Goal: Task Accomplishment & Management: Complete application form

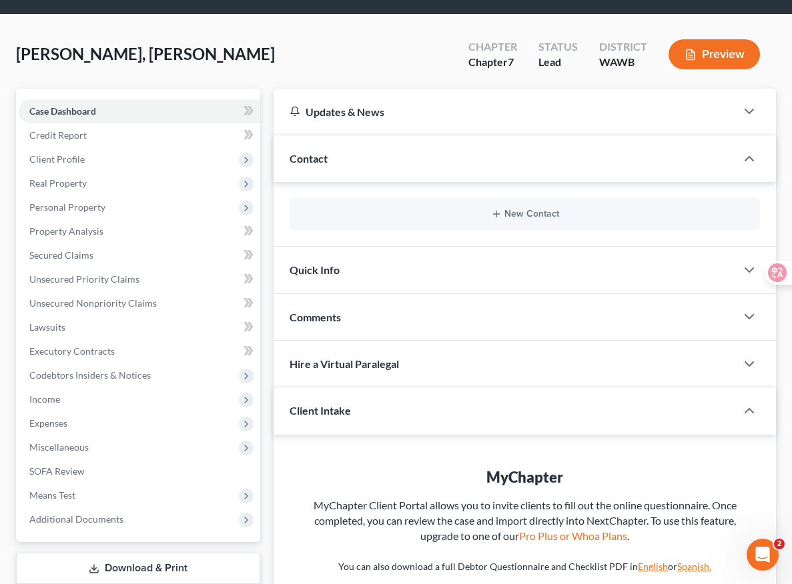
scroll to position [237, 0]
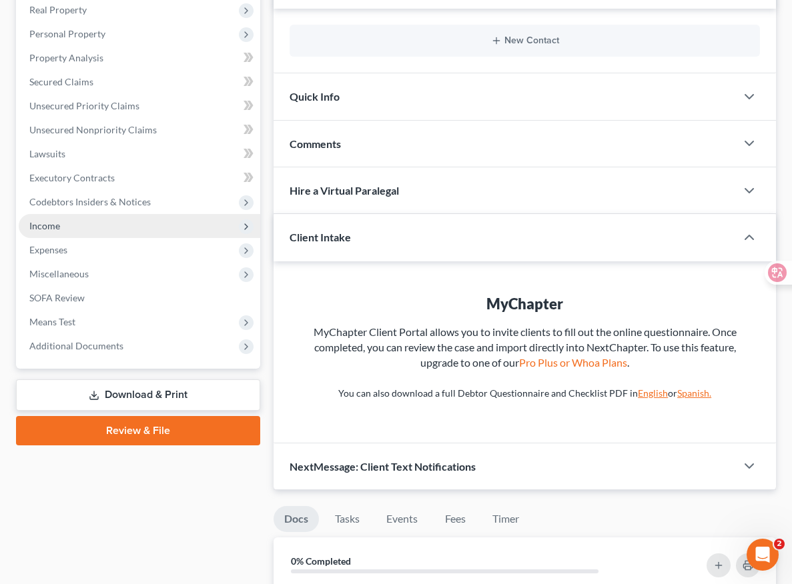
click at [121, 215] on span "Income" at bounding box center [139, 226] width 241 height 24
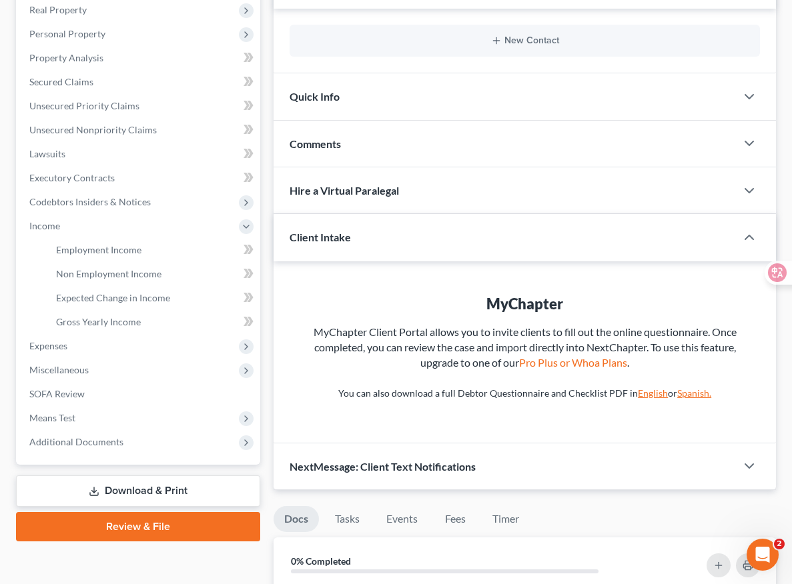
click at [125, 494] on link "Download & Print" at bounding box center [138, 490] width 244 height 31
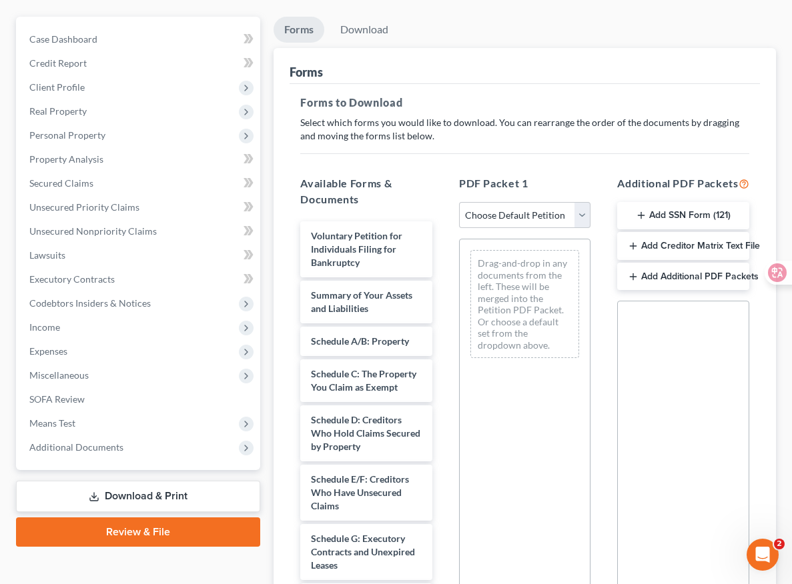
scroll to position [238, 0]
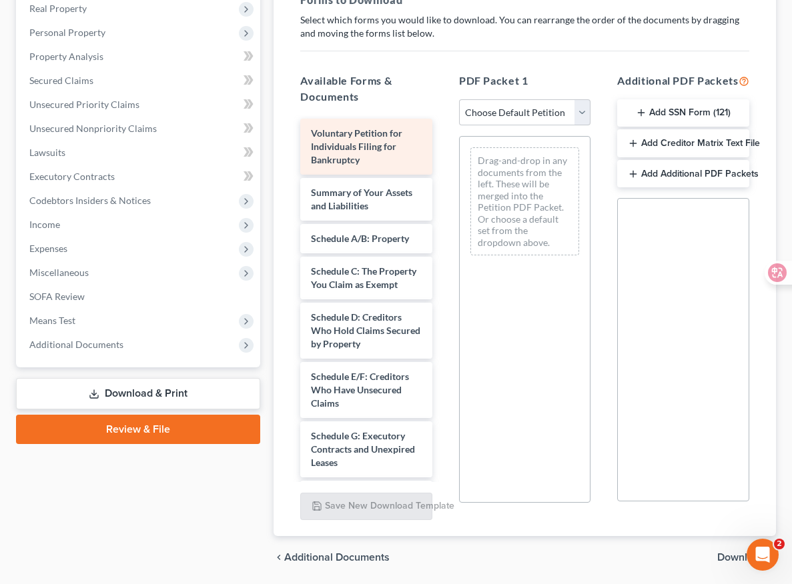
click at [341, 145] on div "Voluntary Petition for Individuals Filing for Bankruptcy" at bounding box center [366, 147] width 132 height 56
click at [338, 149] on div "Voluntary Petition for Individuals Filing for Bankruptcy" at bounding box center [366, 147] width 132 height 56
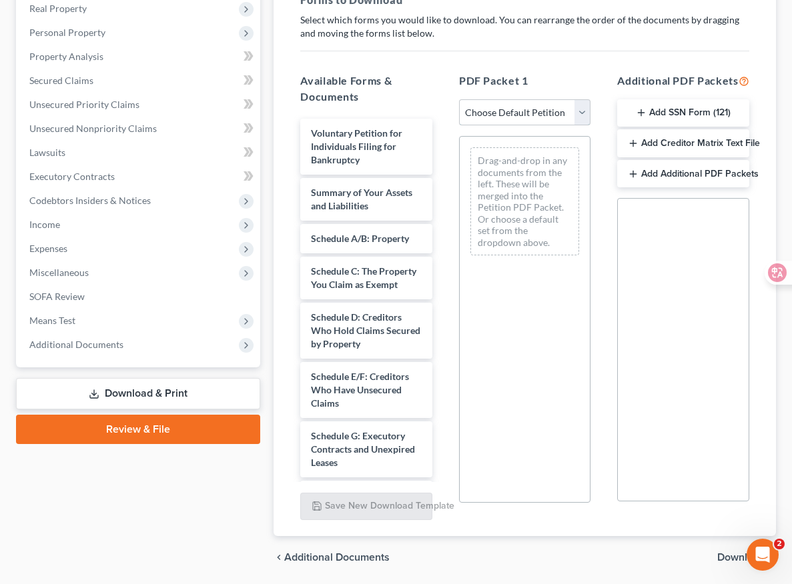
click at [563, 114] on select "Choose Default Petition PDF Packet Complete Bankruptcy Petition (all forms and …" at bounding box center [525, 112] width 132 height 27
select select "0"
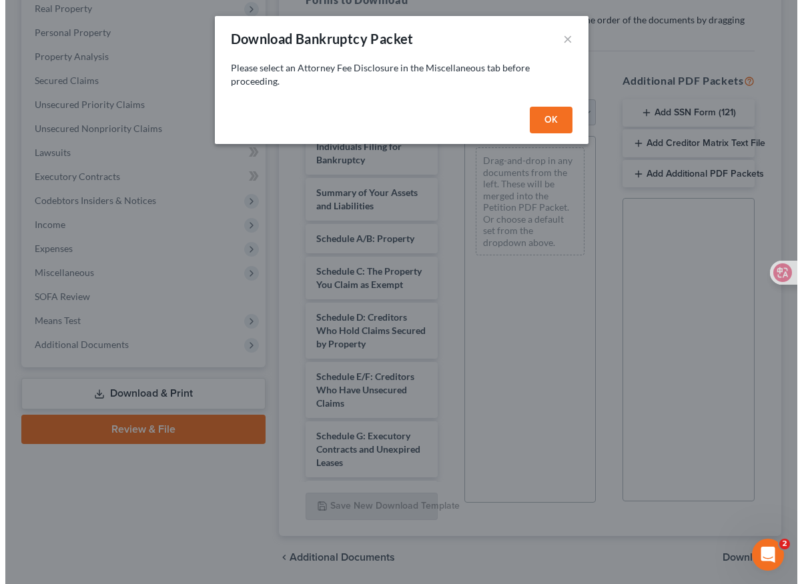
scroll to position [214, 0]
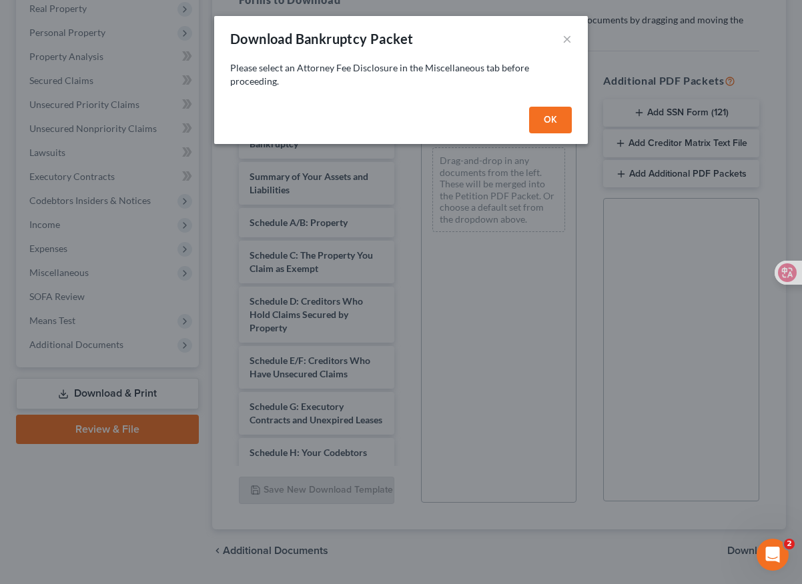
click at [545, 123] on button "OK" at bounding box center [550, 120] width 43 height 27
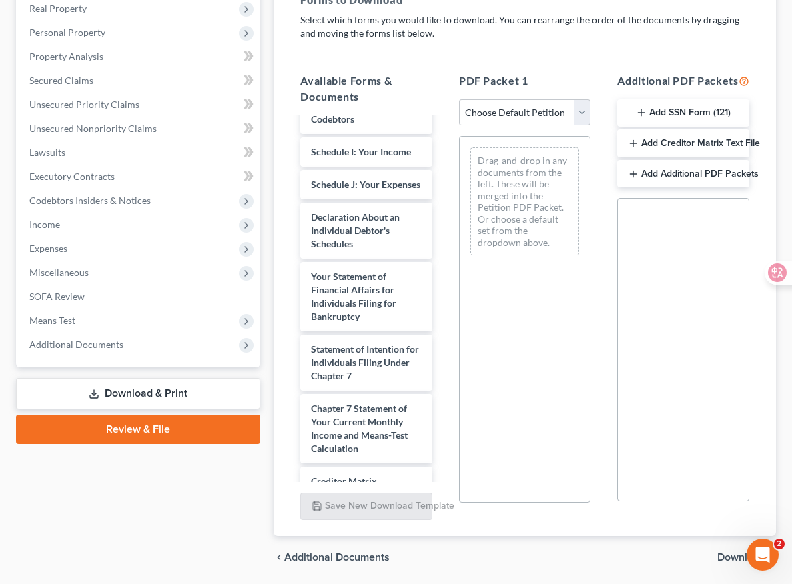
scroll to position [505, 0]
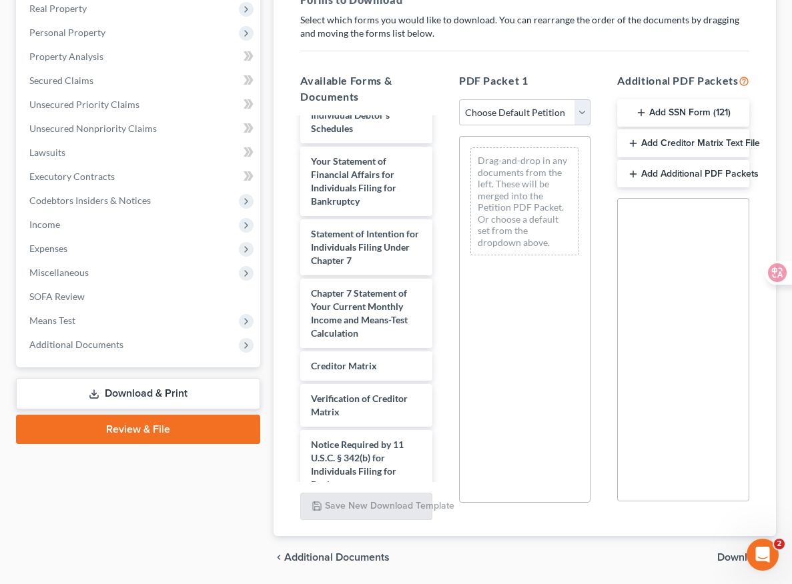
click at [331, 503] on div "Attorney's Disclosure of Compensation" at bounding box center [366, 524] width 132 height 43
click at [562, 111] on select "Choose Default Petition PDF Packet Complete Bankruptcy Petition (all forms and …" at bounding box center [525, 112] width 132 height 27
select select "0"
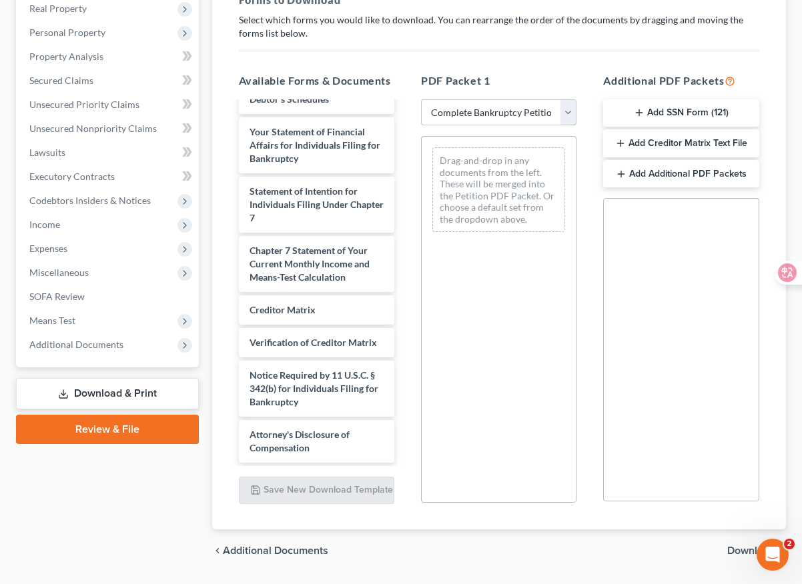
scroll to position [491, 0]
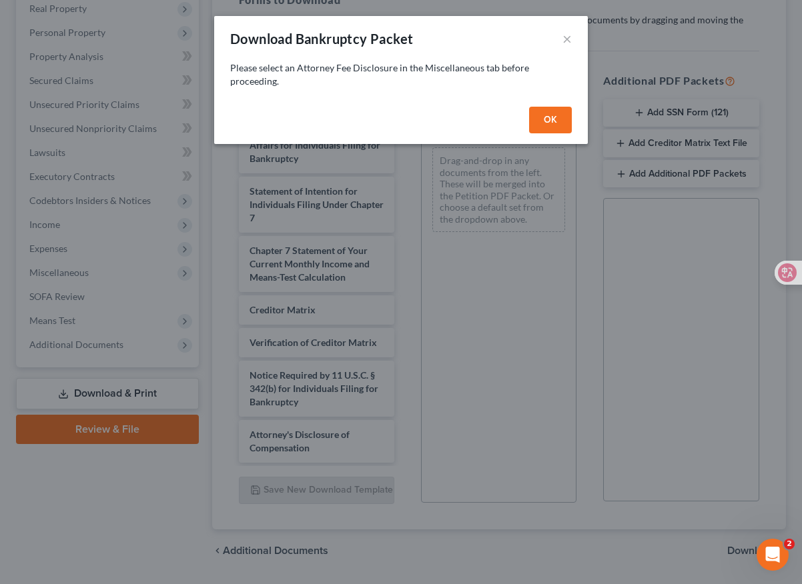
click at [557, 114] on button "OK" at bounding box center [550, 120] width 43 height 27
select select
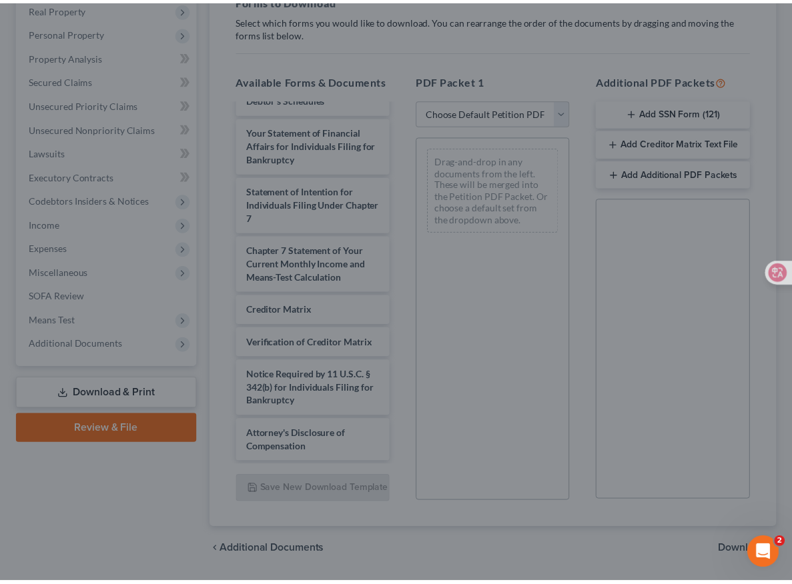
scroll to position [505, 0]
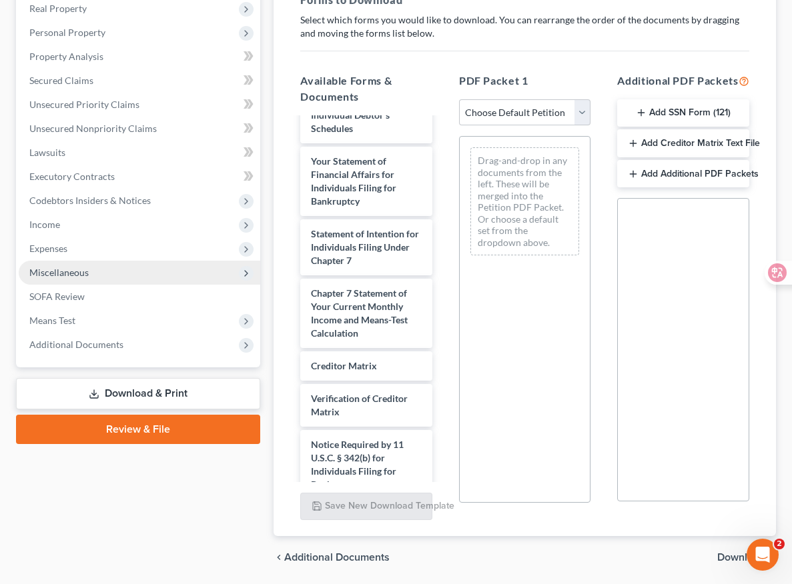
click at [135, 269] on span "Miscellaneous" at bounding box center [139, 273] width 241 height 24
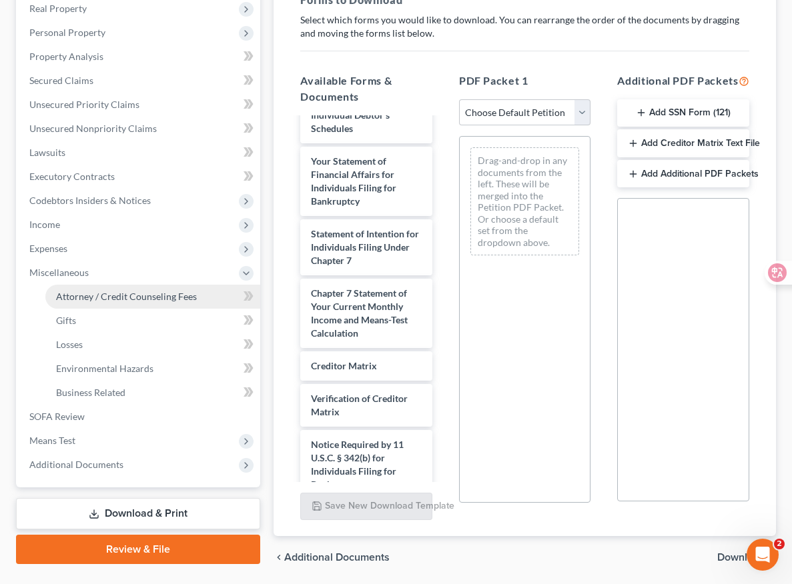
click at [142, 298] on span "Attorney / Credit Counseling Fees" at bounding box center [126, 296] width 141 height 11
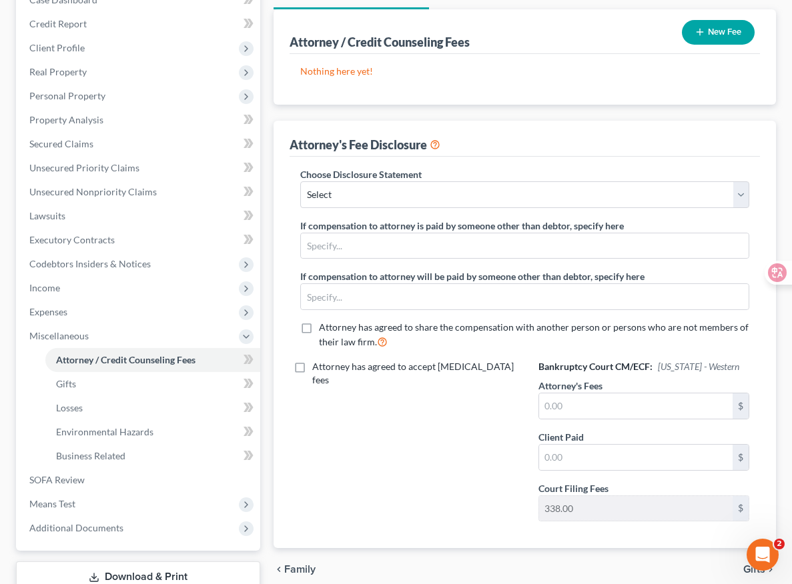
scroll to position [190, 0]
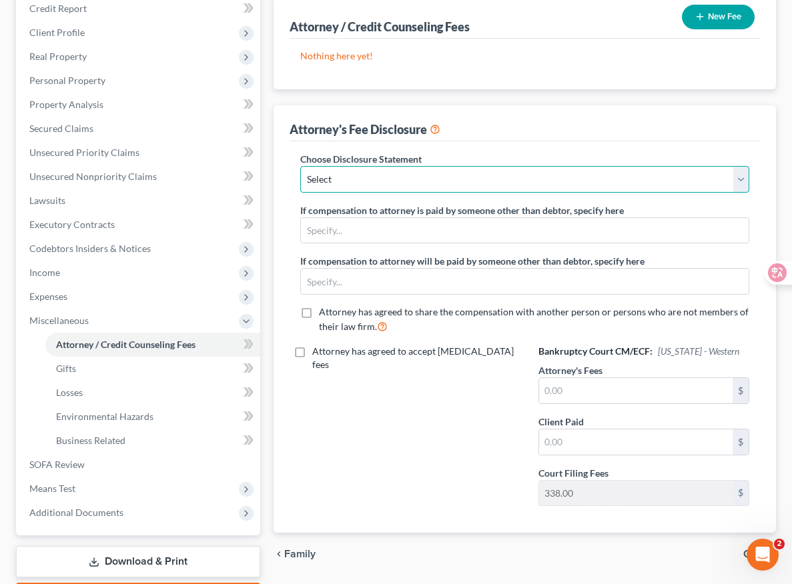
click at [375, 183] on select "Select Chapter 7" at bounding box center [524, 179] width 449 height 27
select select "0"
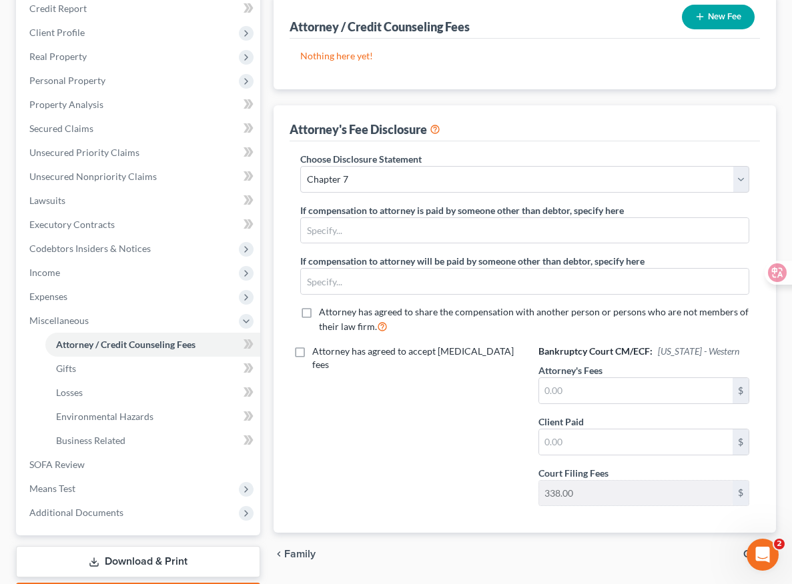
click at [415, 345] on label "Attorney has agreed to accept [MEDICAL_DATA] fees" at bounding box center [414, 358] width 205 height 27
click at [326, 345] on input "Attorney has agreed to accept [MEDICAL_DATA] fees" at bounding box center [321, 349] width 9 height 9
checkbox input "true"
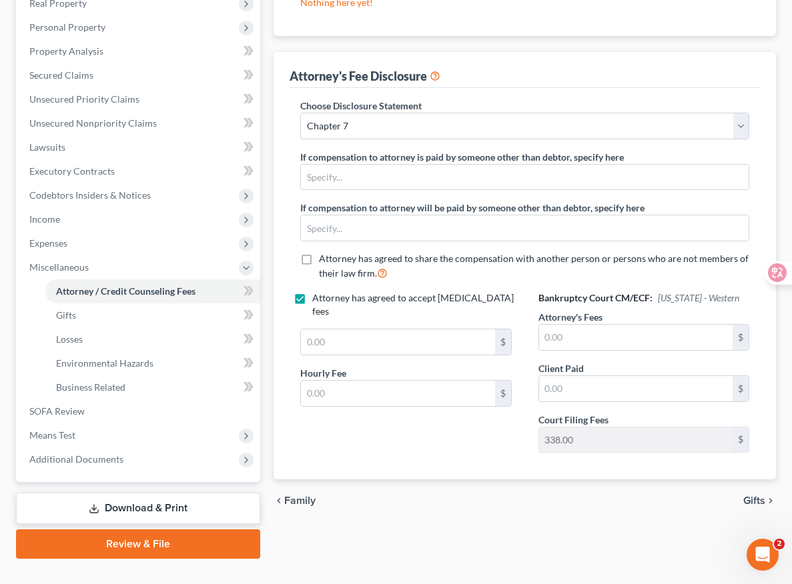
scroll to position [281, 0]
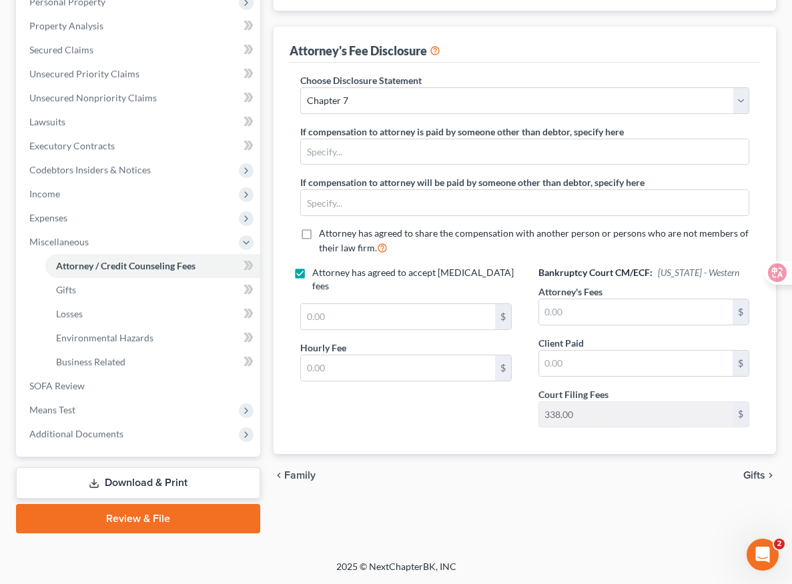
click at [128, 477] on link "Download & Print" at bounding box center [138, 482] width 244 height 31
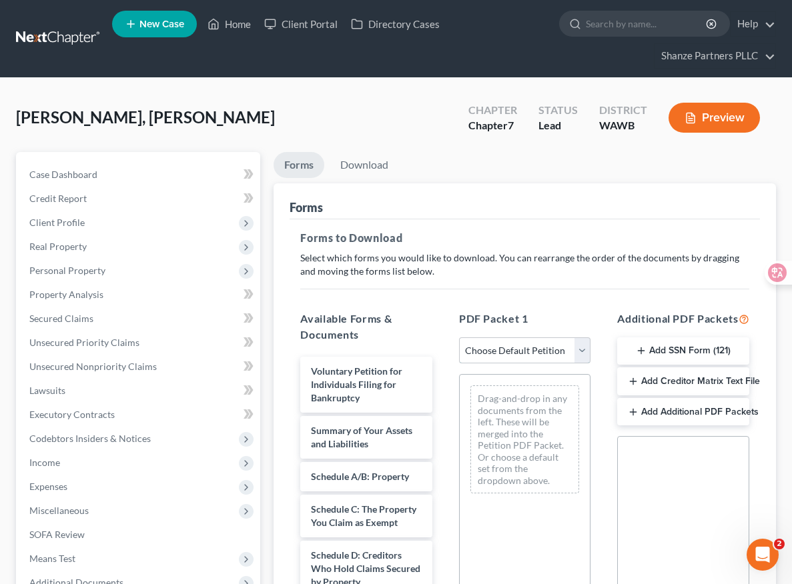
click at [486, 350] on select "Choose Default Petition PDF Packet Complete Bankruptcy Petition (all forms and …" at bounding box center [525, 350] width 132 height 27
select select "0"
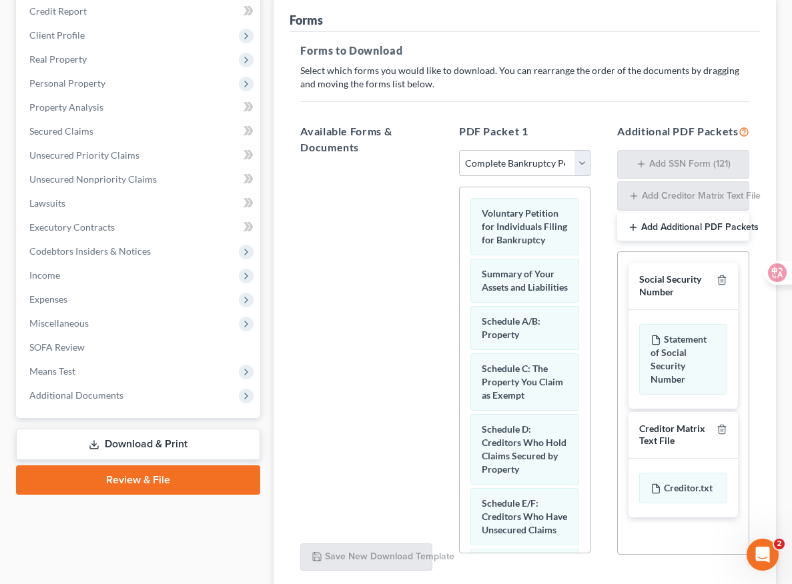
scroll to position [283, 0]
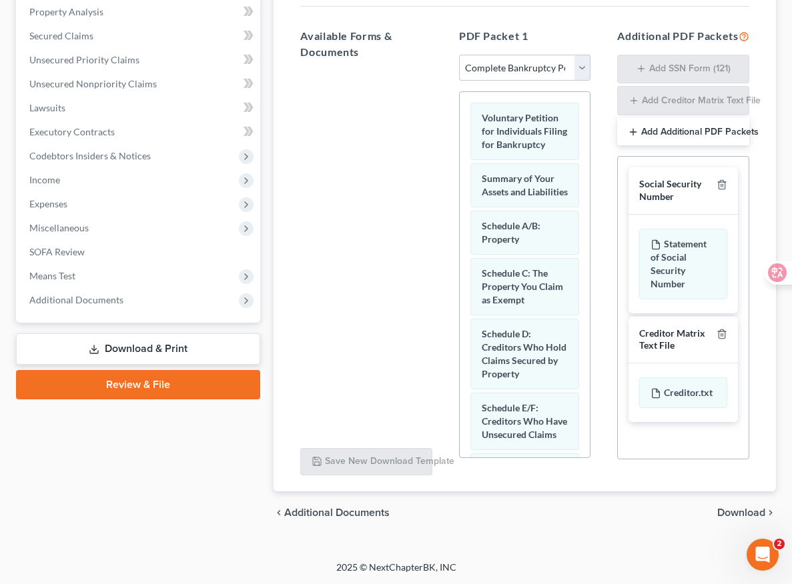
click at [737, 513] on span "Download" at bounding box center [741, 512] width 48 height 11
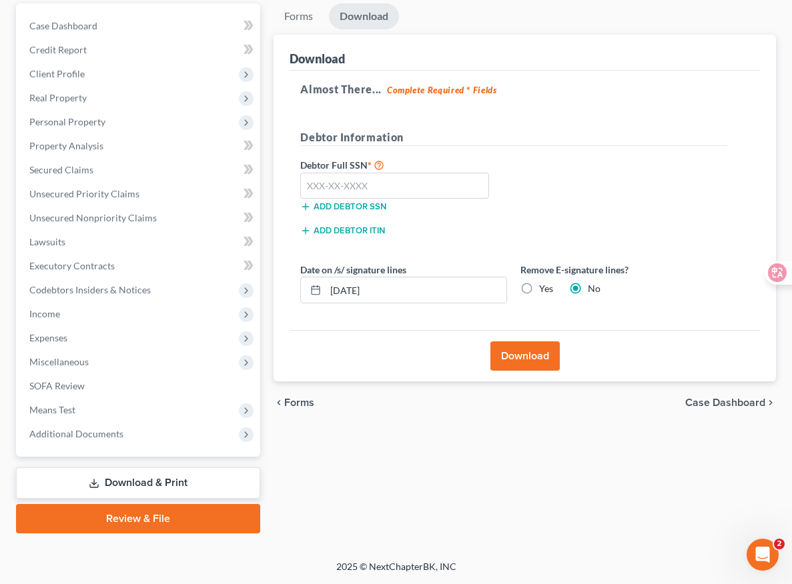
scroll to position [147, 0]
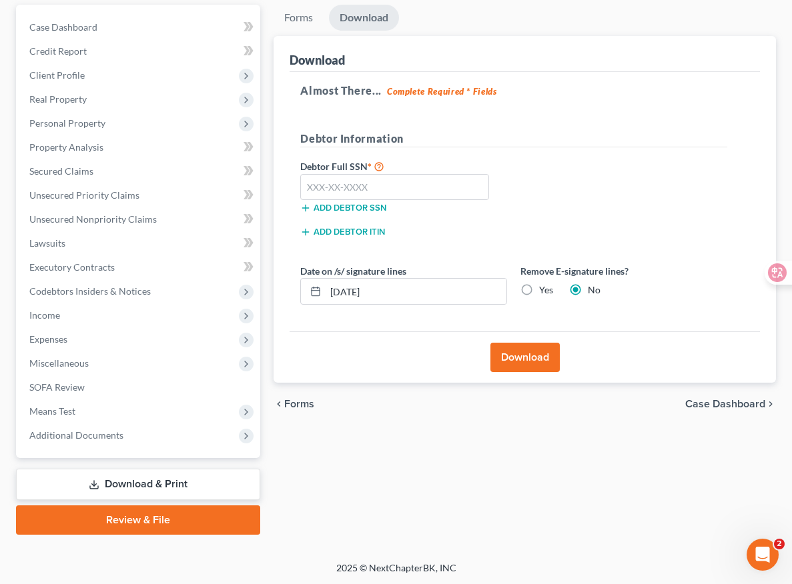
click at [539, 288] on label "Yes" at bounding box center [546, 289] width 14 height 13
click at [544, 288] on input "Yes" at bounding box center [548, 287] width 9 height 9
radio input "true"
radio input "false"
click at [418, 234] on div "Add debtor ITIN" at bounding box center [403, 230] width 220 height 13
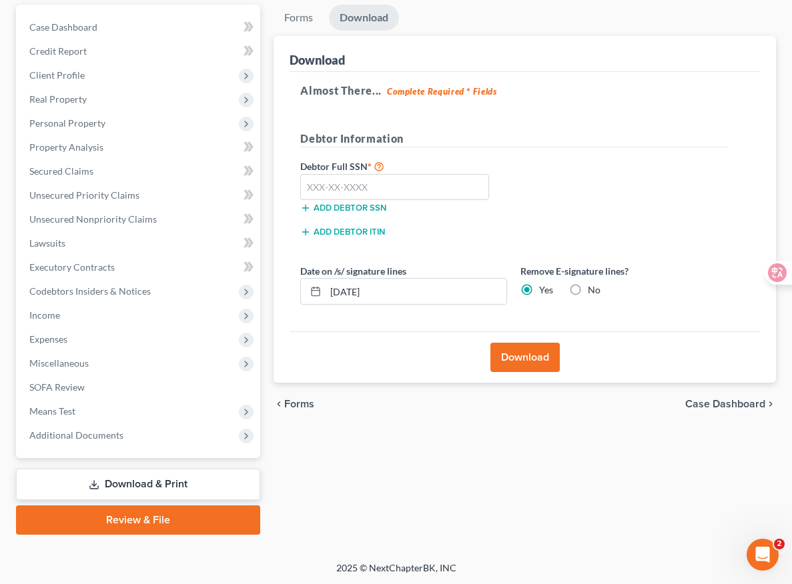
click at [499, 163] on div "Debtor Full SSN * Add debtor SSN" at bounding box center [513, 191] width 440 height 67
click at [359, 286] on input "[DATE]" at bounding box center [415, 291] width 181 height 25
click at [373, 236] on div "Add debtor ITIN" at bounding box center [403, 236] width 220 height 24
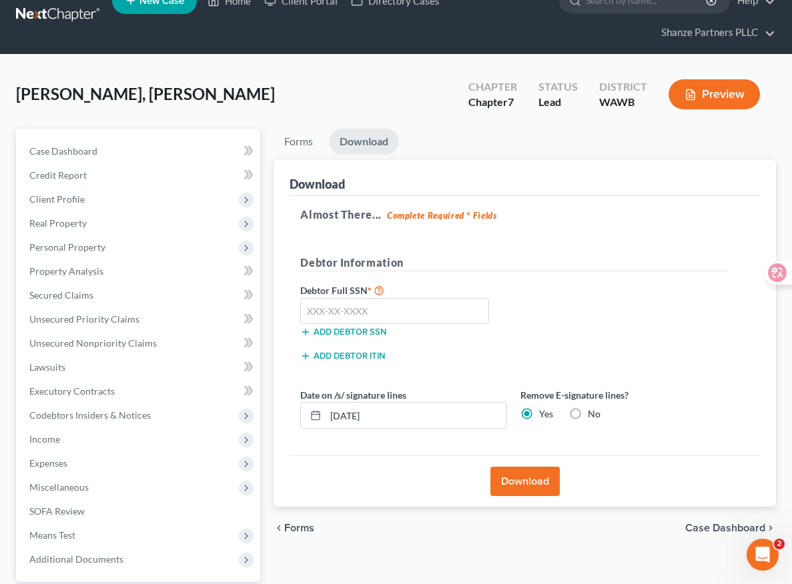
scroll to position [0, 0]
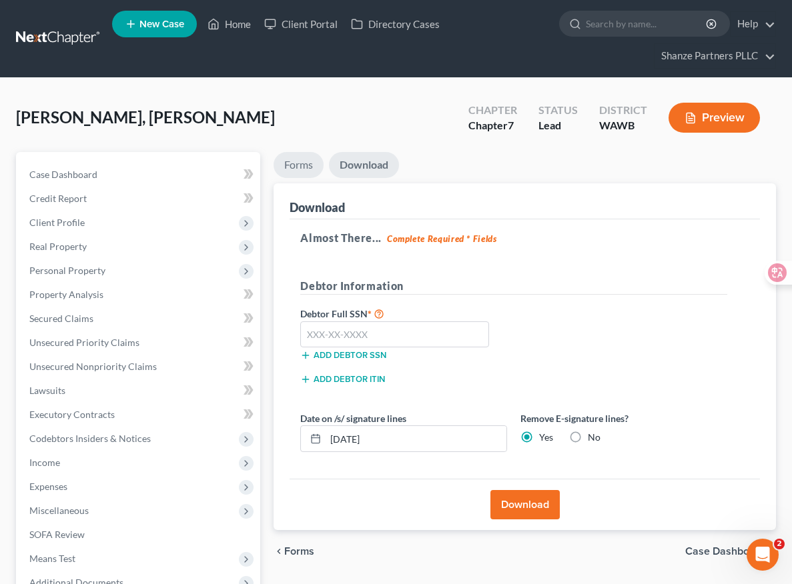
click at [273, 166] on link "Forms" at bounding box center [298, 165] width 50 height 26
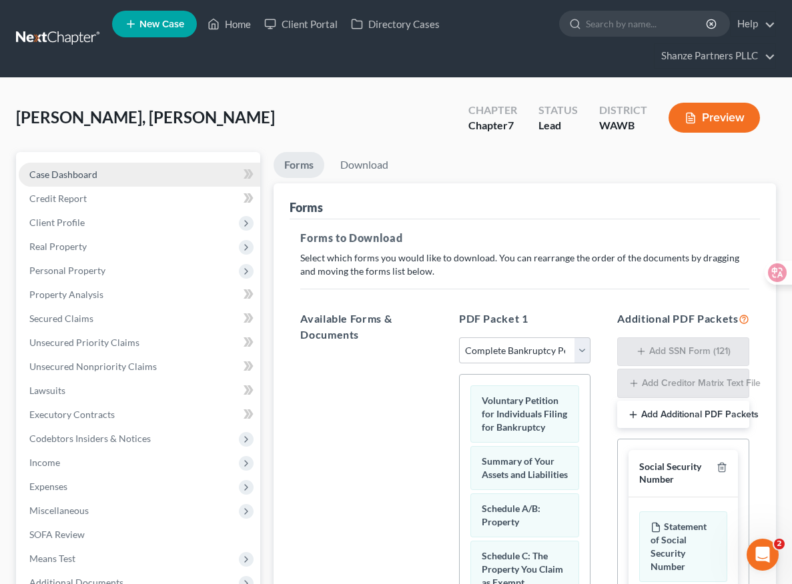
click at [91, 169] on span "Case Dashboard" at bounding box center [63, 174] width 68 height 11
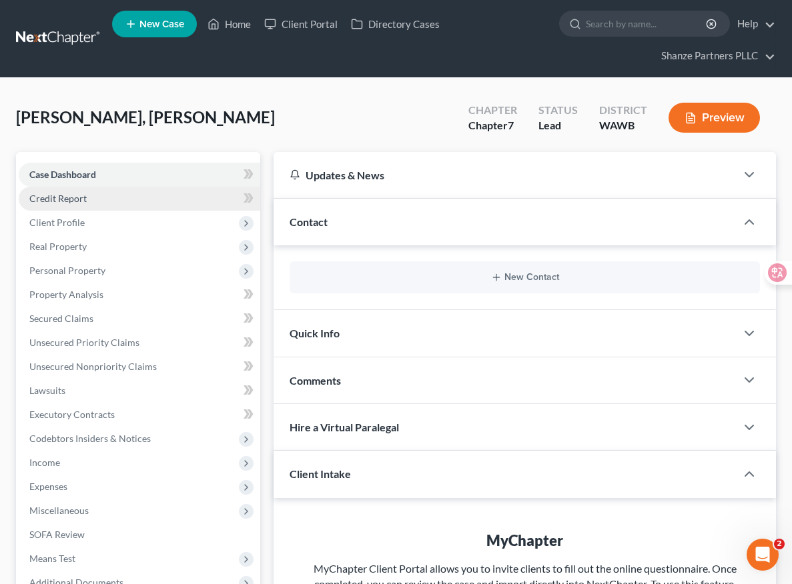
click at [112, 204] on link "Credit Report" at bounding box center [139, 199] width 241 height 24
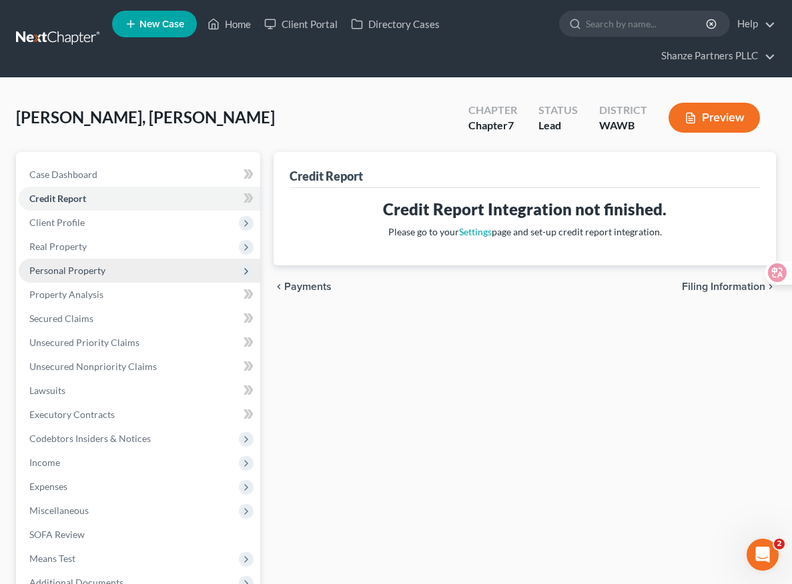
click at [111, 275] on span "Personal Property" at bounding box center [139, 271] width 241 height 24
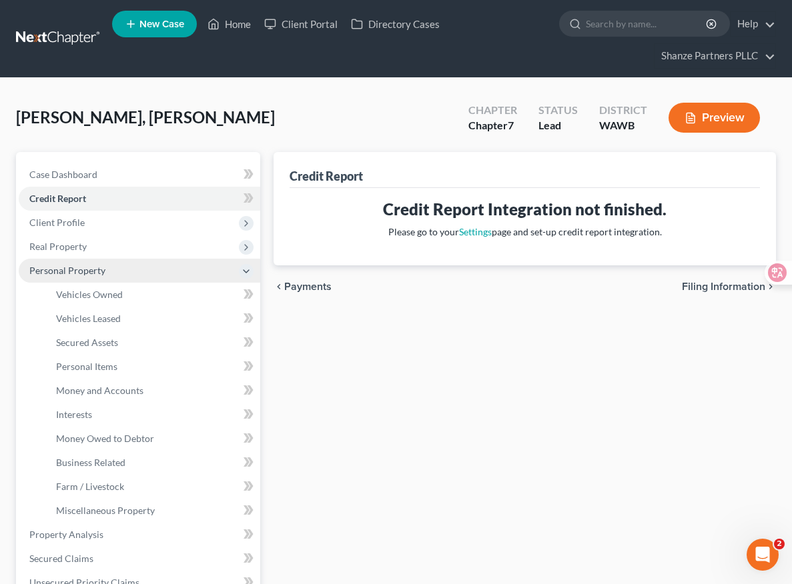
click at [127, 273] on span "Personal Property" at bounding box center [139, 271] width 241 height 24
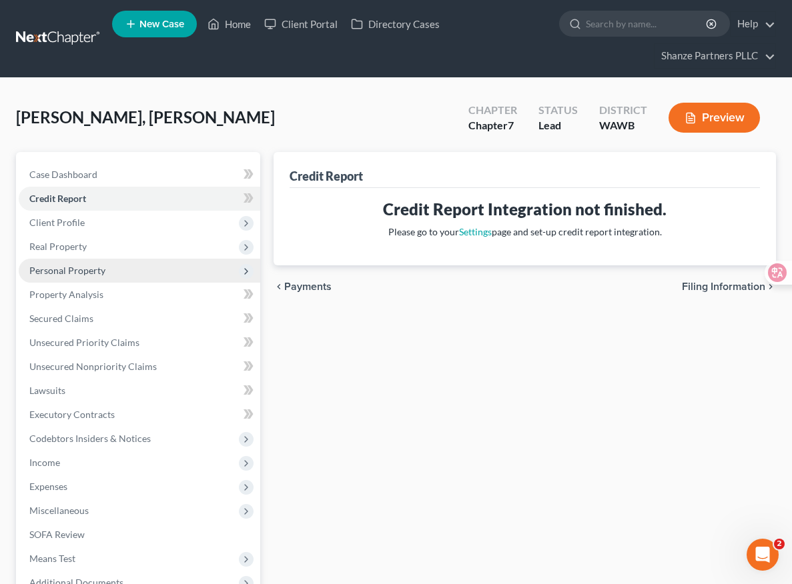
scroll to position [147, 0]
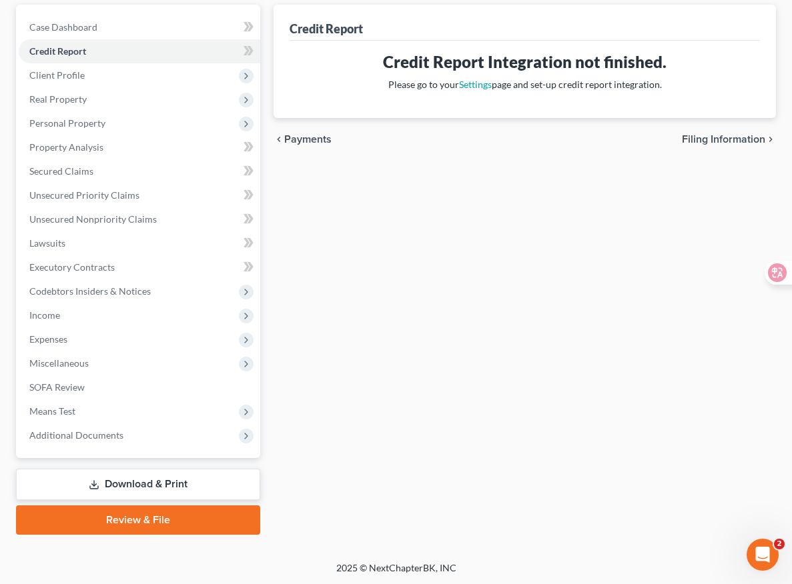
click at [132, 487] on link "Download & Print" at bounding box center [138, 484] width 244 height 31
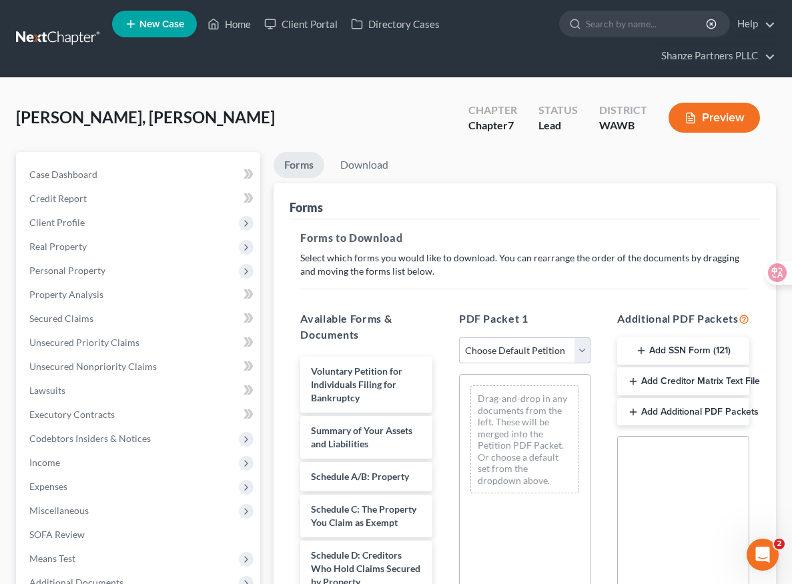
click at [481, 349] on select "Choose Default Petition PDF Packet Complete Bankruptcy Petition (all forms and …" at bounding box center [525, 350] width 132 height 27
select select "0"
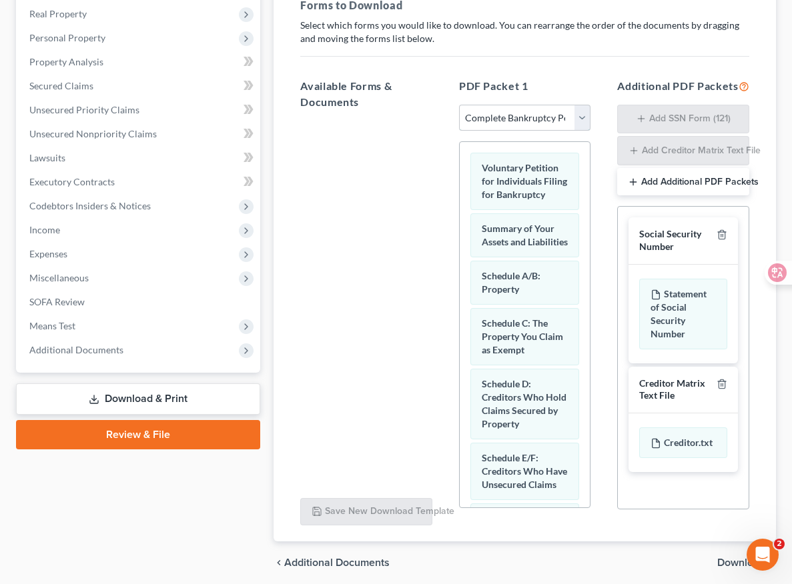
scroll to position [283, 0]
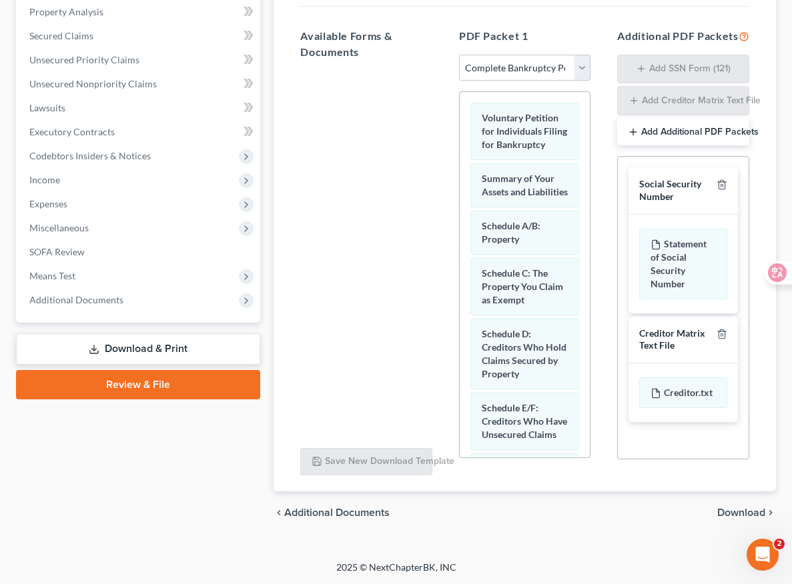
click at [747, 513] on span "Download" at bounding box center [741, 512] width 48 height 11
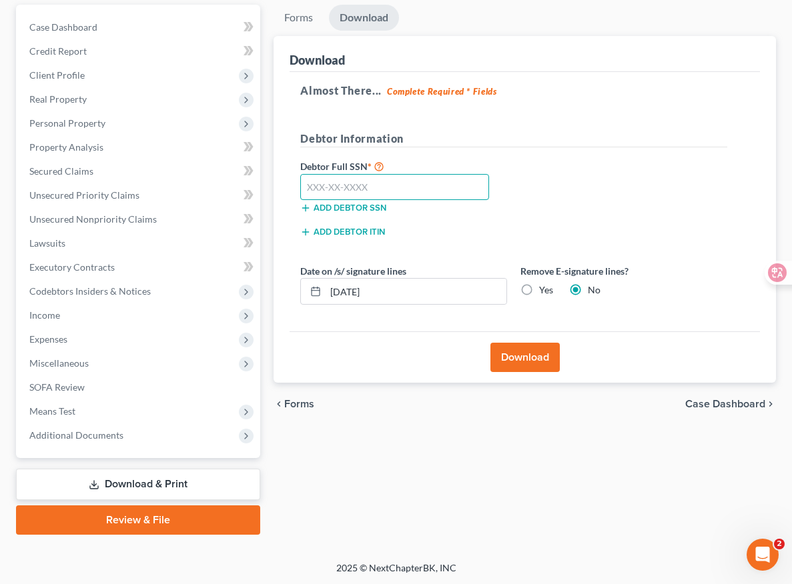
click at [300, 185] on input "text" at bounding box center [394, 187] width 189 height 27
type input "842-79-6183"
click at [335, 404] on div "chevron_left Forms Case Dashboard chevron_right" at bounding box center [524, 404] width 502 height 43
click at [377, 420] on div "chevron_left Forms Case Dashboard chevron_right" at bounding box center [524, 404] width 502 height 43
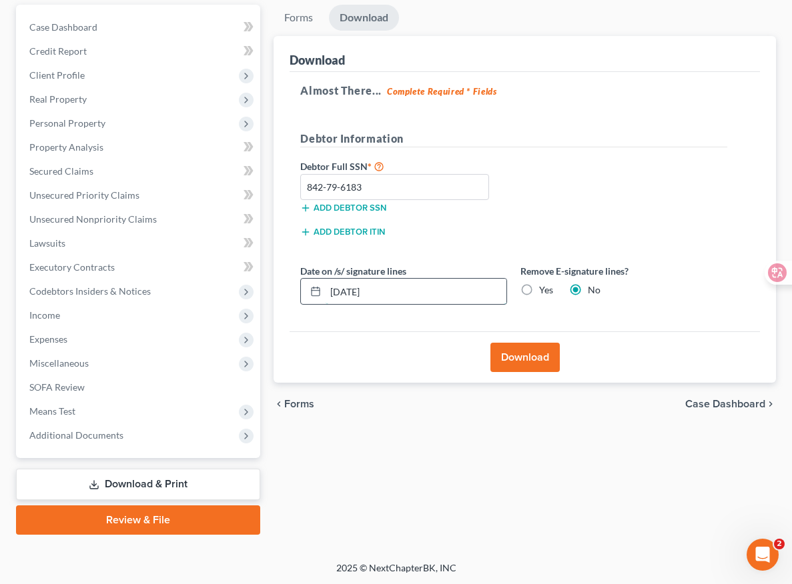
click at [365, 291] on input "[DATE]" at bounding box center [415, 291] width 181 height 25
click at [407, 351] on div "Download" at bounding box center [524, 356] width 470 height 51
click at [539, 289] on label "Yes" at bounding box center [546, 289] width 14 height 13
click at [544, 289] on input "Yes" at bounding box center [548, 287] width 9 height 9
radio input "true"
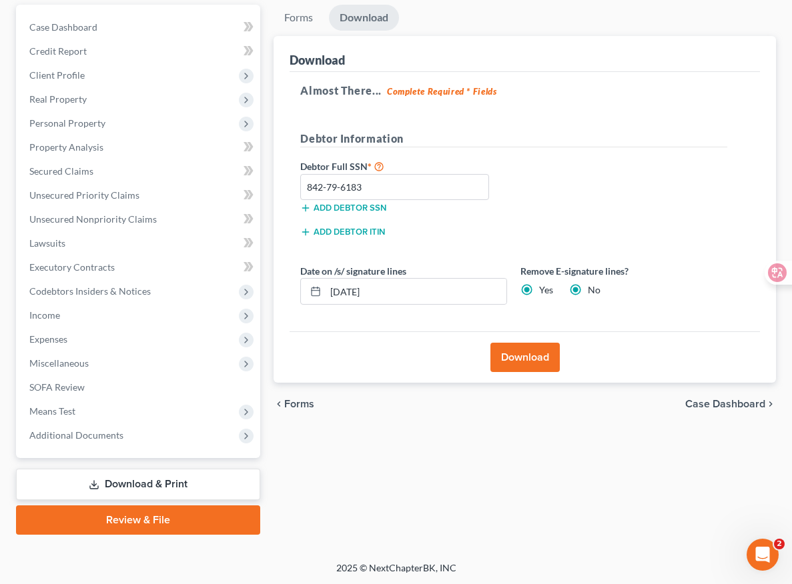
radio input "false"
click at [310, 293] on icon at bounding box center [315, 291] width 11 height 11
click at [325, 292] on input "[DATE]" at bounding box center [415, 291] width 181 height 25
click at [325, 289] on input "[DATE]" at bounding box center [415, 291] width 181 height 25
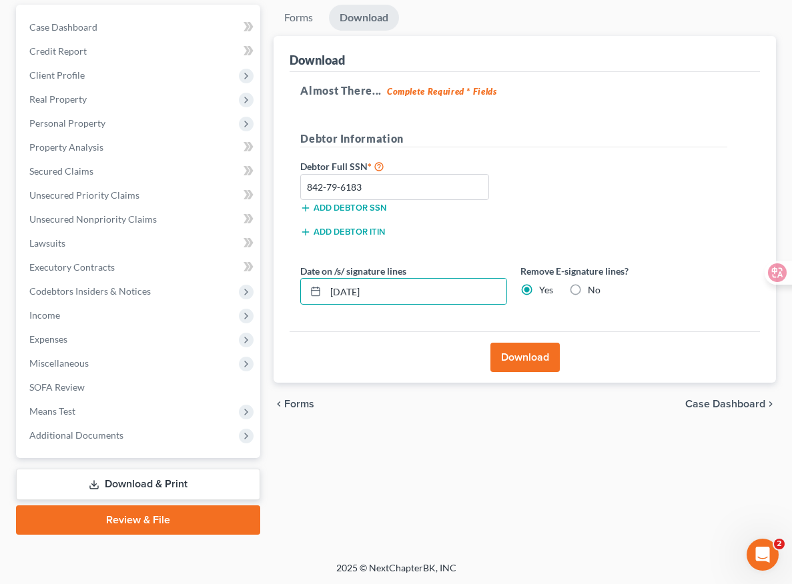
click at [490, 357] on button "Download" at bounding box center [524, 357] width 69 height 29
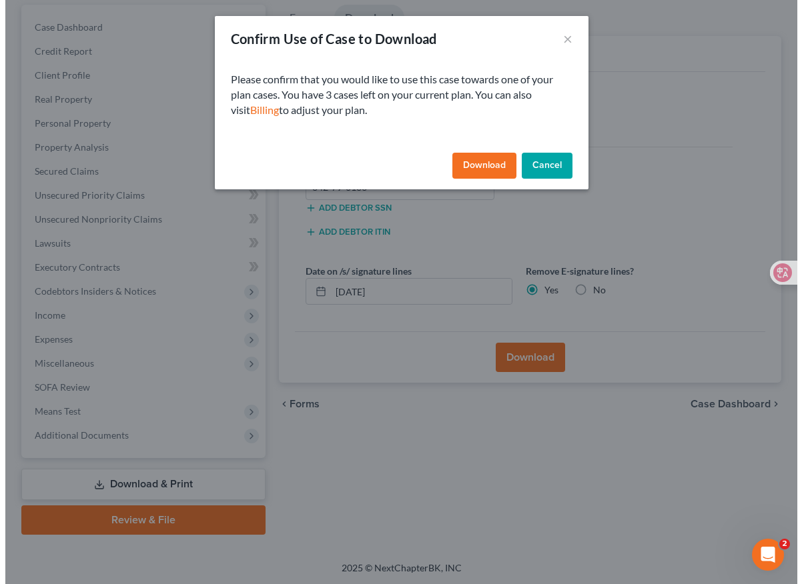
scroll to position [123, 0]
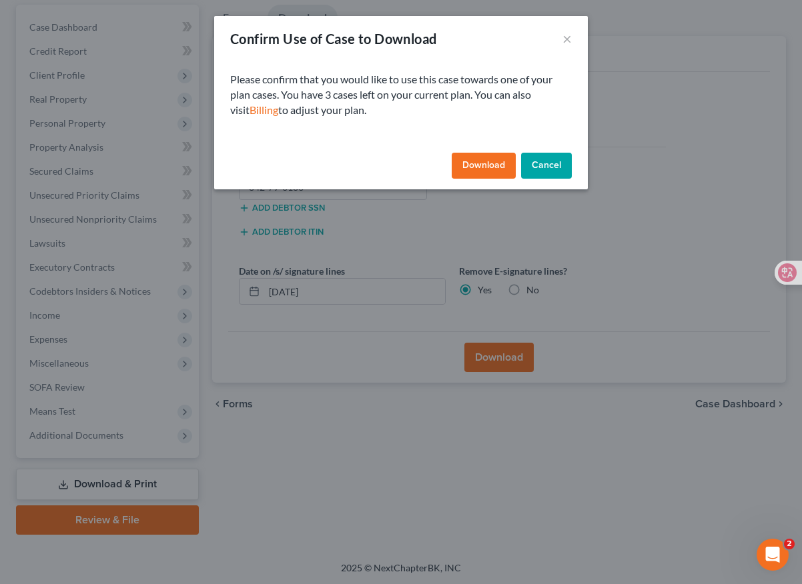
click at [490, 171] on button "Download" at bounding box center [483, 166] width 64 height 27
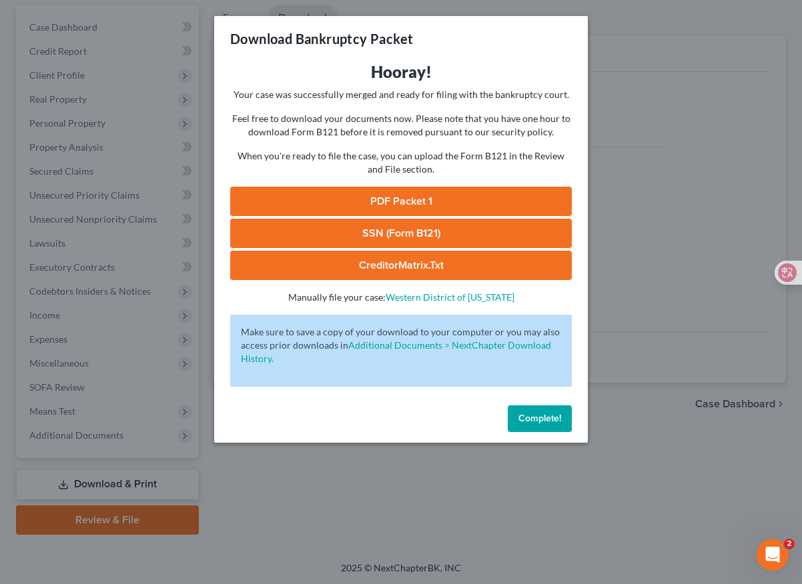
click at [446, 200] on link "PDF Packet 1" at bounding box center [400, 201] width 341 height 29
click at [551, 415] on span "Complete!" at bounding box center [539, 418] width 43 height 11
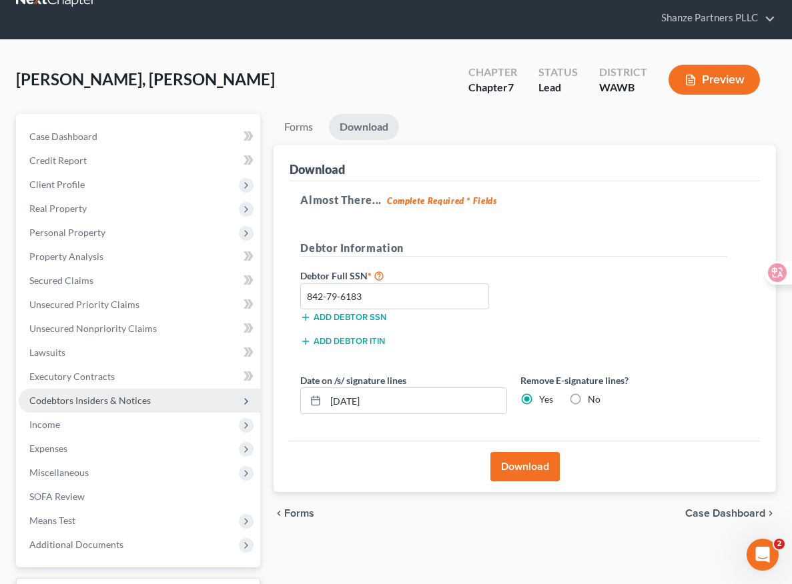
scroll to position [0, 0]
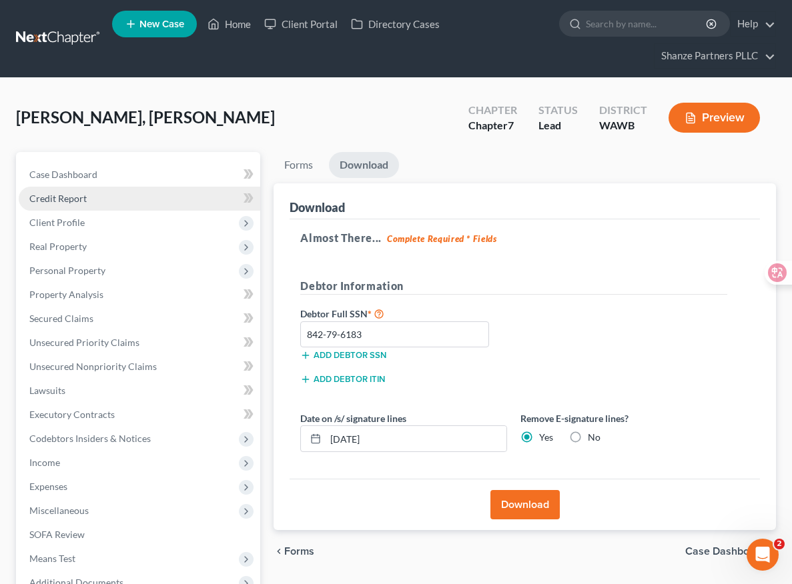
click at [138, 200] on link "Credit Report" at bounding box center [139, 199] width 241 height 24
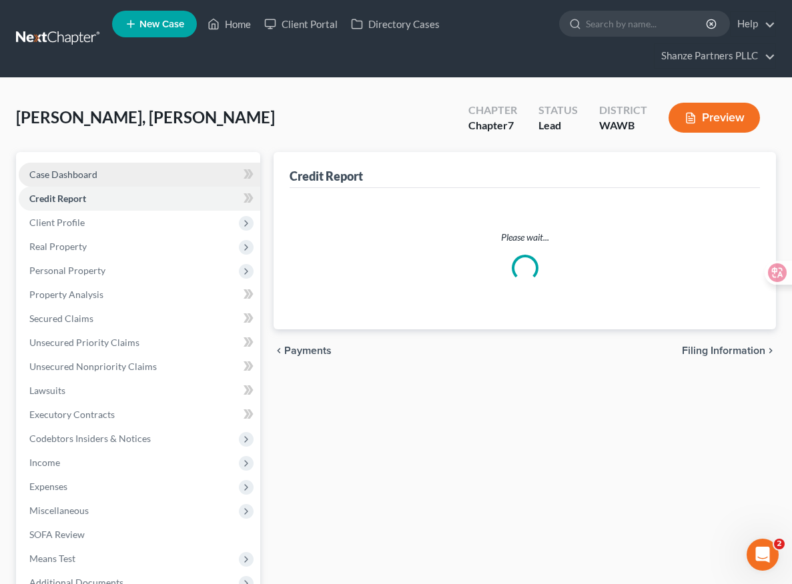
click at [151, 169] on link "Case Dashboard" at bounding box center [139, 175] width 241 height 24
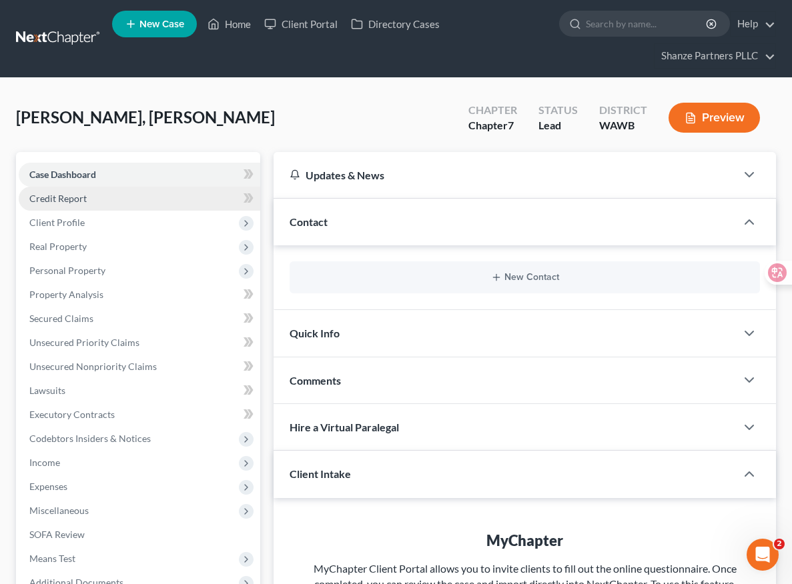
click at [149, 206] on link "Credit Report" at bounding box center [139, 199] width 241 height 24
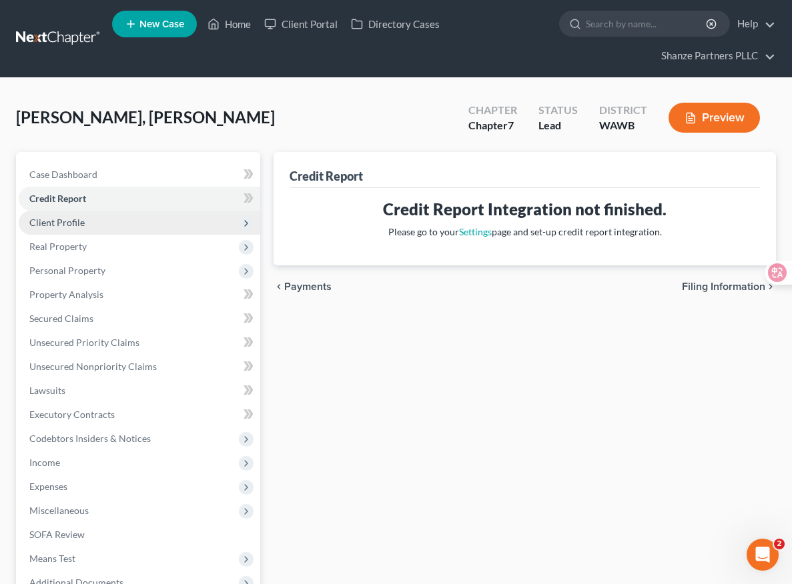
click at [140, 230] on span "Client Profile" at bounding box center [139, 223] width 241 height 24
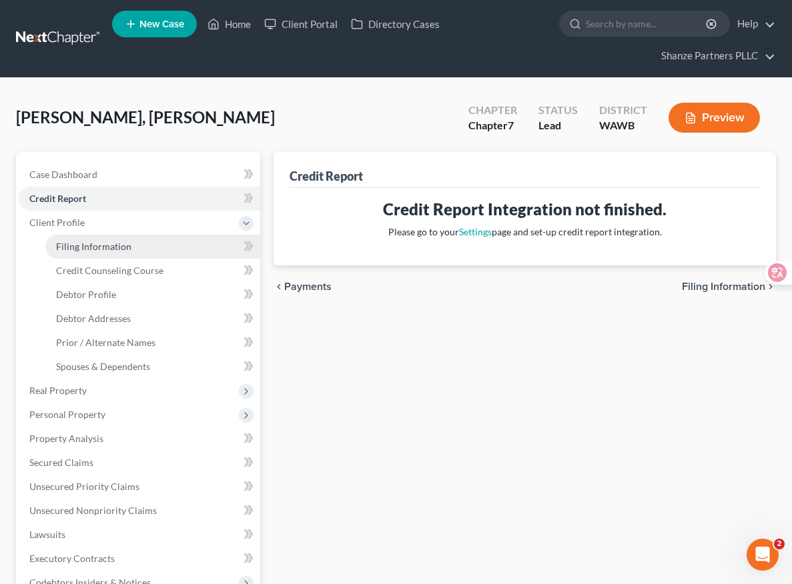
click at [135, 257] on link "Filing Information" at bounding box center [152, 247] width 215 height 24
select select "1"
select select "0"
select select "50"
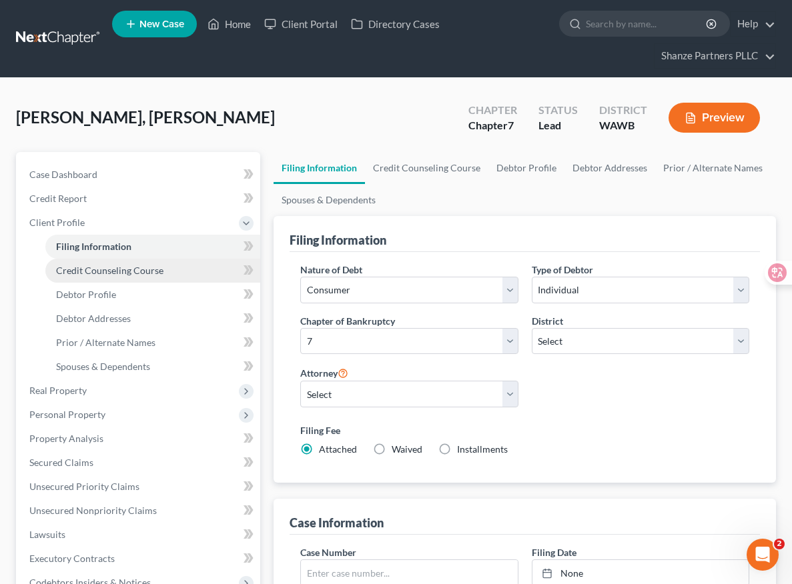
click at [135, 273] on span "Credit Counseling Course" at bounding box center [109, 270] width 107 height 11
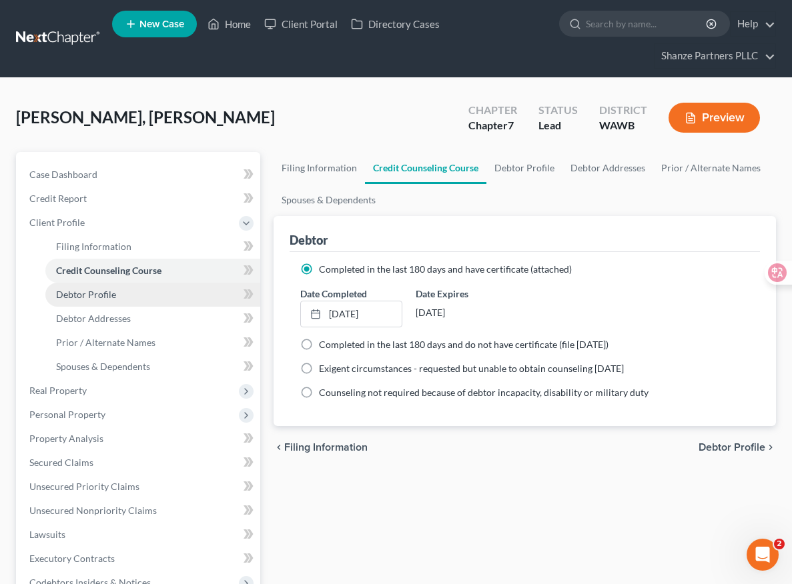
click at [131, 294] on link "Debtor Profile" at bounding box center [152, 295] width 215 height 24
select select "0"
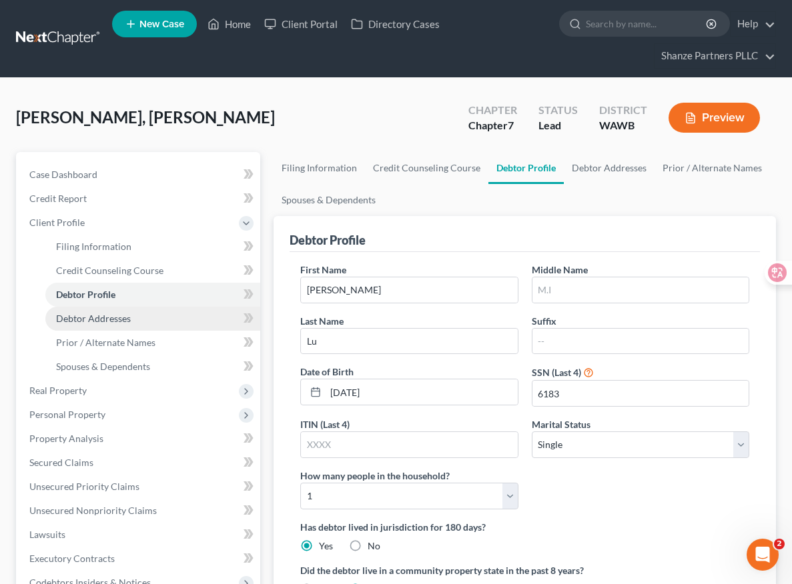
click at [131, 317] on link "Debtor Addresses" at bounding box center [152, 319] width 215 height 24
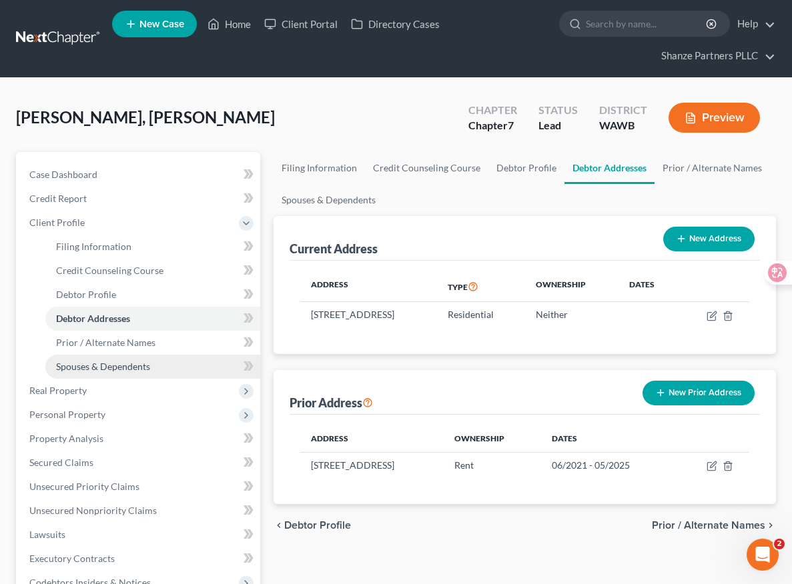
click at [128, 363] on span "Spouses & Dependents" at bounding box center [103, 366] width 94 height 11
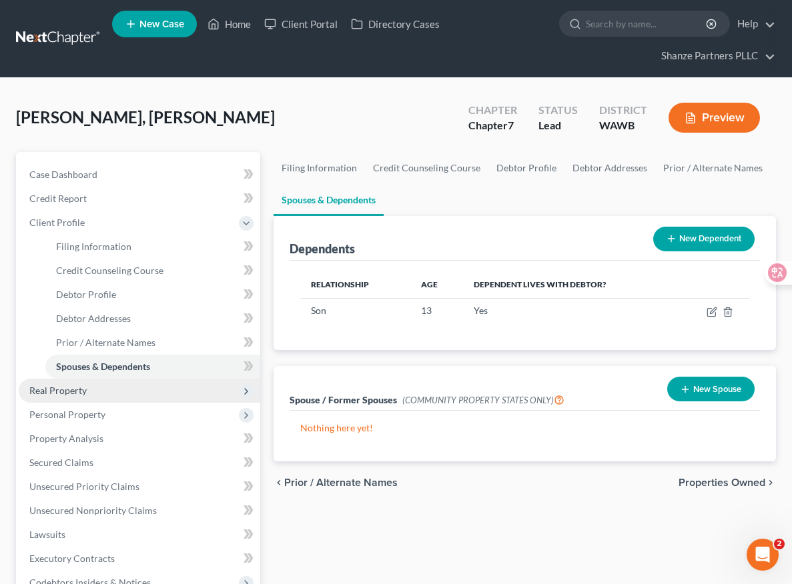
click at [120, 385] on span "Real Property" at bounding box center [139, 391] width 241 height 24
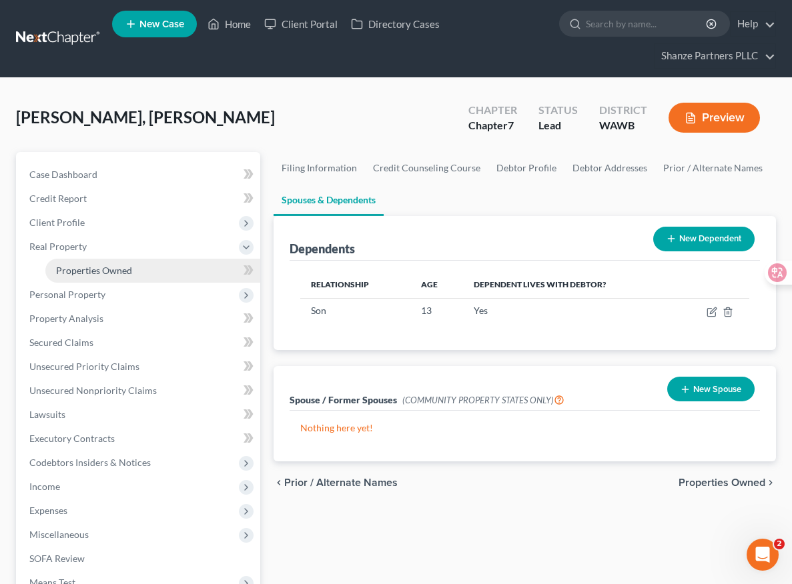
click at [131, 270] on link "Properties Owned" at bounding box center [152, 271] width 215 height 24
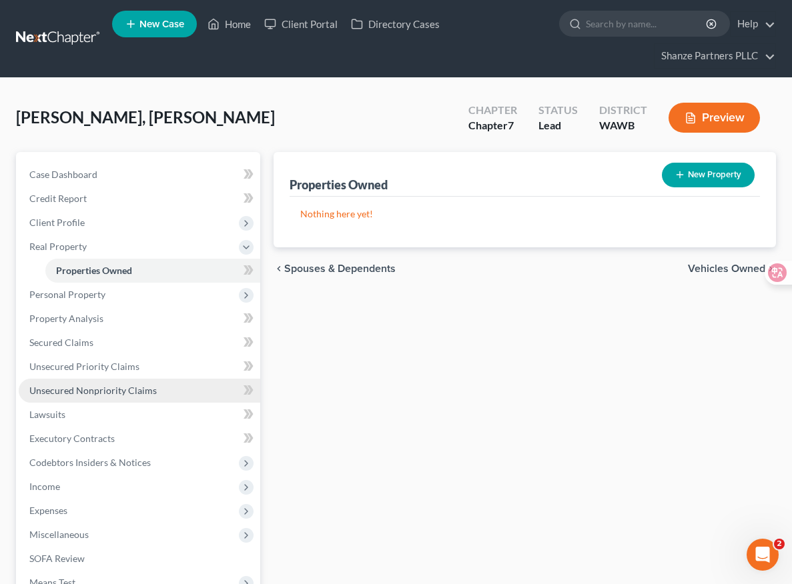
click at [123, 399] on link "Unsecured Nonpriority Claims" at bounding box center [139, 391] width 241 height 24
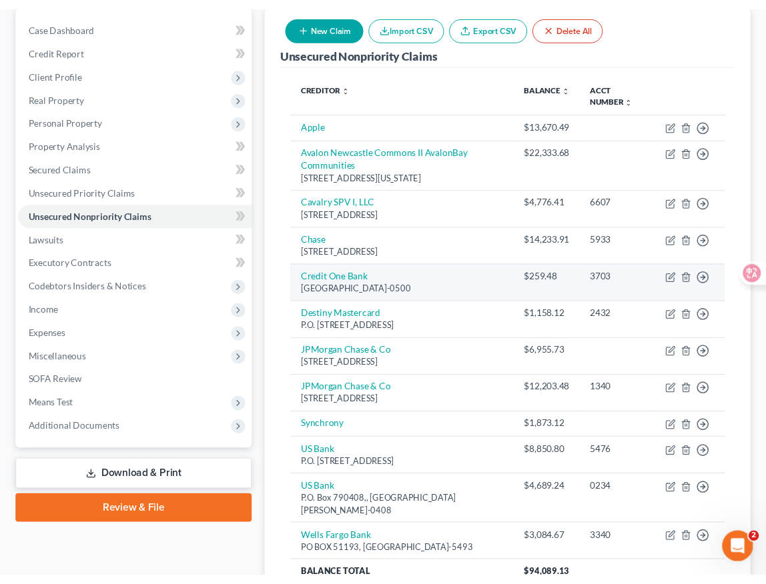
scroll to position [227, 0]
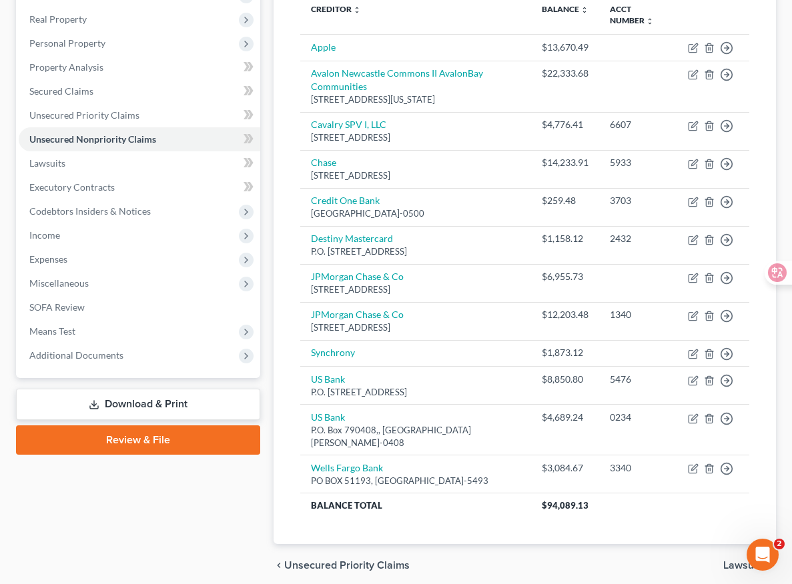
click at [11, 510] on div "Case Dashboard Payments Invoices Payments Payments Credit Report Client Profile" at bounding box center [137, 256] width 257 height 662
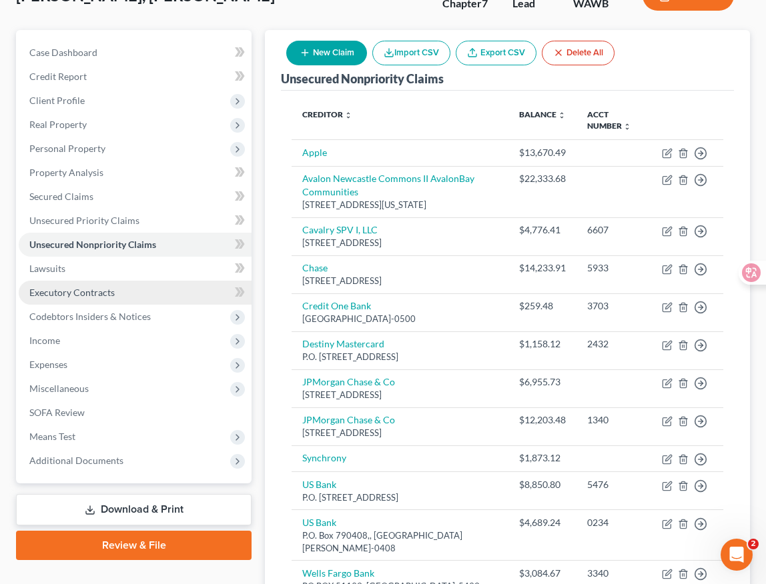
scroll to position [112, 0]
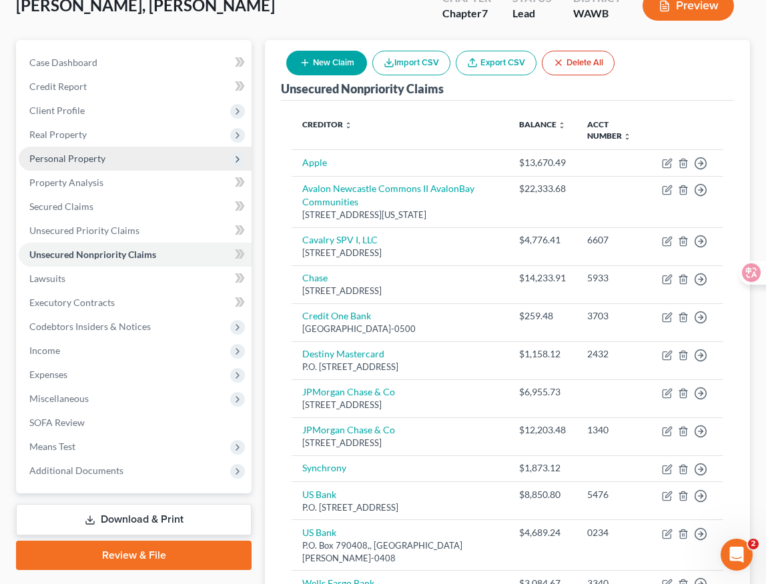
click at [171, 159] on span "Personal Property" at bounding box center [135, 159] width 233 height 24
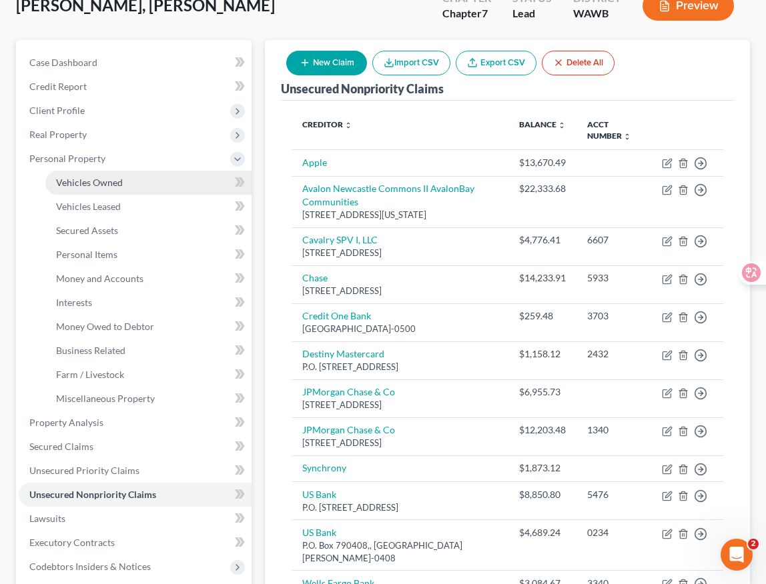
click at [171, 181] on link "Vehicles Owned" at bounding box center [148, 183] width 206 height 24
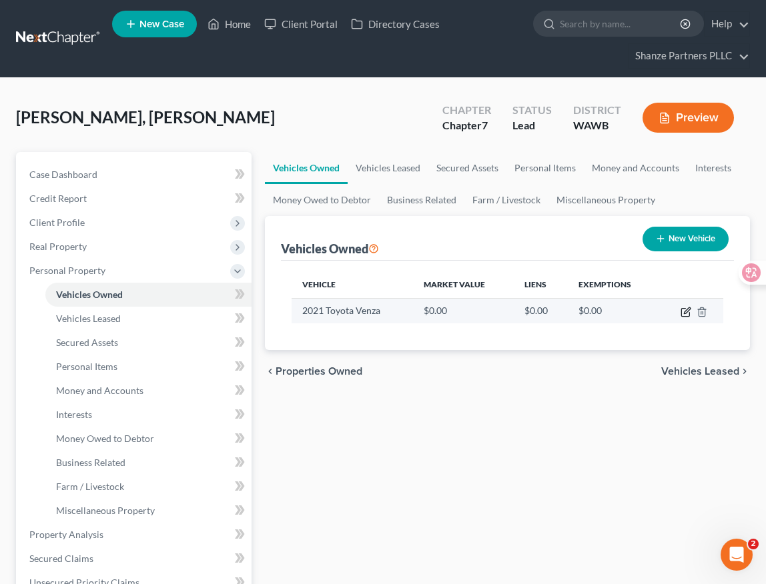
click at [681, 312] on icon "button" at bounding box center [685, 312] width 11 height 11
select select "0"
select select "5"
select select "0"
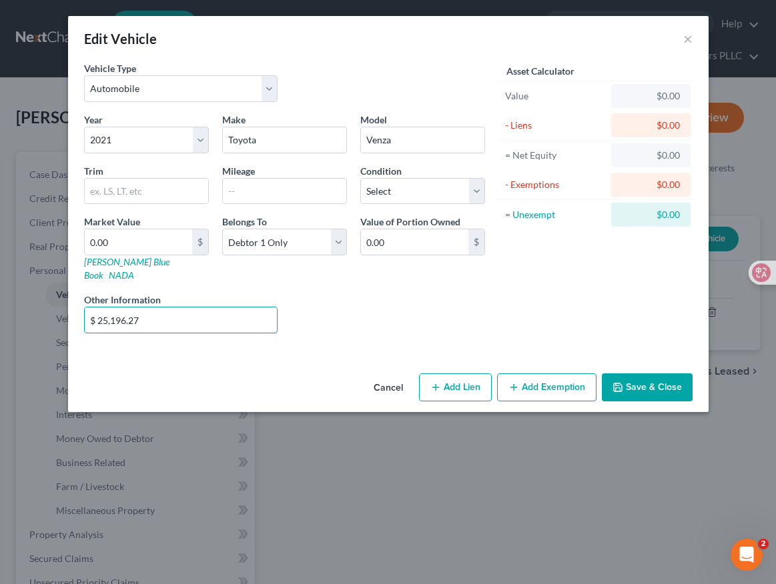
drag, startPoint x: 172, startPoint y: 310, endPoint x: 65, endPoint y: 309, distance: 106.7
click at [65, 309] on div "Edit Vehicle × Vehicle Type Select Automobile Truck Trailer Watercraft Aircraft…" at bounding box center [388, 292] width 776 height 584
click at [181, 244] on input "0.00" at bounding box center [138, 241] width 107 height 25
paste input "$ 25,196.27"
type input "$ 25,196.27"
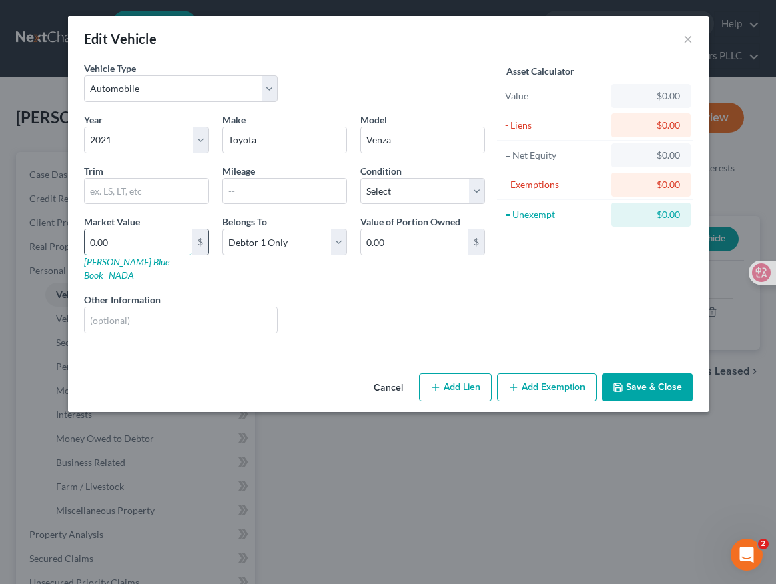
type input "25,196.27"
click at [337, 293] on div "Liens Select" at bounding box center [387, 313] width 207 height 41
click at [630, 373] on button "Save & Close" at bounding box center [646, 387] width 91 height 28
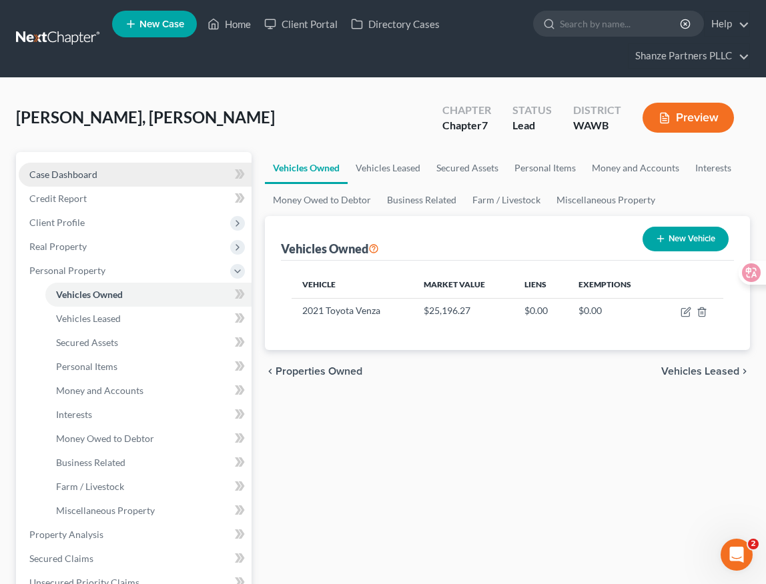
click at [130, 180] on link "Case Dashboard" at bounding box center [135, 175] width 233 height 24
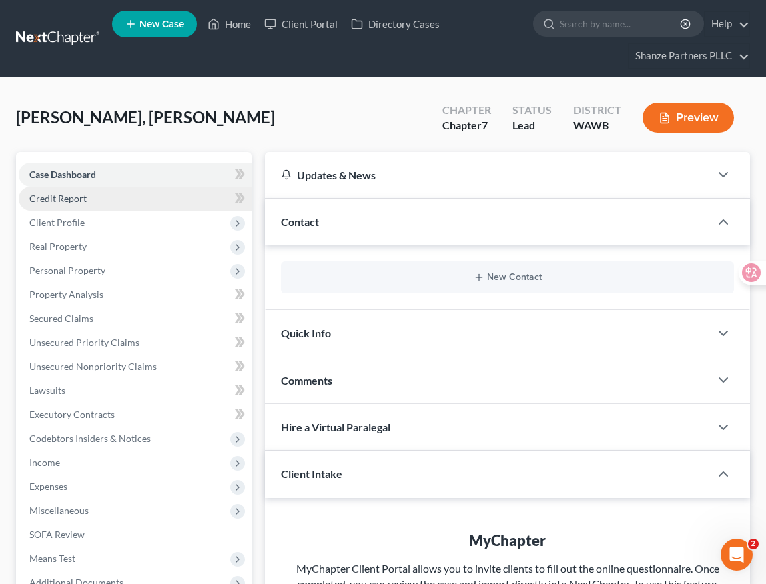
click at [146, 193] on link "Credit Report" at bounding box center [135, 199] width 233 height 24
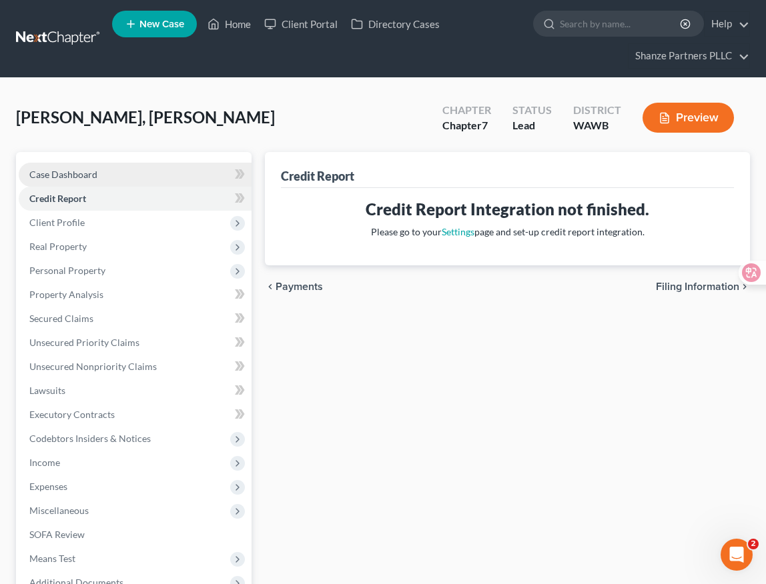
click at [212, 169] on link "Case Dashboard" at bounding box center [135, 175] width 233 height 24
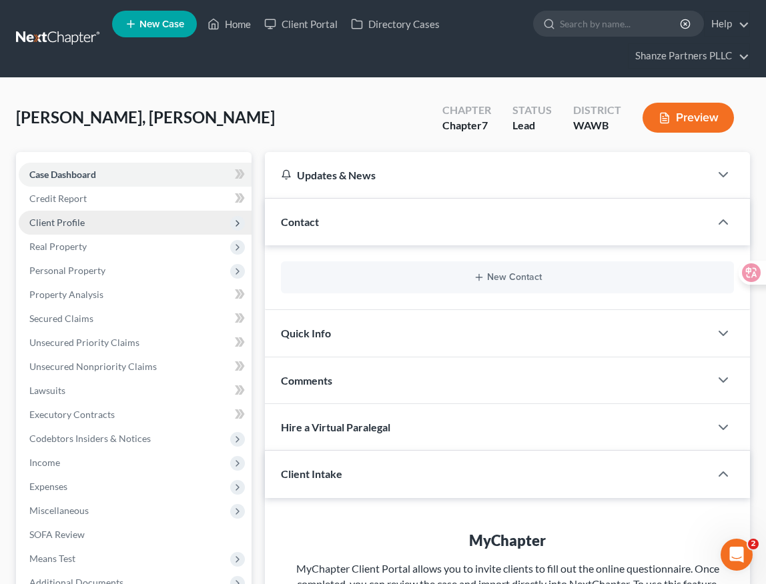
click at [172, 222] on span "Client Profile" at bounding box center [135, 223] width 233 height 24
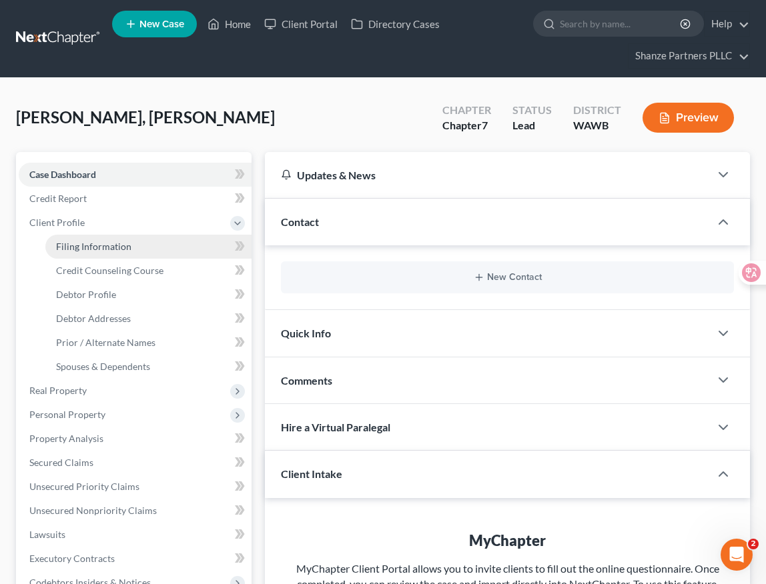
click at [169, 247] on link "Filing Information" at bounding box center [148, 247] width 206 height 24
select select "1"
select select "0"
select select "87"
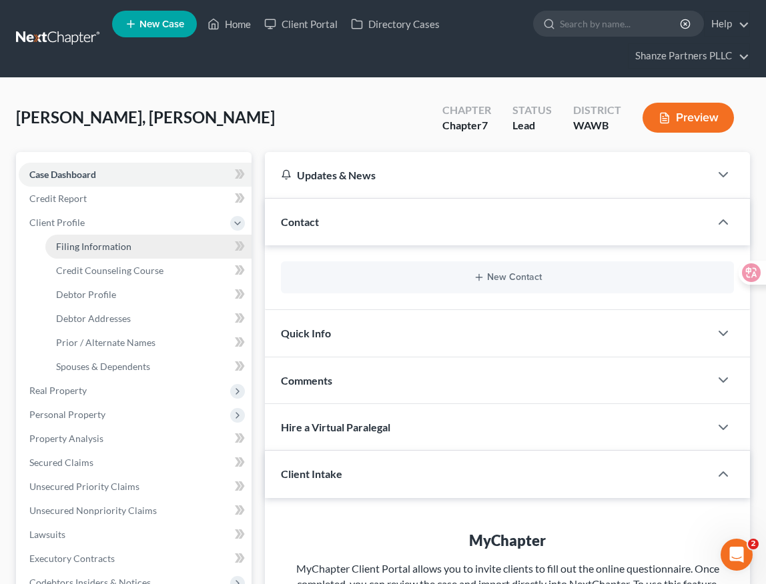
select select "0"
select select "50"
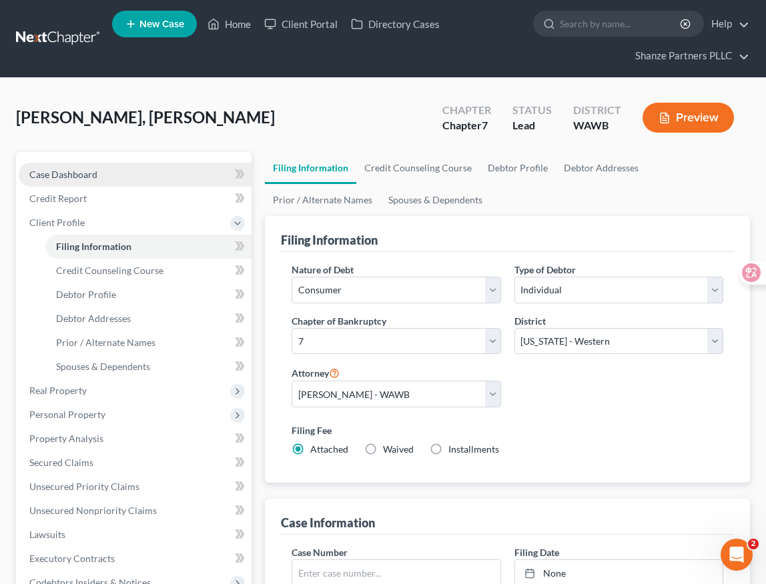
click at [177, 177] on link "Case Dashboard" at bounding box center [135, 175] width 233 height 24
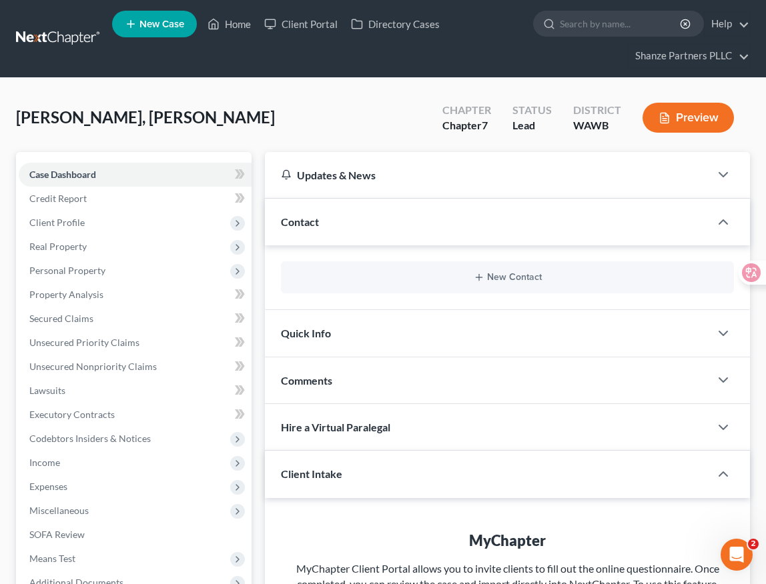
click at [323, 223] on div "Contact" at bounding box center [487, 222] width 445 height 46
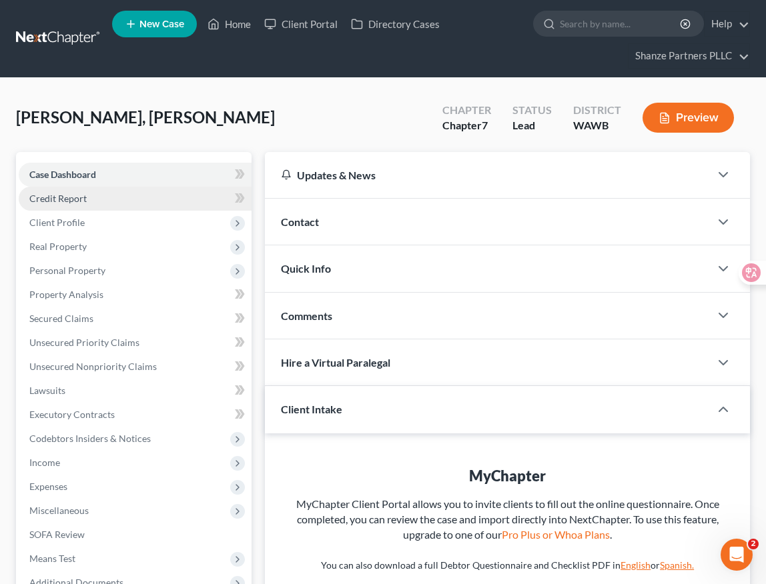
click at [141, 199] on link "Credit Report" at bounding box center [135, 199] width 233 height 24
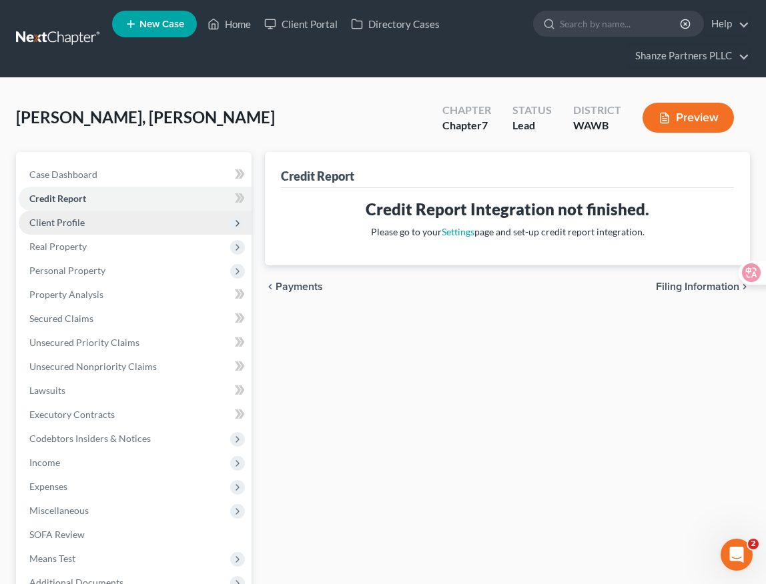
click at [140, 225] on span "Client Profile" at bounding box center [135, 223] width 233 height 24
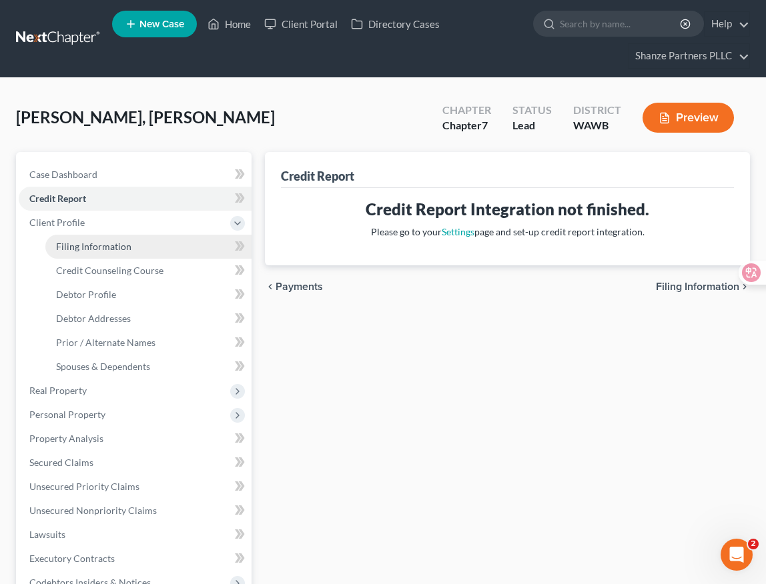
click at [157, 249] on link "Filing Information" at bounding box center [148, 247] width 206 height 24
select select "1"
select select "0"
select select "87"
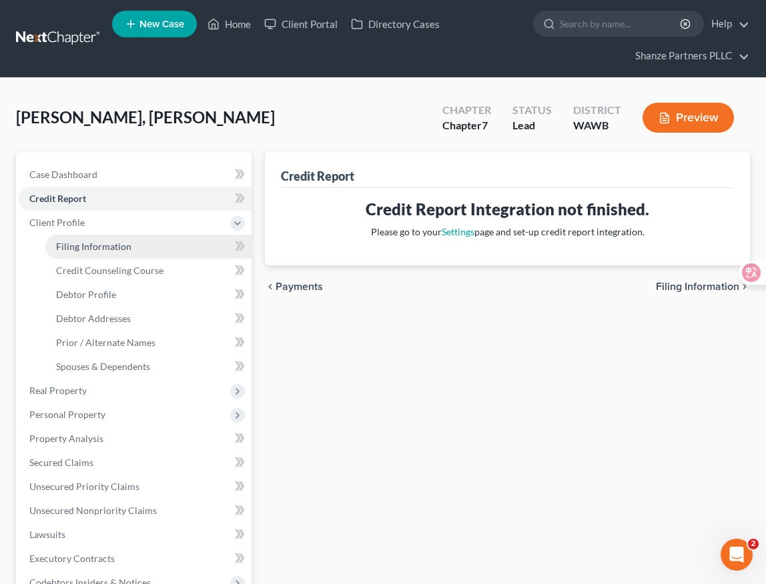
select select "0"
select select "50"
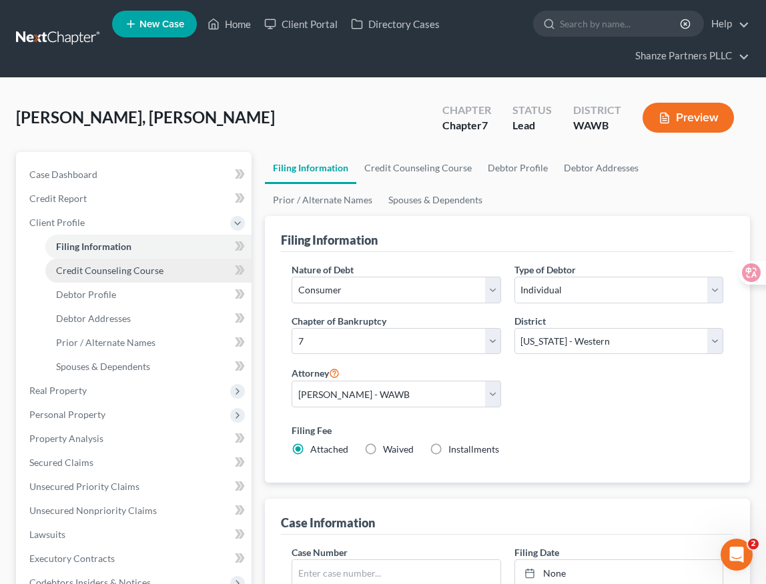
click at [178, 267] on link "Credit Counseling Course" at bounding box center [148, 271] width 206 height 24
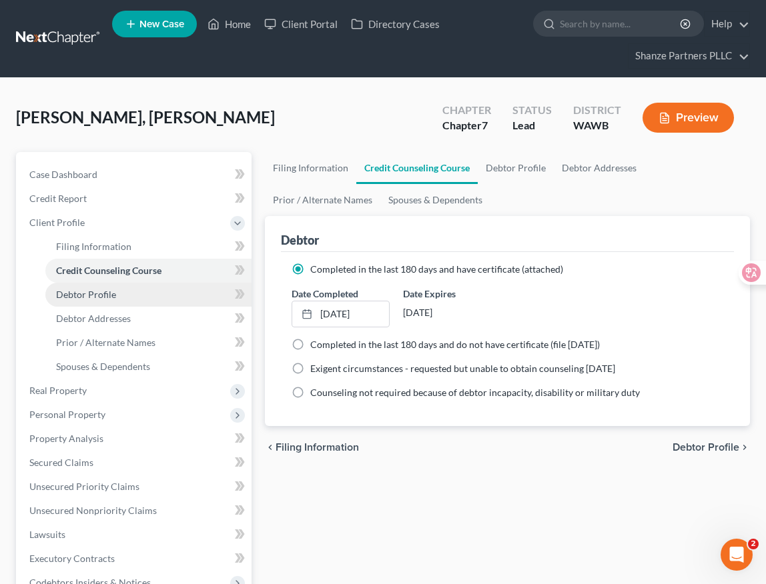
click at [167, 295] on link "Debtor Profile" at bounding box center [148, 295] width 206 height 24
select select "0"
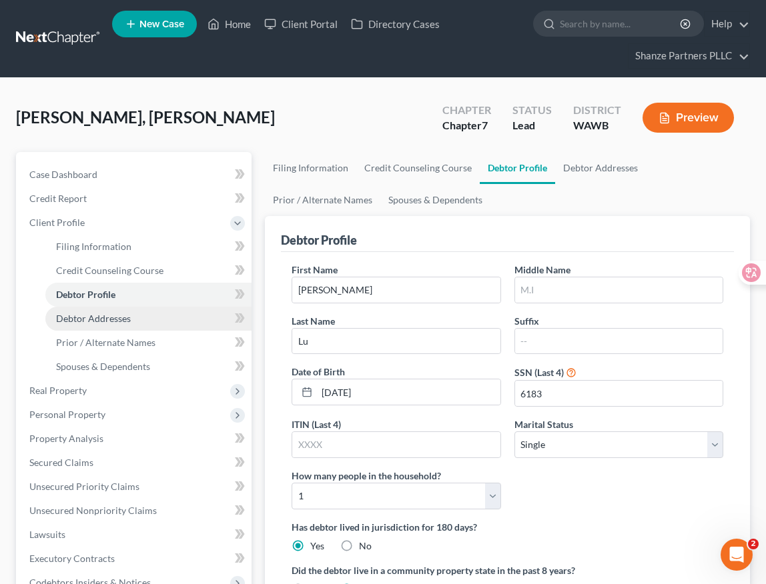
click at [162, 312] on link "Debtor Addresses" at bounding box center [148, 319] width 206 height 24
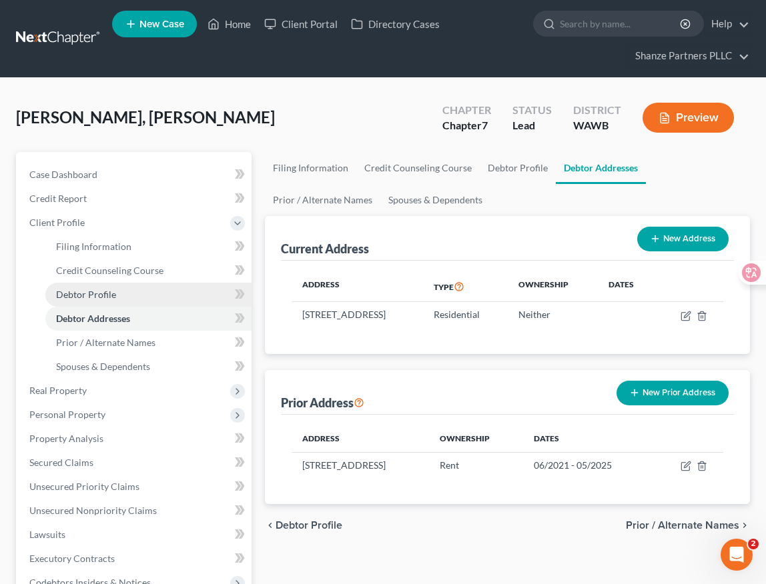
click at [166, 287] on link "Debtor Profile" at bounding box center [148, 295] width 206 height 24
select select "0"
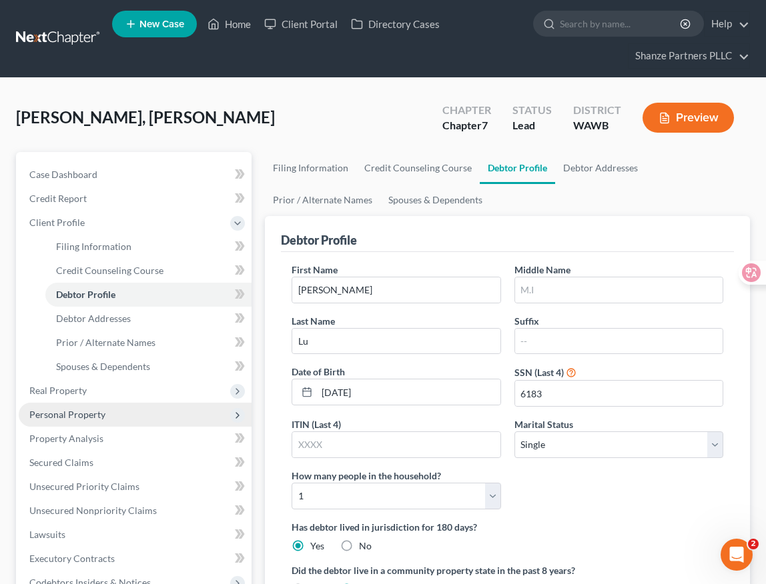
click at [113, 413] on span "Personal Property" at bounding box center [135, 415] width 233 height 24
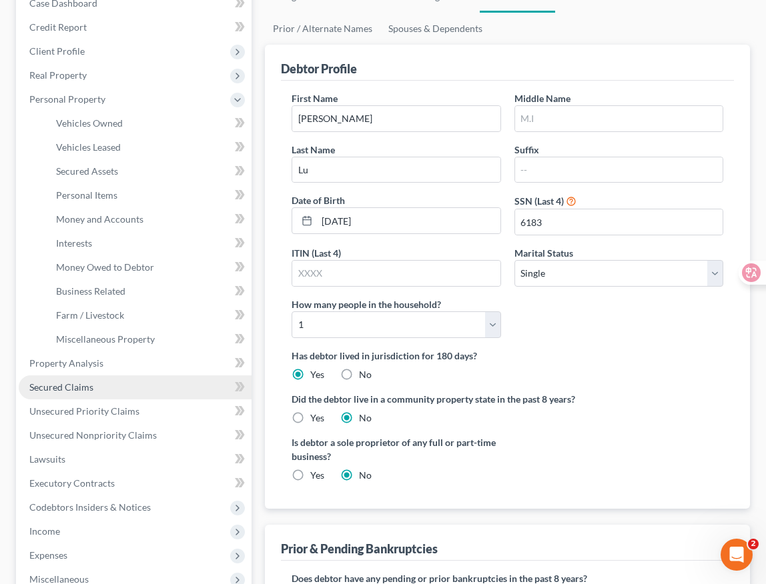
click at [145, 389] on link "Secured Claims" at bounding box center [135, 387] width 233 height 24
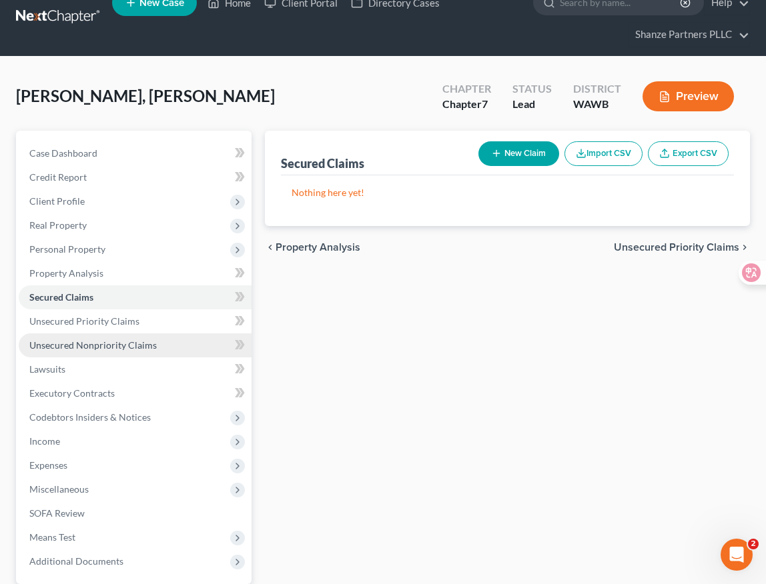
scroll to position [23, 0]
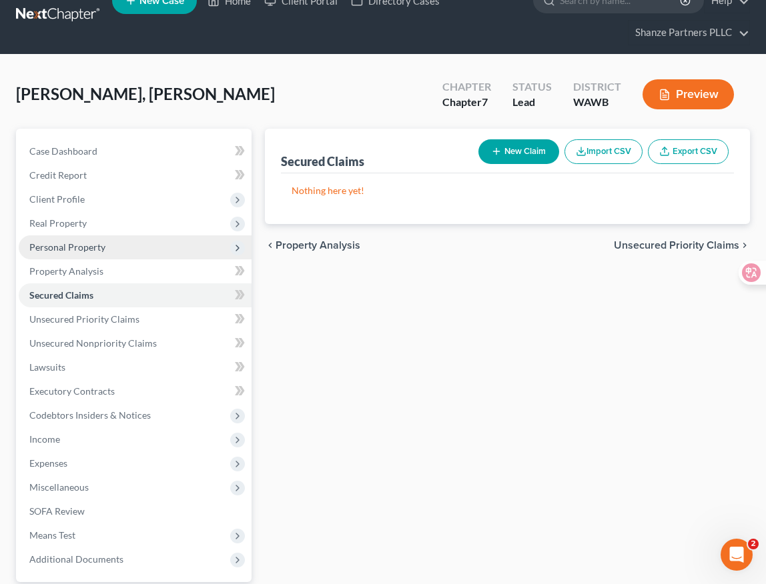
click at [164, 249] on span "Personal Property" at bounding box center [135, 247] width 233 height 24
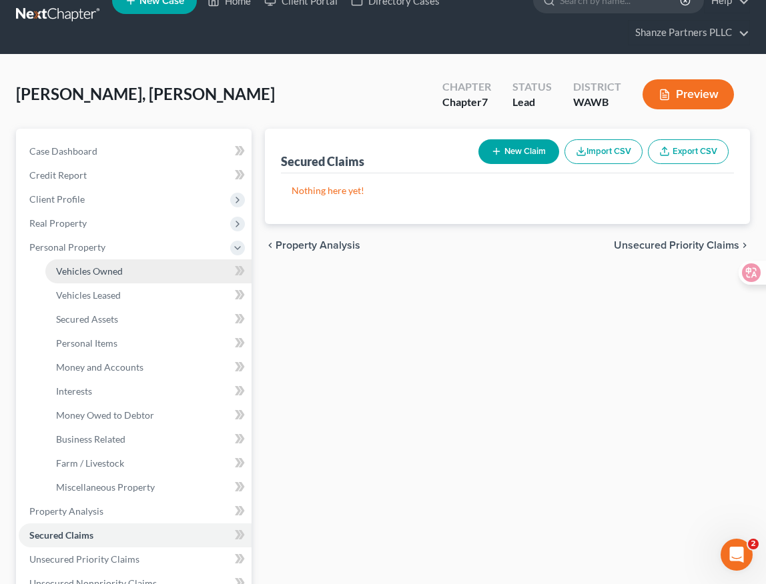
click at [161, 273] on link "Vehicles Owned" at bounding box center [148, 271] width 206 height 24
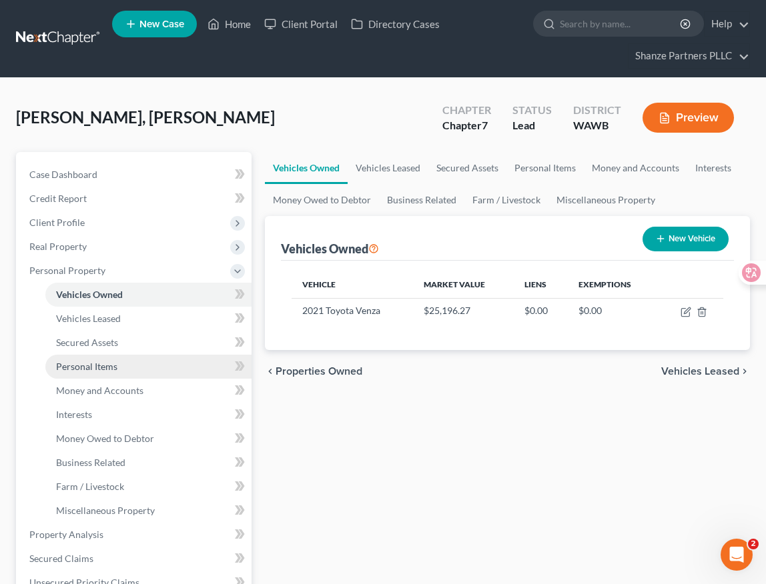
click at [156, 367] on link "Personal Items" at bounding box center [148, 367] width 206 height 24
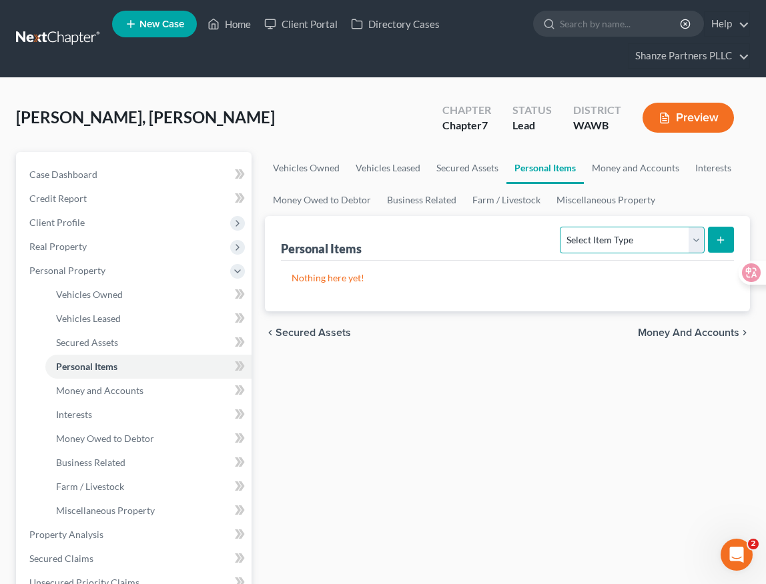
click at [651, 245] on select "Select Item Type Clothing Collectibles Of Value Electronics Firearms Household …" at bounding box center [631, 240] width 144 height 27
select select "electronics"
click at [717, 243] on icon "submit" at bounding box center [720, 240] width 11 height 11
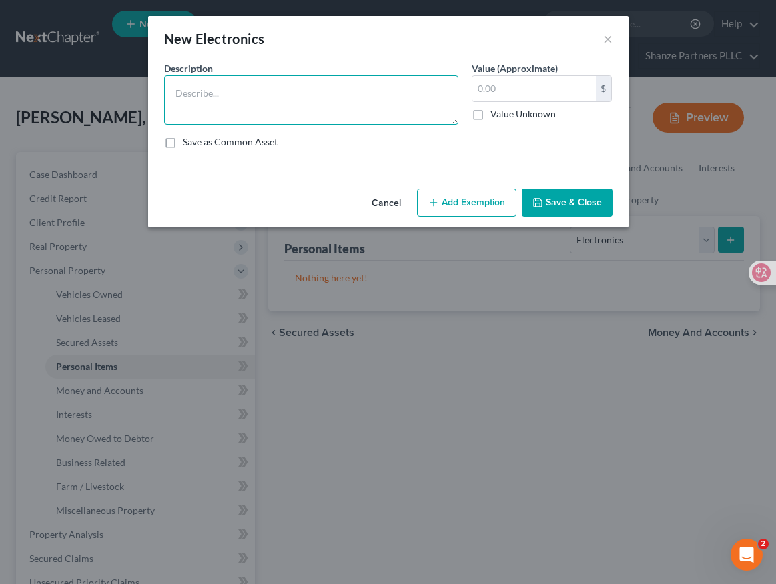
click at [363, 100] on textarea at bounding box center [311, 99] width 294 height 49
paste textarea "cell phone"
click at [179, 91] on textarea "cell phone" at bounding box center [311, 99] width 294 height 49
click at [244, 111] on textarea "Cell phone" at bounding box center [311, 99] width 294 height 49
type textarea "Cell phone"
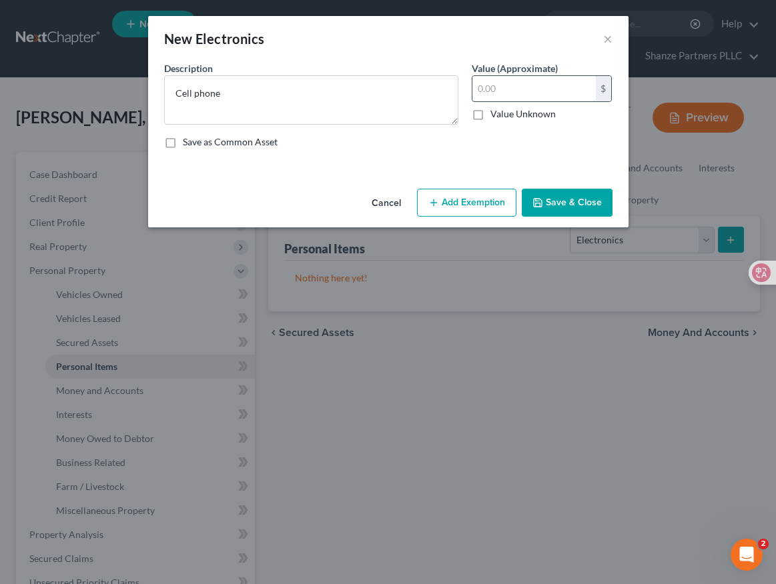
click at [505, 91] on input "text" at bounding box center [533, 88] width 123 height 25
type input "500"
click at [490, 115] on label "Value Unknown" at bounding box center [522, 113] width 65 height 13
click at [495, 115] on input "Value Unknown" at bounding box center [499, 111] width 9 height 9
checkbox input "true"
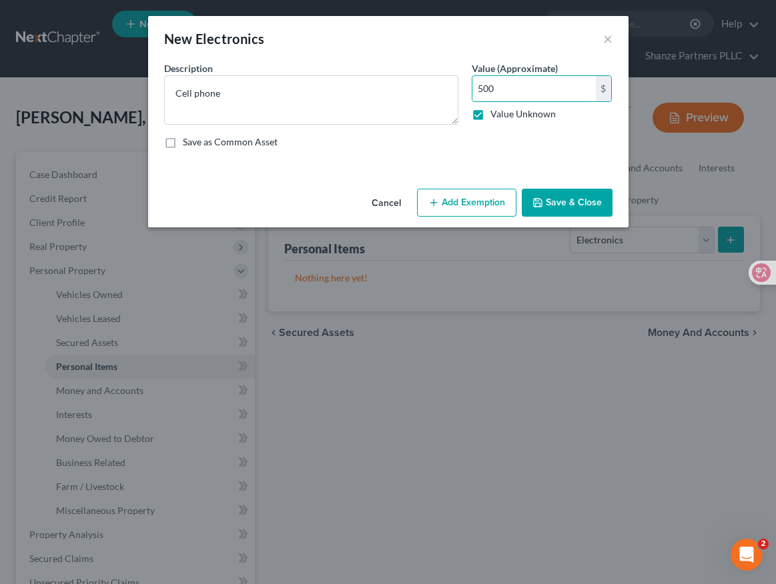
type input "0.00"
click at [569, 212] on button "Save & Close" at bounding box center [566, 203] width 91 height 28
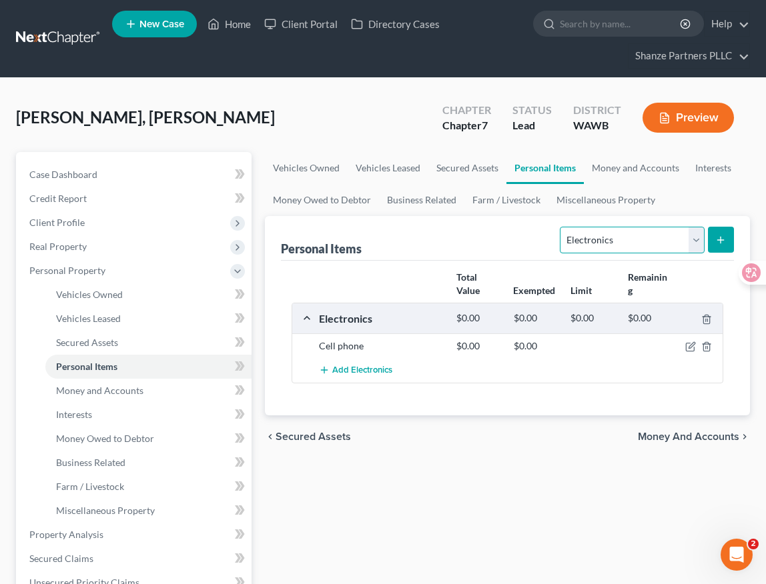
click at [694, 241] on select "Select Item Type Clothing Collectibles Of Value Electronics Firearms Household …" at bounding box center [631, 240] width 144 height 27
select select "clothing"
click at [723, 243] on div at bounding box center [742, 279] width 47 height 113
click at [719, 243] on icon "submit" at bounding box center [720, 240] width 11 height 11
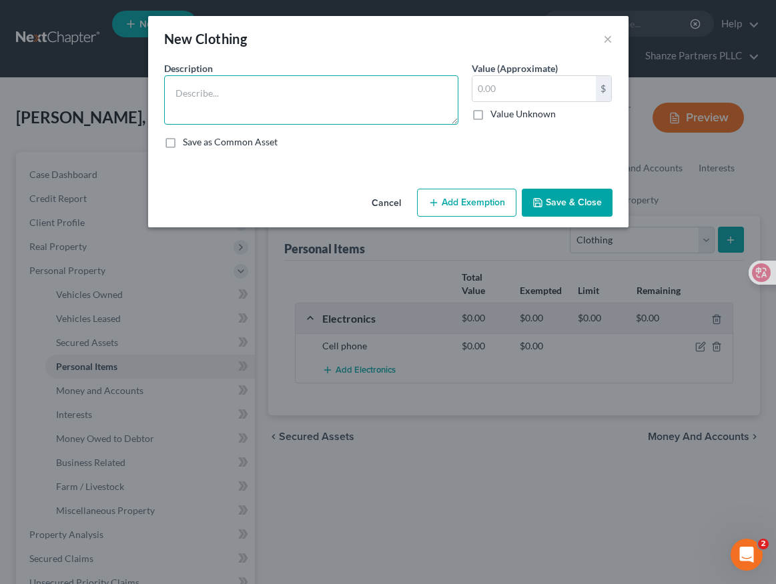
click at [358, 113] on textarea at bounding box center [311, 99] width 294 height 49
click at [337, 159] on div "Description * Value (Approximate) $ Value Unknown Balance Undetermined $ Value …" at bounding box center [387, 110] width 461 height 98
click at [490, 117] on label "Value Unknown" at bounding box center [522, 113] width 65 height 13
click at [495, 116] on input "Value Unknown" at bounding box center [499, 111] width 9 height 9
checkbox input "true"
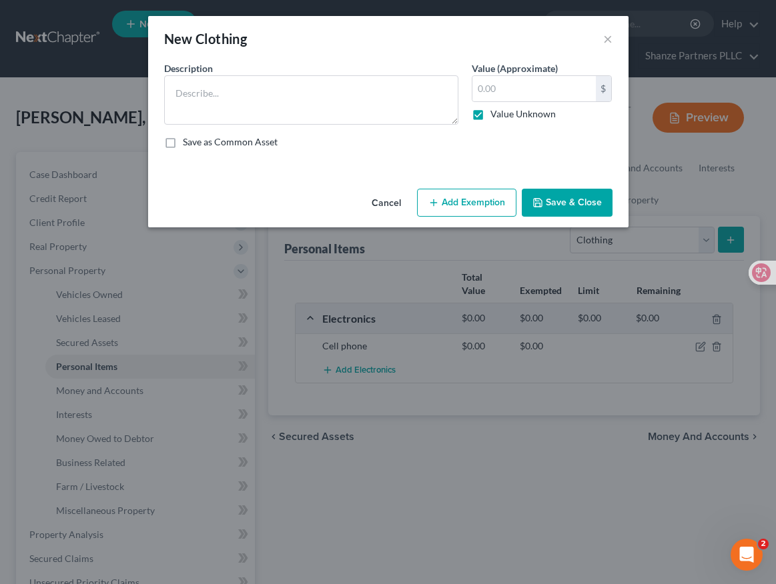
type input "0.00"
click at [569, 205] on button "Save & Close" at bounding box center [566, 203] width 91 height 28
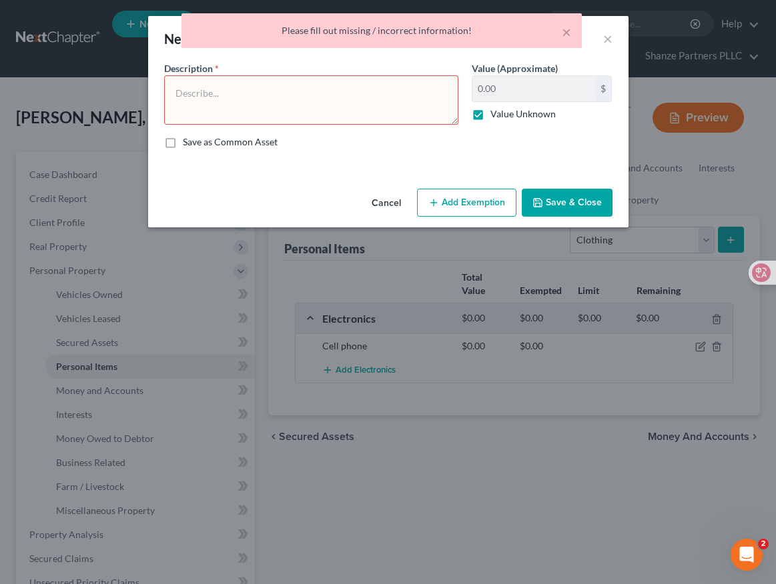
click at [586, 203] on button "Save & Close" at bounding box center [566, 203] width 91 height 28
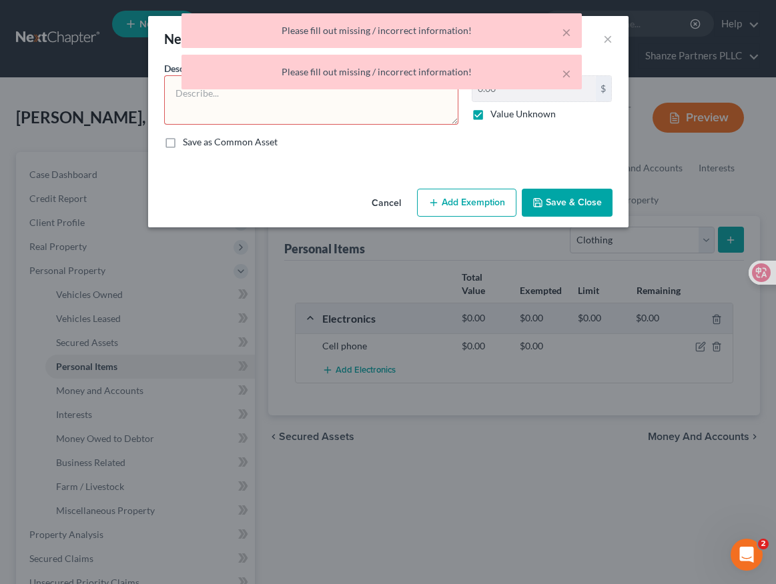
click at [351, 105] on textarea at bounding box center [311, 99] width 294 height 49
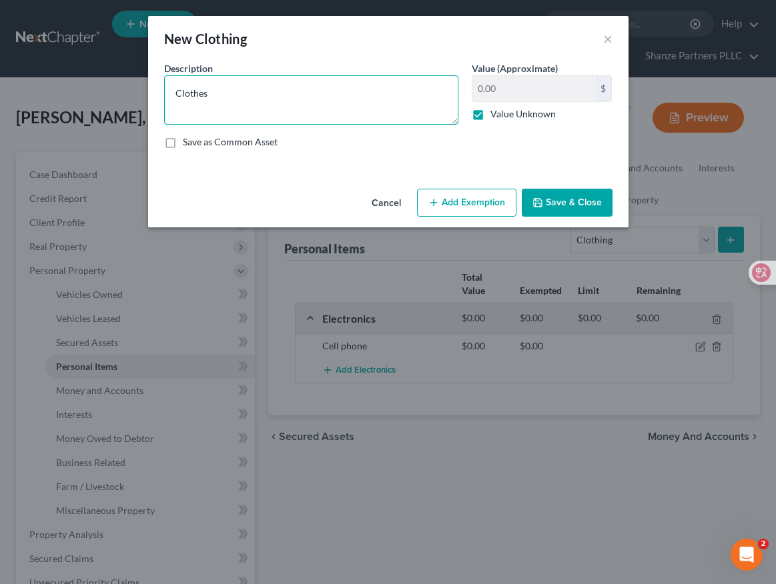
type textarea "Clothes"
click at [490, 114] on label "Value Unknown" at bounding box center [522, 113] width 65 height 13
click at [495, 114] on input "Value Unknown" at bounding box center [499, 111] width 9 height 9
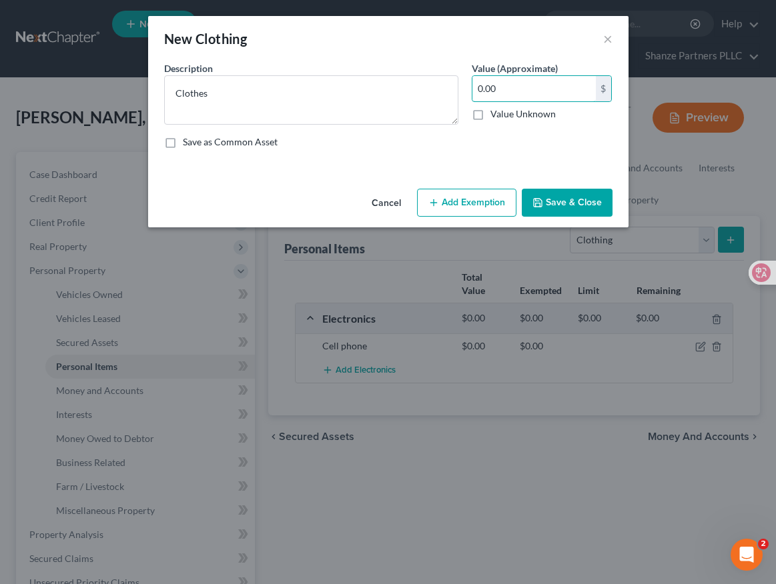
drag, startPoint x: 502, startPoint y: 89, endPoint x: 465, endPoint y: 84, distance: 37.0
click at [465, 84] on div "Value (Approximate) 0.00 $ Value Unknown Balance Undetermined 0.00 $ Value Unkn…" at bounding box center [542, 92] width 154 height 63
drag, startPoint x: 503, startPoint y: 89, endPoint x: 476, endPoint y: 87, distance: 26.7
click at [476, 87] on input "0.00" at bounding box center [533, 88] width 123 height 25
click at [490, 118] on label "Value Unknown" at bounding box center [522, 113] width 65 height 13
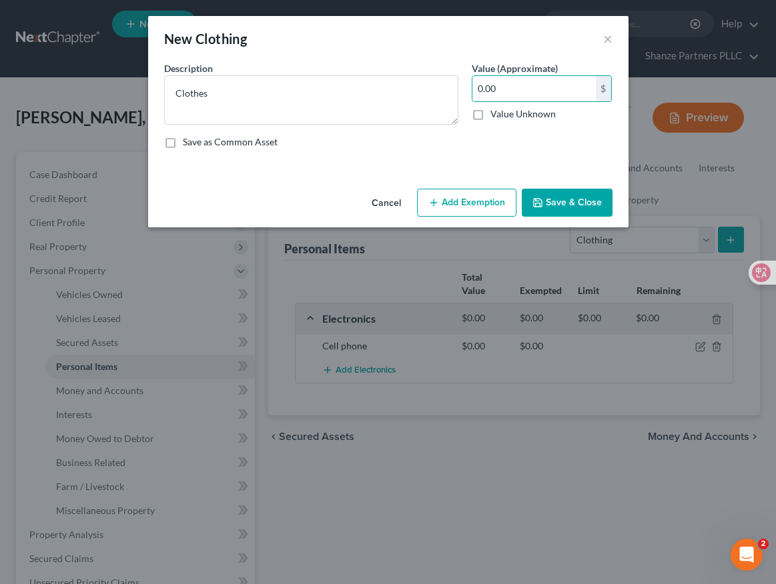
click at [495, 116] on input "Value Unknown" at bounding box center [499, 111] width 9 height 9
checkbox input "true"
click at [562, 201] on button "Save & Close" at bounding box center [566, 203] width 91 height 28
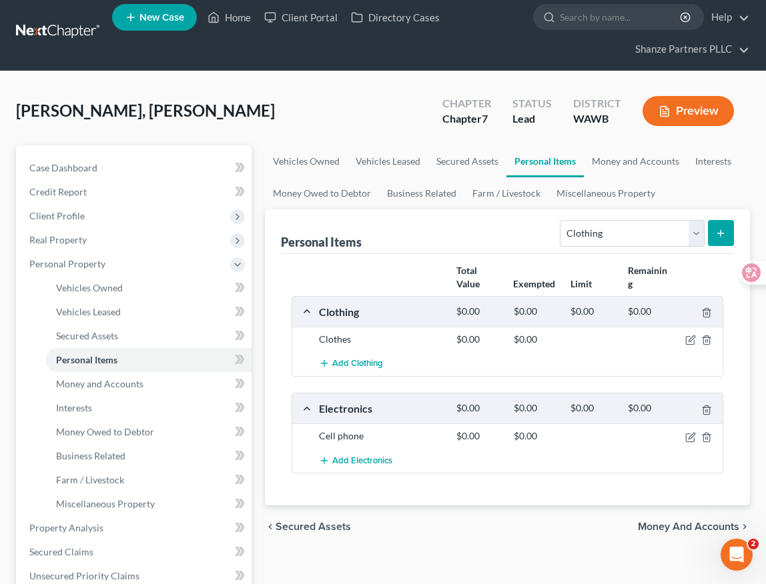
scroll to position [10, 0]
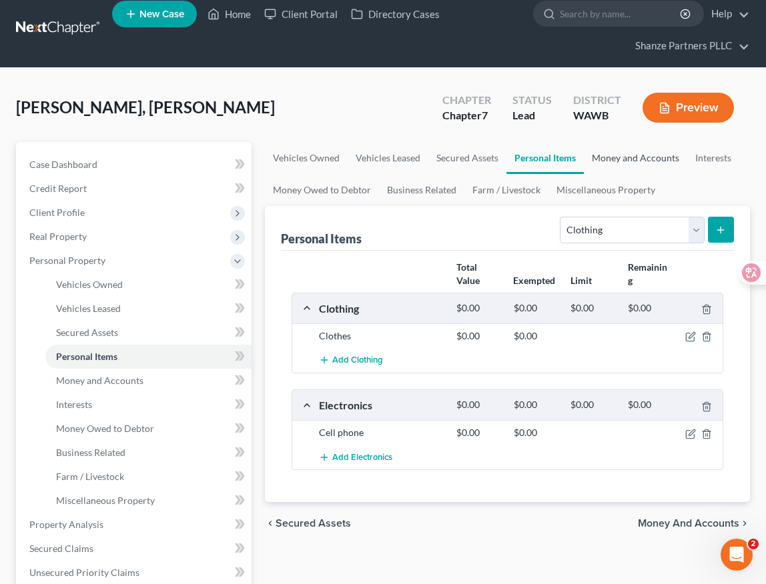
click at [647, 157] on link "Money and Accounts" at bounding box center [634, 158] width 103 height 32
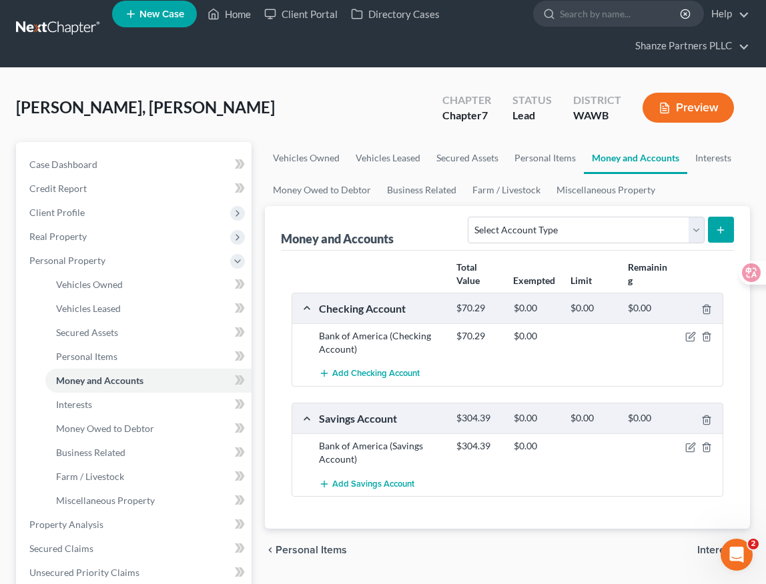
scroll to position [15, 0]
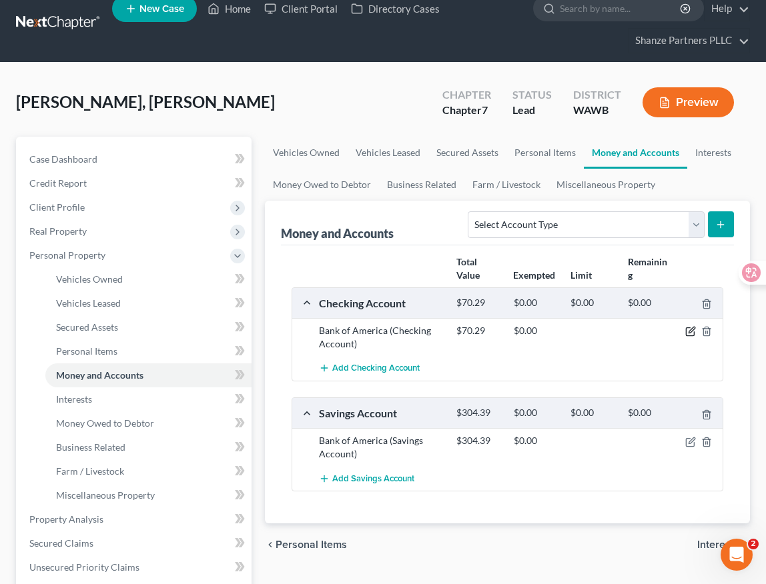
click at [692, 333] on icon "button" at bounding box center [690, 331] width 11 height 11
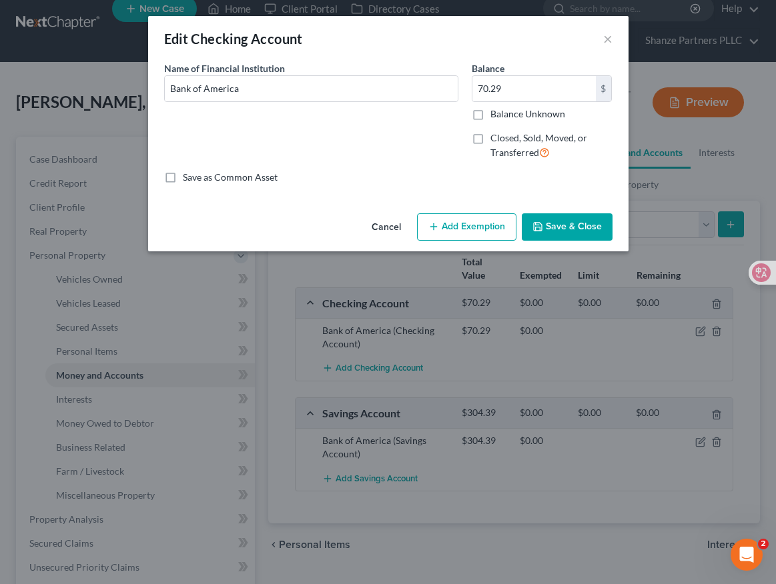
click at [553, 227] on button "Save & Close" at bounding box center [566, 227] width 91 height 28
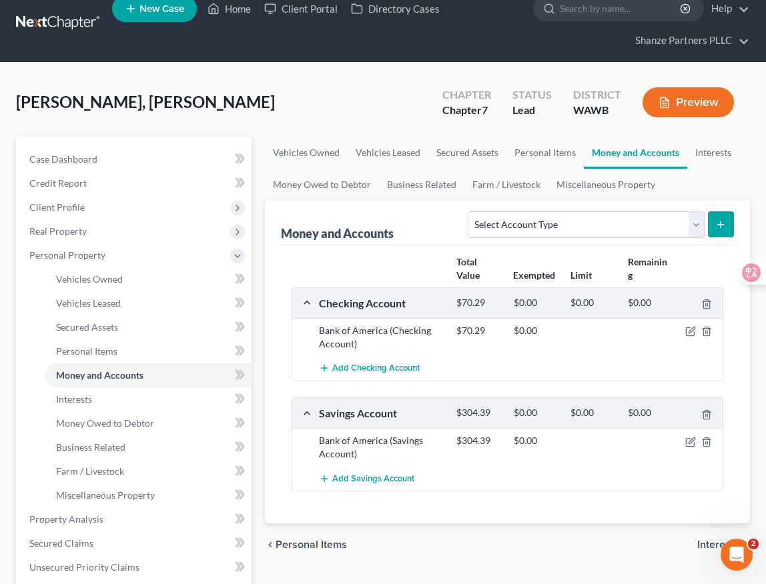
click at [384, 333] on div "Bank of America (Checking Account)" at bounding box center [380, 337] width 137 height 27
click at [689, 330] on icon "button" at bounding box center [691, 330] width 6 height 6
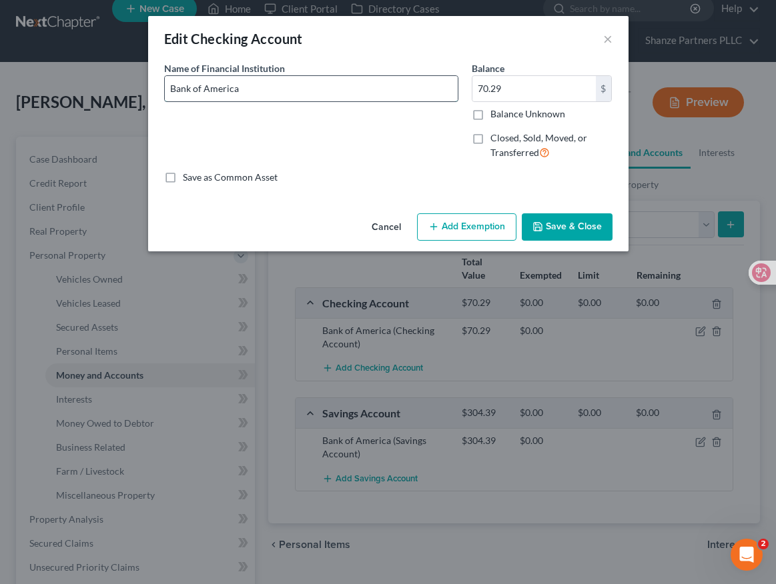
click at [284, 89] on input "Bank of America" at bounding box center [311, 88] width 293 height 25
paste input "1618"
click at [240, 88] on input "Bank of America 1618" at bounding box center [311, 88] width 293 height 25
click at [237, 85] on input "Bank of America Account No.: 1618" at bounding box center [311, 88] width 293 height 25
type input "Bank of America Account No.: 1618"
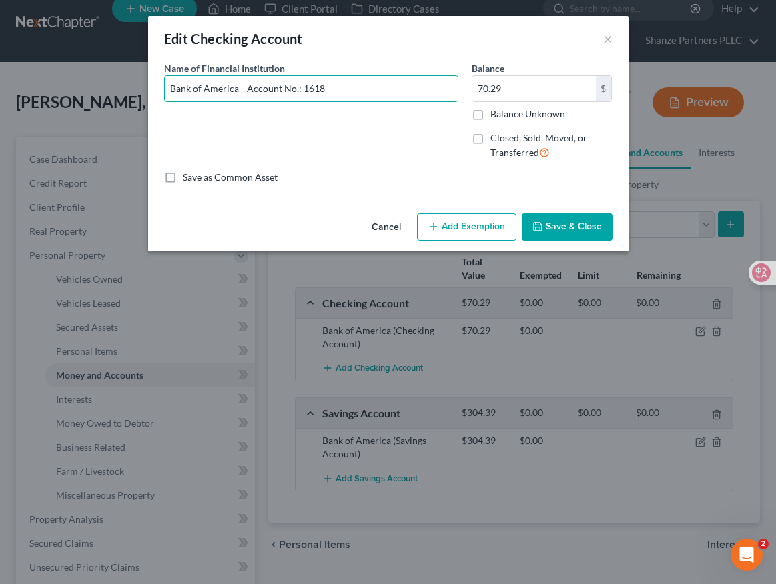
click at [577, 223] on button "Save & Close" at bounding box center [566, 227] width 91 height 28
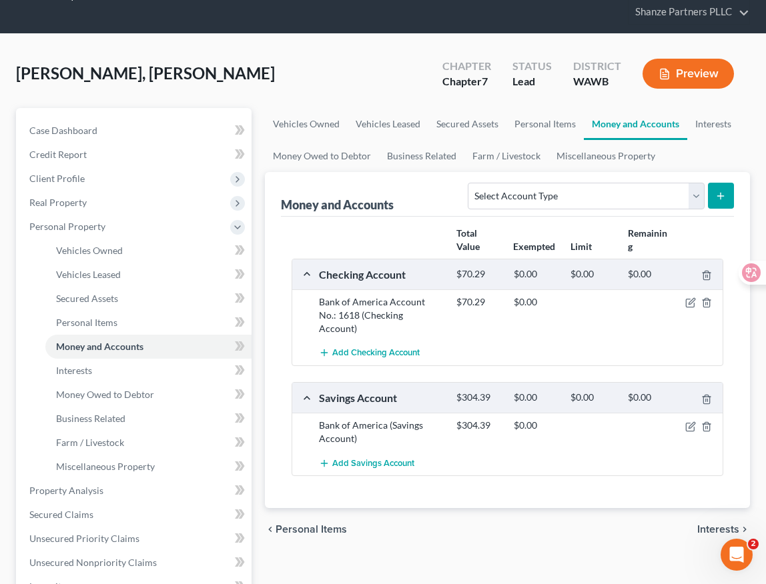
scroll to position [47, 0]
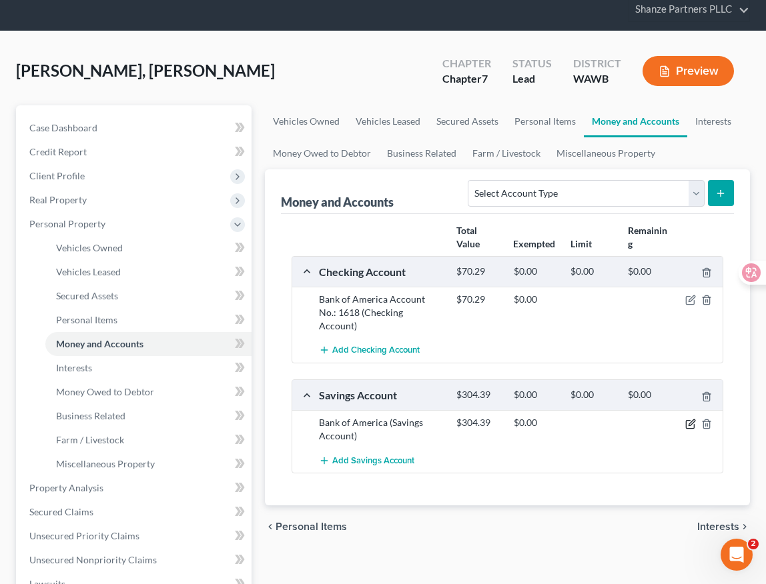
click at [688, 419] on icon "button" at bounding box center [691, 422] width 6 height 6
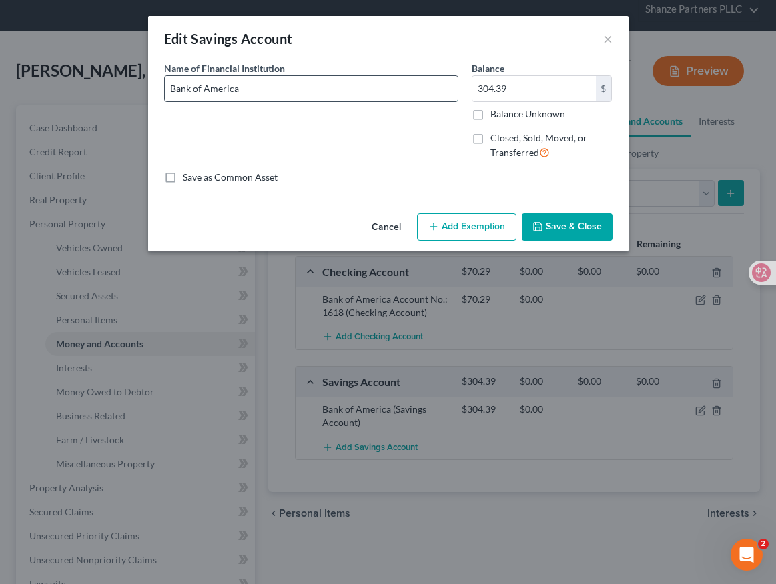
click at [269, 91] on input "Bank of America" at bounding box center [311, 88] width 293 height 25
click at [352, 93] on input "Bank of America" at bounding box center [311, 88] width 293 height 25
paste input "5406"
click at [238, 89] on input "Bank of America5406" at bounding box center [311, 88] width 293 height 25
type input "Bank of America Account No.: 5406"
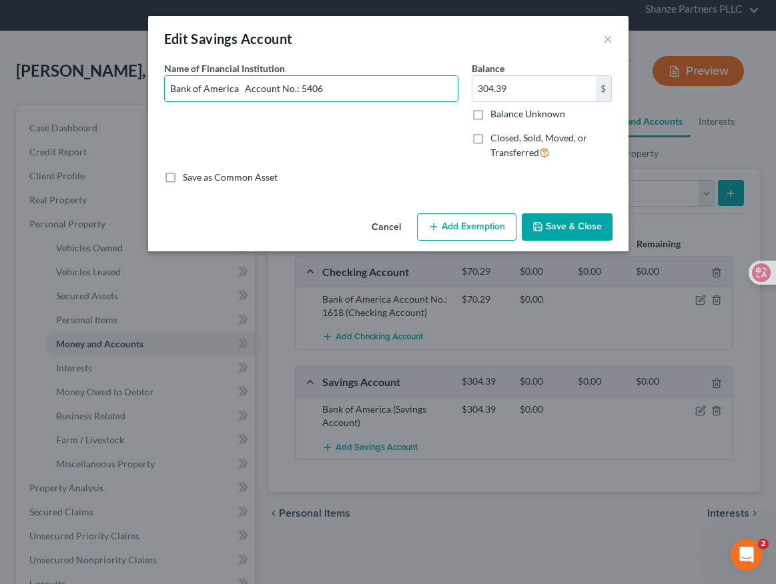
click at [555, 219] on button "Save & Close" at bounding box center [566, 227] width 91 height 28
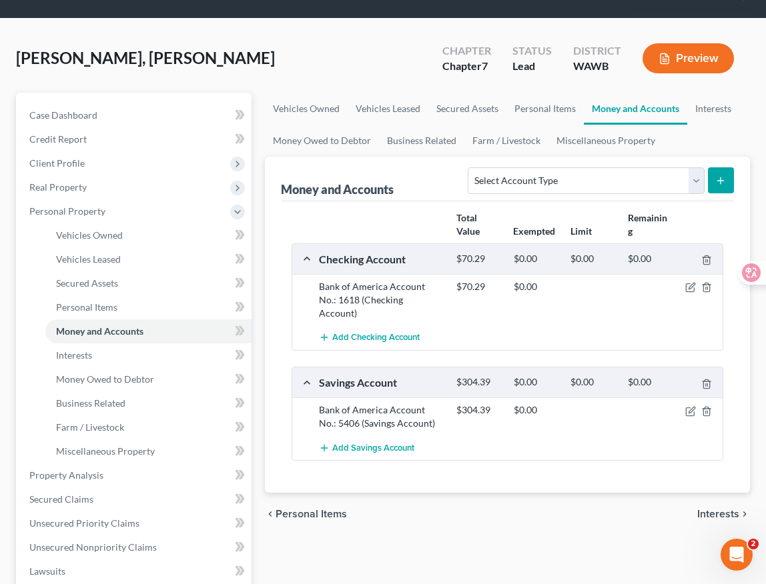
scroll to position [65, 0]
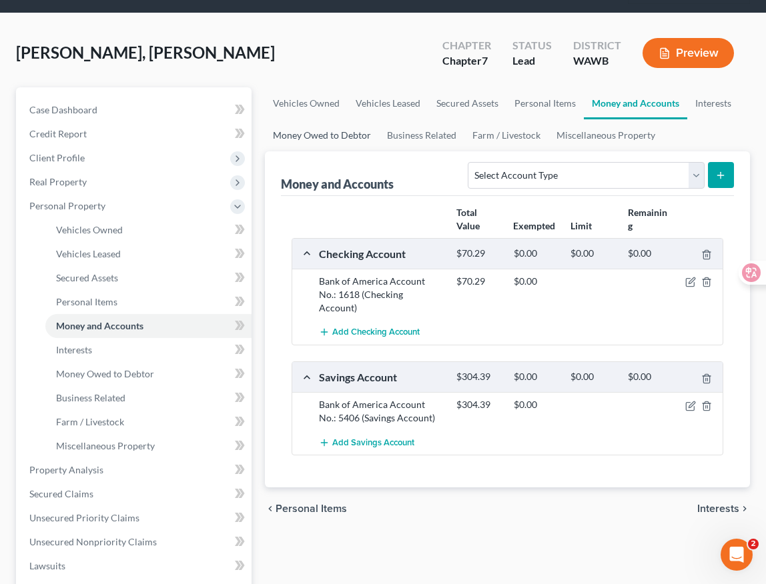
click at [355, 139] on link "Money Owed to Debtor" at bounding box center [322, 135] width 114 height 32
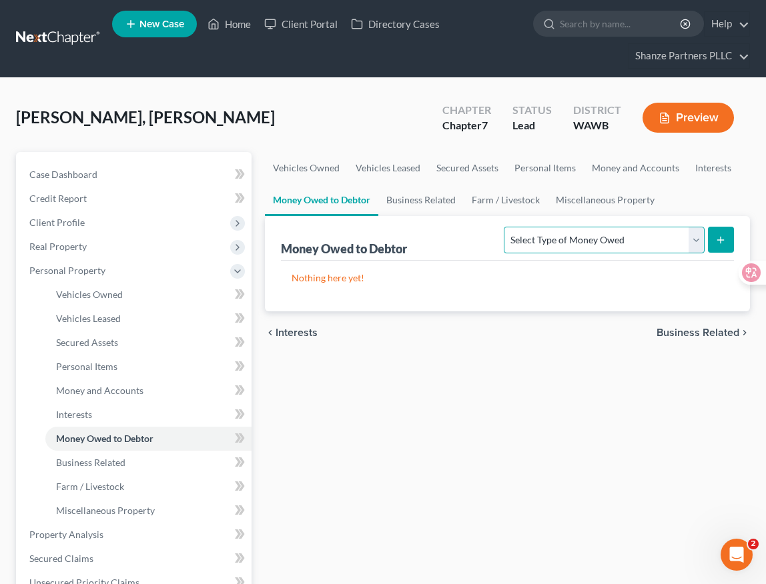
click at [596, 227] on select "Select Type of Money Owed Accounts Receivable Alimony Child Support Claims Agai…" at bounding box center [603, 240] width 200 height 27
select select "child_support"
click at [724, 243] on icon "submit" at bounding box center [720, 240] width 11 height 11
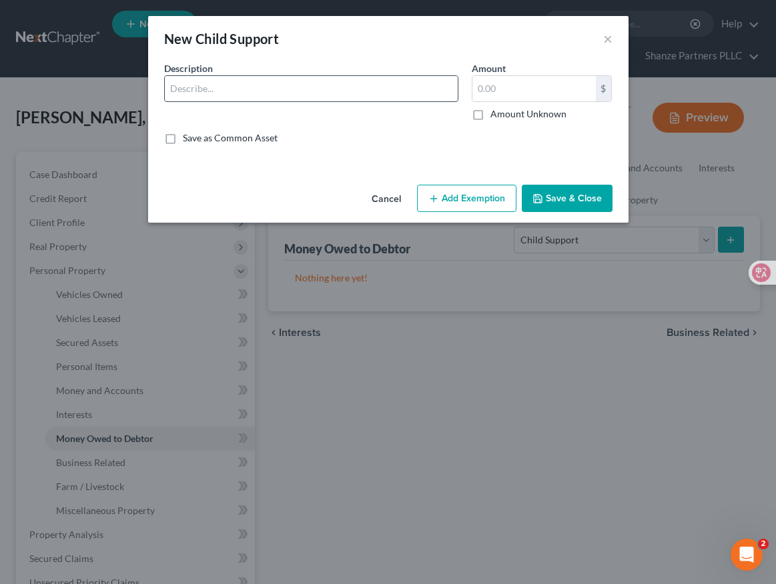
click at [245, 89] on input "text" at bounding box center [311, 88] width 293 height 25
click at [525, 89] on input "text" at bounding box center [533, 88] width 123 height 25
paste input "Debtor is owed back child support"
type input "0"
click at [235, 90] on input "text" at bounding box center [311, 88] width 293 height 25
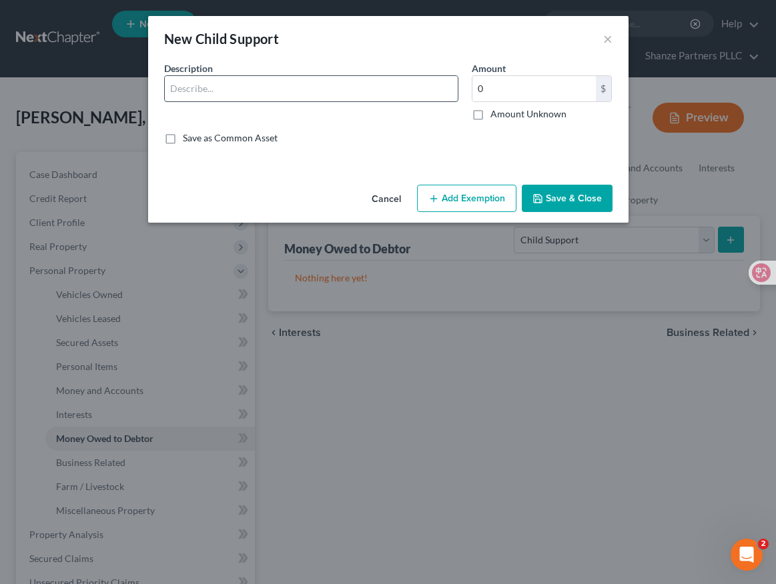
paste input "Debtor is owed back child support"
type input "Debtor is owed back child support"
click at [511, 87] on input "0" at bounding box center [533, 88] width 123 height 25
type input "500"
click at [319, 91] on input "Debtor is owed back child support" at bounding box center [311, 88] width 293 height 25
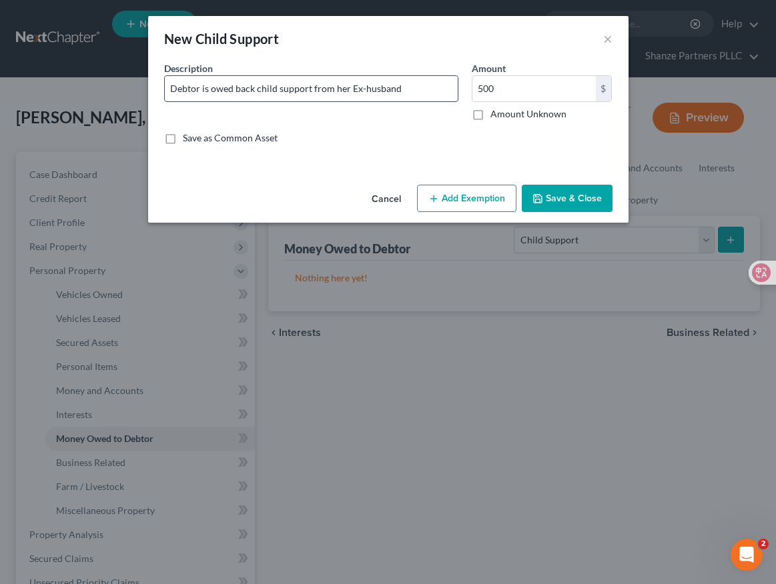
drag, startPoint x: 415, startPoint y: 87, endPoint x: 311, endPoint y: 88, distance: 103.4
click at [311, 88] on input "Debtor is owed back child support from her Ex-husband" at bounding box center [311, 88] width 293 height 25
type input "Debtor is owed back child support for $500/month"
click at [365, 153] on div "Description * Debtor is owed back child support for $500/month Amount 500.00 $ …" at bounding box center [387, 108] width 461 height 94
click at [551, 193] on button "Save & Close" at bounding box center [566, 199] width 91 height 28
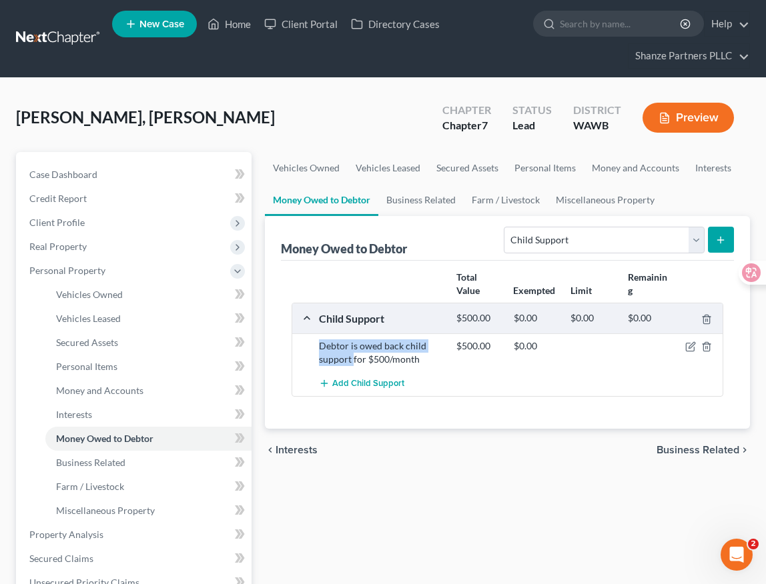
copy div "Debtor is owed back child support"
drag, startPoint x: 320, startPoint y: 347, endPoint x: 352, endPoint y: 357, distance: 33.3
click at [352, 357] on div "Debtor is owed back child support for $500/month" at bounding box center [380, 352] width 137 height 27
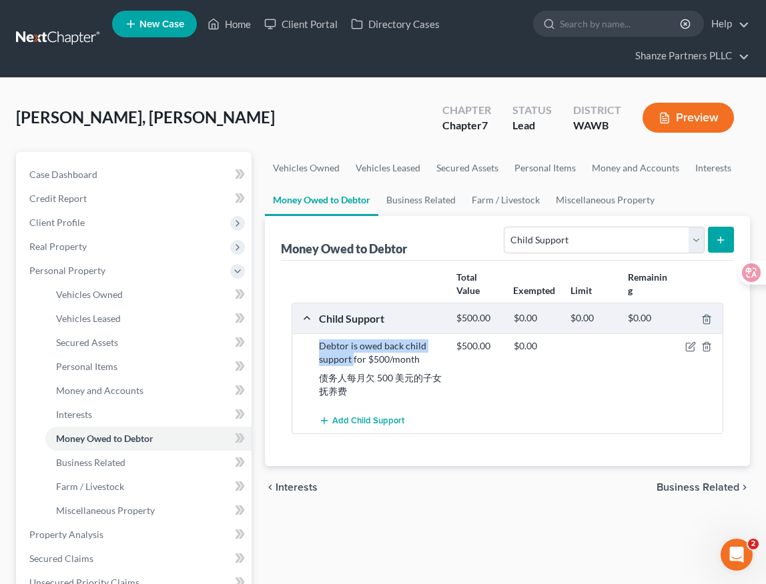
click at [461, 468] on div "chevron_left Interests Business Related chevron_right" at bounding box center [507, 487] width 485 height 43
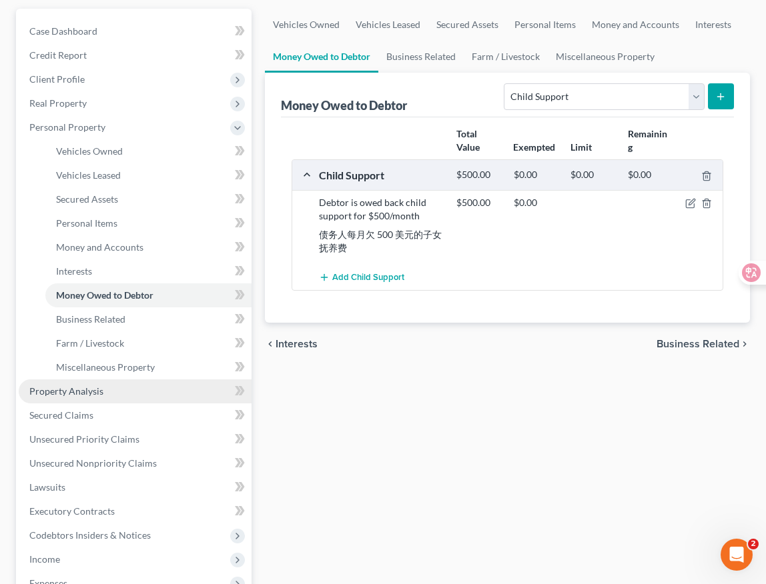
scroll to position [97, 0]
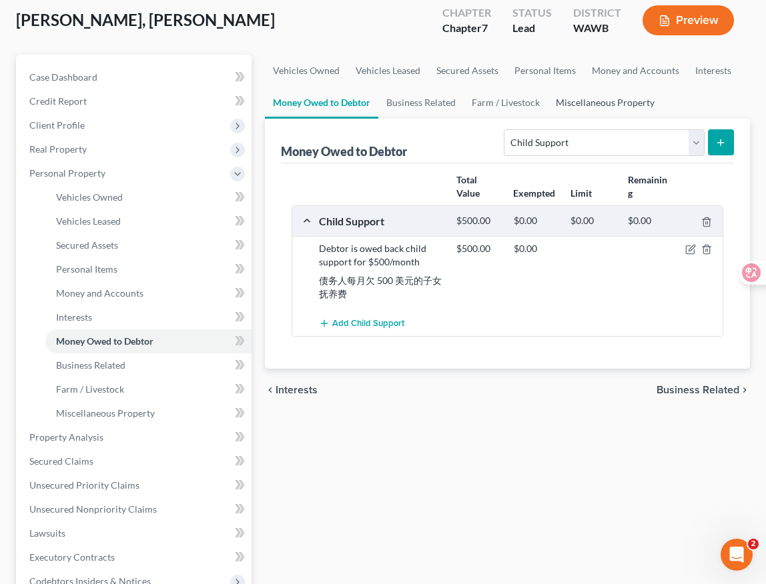
click at [577, 101] on link "Miscellaneous Property" at bounding box center [604, 103] width 115 height 32
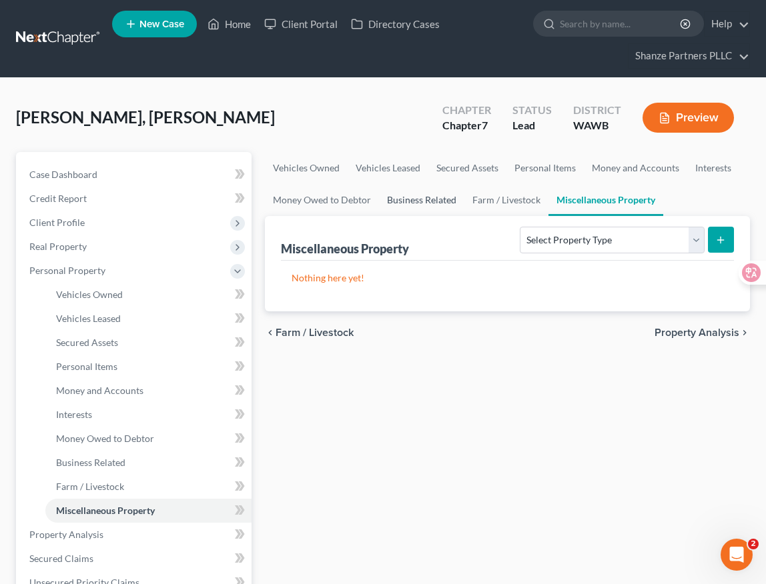
click at [439, 194] on link "Business Related" at bounding box center [421, 200] width 85 height 32
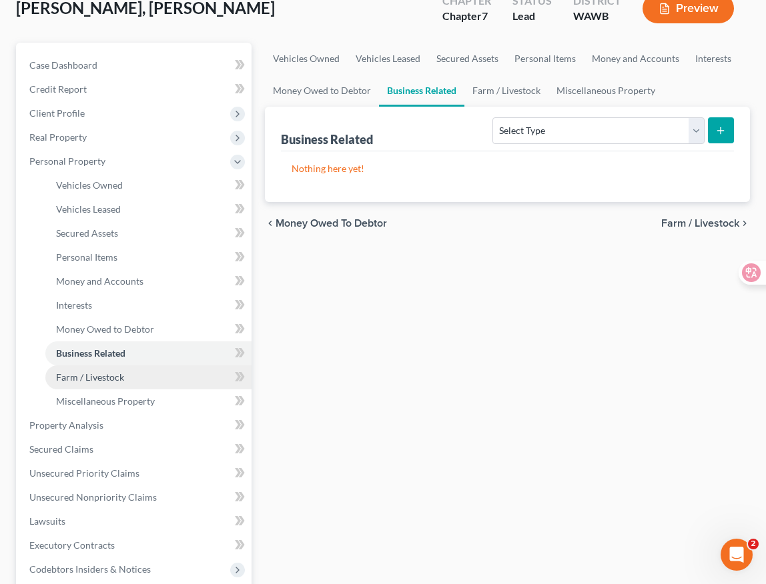
click at [165, 383] on link "Farm / Livestock" at bounding box center [148, 377] width 206 height 24
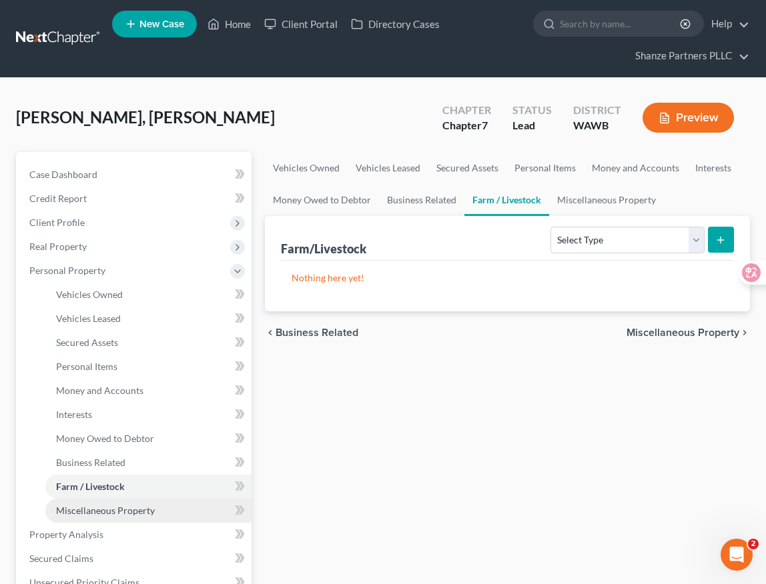
click at [166, 507] on link "Miscellaneous Property" at bounding box center [148, 511] width 206 height 24
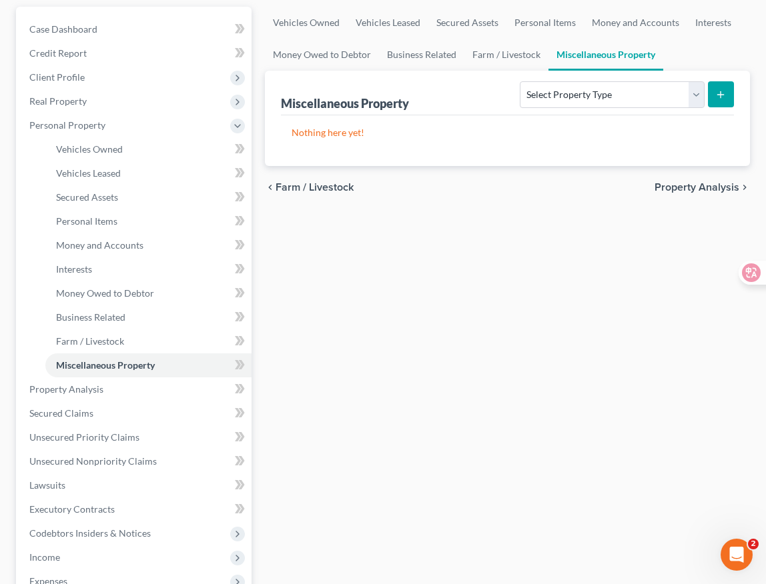
scroll to position [164, 0]
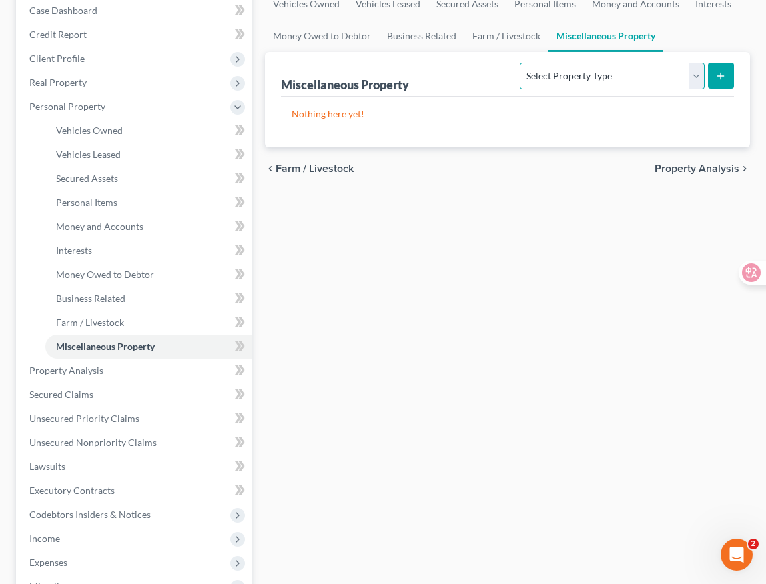
click at [689, 81] on select "Select Property Type Assigned for Creditor Benefit [DATE] Holding for Another N…" at bounding box center [611, 76] width 184 height 27
select select "assigned_for_creditor_benefit"
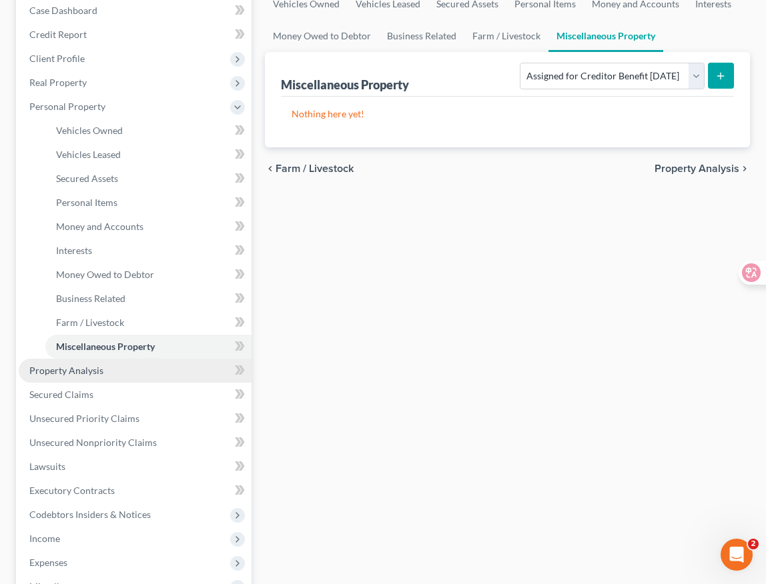
click at [138, 367] on link "Property Analysis" at bounding box center [135, 371] width 233 height 24
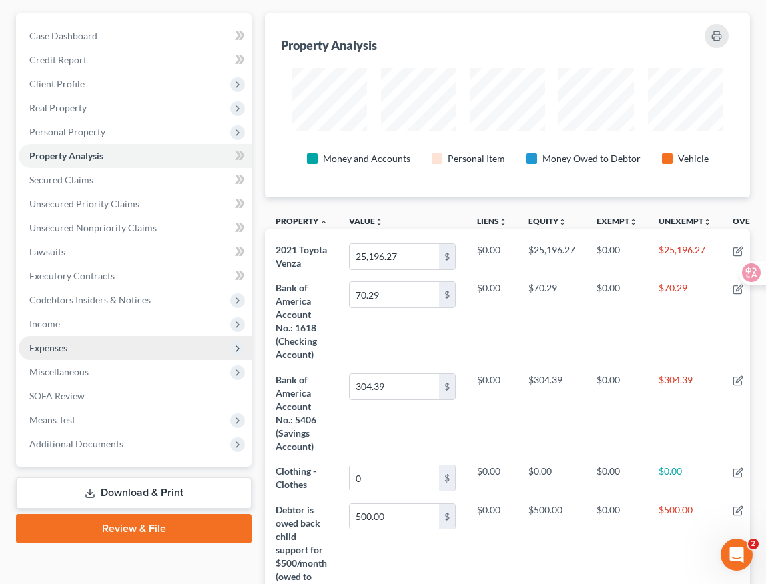
scroll to position [13, 0]
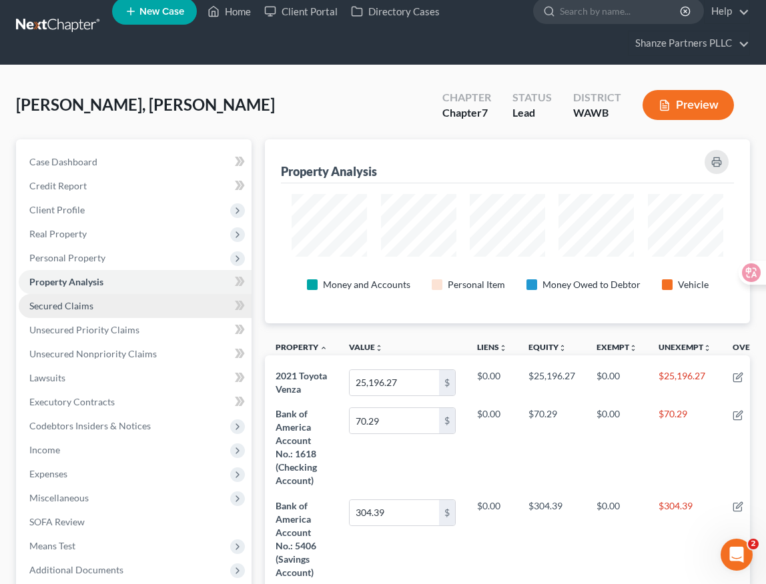
click at [131, 303] on link "Secured Claims" at bounding box center [135, 306] width 233 height 24
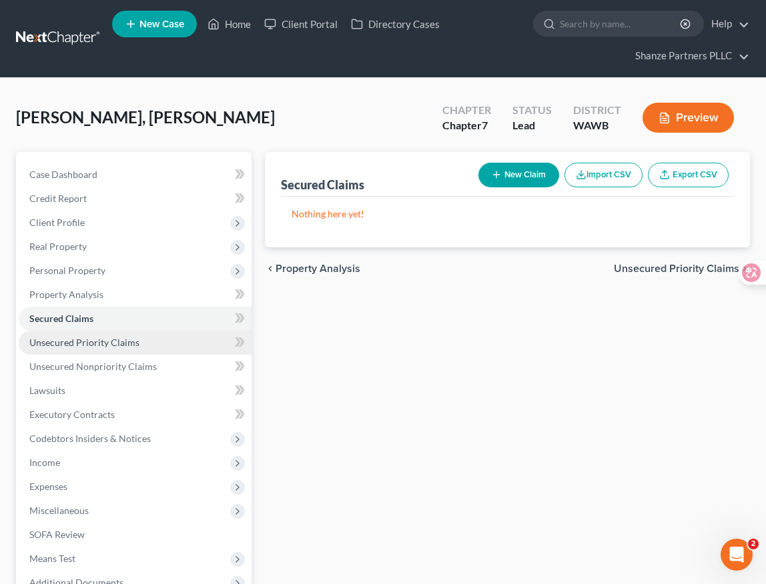
click at [189, 342] on link "Unsecured Priority Claims" at bounding box center [135, 343] width 233 height 24
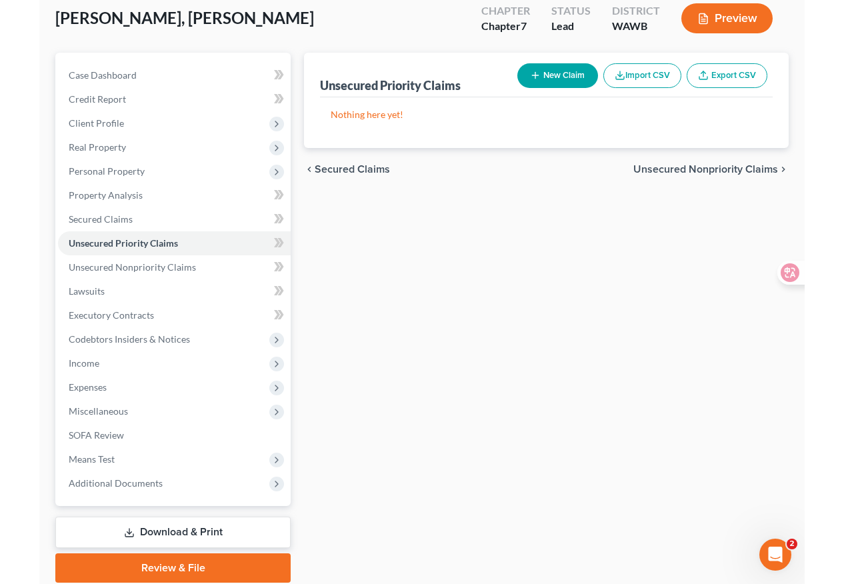
scroll to position [75, 0]
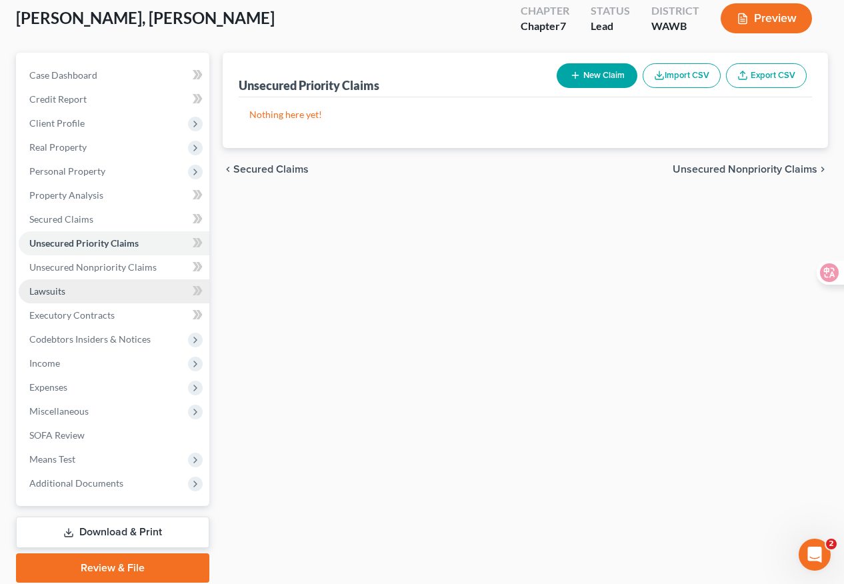
click at [135, 299] on link "Lawsuits" at bounding box center [114, 291] width 191 height 24
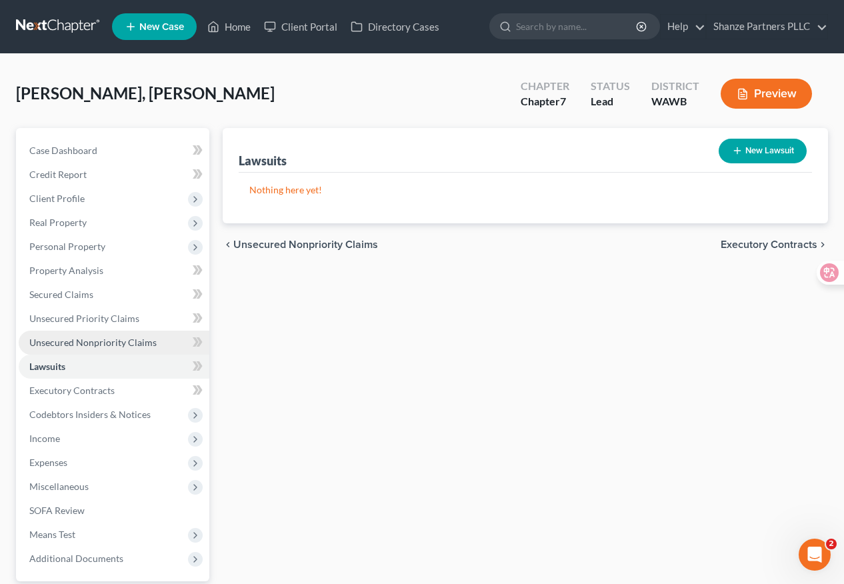
click at [156, 339] on link "Unsecured Nonpriority Claims" at bounding box center [114, 343] width 191 height 24
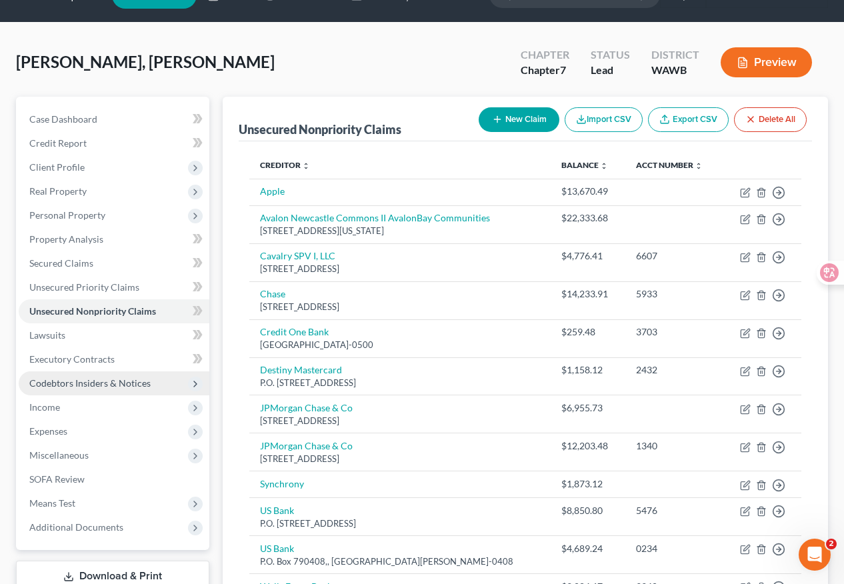
scroll to position [51, 0]
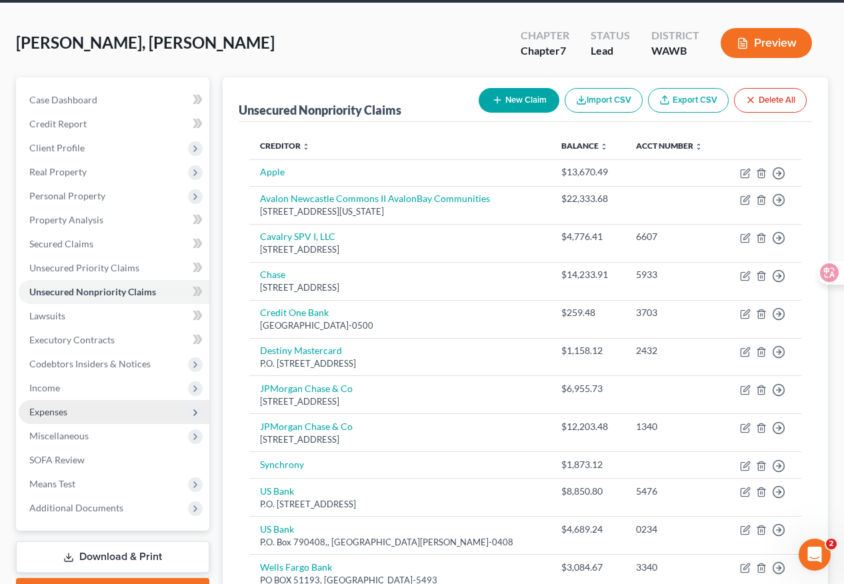
click at [91, 415] on span "Expenses" at bounding box center [114, 412] width 191 height 24
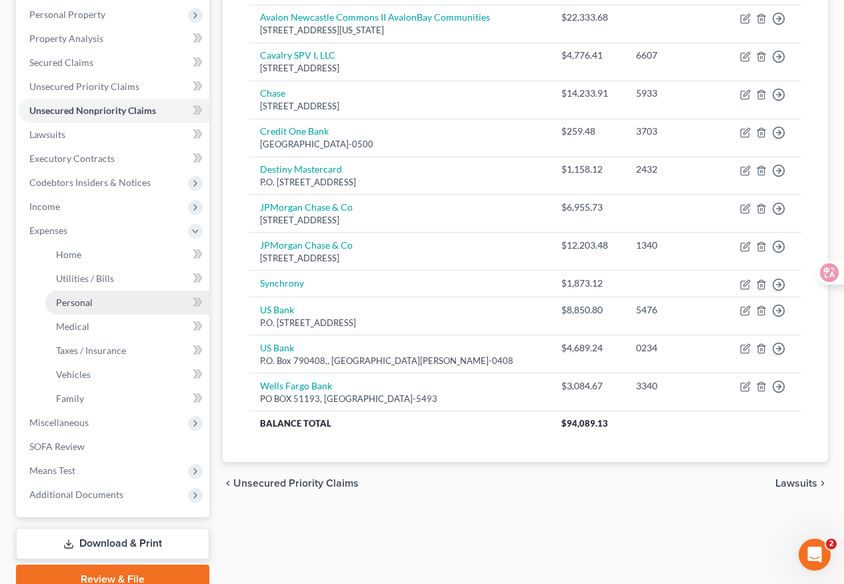
scroll to position [249, 0]
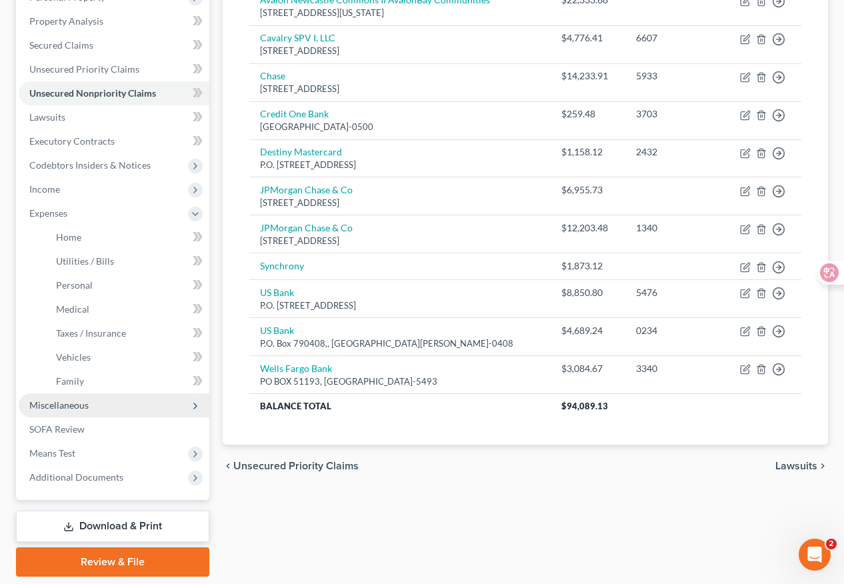
click at [145, 403] on span "Miscellaneous" at bounding box center [114, 405] width 191 height 24
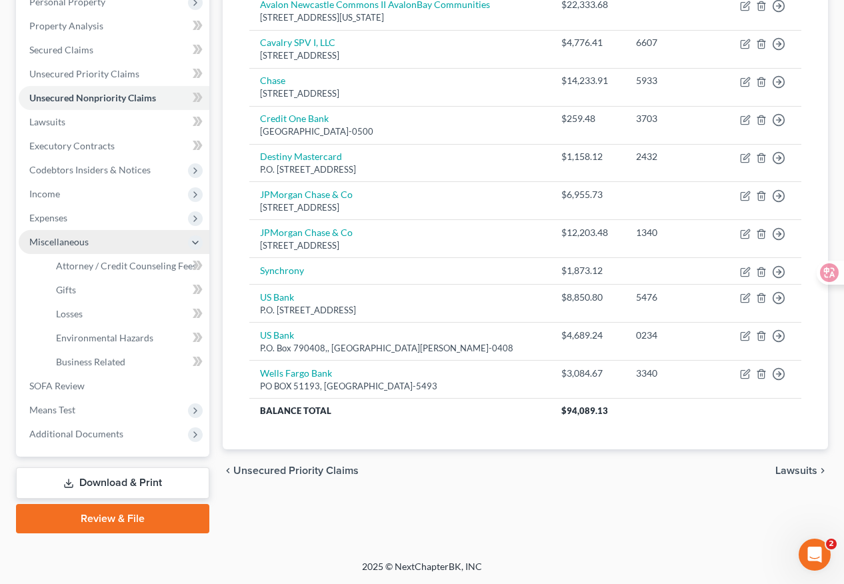
scroll to position [243, 0]
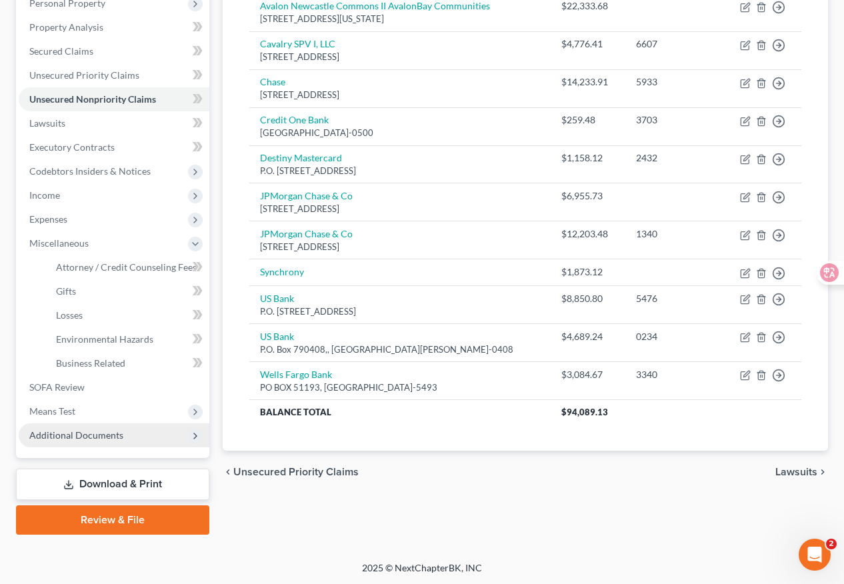
click at [133, 435] on span "Additional Documents" at bounding box center [114, 435] width 191 height 24
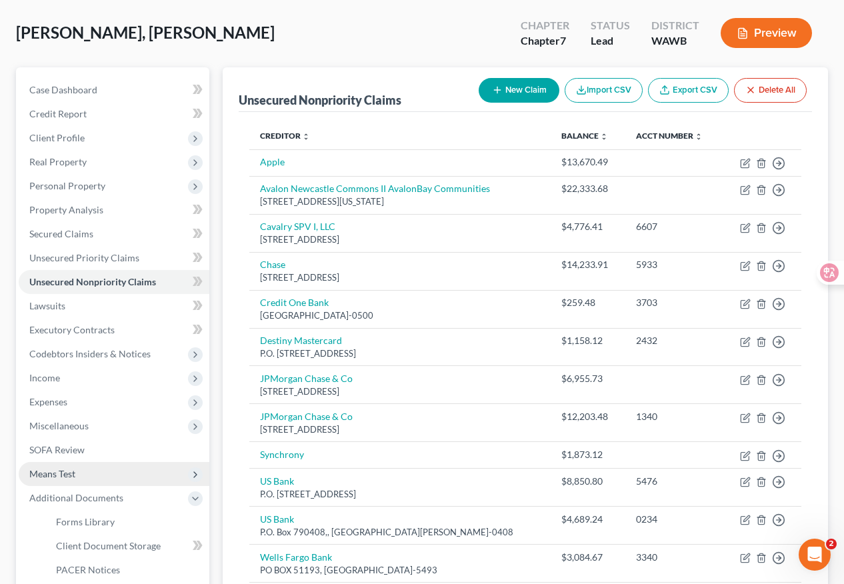
scroll to position [29, 0]
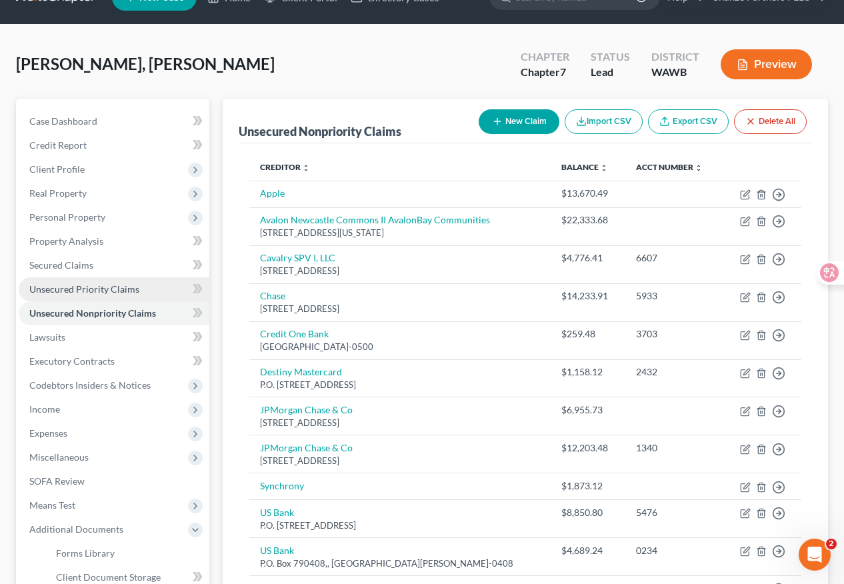
click at [142, 283] on link "Unsecured Priority Claims" at bounding box center [114, 289] width 191 height 24
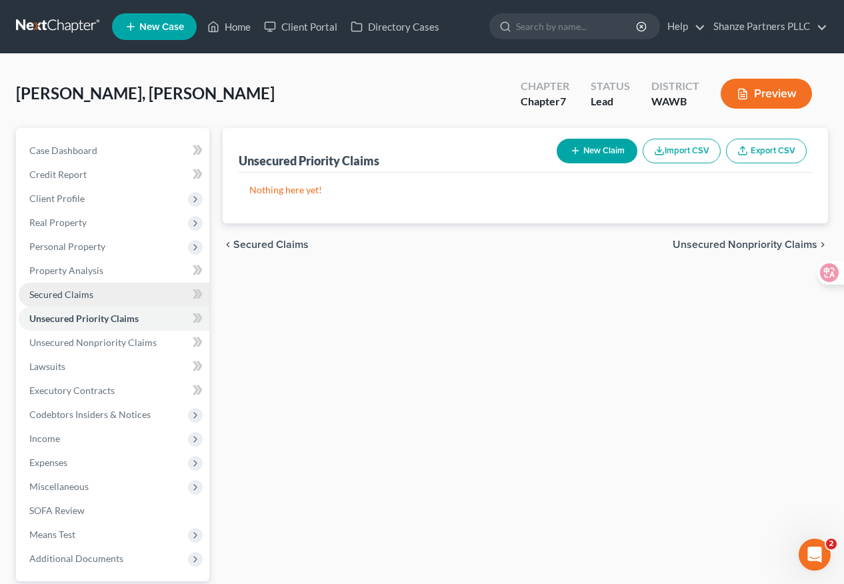
click at [141, 283] on link "Secured Claims" at bounding box center [114, 295] width 191 height 24
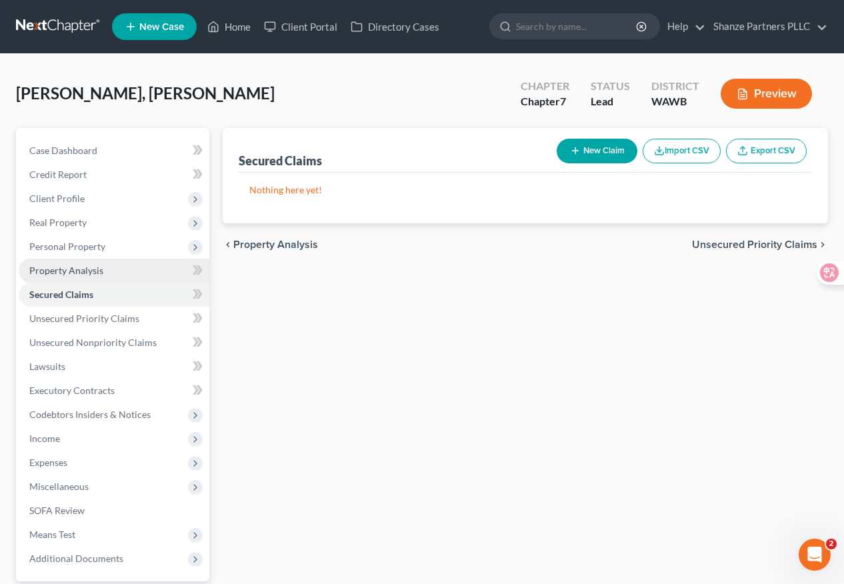
click at [148, 266] on link "Property Analysis" at bounding box center [114, 271] width 191 height 24
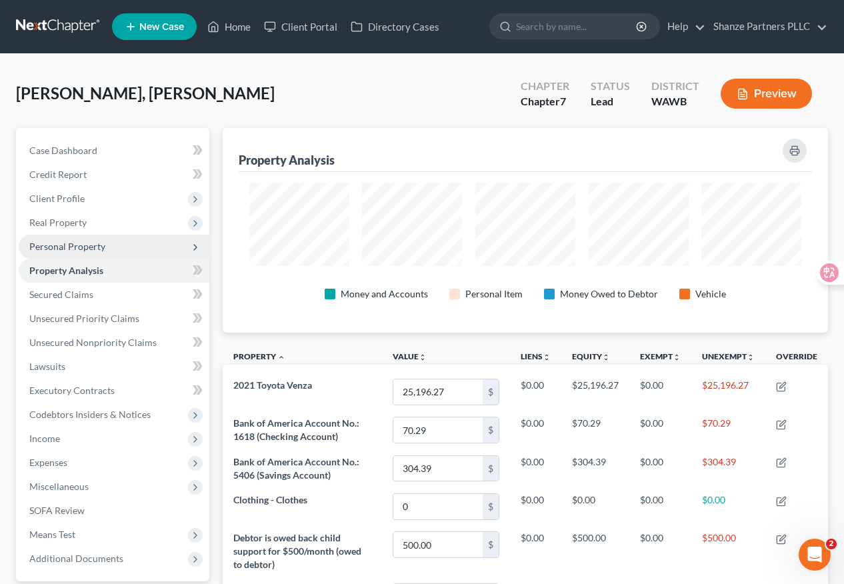
click at [127, 247] on span "Personal Property" at bounding box center [114, 247] width 191 height 24
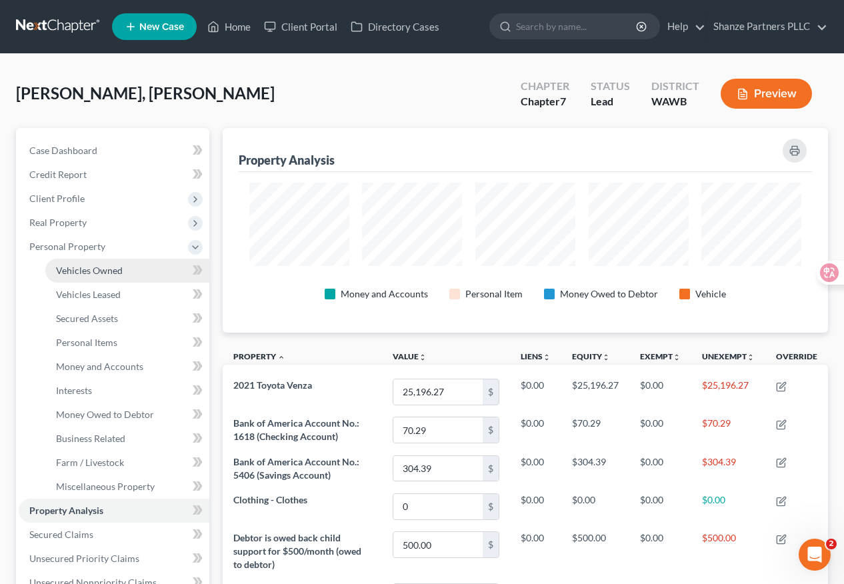
click at [130, 267] on link "Vehicles Owned" at bounding box center [127, 271] width 164 height 24
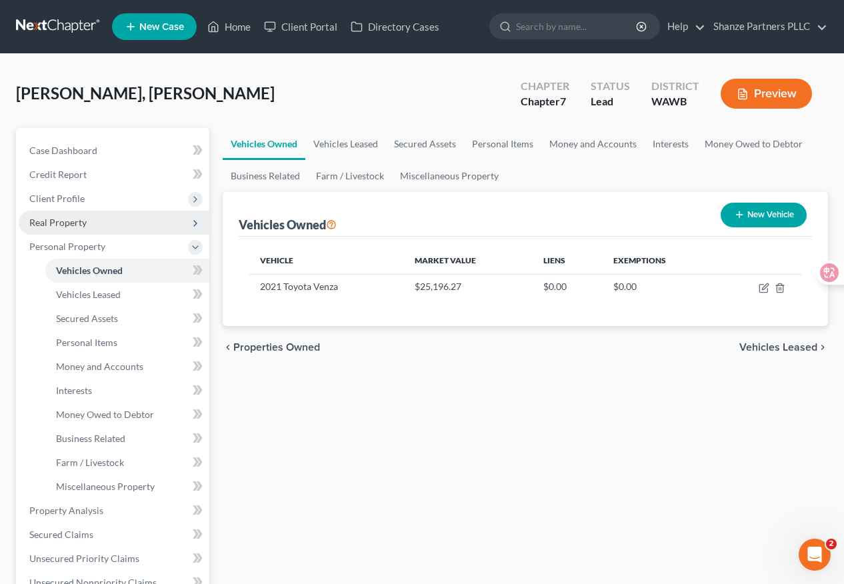
click at [153, 216] on span "Real Property" at bounding box center [114, 223] width 191 height 24
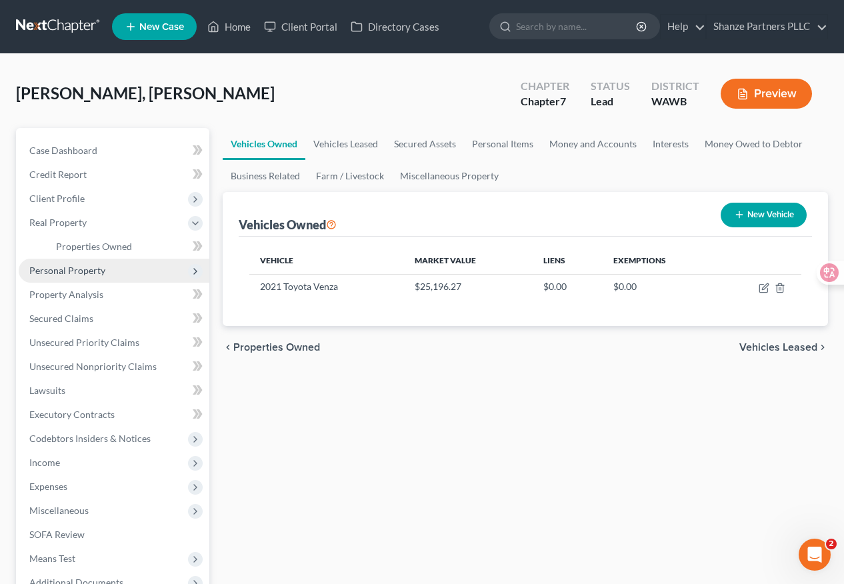
click at [141, 264] on span "Personal Property" at bounding box center [114, 271] width 191 height 24
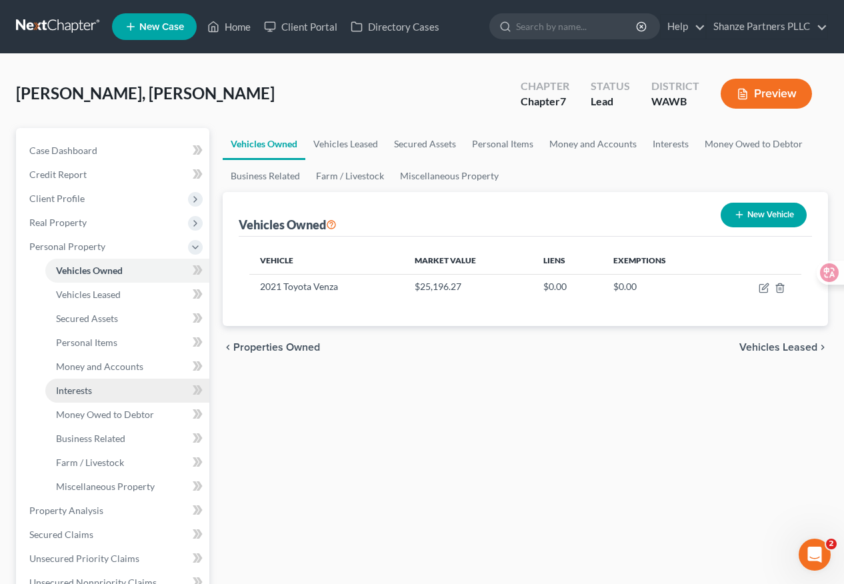
click at [145, 390] on link "Interests" at bounding box center [127, 391] width 164 height 24
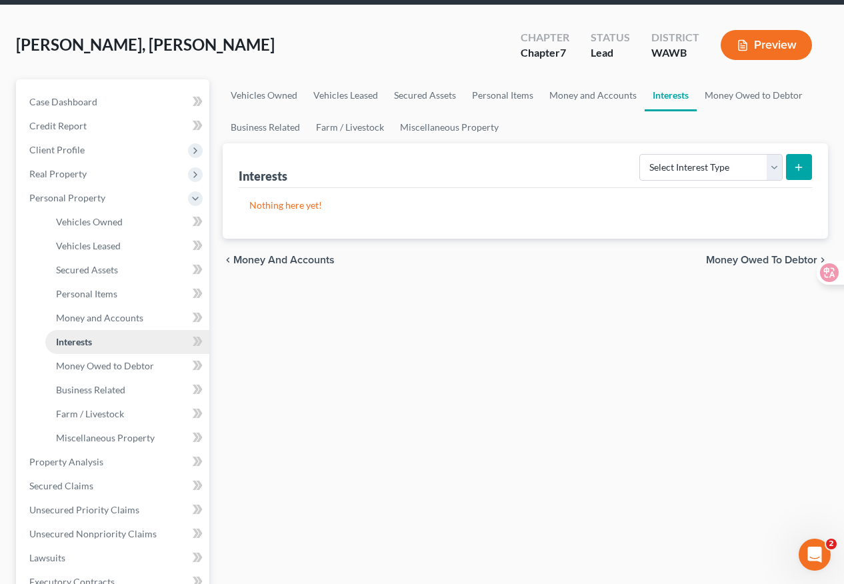
scroll to position [61, 0]
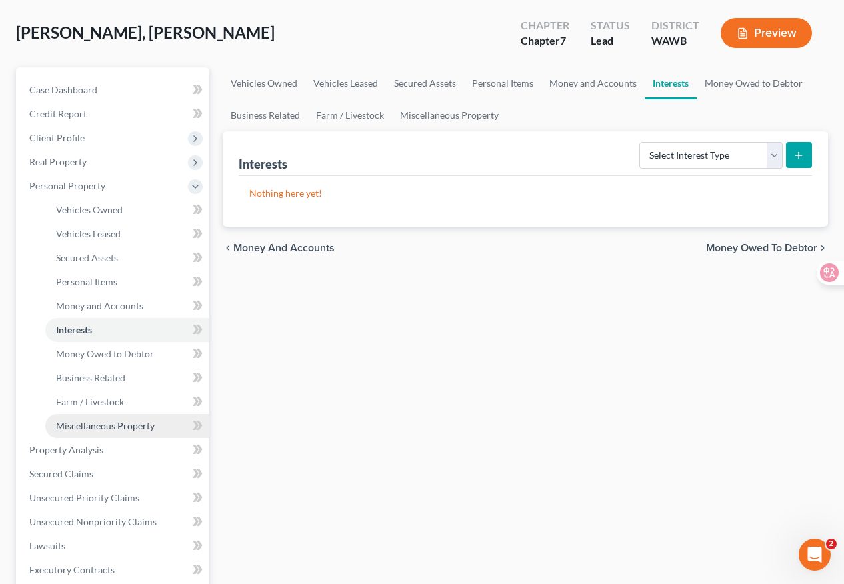
click at [141, 423] on span "Miscellaneous Property" at bounding box center [105, 425] width 99 height 11
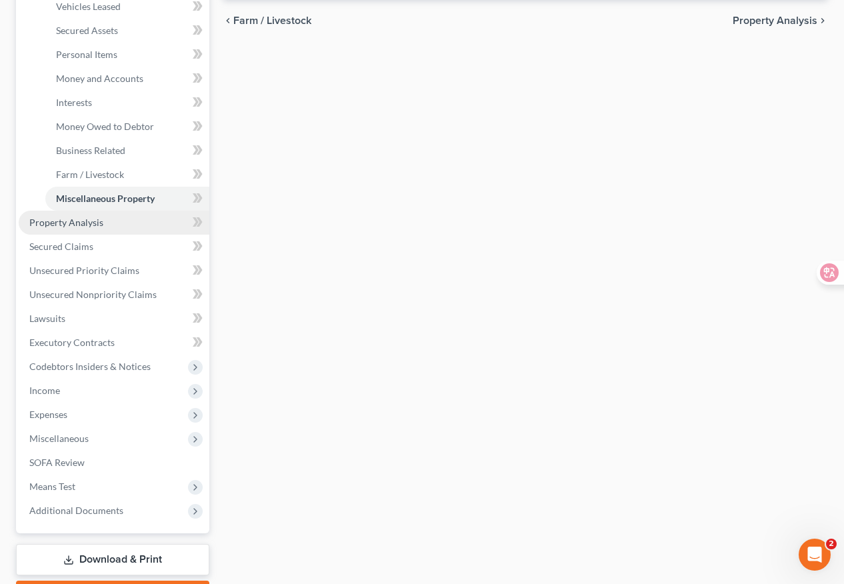
click at [150, 220] on link "Property Analysis" at bounding box center [114, 223] width 191 height 24
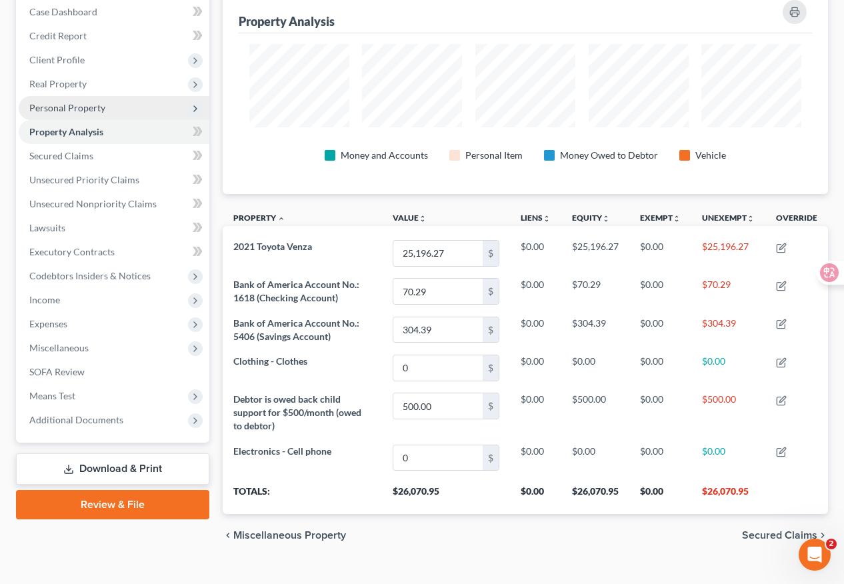
scroll to position [666612, 666211]
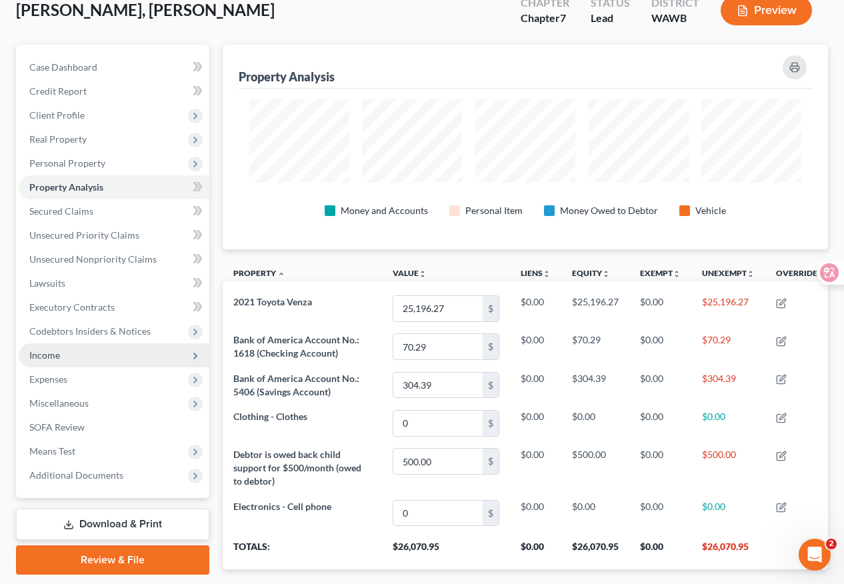
click at [167, 347] on span "Income" at bounding box center [114, 355] width 191 height 24
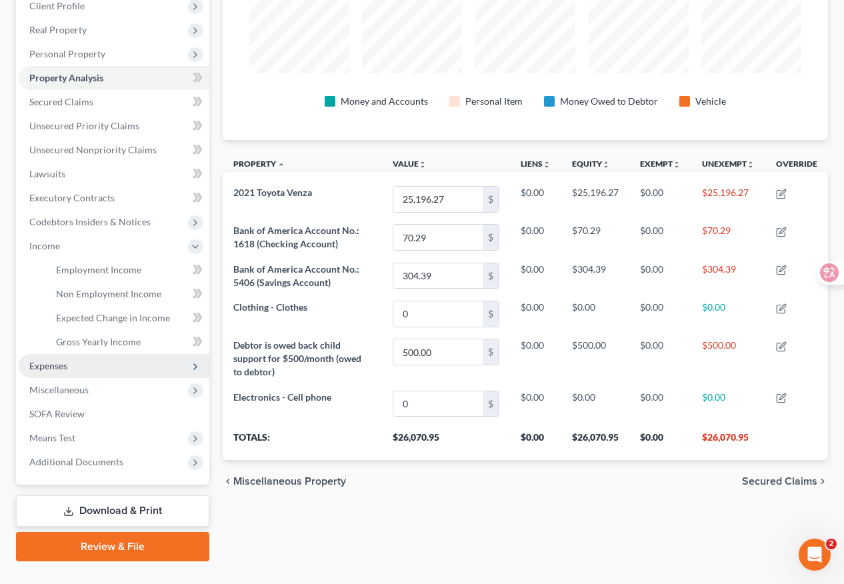
click at [154, 359] on span "Expenses" at bounding box center [114, 366] width 191 height 24
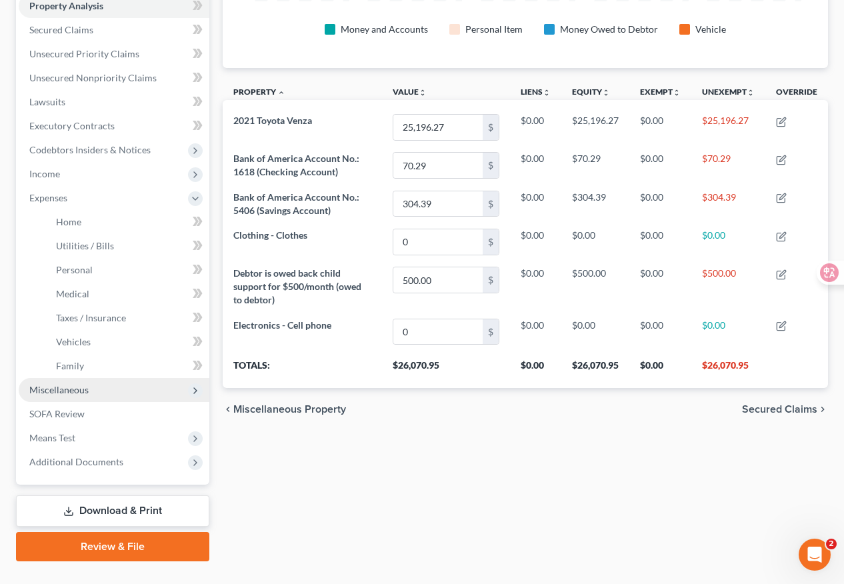
click at [154, 392] on span "Miscellaneous" at bounding box center [114, 390] width 191 height 24
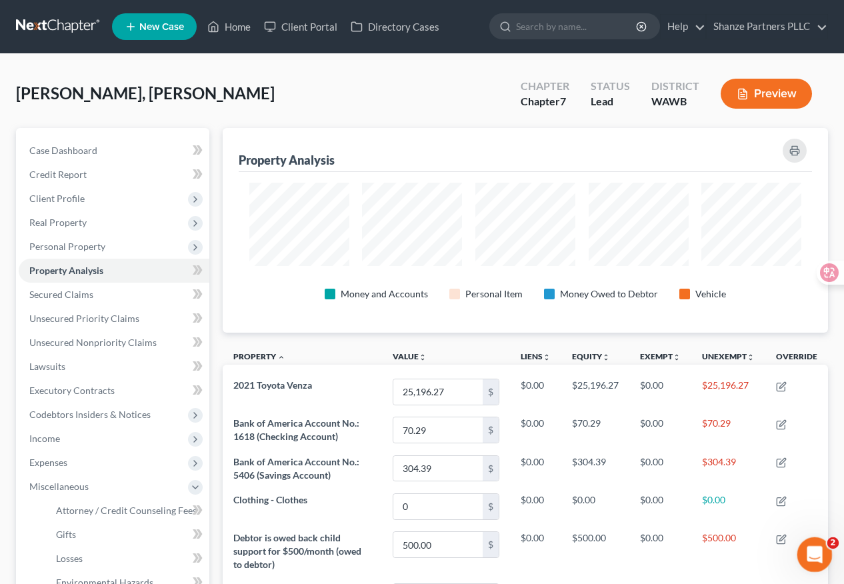
click at [791, 563] on div "Open Intercom Messenger" at bounding box center [813, 553] width 44 height 44
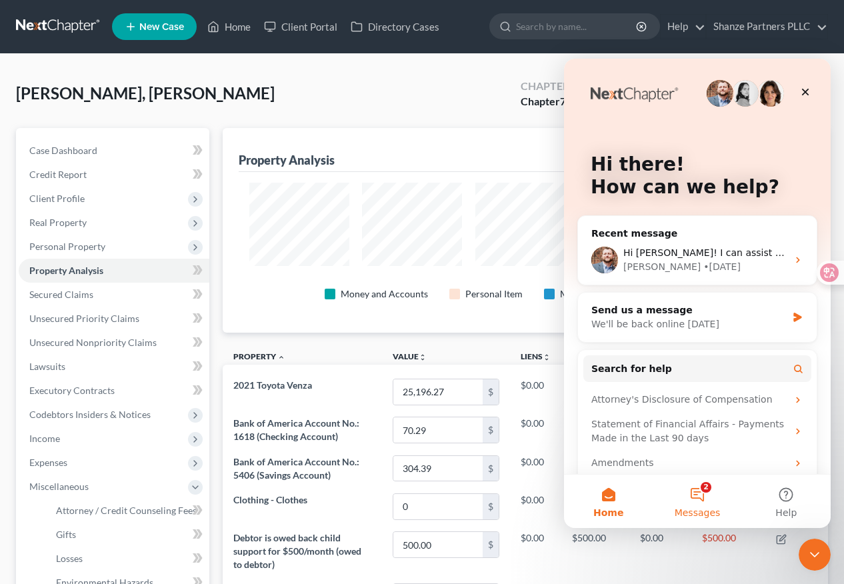
click at [702, 498] on button "2 Messages" at bounding box center [697, 501] width 89 height 53
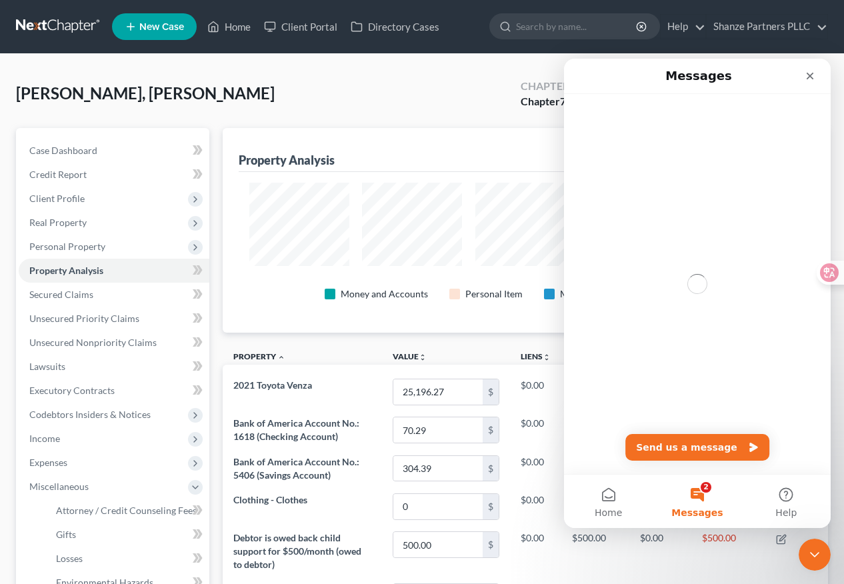
click at [685, 447] on button "Send us a message" at bounding box center [697, 447] width 144 height 27
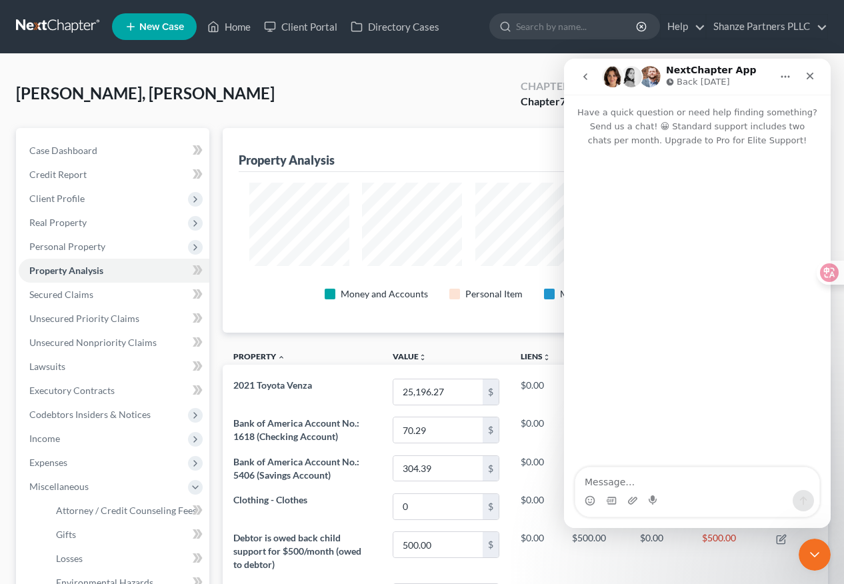
click at [625, 479] on textarea "Message…" at bounding box center [697, 478] width 244 height 23
type textarea "which column is form 106c"
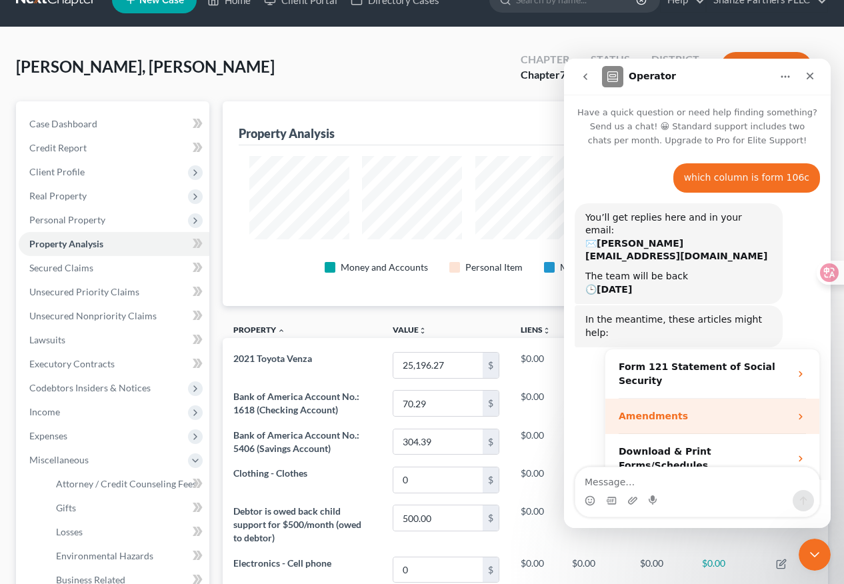
scroll to position [44, 0]
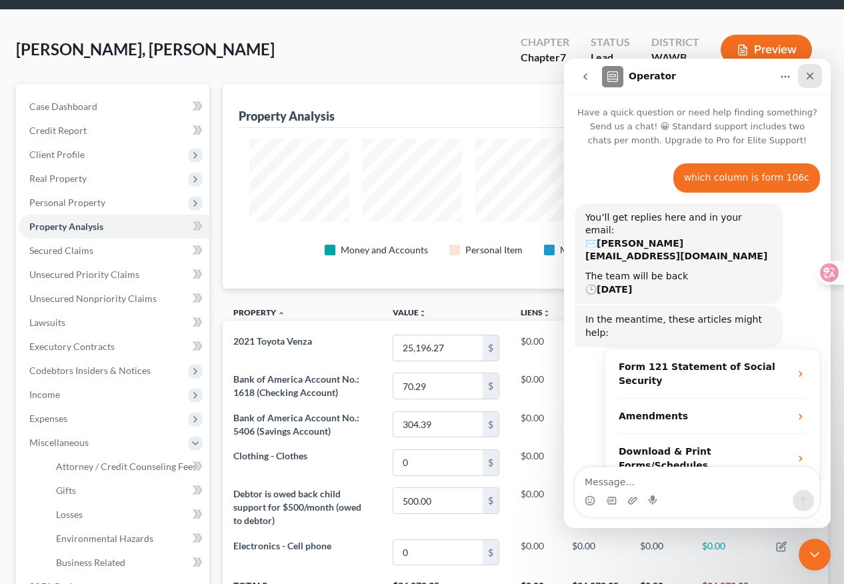
click at [791, 81] on icon "Close" at bounding box center [810, 76] width 11 height 11
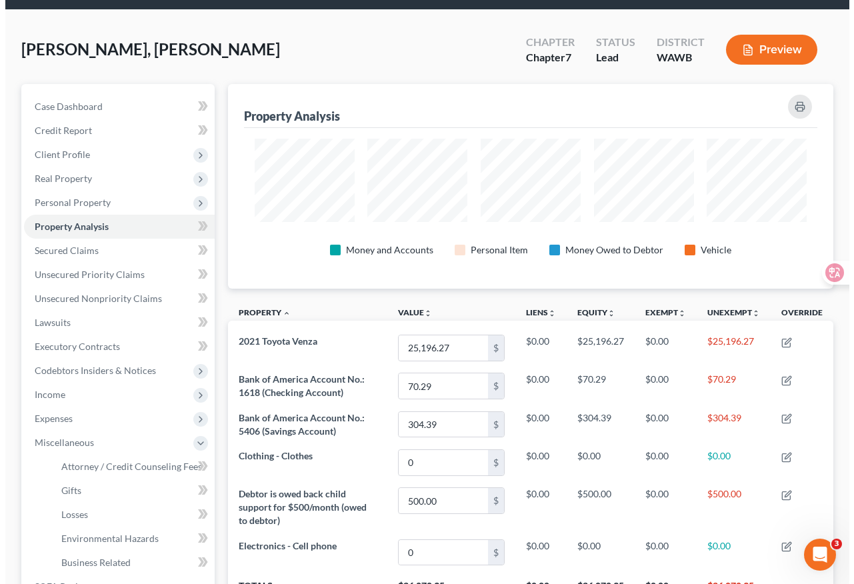
scroll to position [2, 0]
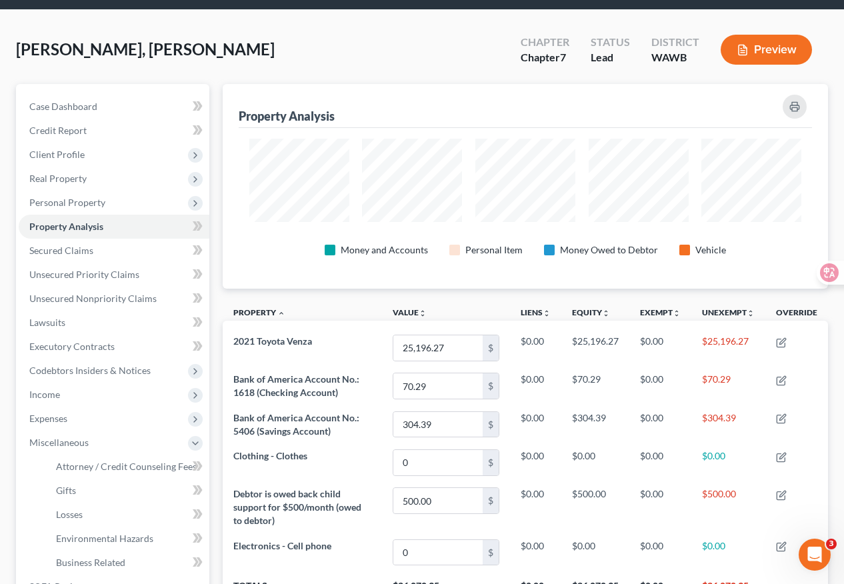
click at [775, 45] on button "Preview" at bounding box center [766, 50] width 91 height 30
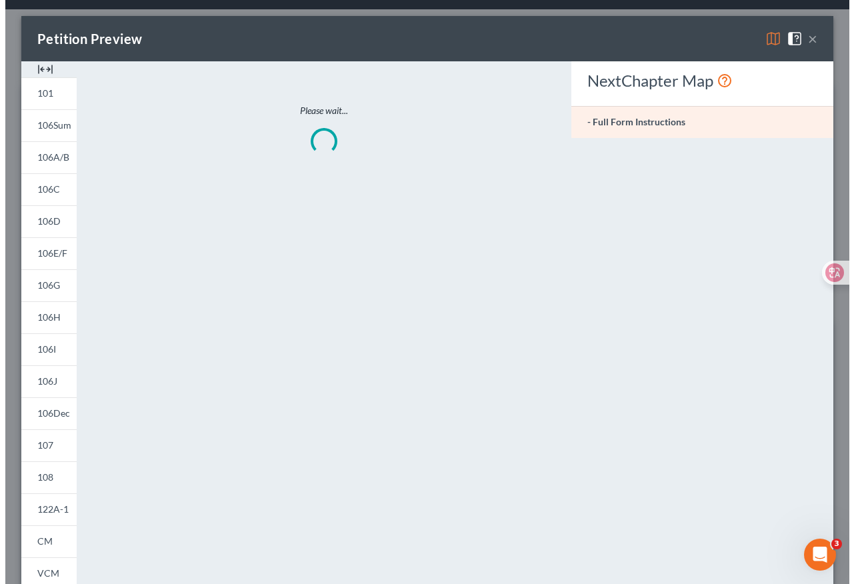
scroll to position [666612, 666204]
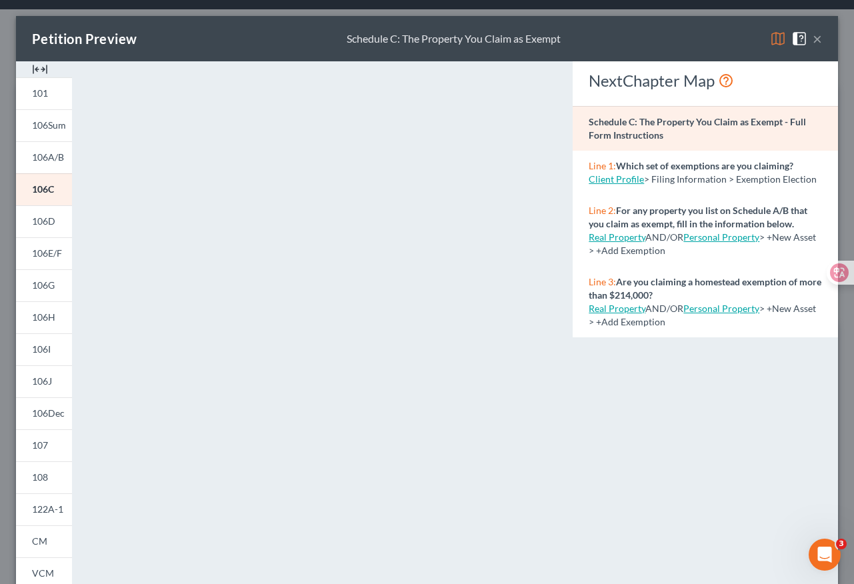
click at [624, 182] on link "Client Profile" at bounding box center [616, 178] width 55 height 11
select select "1"
select select "0"
select select "87"
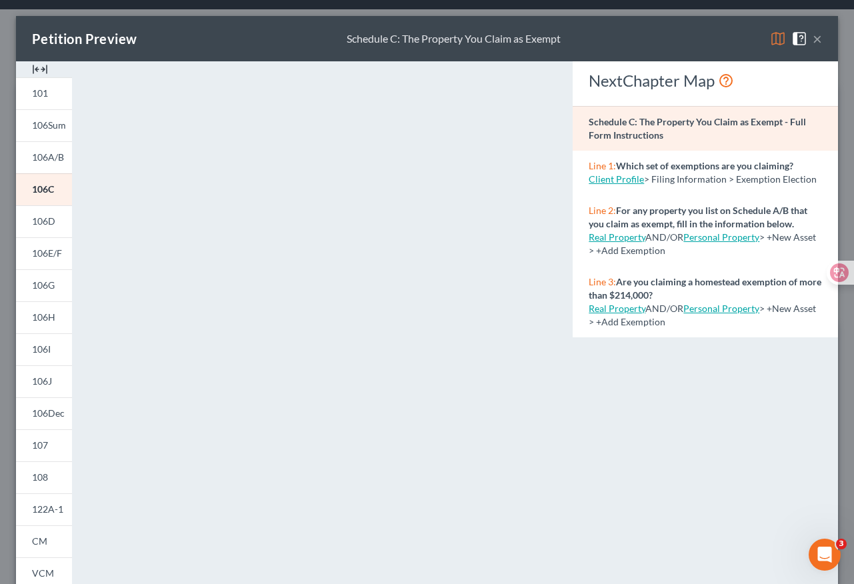
select select "0"
select select "50"
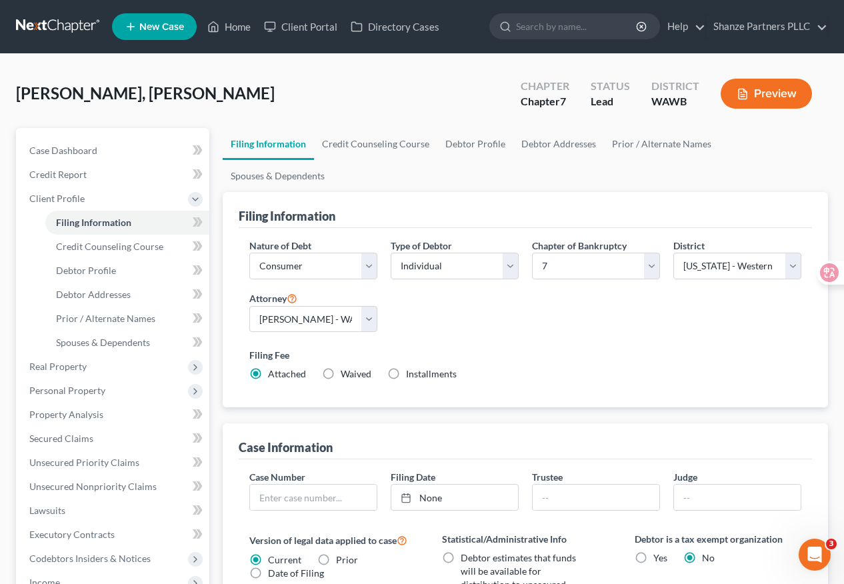
select select "1"
select select "0"
select select "87"
select select "0"
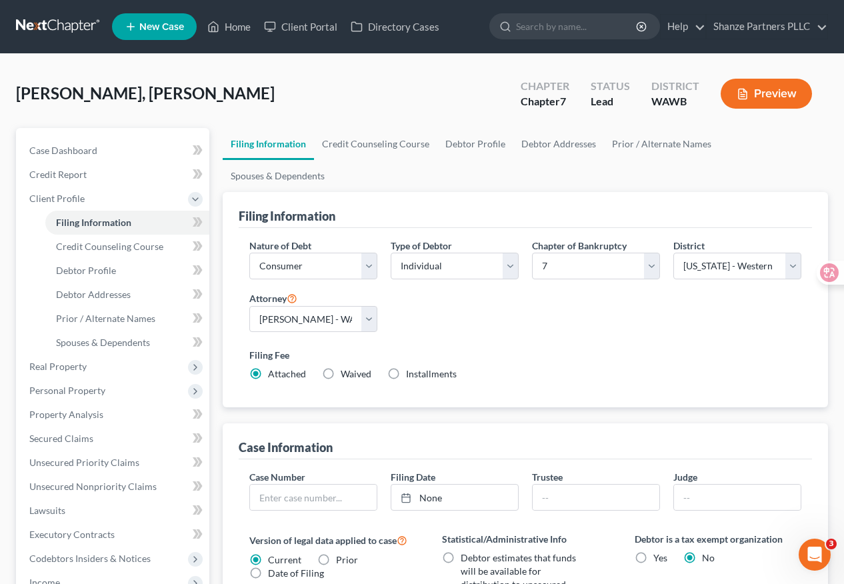
select select "50"
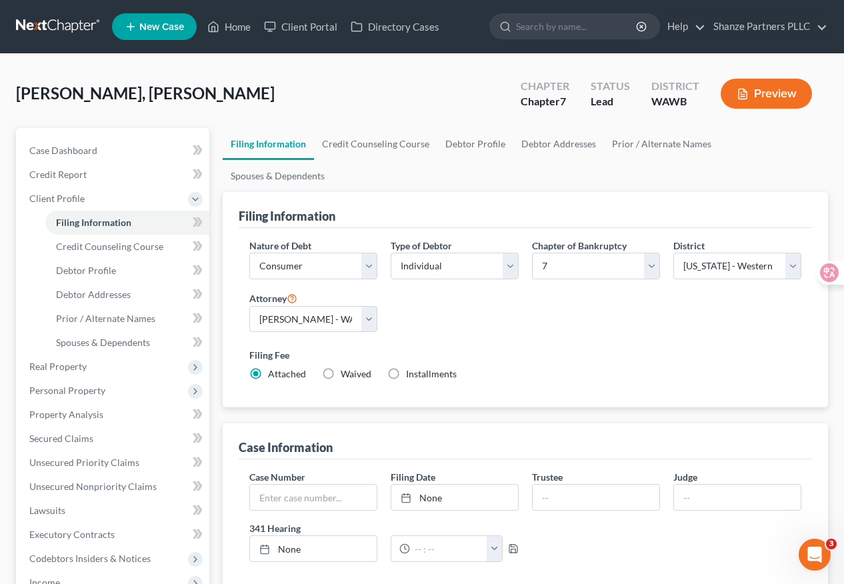
click at [779, 93] on button "Preview" at bounding box center [766, 94] width 91 height 30
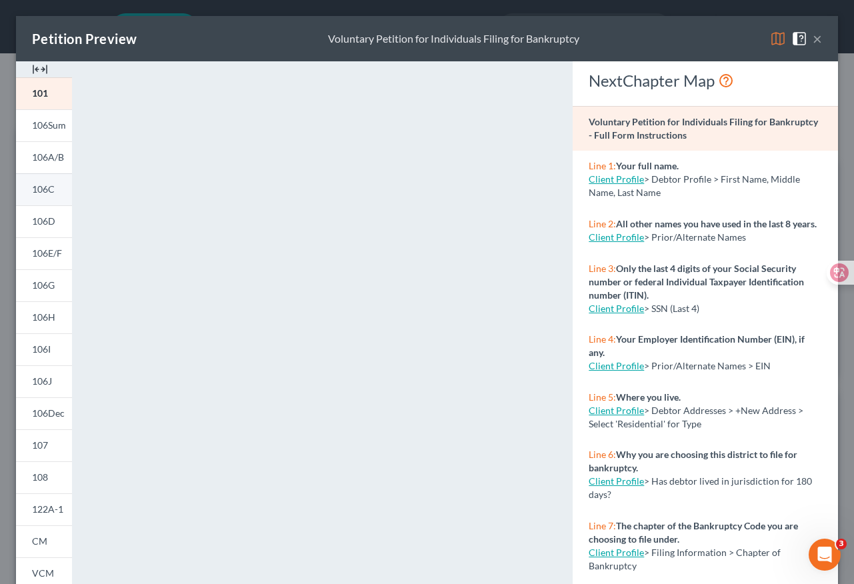
click at [49, 194] on span "106C" at bounding box center [43, 188] width 23 height 11
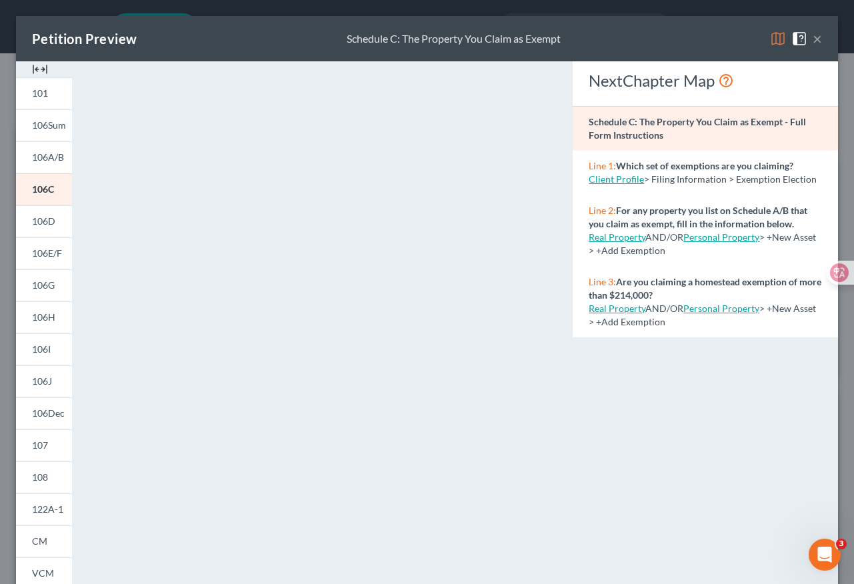
scroll to position [1, 0]
click at [729, 242] on link "Personal Property" at bounding box center [721, 236] width 76 height 11
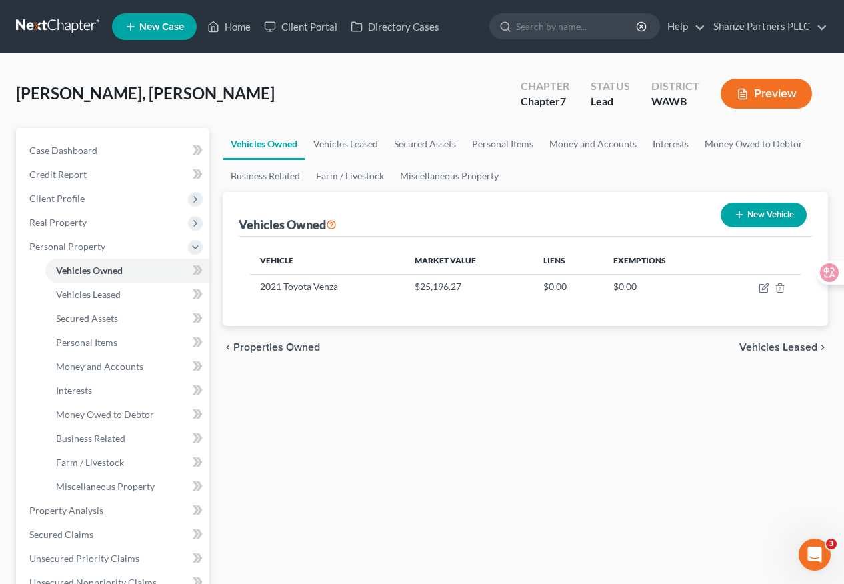
click at [729, 220] on button "New Vehicle" at bounding box center [764, 215] width 86 height 25
select select "0"
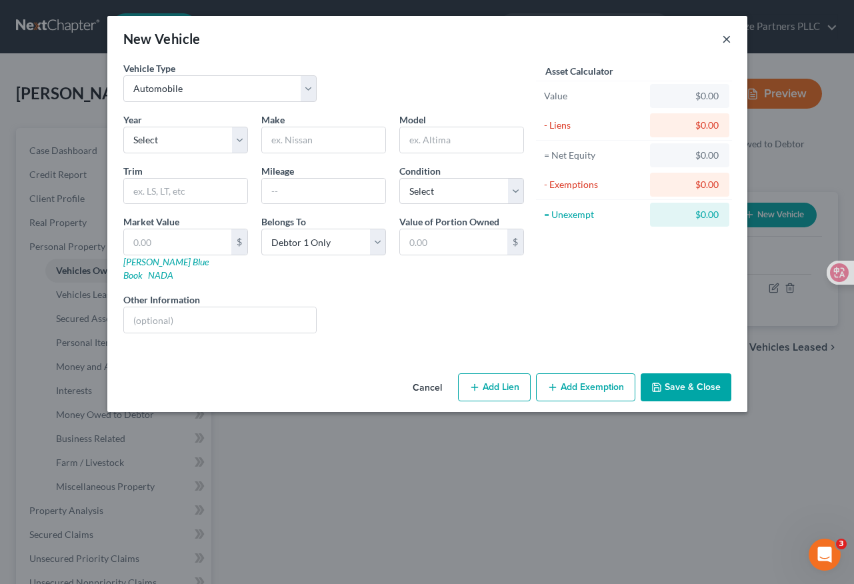
click at [727, 40] on button "×" at bounding box center [726, 39] width 9 height 16
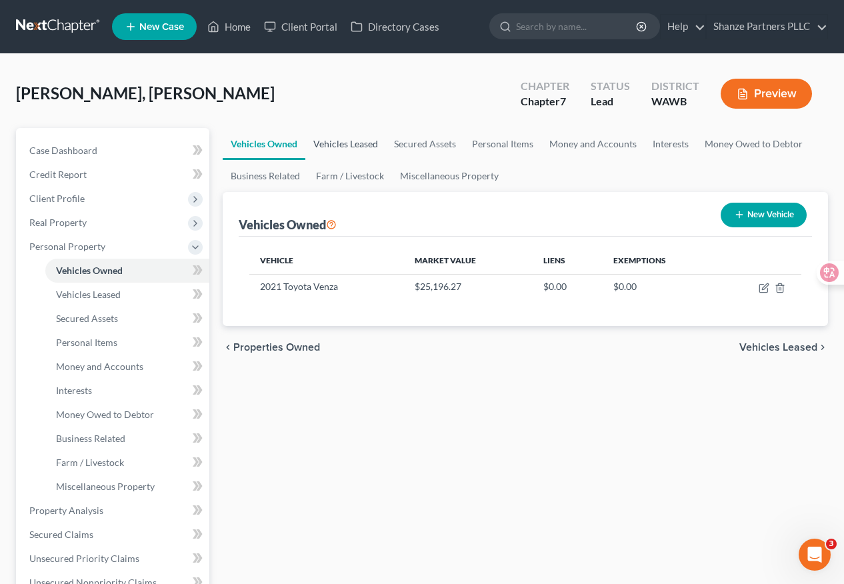
click at [370, 143] on link "Vehicles Leased" at bounding box center [345, 144] width 81 height 32
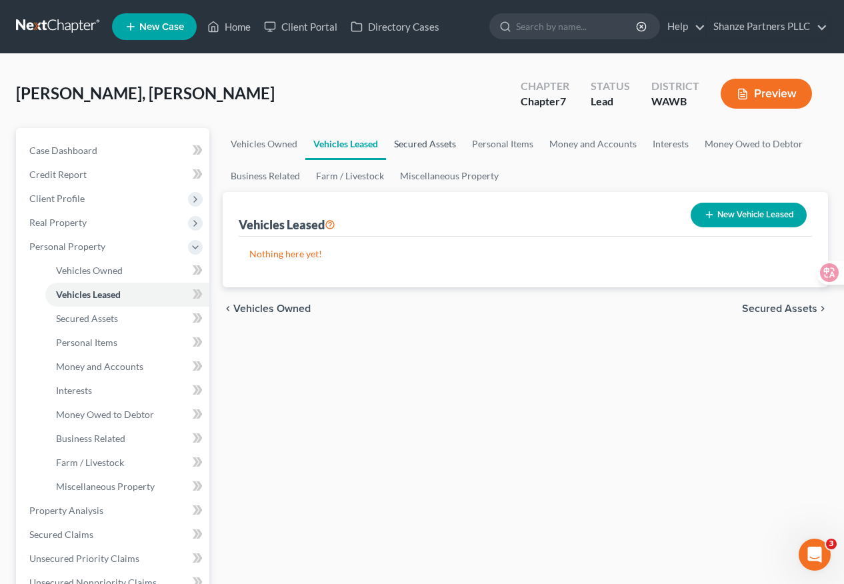
click at [415, 145] on link "Secured Assets" at bounding box center [425, 144] width 78 height 32
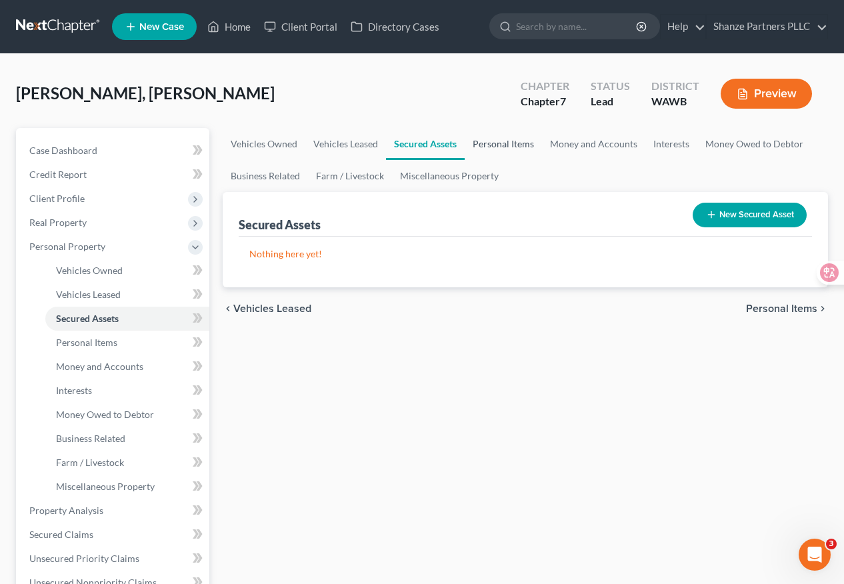
click at [502, 146] on link "Personal Items" at bounding box center [503, 144] width 77 height 32
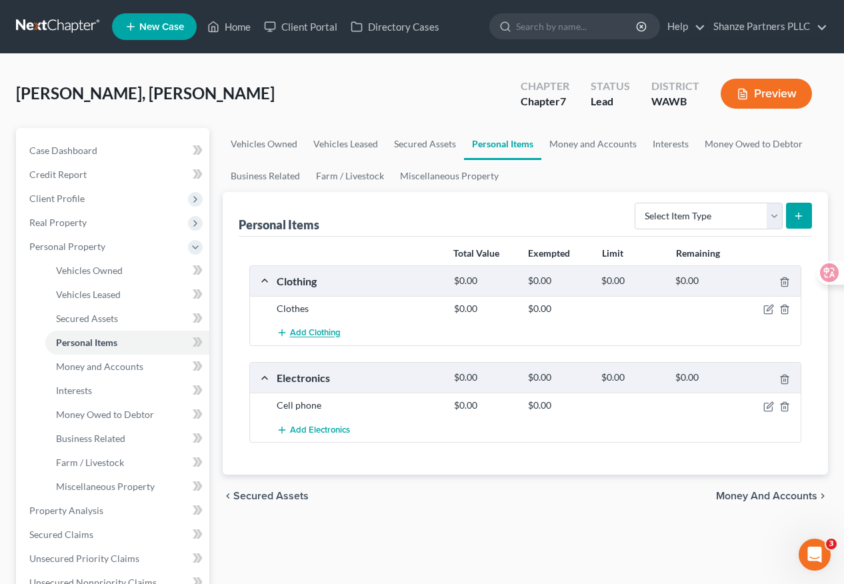
click at [326, 331] on span "Add Clothing" at bounding box center [315, 333] width 51 height 11
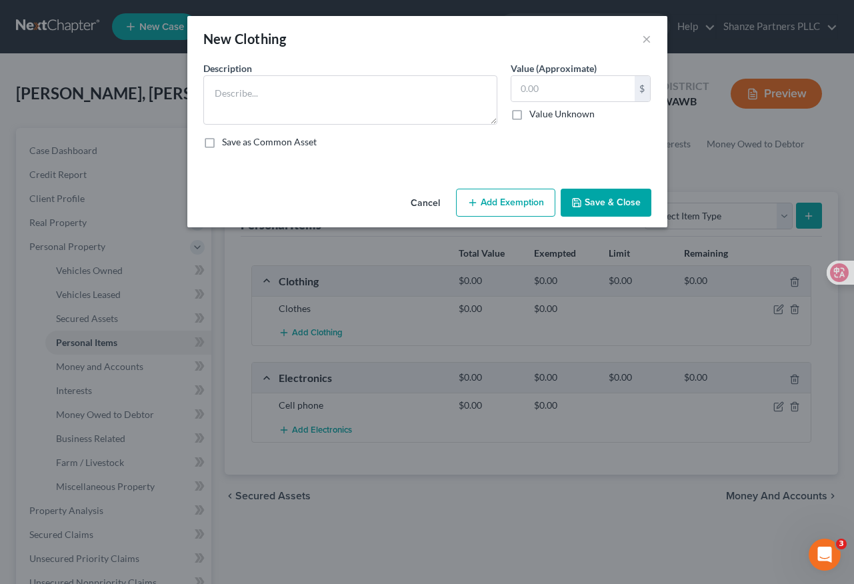
click at [420, 199] on button "Cancel" at bounding box center [425, 203] width 51 height 27
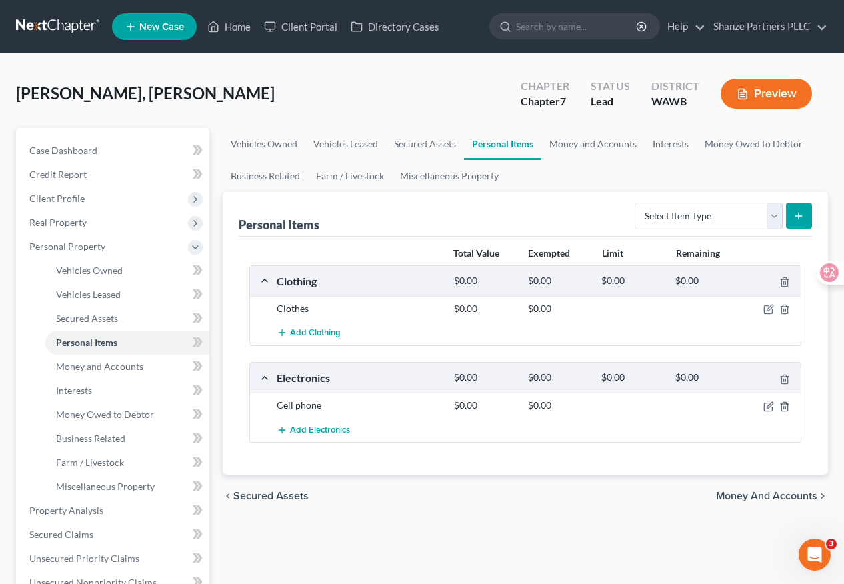
click at [431, 307] on div "Clothes" at bounding box center [358, 308] width 177 height 13
click at [769, 312] on icon "button" at bounding box center [769, 309] width 11 height 11
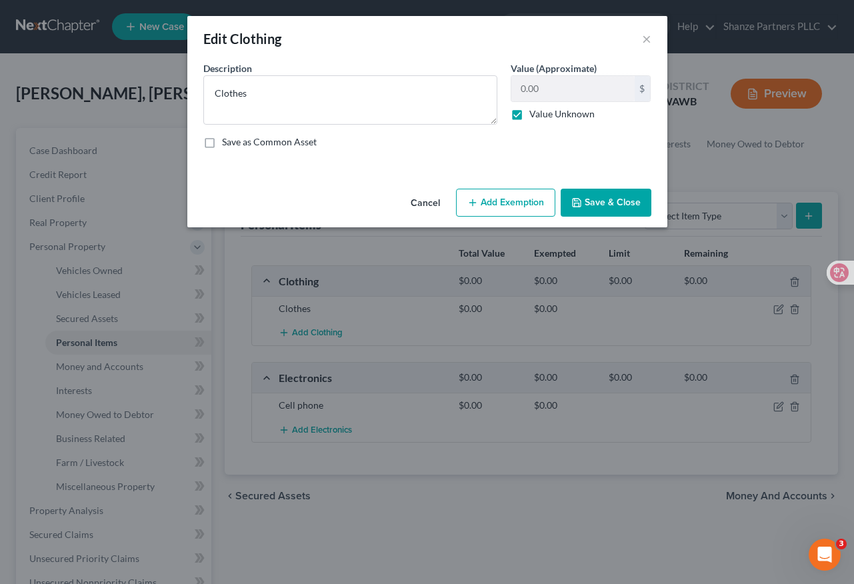
click at [517, 209] on button "Add Exemption" at bounding box center [505, 203] width 99 height 28
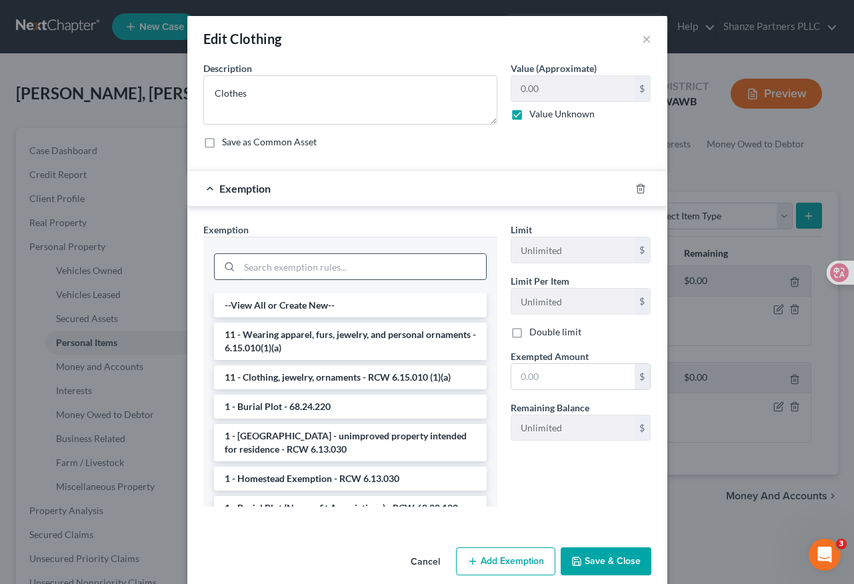
click at [363, 262] on input "search" at bounding box center [362, 266] width 247 height 25
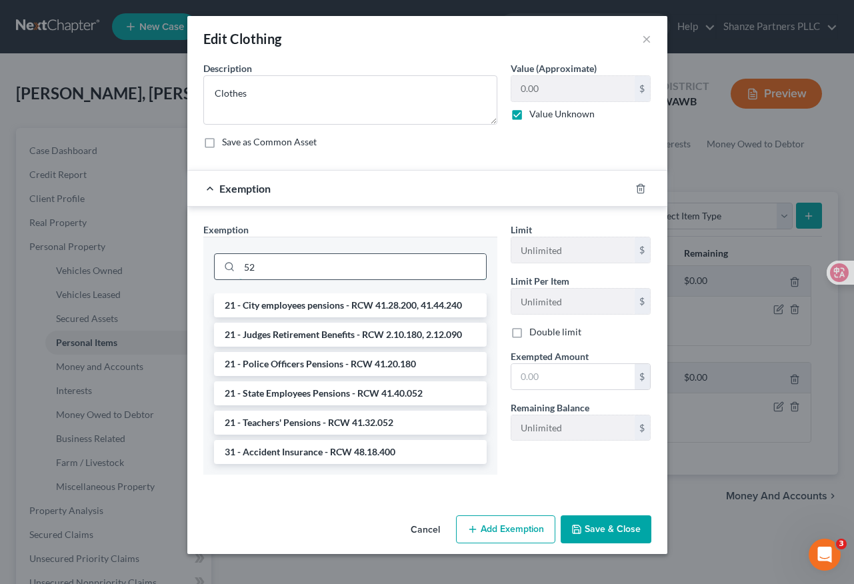
type input "5"
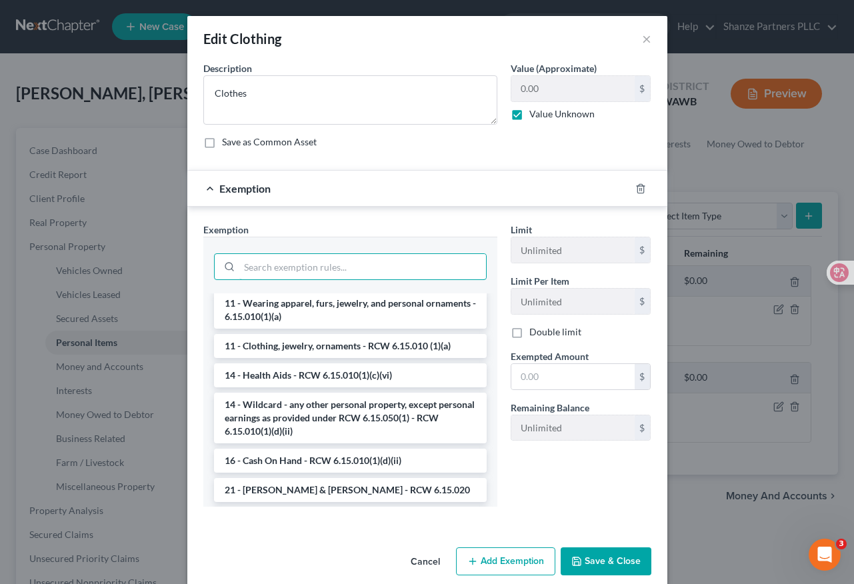
scroll to position [237, 0]
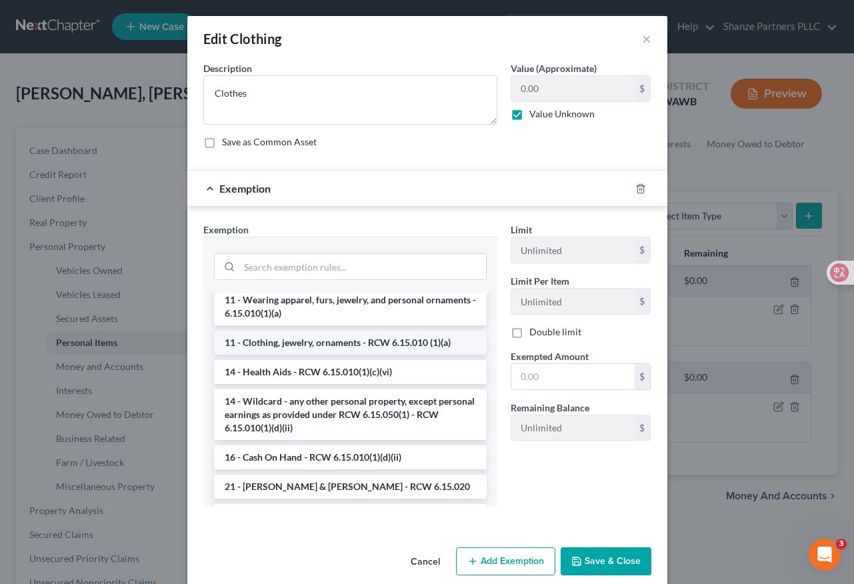
click at [370, 344] on li "11 - Clothing, jewelry, ornaments - RCW 6.15.010 (1)(a)" at bounding box center [350, 343] width 273 height 24
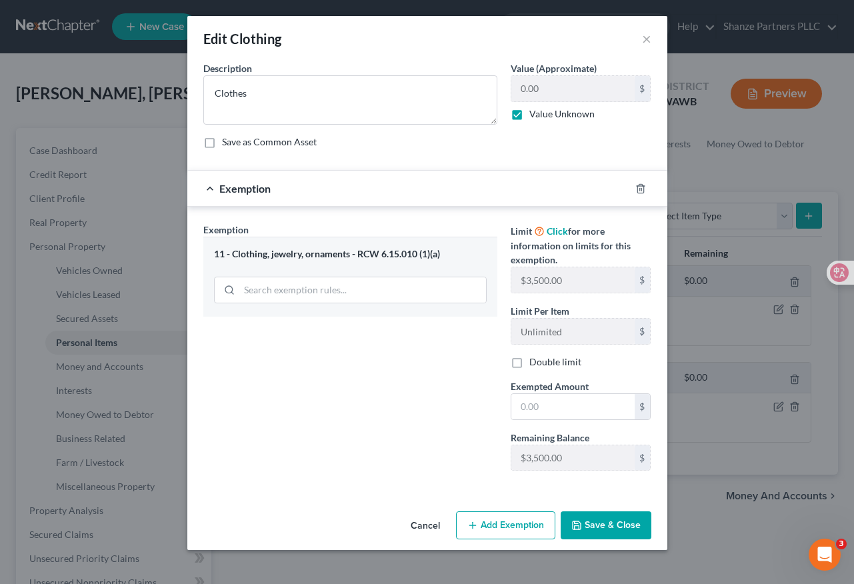
click at [529, 116] on label "Value Unknown" at bounding box center [561, 113] width 65 height 13
click at [535, 116] on input "Value Unknown" at bounding box center [539, 111] width 9 height 9
checkbox input "false"
drag, startPoint x: 549, startPoint y: 89, endPoint x: 517, endPoint y: 93, distance: 32.2
click at [517, 93] on input "3" at bounding box center [572, 88] width 123 height 25
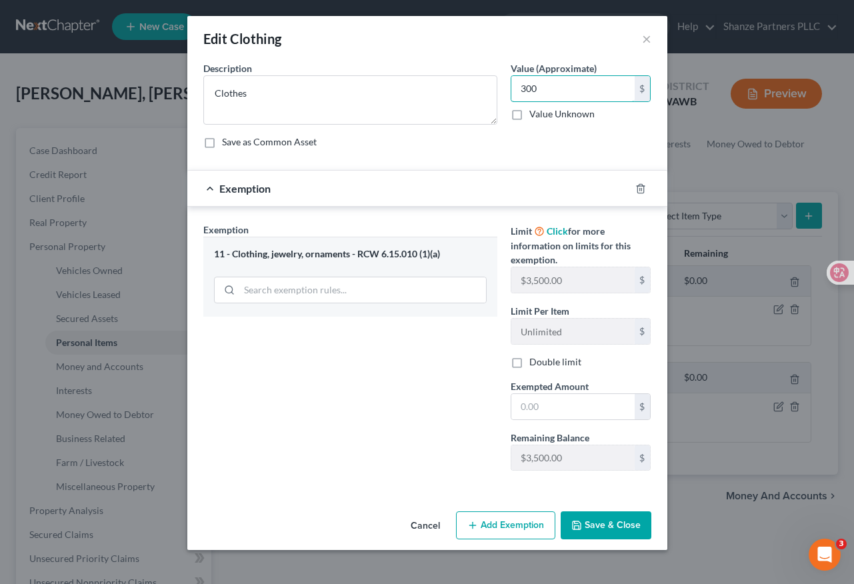
type input "300"
click at [453, 357] on div "Exemption Set must be selected for CA. Exemption * 11 - Clothing, jewelry, orna…" at bounding box center [350, 352] width 307 height 259
click at [547, 403] on input "text" at bounding box center [572, 406] width 123 height 25
type input "300"
click at [411, 477] on div "Exemption Set must be selected for CA. Exemption * 11 - Clothing, jewelry, orna…" at bounding box center [350, 352] width 307 height 259
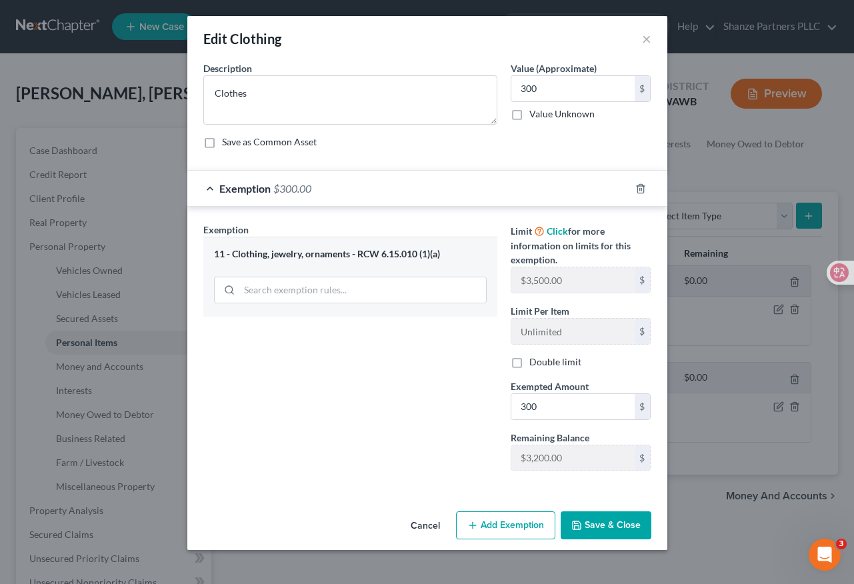
click at [609, 529] on button "Save & Close" at bounding box center [606, 525] width 91 height 28
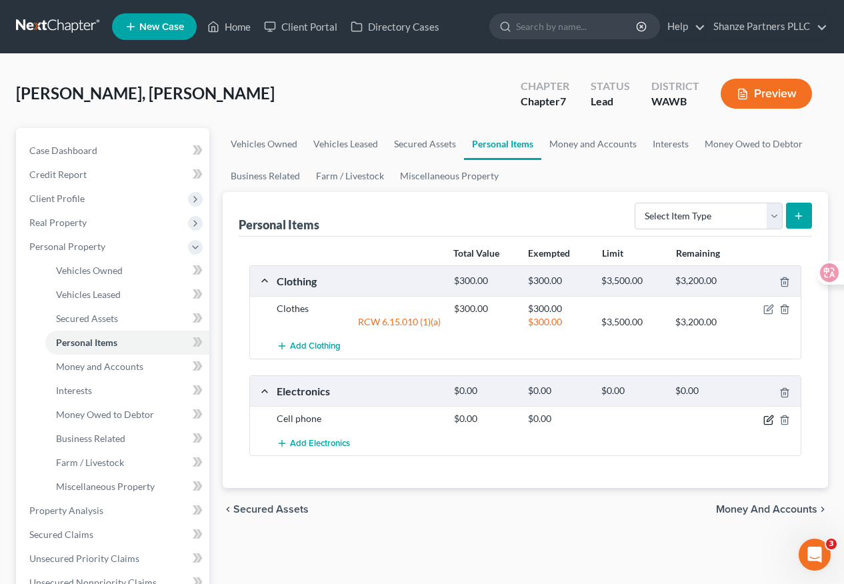
click at [771, 419] on icon "button" at bounding box center [769, 420] width 11 height 11
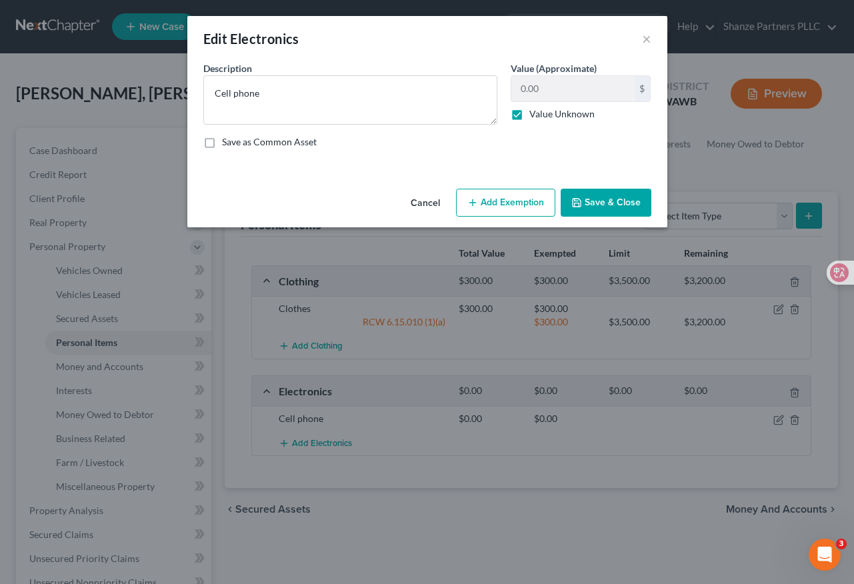
click at [525, 204] on button "Add Exemption" at bounding box center [505, 203] width 99 height 28
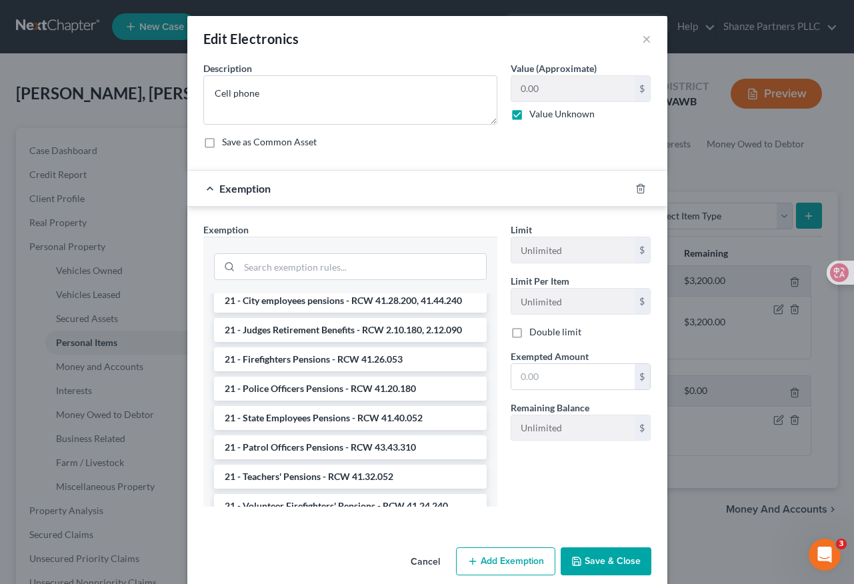
scroll to position [533, 0]
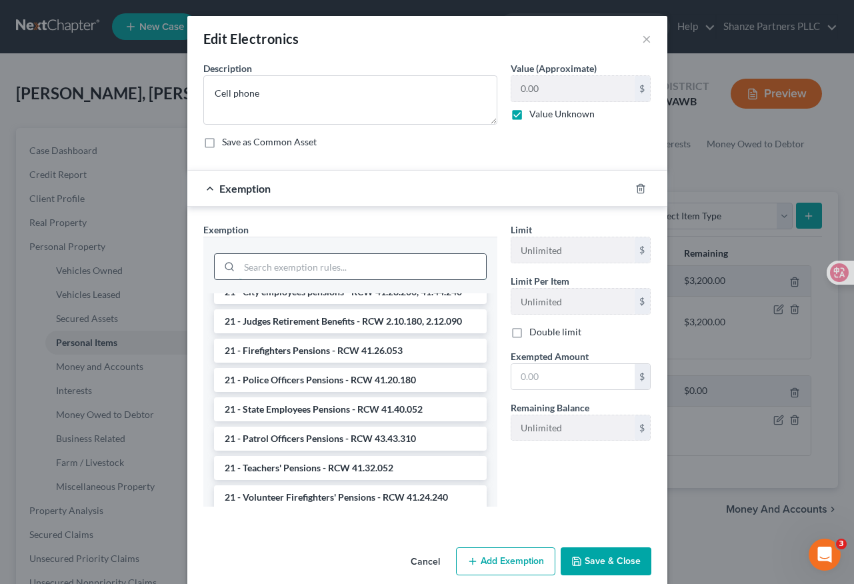
click at [322, 267] on input "search" at bounding box center [362, 266] width 247 height 25
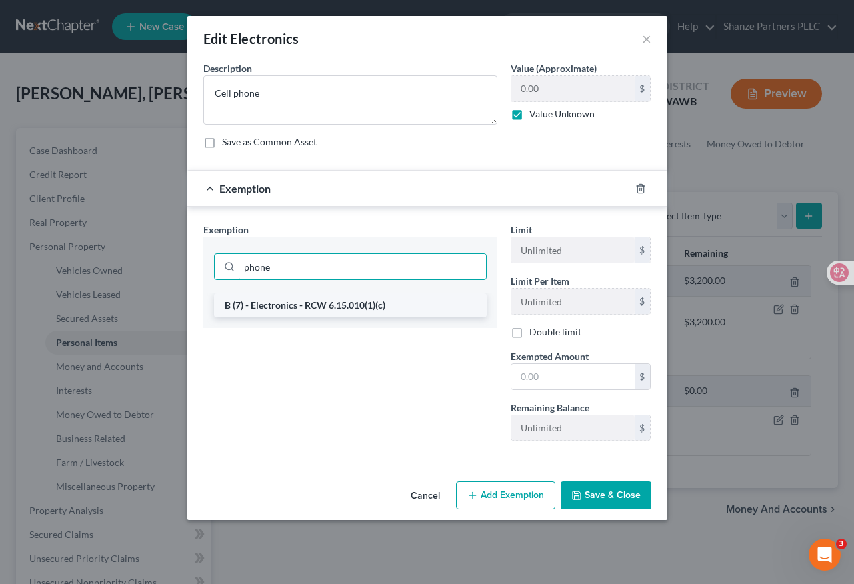
type input "phone"
click at [363, 309] on li "B (7) - Electronics - RCW 6.15.010(1)(c)" at bounding box center [350, 305] width 273 height 24
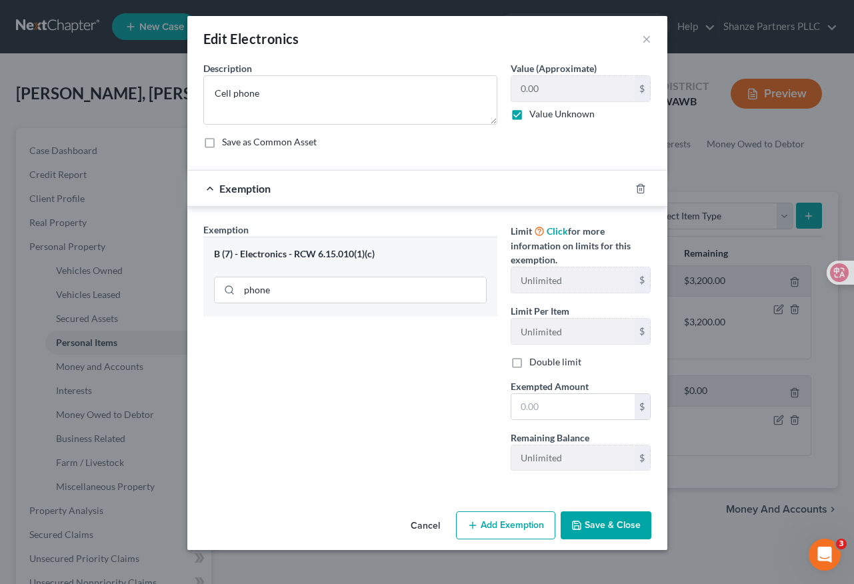
click at [529, 115] on label "Value Unknown" at bounding box center [561, 113] width 65 height 13
click at [535, 115] on input "Value Unknown" at bounding box center [539, 111] width 9 height 9
checkbox input "false"
drag, startPoint x: 550, startPoint y: 93, endPoint x: 505, endPoint y: 87, distance: 45.2
click at [505, 87] on div "Value (Approximate) 0.00 $ Value Unknown Balance Undetermined 0.00 $ Value Unkn…" at bounding box center [581, 92] width 154 height 63
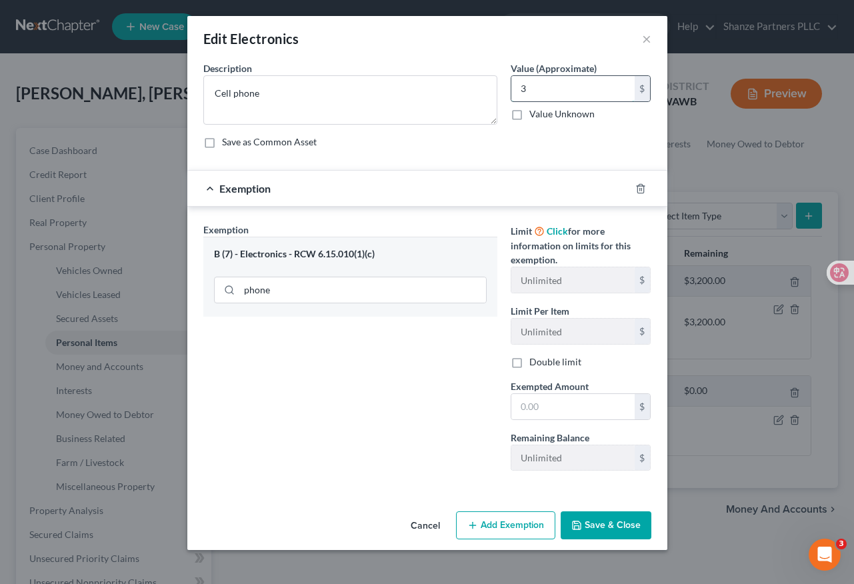
drag, startPoint x: 521, startPoint y: 87, endPoint x: 553, endPoint y: 85, distance: 31.4
click at [553, 85] on input "3" at bounding box center [572, 88] width 123 height 25
type input "300"
click at [379, 455] on div "Exemption Set must be selected for CA. Exemption * B (7) - Electronics - RCW 6.…" at bounding box center [350, 352] width 307 height 259
click at [546, 407] on input "text" at bounding box center [572, 406] width 123 height 25
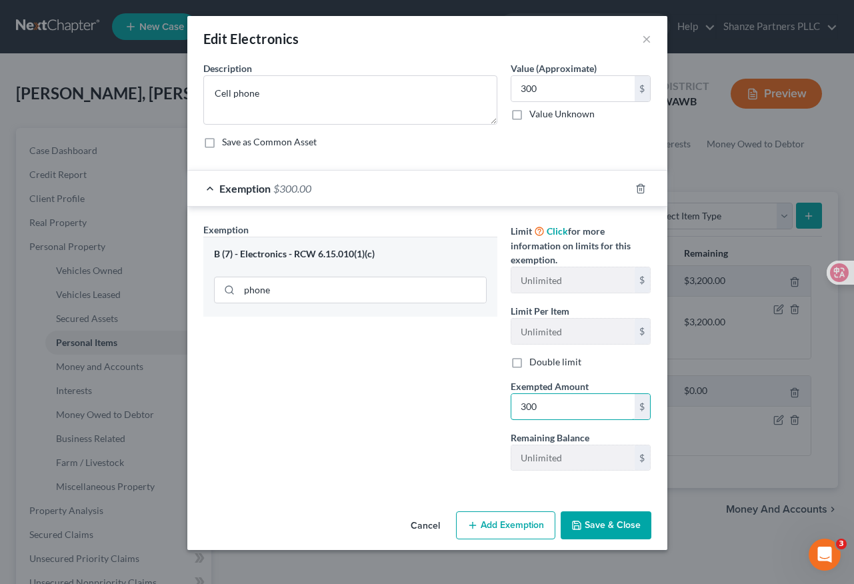
type input "300"
click at [375, 407] on div "Exemption Set must be selected for CA. Exemption * B (7) - Electronics - RCW 6.…" at bounding box center [350, 352] width 307 height 259
drag, startPoint x: 295, startPoint y: 255, endPoint x: 375, endPoint y: 251, distance: 80.1
click at [375, 251] on div "B (7) - Electronics - RCW 6.15.010(1)(c)" at bounding box center [350, 254] width 273 height 13
copy div "RCW 6.15.010(1)(c)"
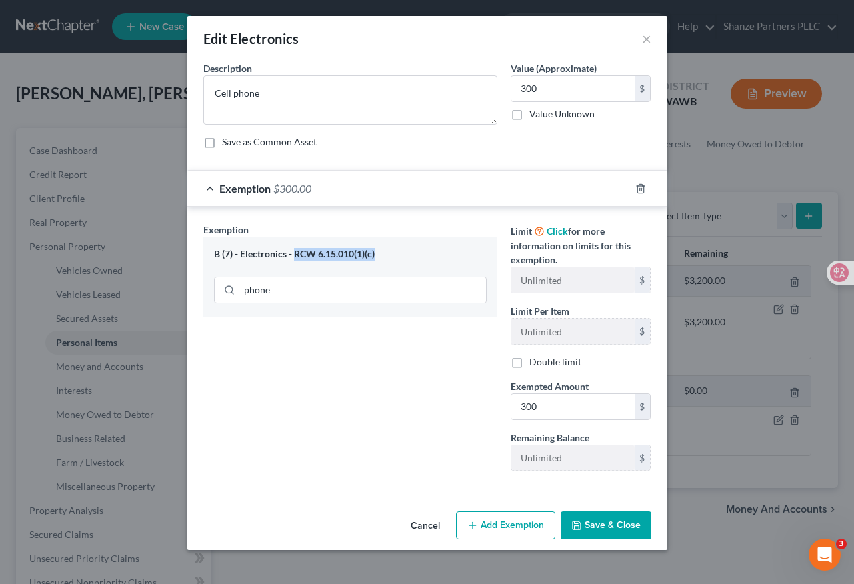
click at [609, 527] on button "Save & Close" at bounding box center [606, 525] width 91 height 28
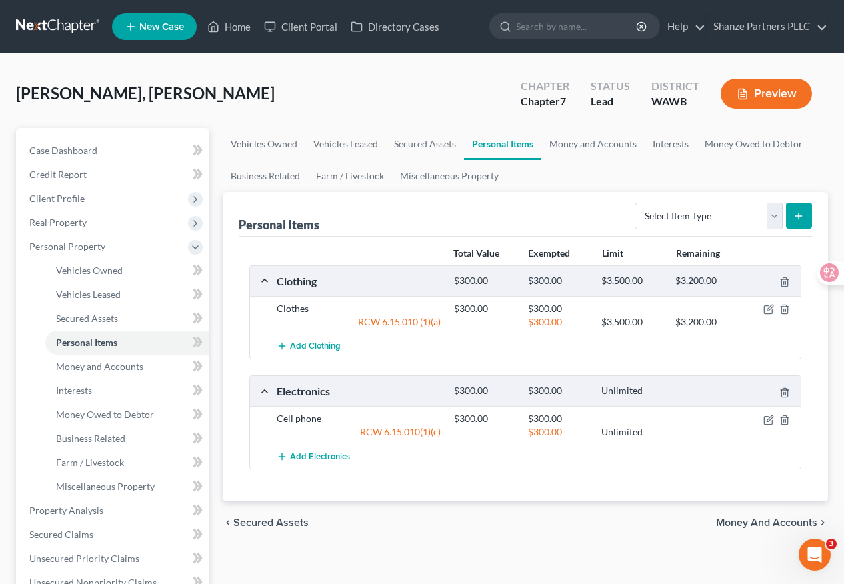
click at [553, 534] on div "chevron_left Secured Assets Money and Accounts chevron_right" at bounding box center [526, 522] width 606 height 43
click at [349, 146] on link "Vehicles Leased" at bounding box center [345, 144] width 81 height 32
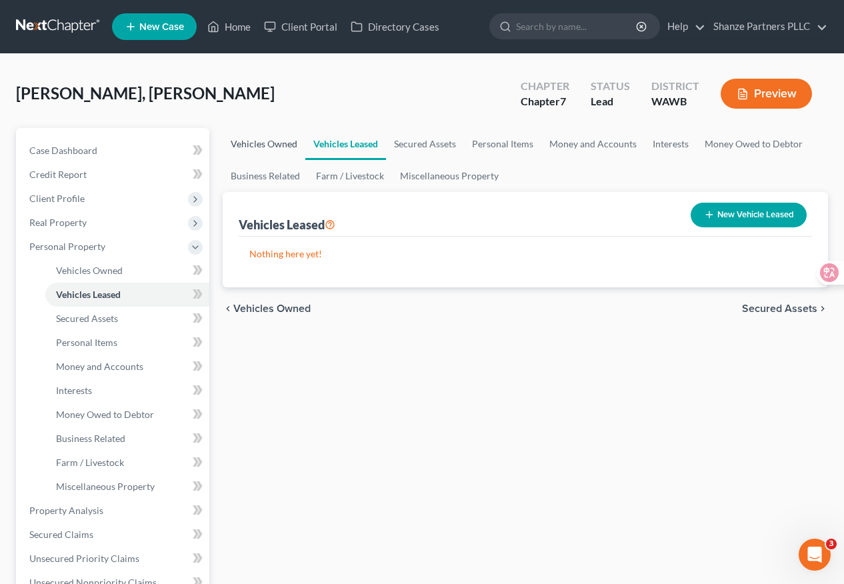
click at [277, 145] on link "Vehicles Owned" at bounding box center [264, 144] width 83 height 32
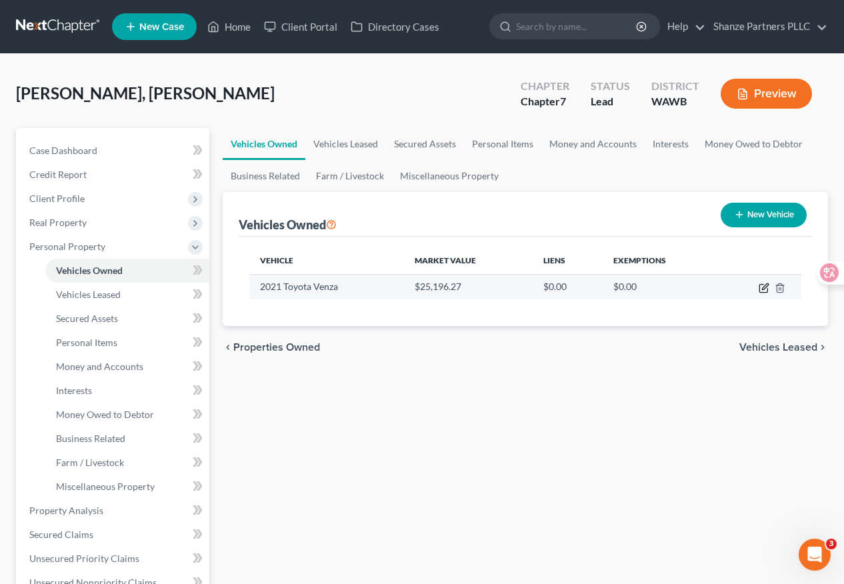
click at [764, 288] on icon "button" at bounding box center [765, 286] width 6 height 6
select select "0"
select select "5"
select select "0"
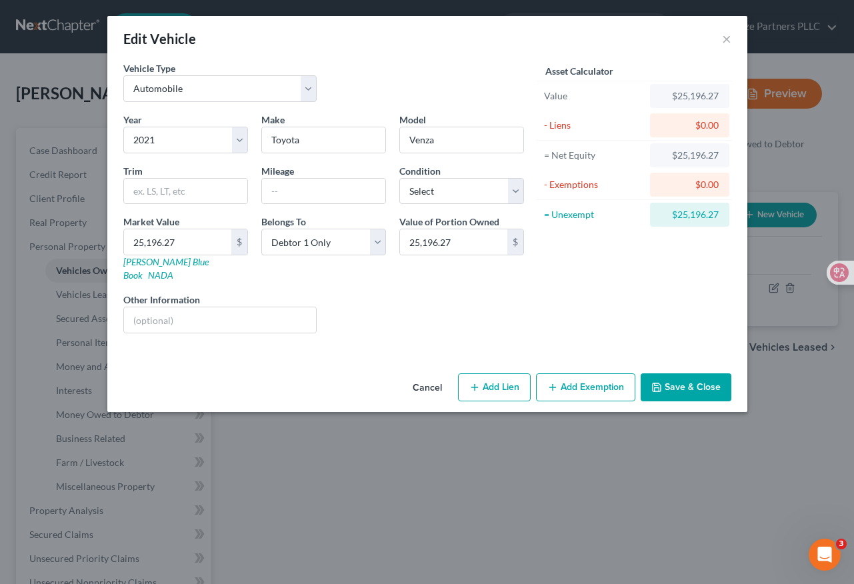
click at [593, 377] on button "Add Exemption" at bounding box center [585, 387] width 99 height 28
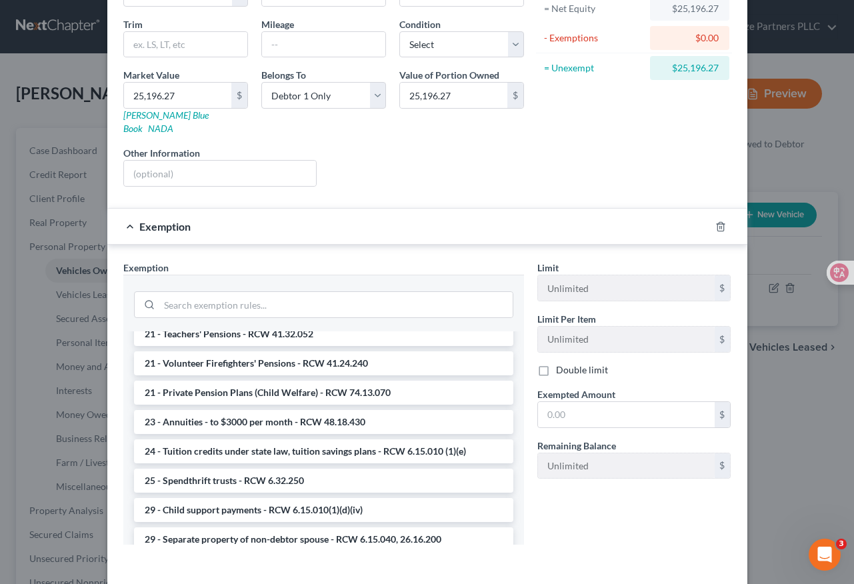
scroll to position [627, 0]
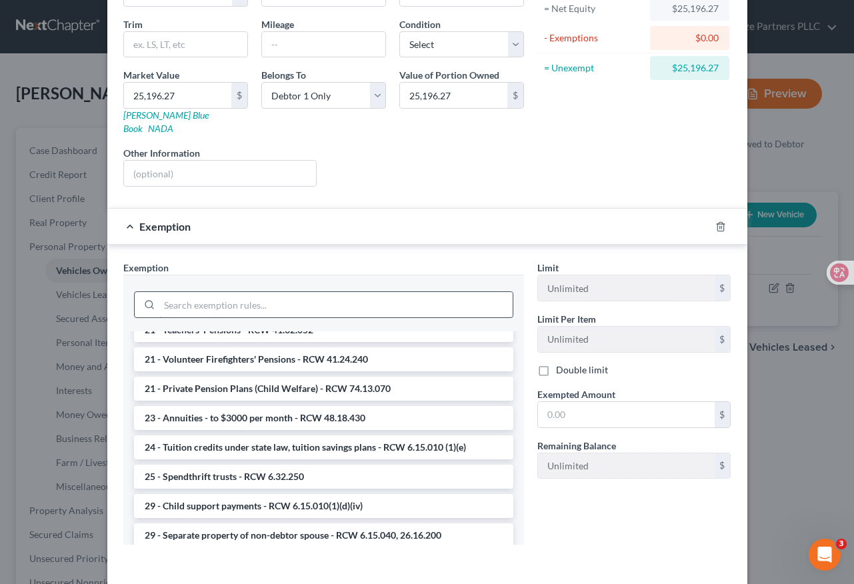
click at [305, 294] on input "search" at bounding box center [335, 304] width 353 height 25
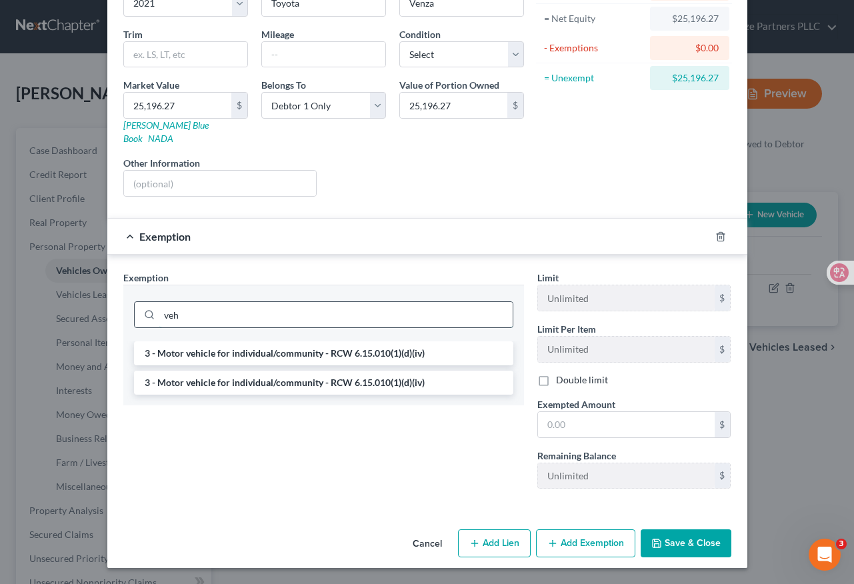
scroll to position [123, 0]
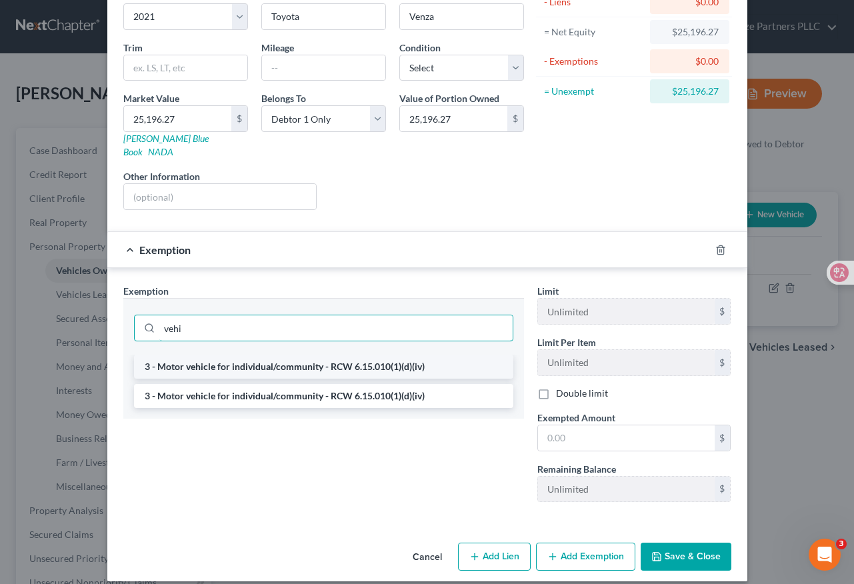
type input "vehi"
click at [423, 355] on li "3 - Motor vehicle for individual/community - RCW 6.15.010(1)(d)(iv)" at bounding box center [323, 367] width 379 height 24
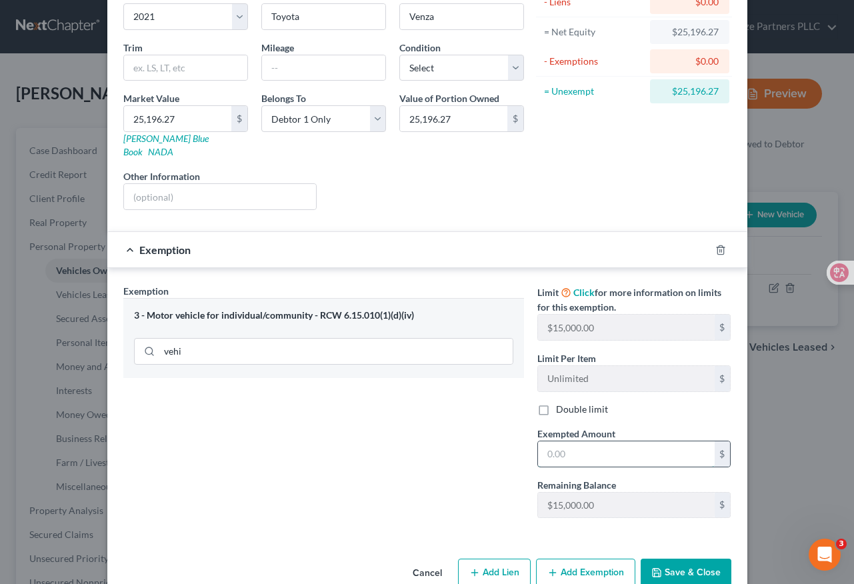
click at [552, 441] on input "text" at bounding box center [626, 453] width 177 height 25
type input "15,000"
click at [419, 449] on div "Exemption Set must be selected for CA. Exemption * 3 - Motor vehicle for indivi…" at bounding box center [324, 406] width 414 height 245
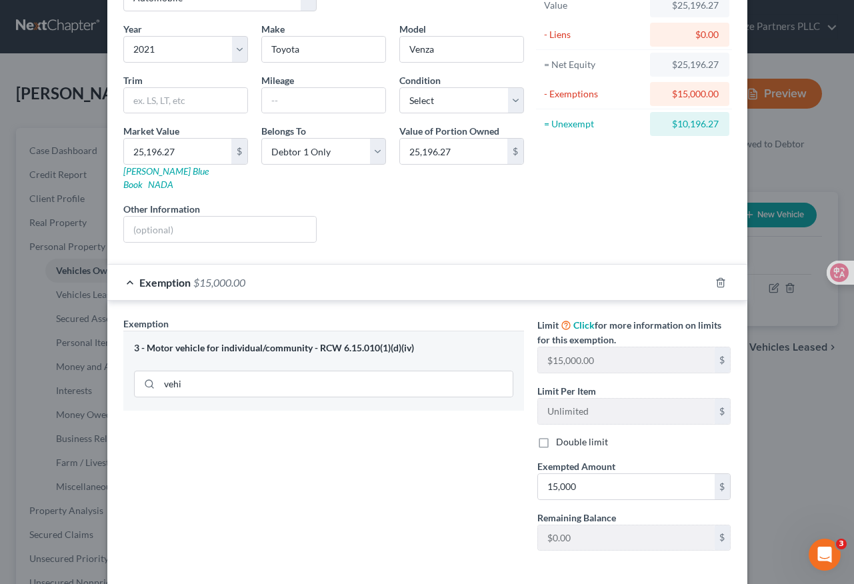
scroll to position [139, 0]
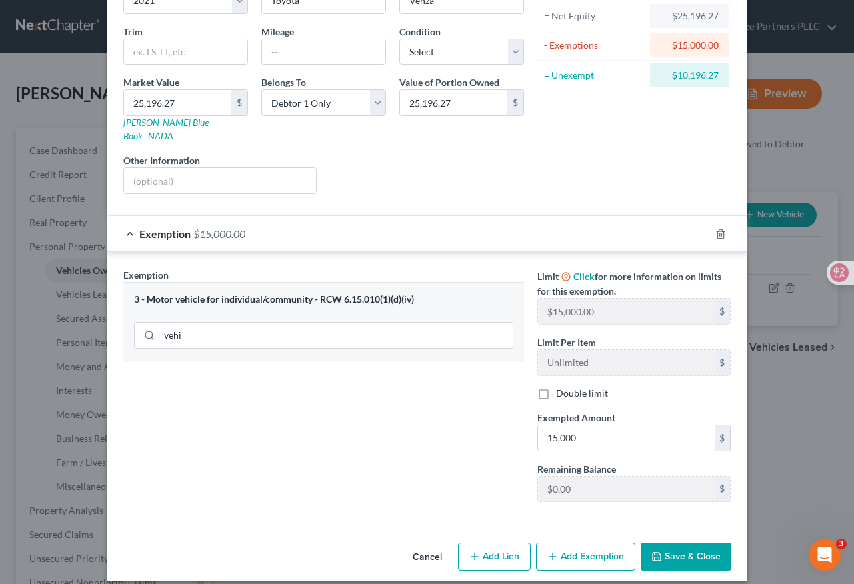
click at [687, 548] on button "Save & Close" at bounding box center [686, 557] width 91 height 28
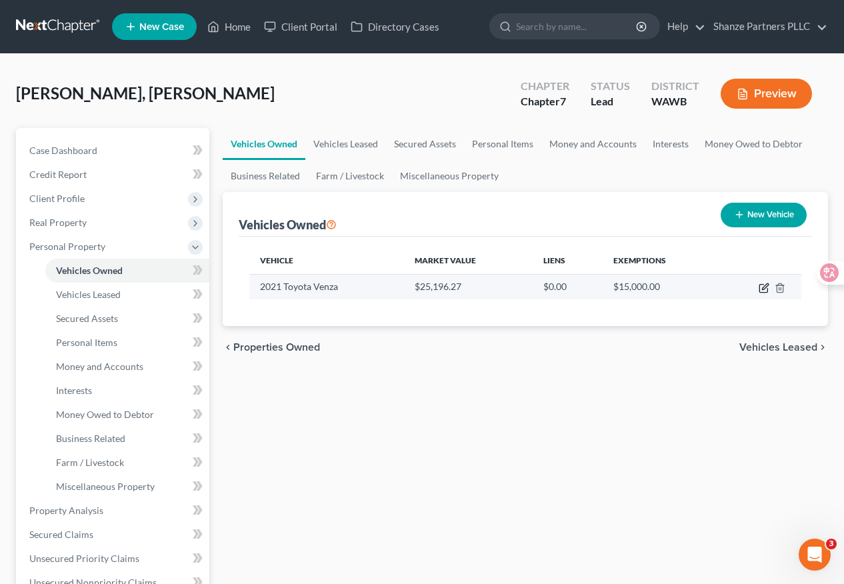
click at [766, 286] on icon "button" at bounding box center [764, 288] width 11 height 11
select select "0"
select select "5"
select select "0"
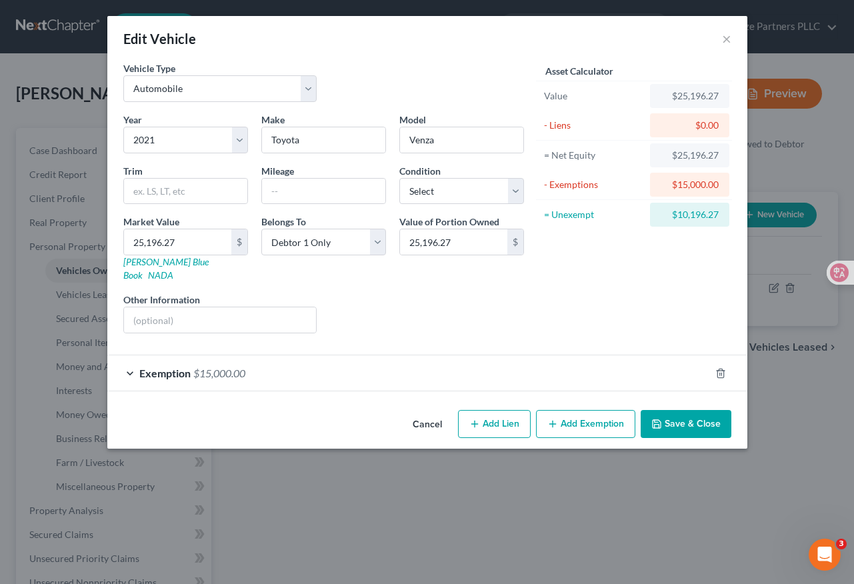
click at [143, 367] on span "Exemption" at bounding box center [164, 373] width 51 height 13
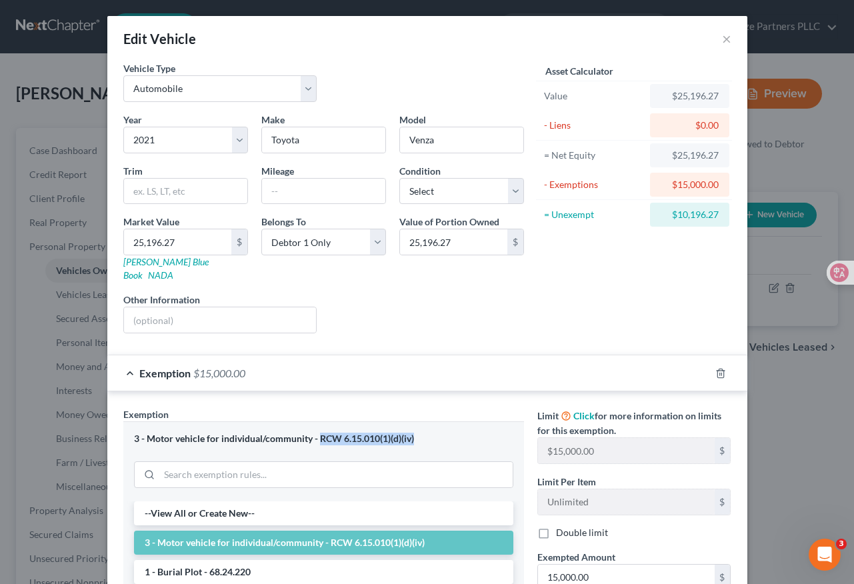
drag, startPoint x: 413, startPoint y: 428, endPoint x: 314, endPoint y: 429, distance: 99.4
click at [314, 433] on div "3 - Motor vehicle for individual/community - RCW 6.15.010(1)(d)(iv)" at bounding box center [323, 439] width 379 height 13
copy div "RCW 6.15.010(1)(d)(iv)"
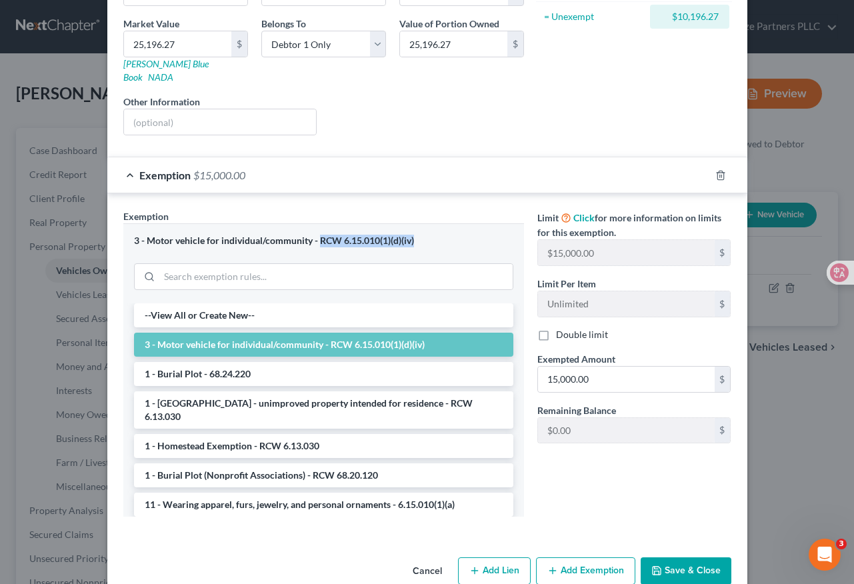
scroll to position [212, 0]
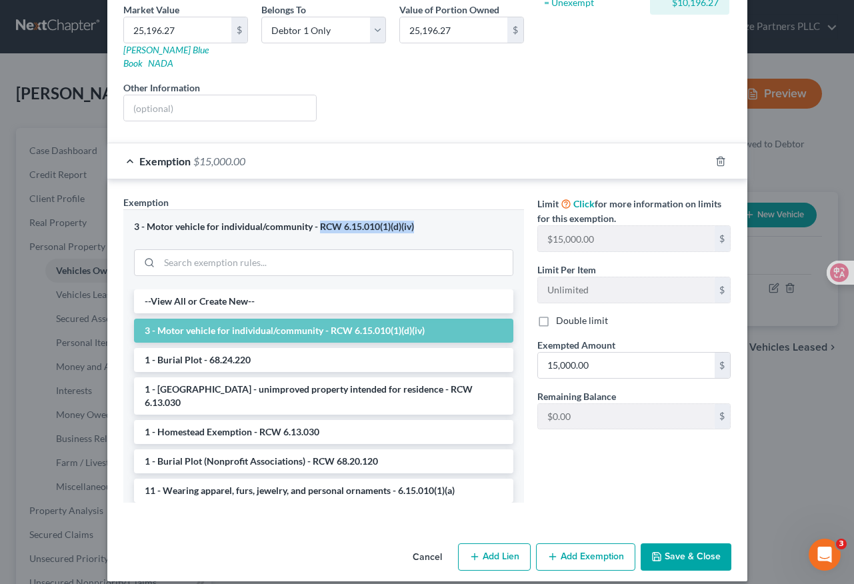
click at [683, 555] on button "Save & Close" at bounding box center [686, 557] width 91 height 28
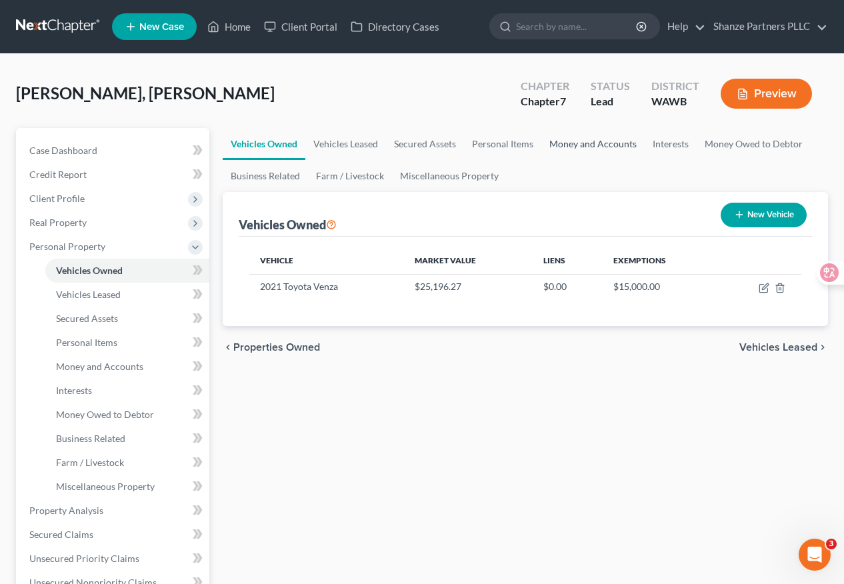
click at [573, 144] on link "Money and Accounts" at bounding box center [592, 144] width 103 height 32
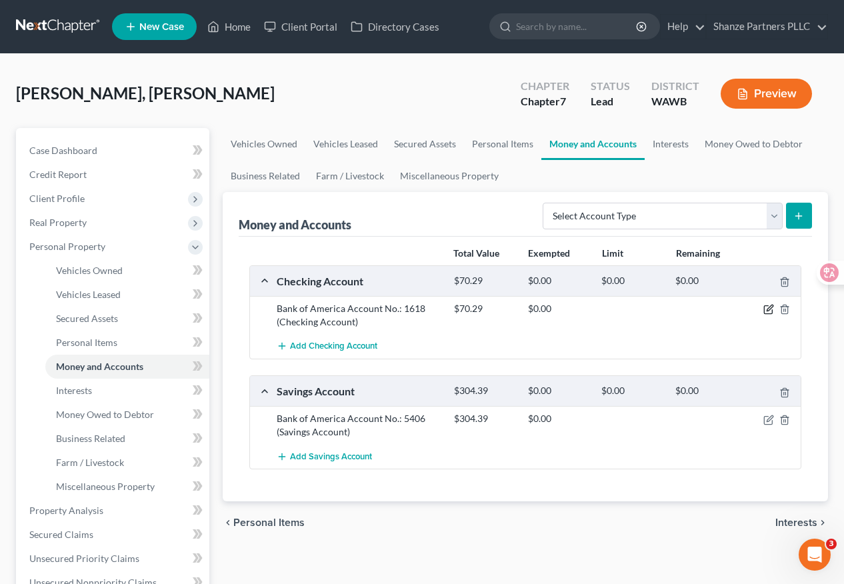
click at [769, 309] on icon "button" at bounding box center [770, 308] width 6 height 6
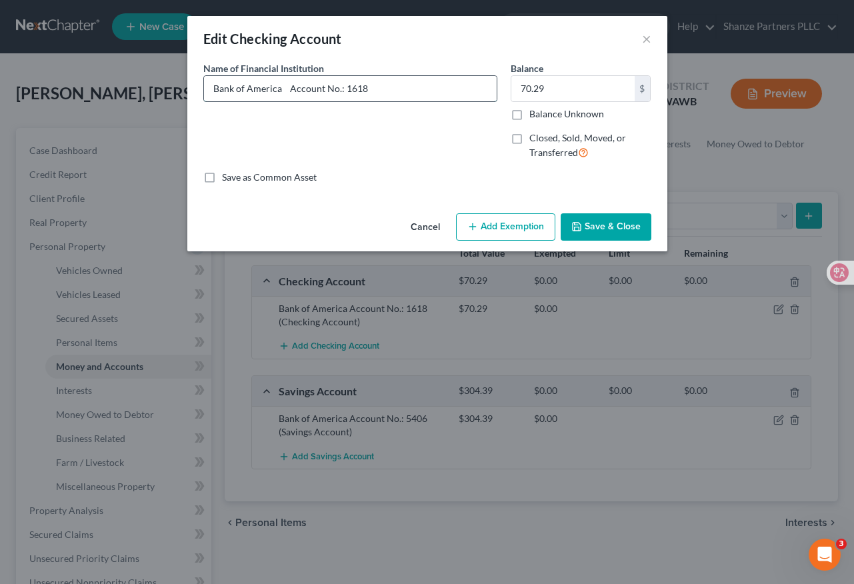
click at [456, 93] on input "Bank of America Account No.: 1618" at bounding box center [350, 88] width 293 height 25
click at [648, 37] on button "×" at bounding box center [646, 39] width 9 height 16
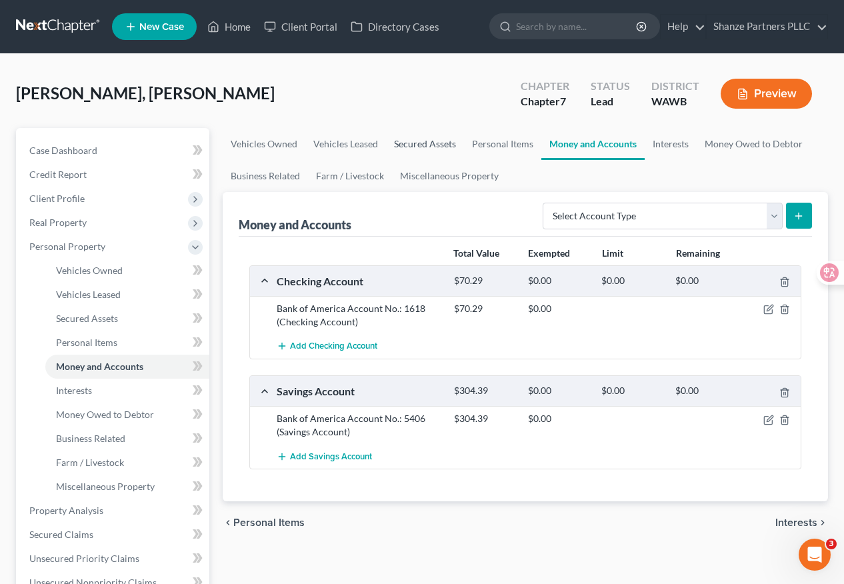
click at [435, 139] on link "Secured Assets" at bounding box center [425, 144] width 78 height 32
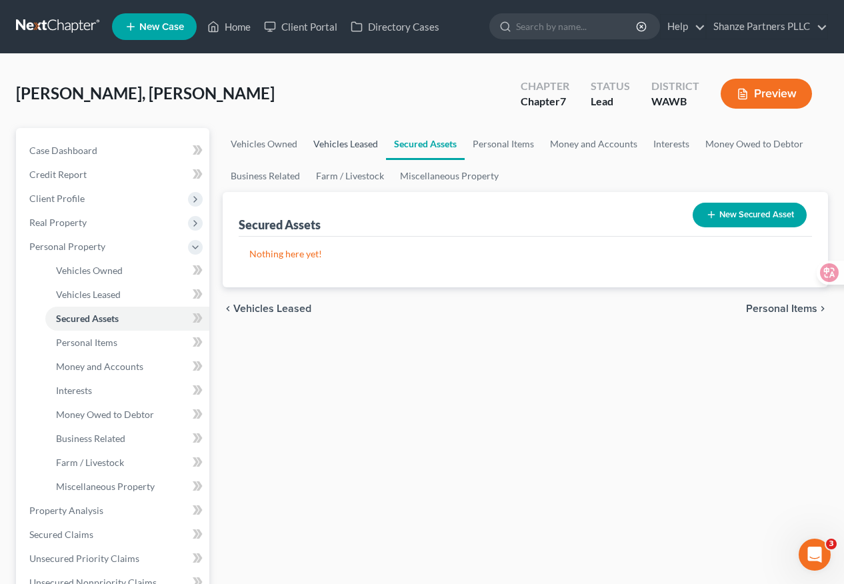
click at [358, 147] on link "Vehicles Leased" at bounding box center [345, 144] width 81 height 32
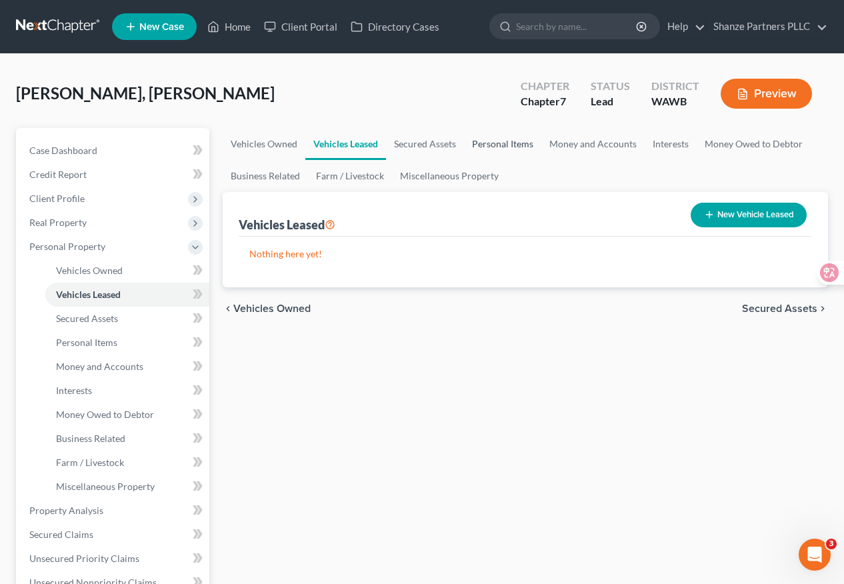
click at [499, 145] on link "Personal Items" at bounding box center [502, 144] width 77 height 32
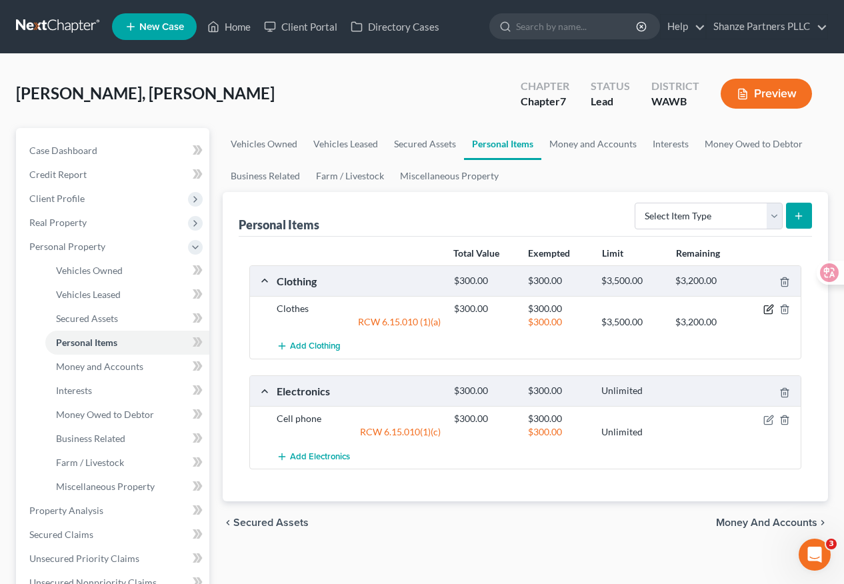
click at [768, 307] on icon "button" at bounding box center [770, 308] width 6 height 6
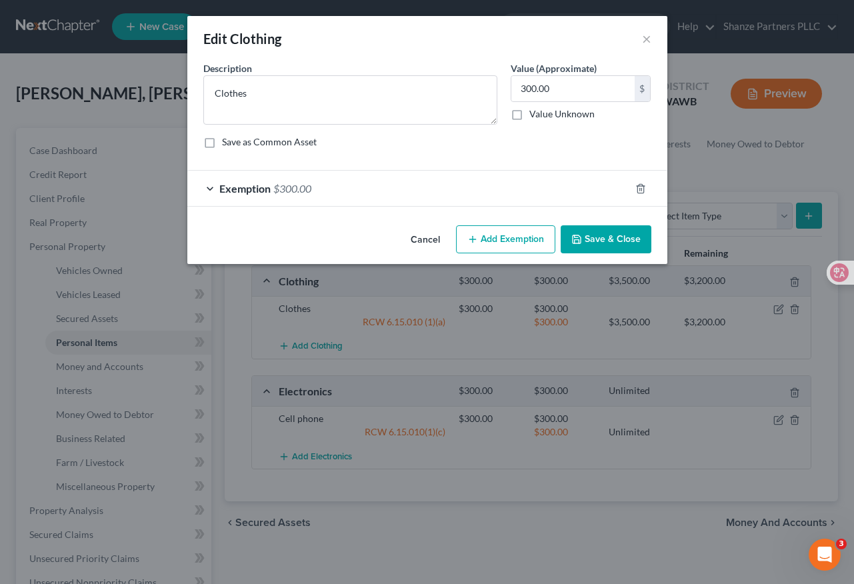
click at [458, 289] on div "Edit Clothing × An exemption set must first be selected from the Filing Informa…" at bounding box center [427, 292] width 854 height 584
click at [432, 241] on button "Cancel" at bounding box center [425, 240] width 51 height 27
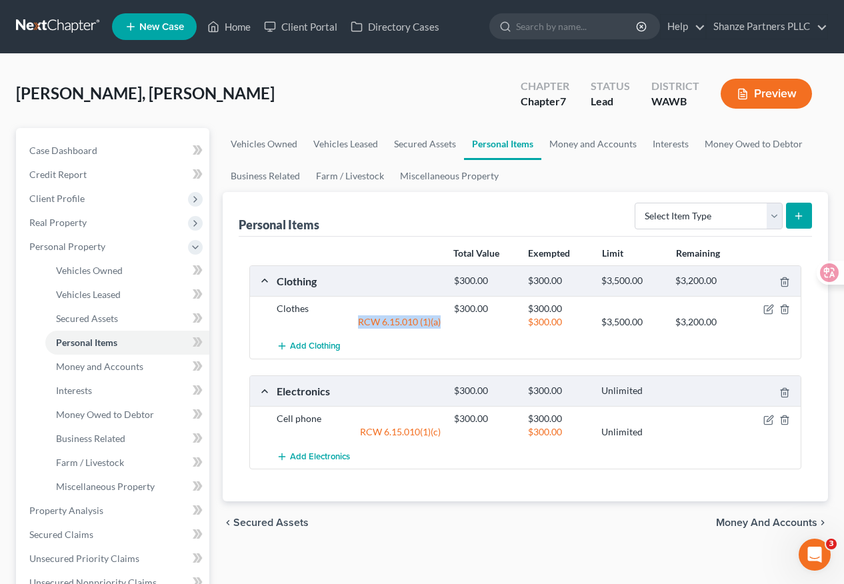
drag, startPoint x: 357, startPoint y: 323, endPoint x: 442, endPoint y: 316, distance: 84.9
click at [442, 316] on div "RCW 6.15.010 (1)(a)" at bounding box center [358, 321] width 177 height 13
copy div "RCW 6.15.010 (1)(a)"
drag, startPoint x: 445, startPoint y: 431, endPoint x: 355, endPoint y: 430, distance: 90.0
click at [355, 430] on div "RCW 6.15.010(1)(c)" at bounding box center [358, 431] width 177 height 13
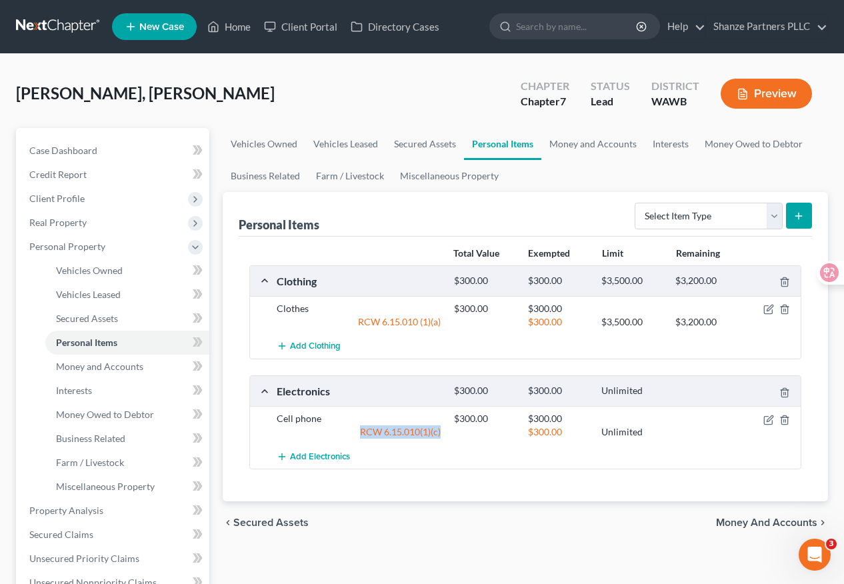
copy div "RCW 6.15.010(1)(c)"
click at [769, 309] on icon "button" at bounding box center [769, 309] width 11 height 11
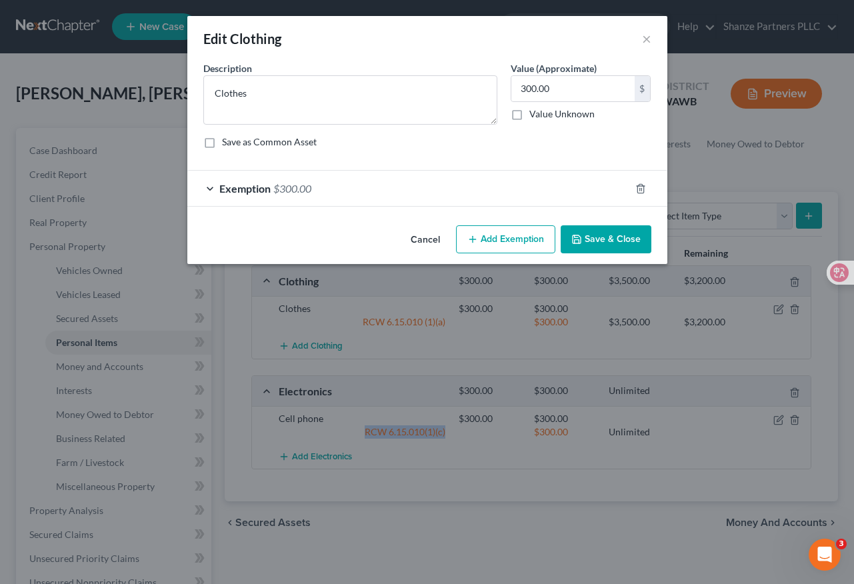
click at [257, 187] on span "Exemption" at bounding box center [244, 188] width 51 height 13
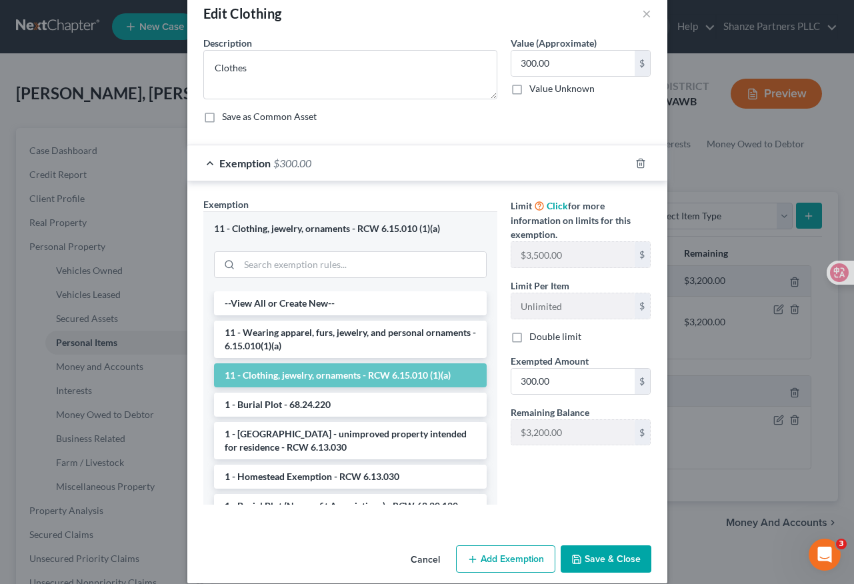
scroll to position [36, 0]
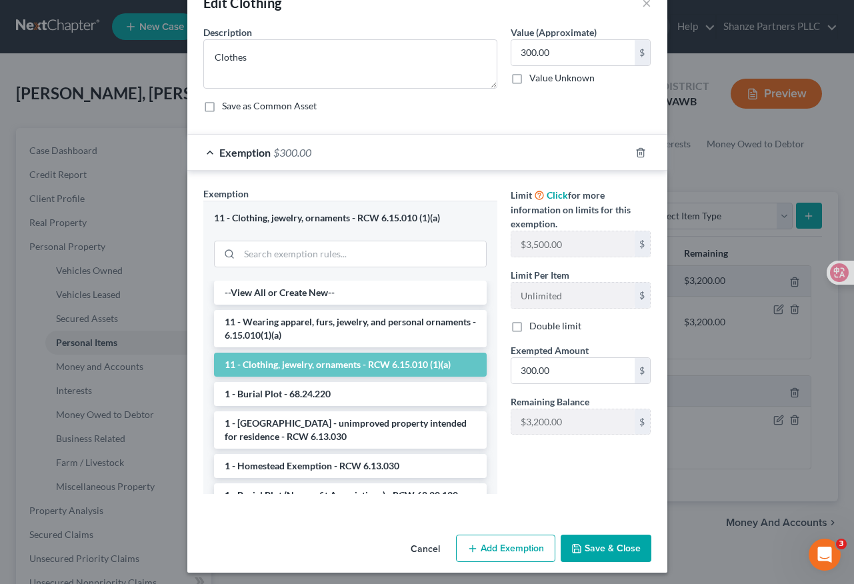
click at [603, 553] on button "Save & Close" at bounding box center [606, 549] width 91 height 28
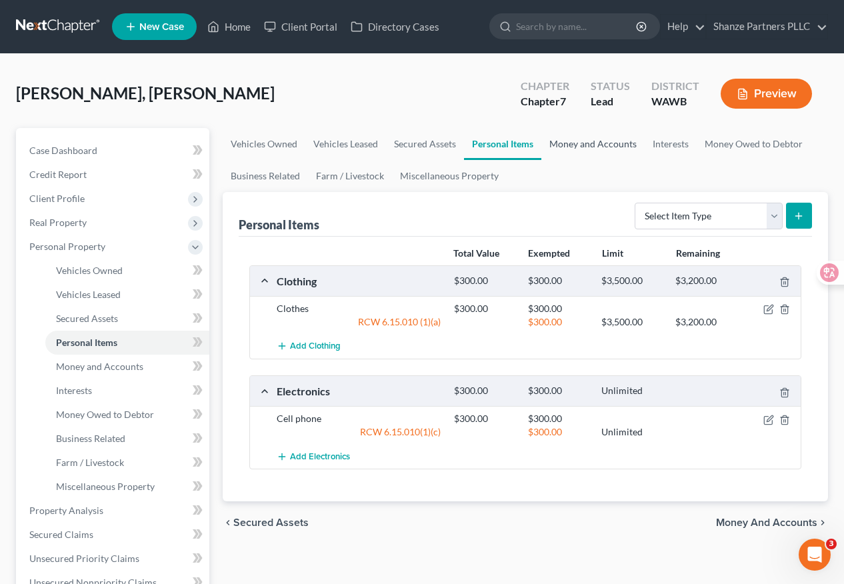
click at [605, 143] on link "Money and Accounts" at bounding box center [592, 144] width 103 height 32
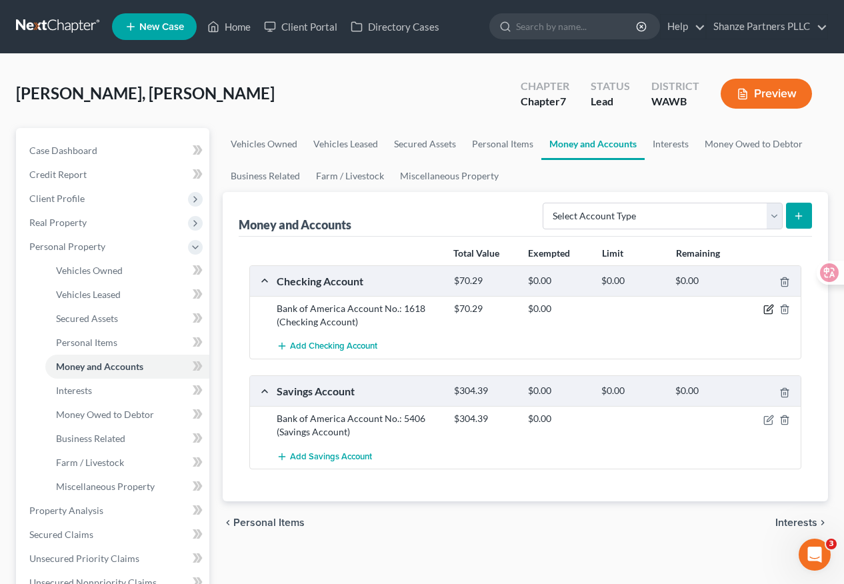
click at [770, 310] on icon "button" at bounding box center [769, 309] width 11 height 11
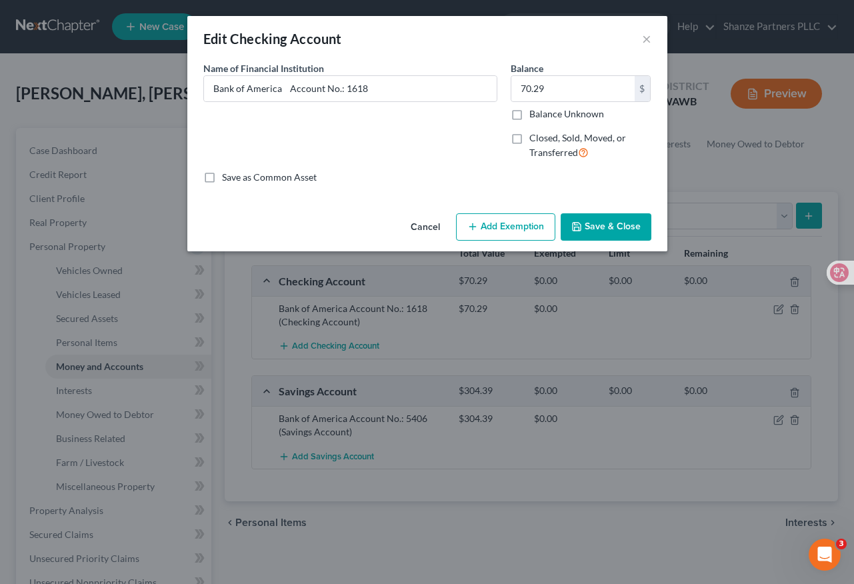
click at [504, 232] on button "Add Exemption" at bounding box center [505, 227] width 99 height 28
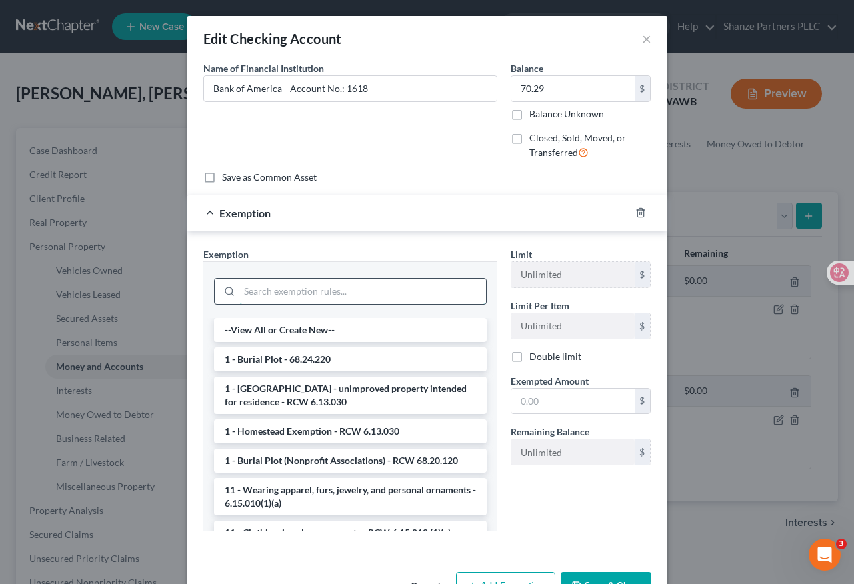
click at [333, 293] on input "search" at bounding box center [362, 291] width 247 height 25
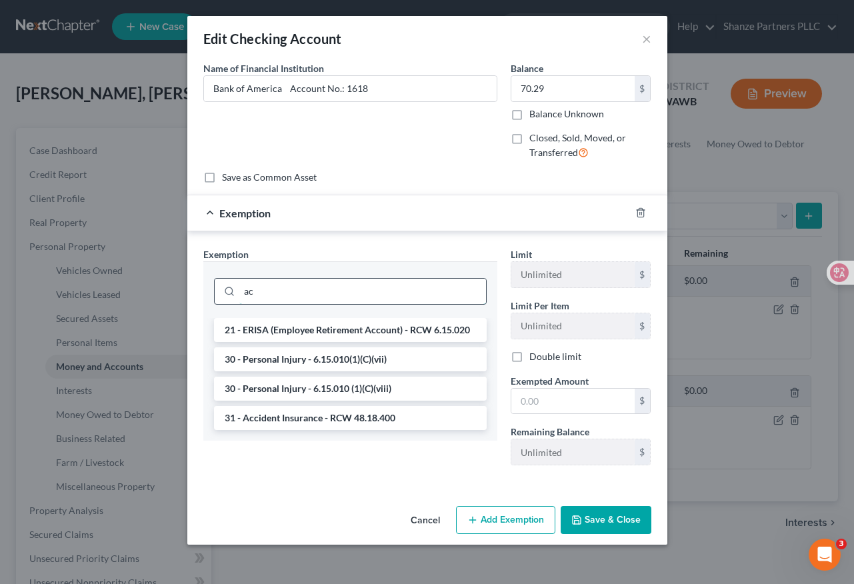
type input "a"
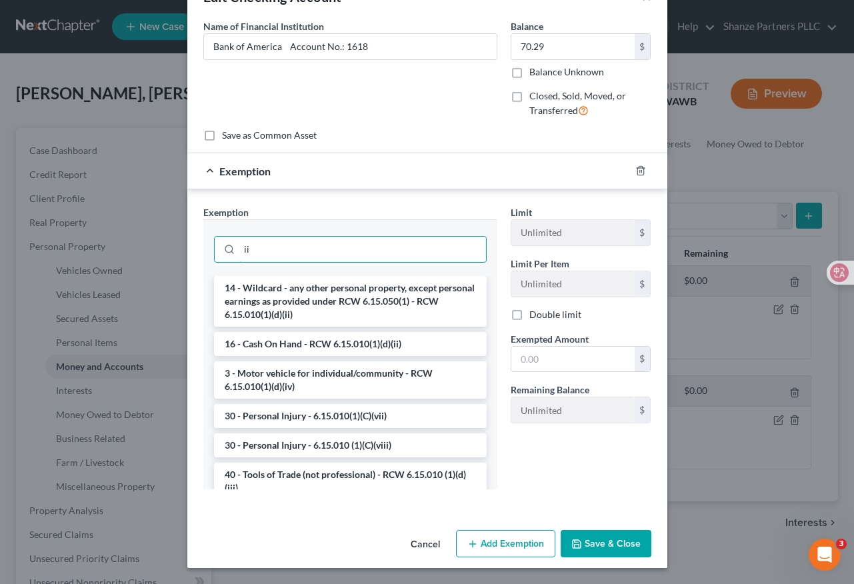
type input "i"
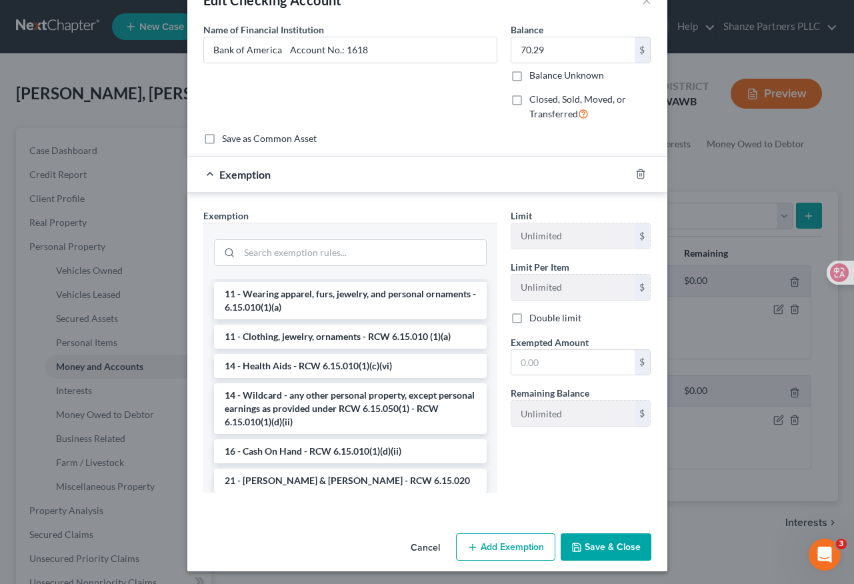
scroll to position [163, 0]
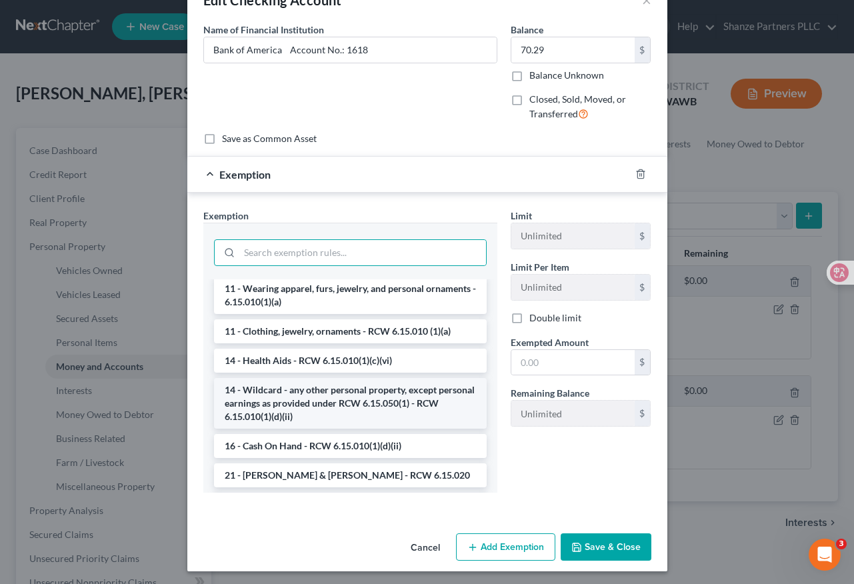
click at [331, 405] on li "14 - Wildcard - any other personal property, except personal earnings as provid…" at bounding box center [350, 403] width 273 height 51
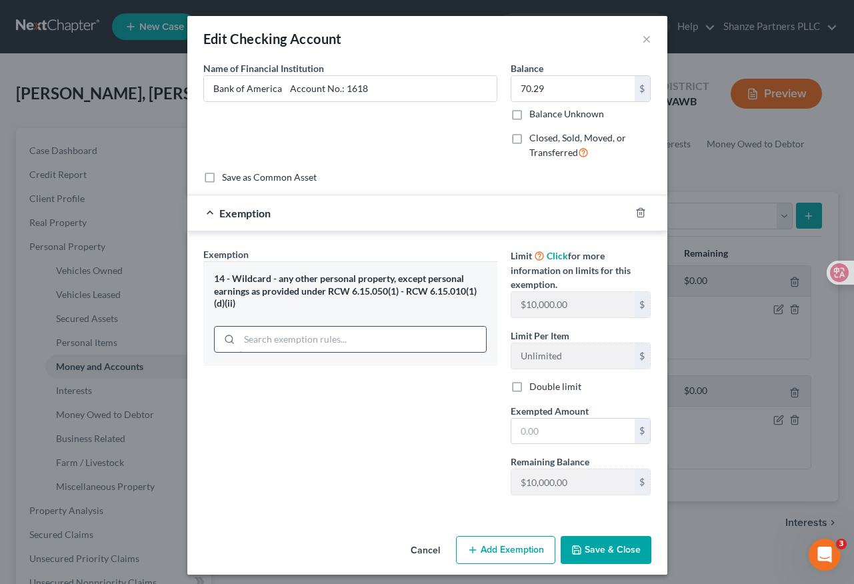
click at [313, 335] on input "search" at bounding box center [362, 339] width 247 height 25
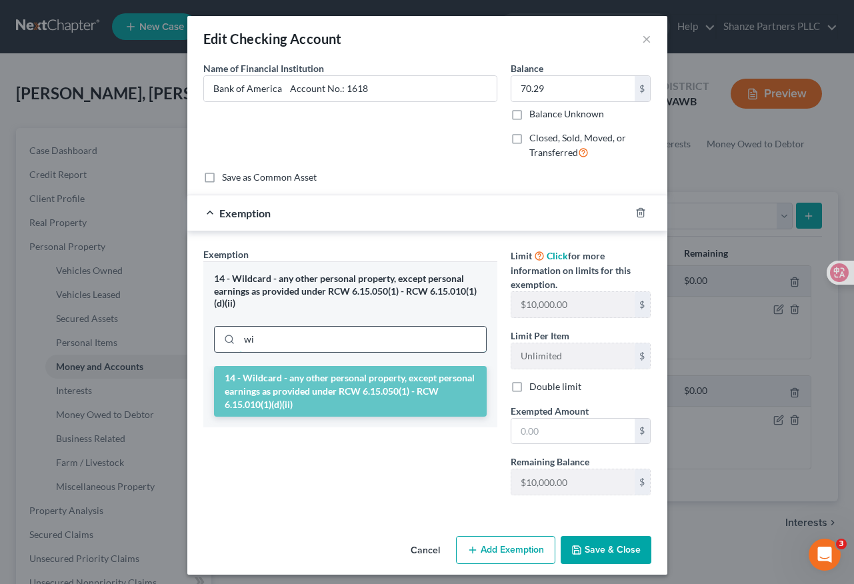
type input "w"
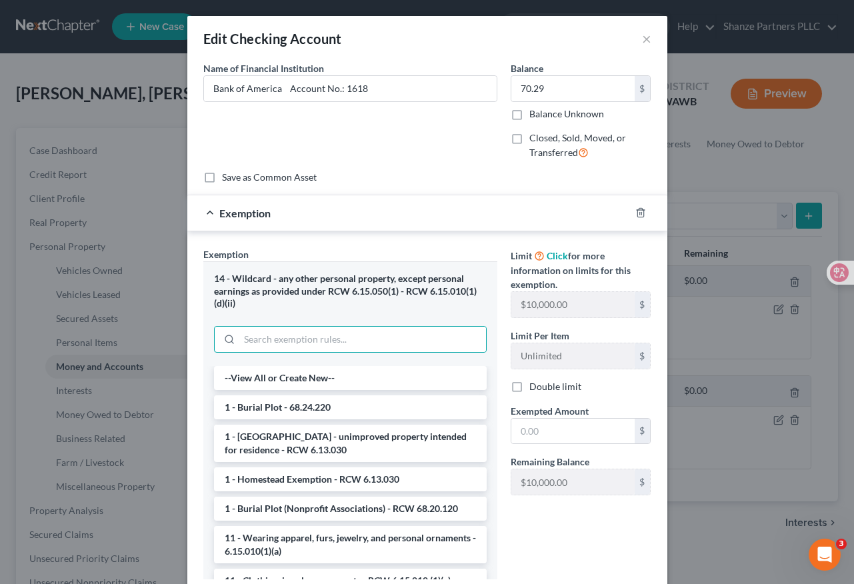
click at [346, 315] on div "14 - Wildcard - any other personal property, except personal earnings as provid…" at bounding box center [350, 313] width 294 height 105
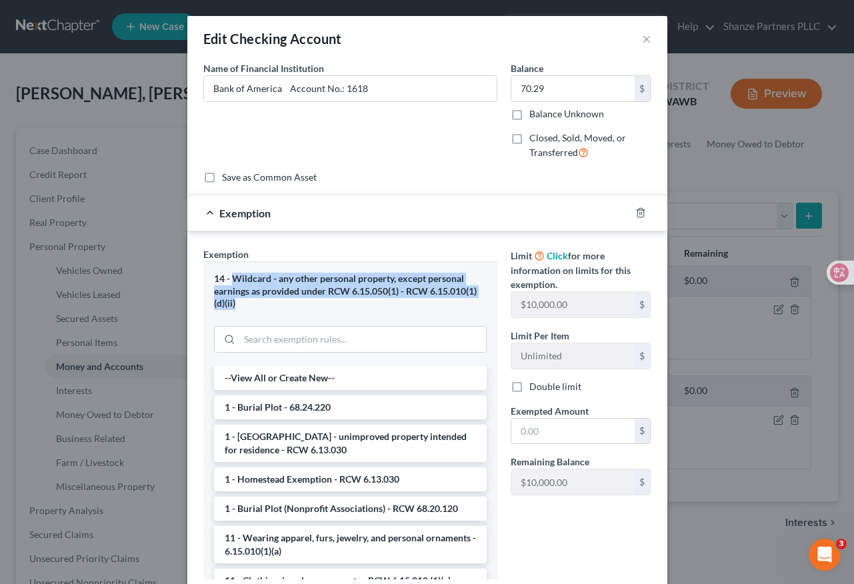
copy div "Wildcard - any other personal property, except personal earnings as provided un…"
drag, startPoint x: 225, startPoint y: 279, endPoint x: 245, endPoint y: 303, distance: 30.8
click at [245, 303] on div "14 - Wildcard - any other personal property, except personal earnings as provid…" at bounding box center [350, 291] width 273 height 37
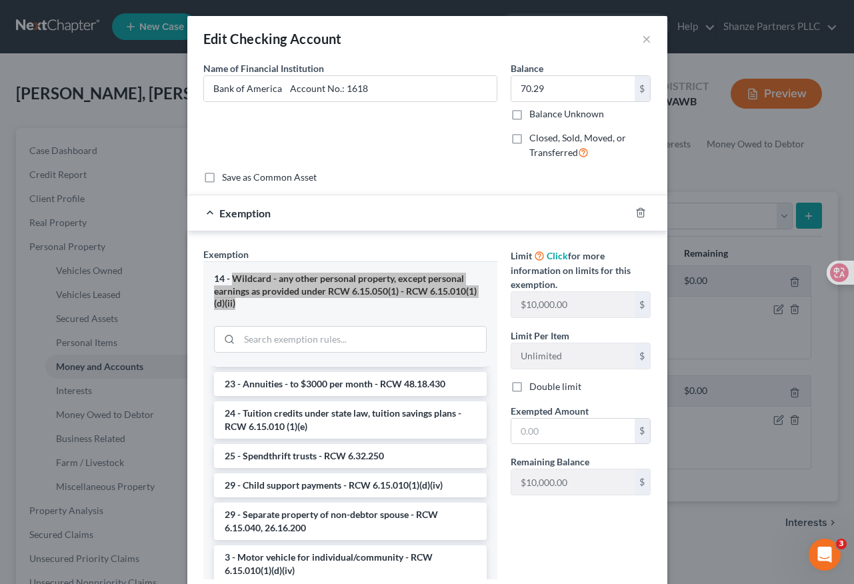
scroll to position [713, 0]
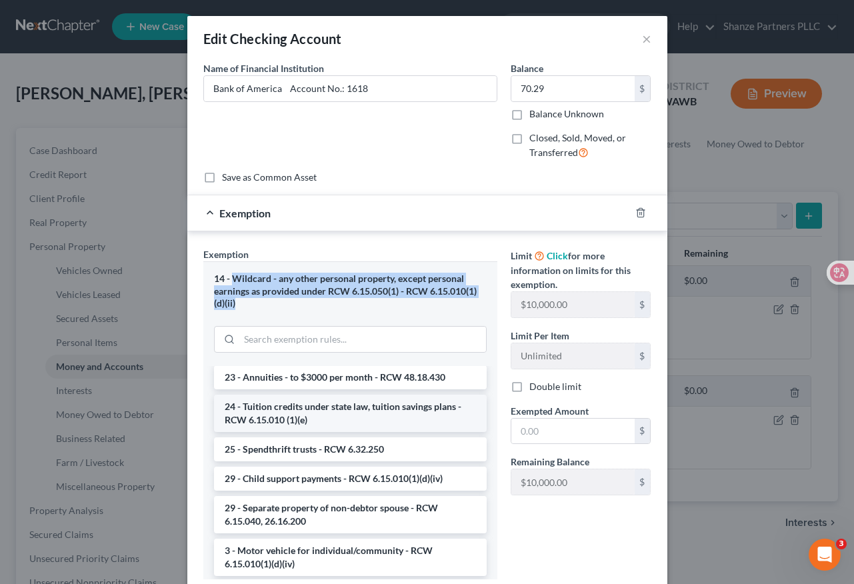
click at [386, 432] on li "24 - Tuition credits under state law, tuition savings plans - RCW 6.15.010 (1)(…" at bounding box center [350, 413] width 273 height 37
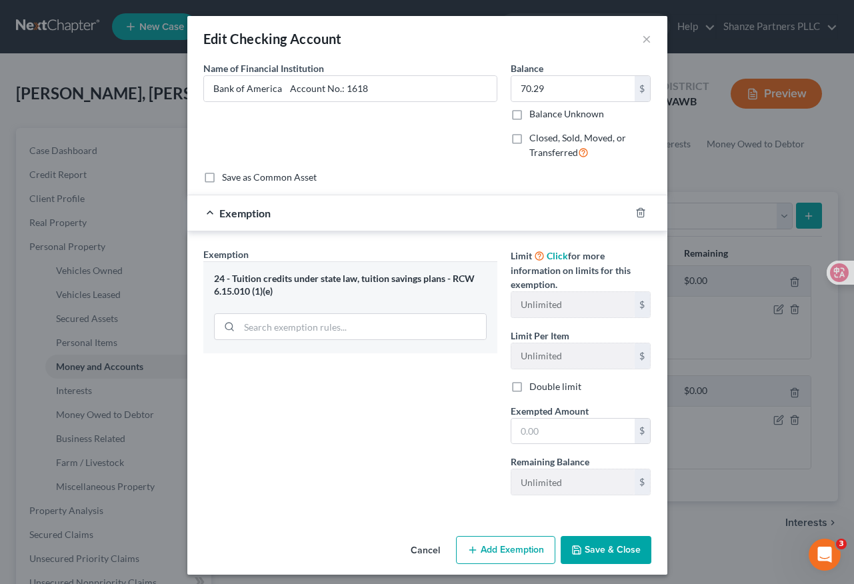
drag, startPoint x: 284, startPoint y: 298, endPoint x: 224, endPoint y: 275, distance: 64.4
click at [224, 275] on div "24 - Tuition credits under state law, tuition savings plans - RCW 6.15.010 (1)(…" at bounding box center [350, 307] width 294 height 92
drag, startPoint x: 213, startPoint y: 277, endPoint x: 279, endPoint y: 290, distance: 67.2
click at [279, 290] on div "24 - Tuition credits under state law, tuition savings plans - RCW 6.15.010 (1)(…" at bounding box center [350, 285] width 273 height 25
copy div "4 - Tuition credits under state law, tuition savings plans - RCW 6.15.010 (1)(e)"
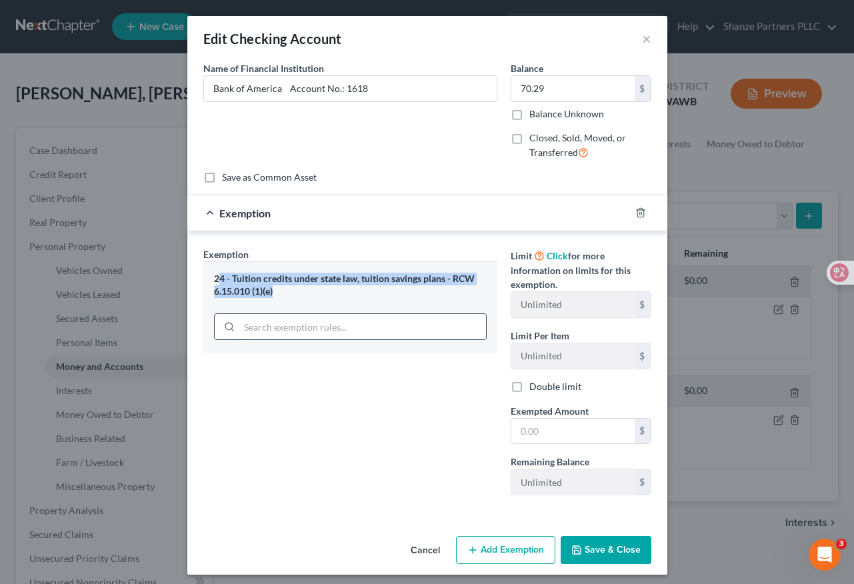
click at [377, 329] on input "search" at bounding box center [362, 326] width 247 height 25
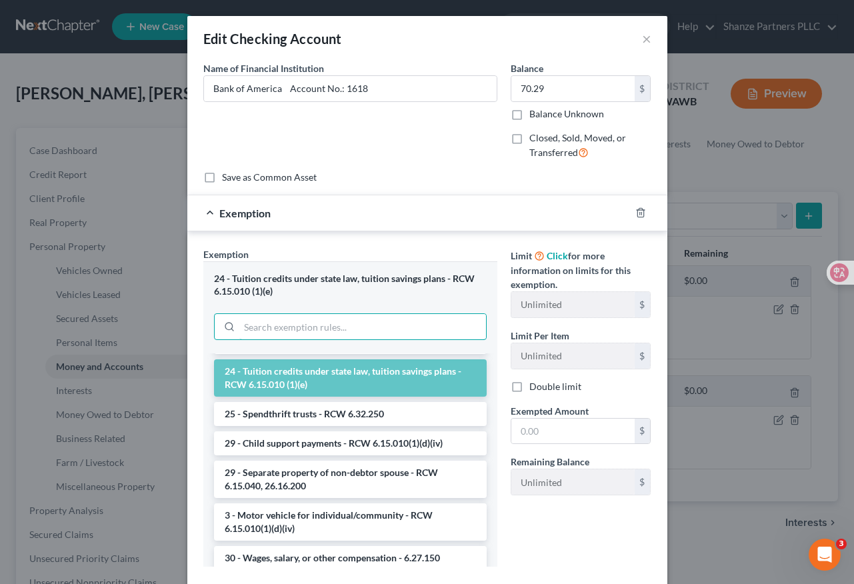
scroll to position [721, 0]
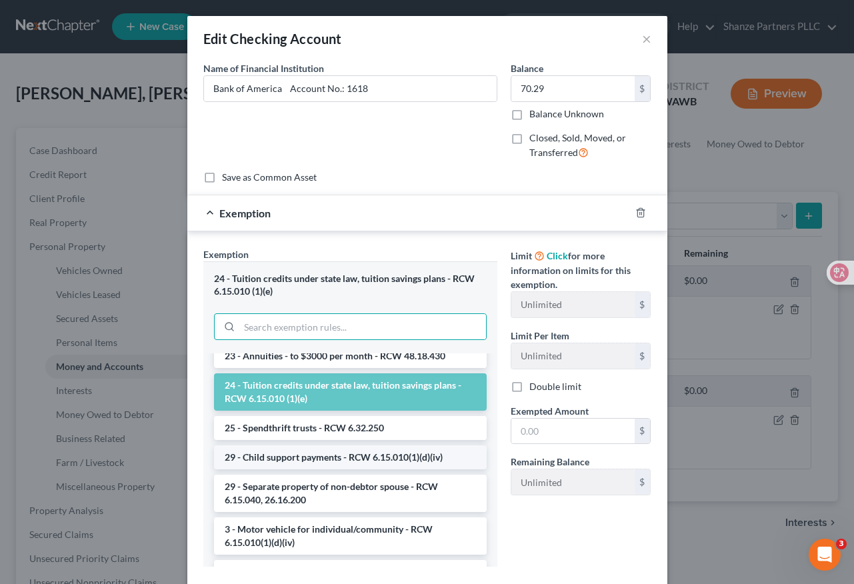
click at [353, 469] on li "29 - Child support payments - RCW 6.15.010(1)(d)(iv)" at bounding box center [350, 457] width 273 height 24
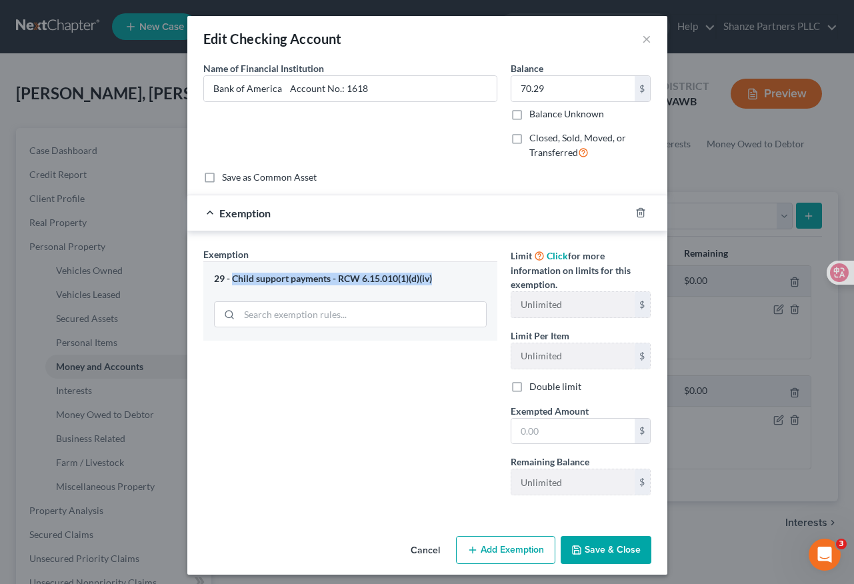
drag, startPoint x: 435, startPoint y: 279, endPoint x: 228, endPoint y: 279, distance: 207.4
click at [228, 279] on div "29 - Child support payments - RCW 6.15.010(1)(d)(iv)" at bounding box center [350, 279] width 273 height 13
copy div "Child support payments - RCW 6.15.010(1)(d)(iv)"
click at [309, 310] on input "search" at bounding box center [362, 314] width 247 height 25
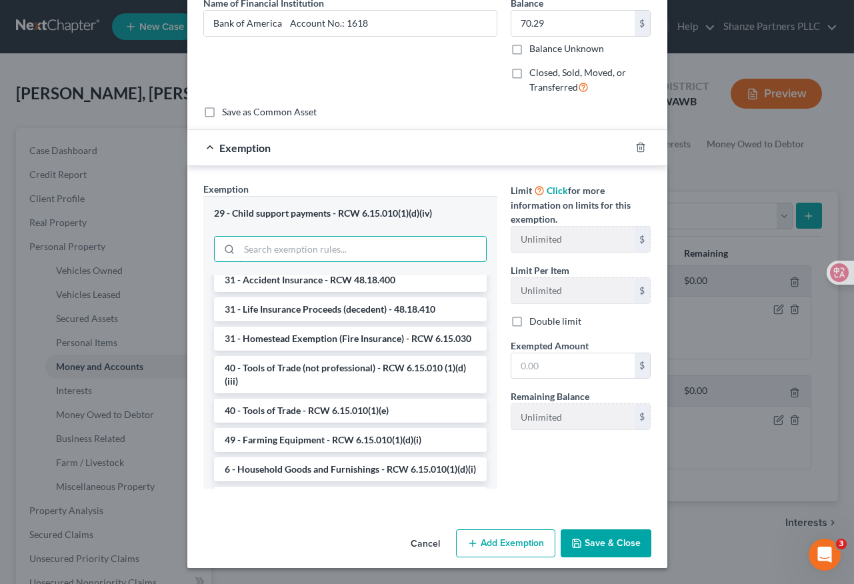
scroll to position [1414, 0]
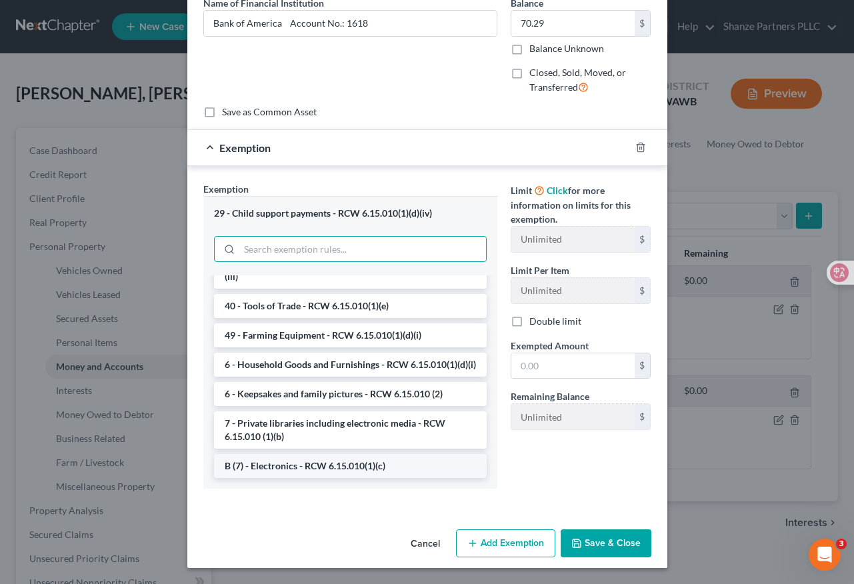
click at [334, 474] on li "B (7) - Electronics - RCW 6.15.010(1)(c)" at bounding box center [350, 466] width 273 height 24
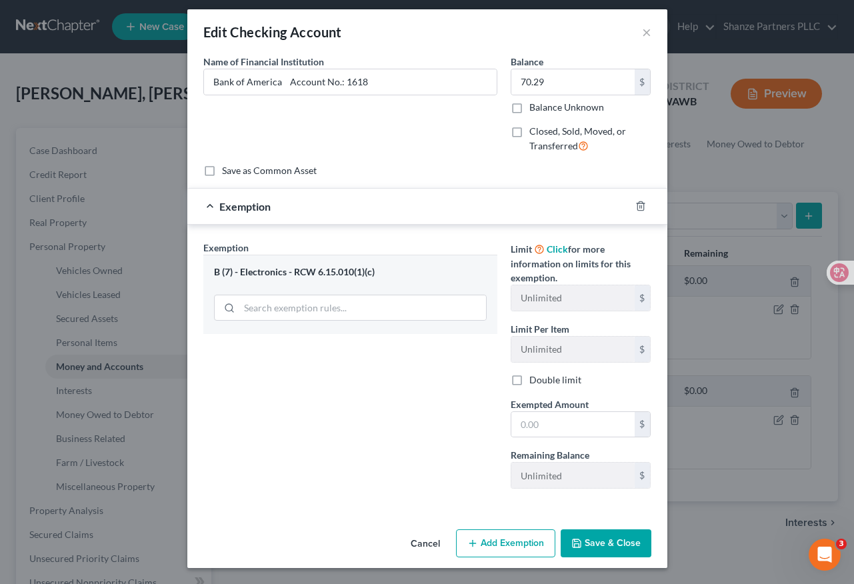
scroll to position [7, 0]
drag, startPoint x: 381, startPoint y: 279, endPoint x: 223, endPoint y: 271, distance: 158.9
click at [223, 271] on div "B (7) - Electronics - RCW 6.15.010(1)(c)" at bounding box center [350, 294] width 294 height 79
copy div "B (7) - Electronics - RCW 6.15.010(1)(c)"
drag, startPoint x: 379, startPoint y: 274, endPoint x: 218, endPoint y: 265, distance: 161.6
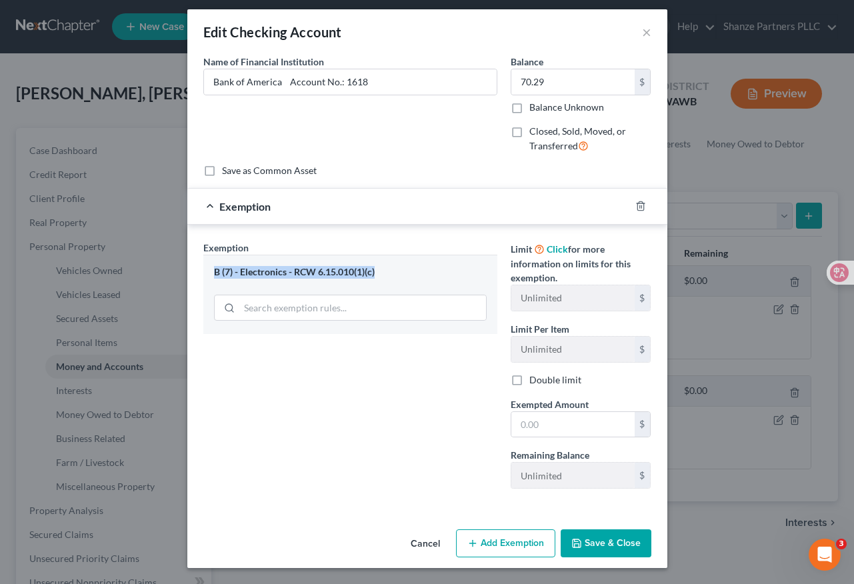
click at [218, 265] on div "B (7) - Electronics - RCW 6.15.010(1)(c)" at bounding box center [350, 294] width 294 height 79
click at [361, 313] on div "B (7) - Electronics - RCW 6.15.010(1)(c)" at bounding box center [350, 294] width 294 height 79
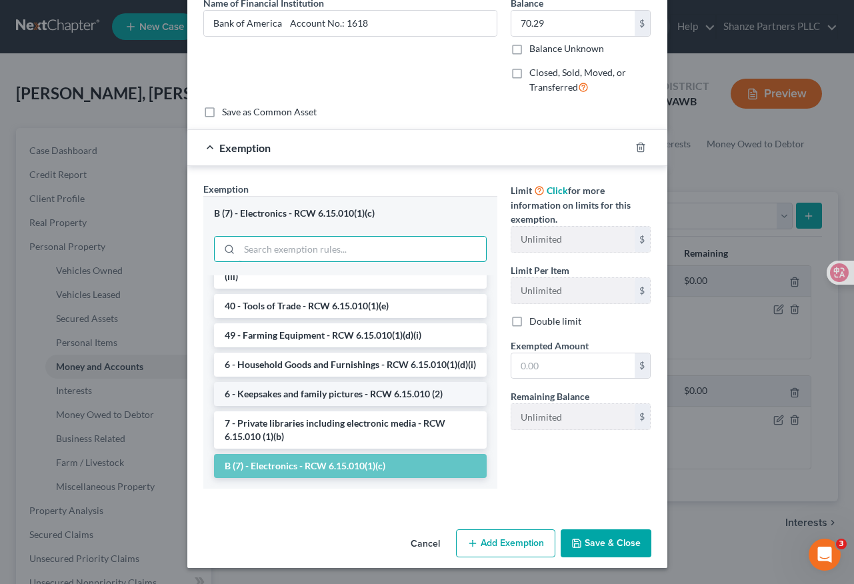
scroll to position [1404, 0]
click at [367, 373] on li "6 - Household Goods and Furnishings - RCW 6.15.010(1)(d)(i)" at bounding box center [350, 365] width 273 height 24
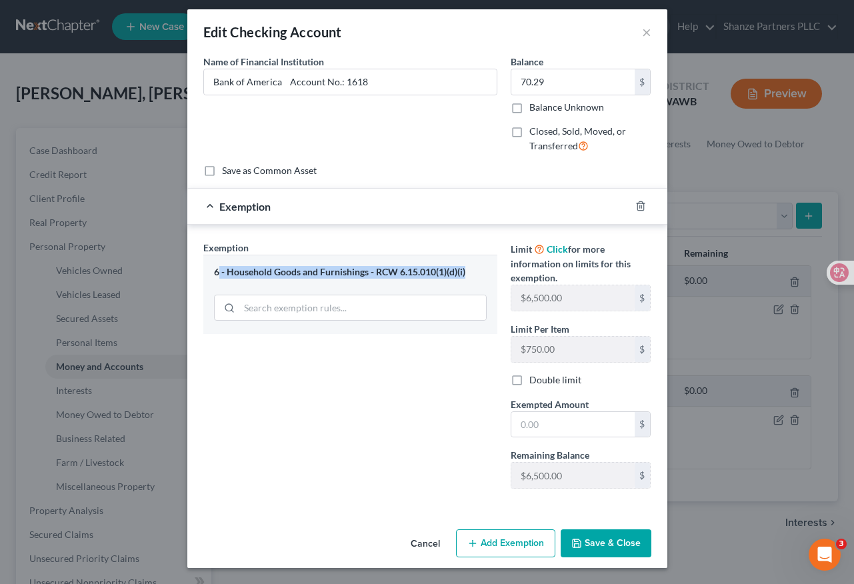
drag, startPoint x: 469, startPoint y: 271, endPoint x: 212, endPoint y: 274, distance: 256.7
click at [214, 274] on div "6 - Household Goods and Furnishings - RCW 6.15.010(1)(d)(i)" at bounding box center [350, 272] width 273 height 13
copy div "- Household Goods and Furnishings - RCW 6.15.010(1)(d)(i)"
click at [367, 305] on div "6 - Household Goods and Furnishings - RCW 6.15.010(1)(d)(i)" at bounding box center [350, 294] width 294 height 79
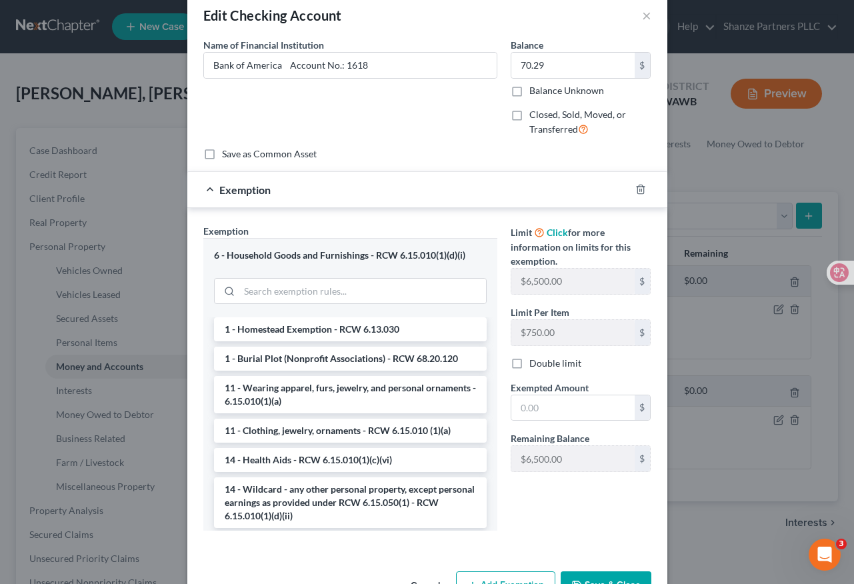
scroll to position [105, 0]
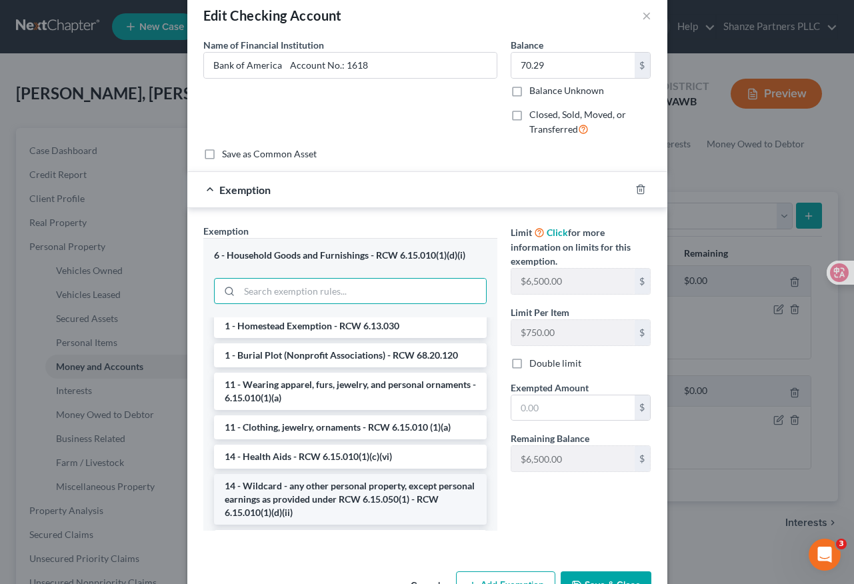
click at [333, 502] on li "14 - Wildcard - any other personal property, except personal earnings as provid…" at bounding box center [350, 499] width 273 height 51
click at [333, 502] on div "Exemption Set must be selected for CA. Exemption * 6 - Household Goods and Furn…" at bounding box center [427, 380] width 480 height 345
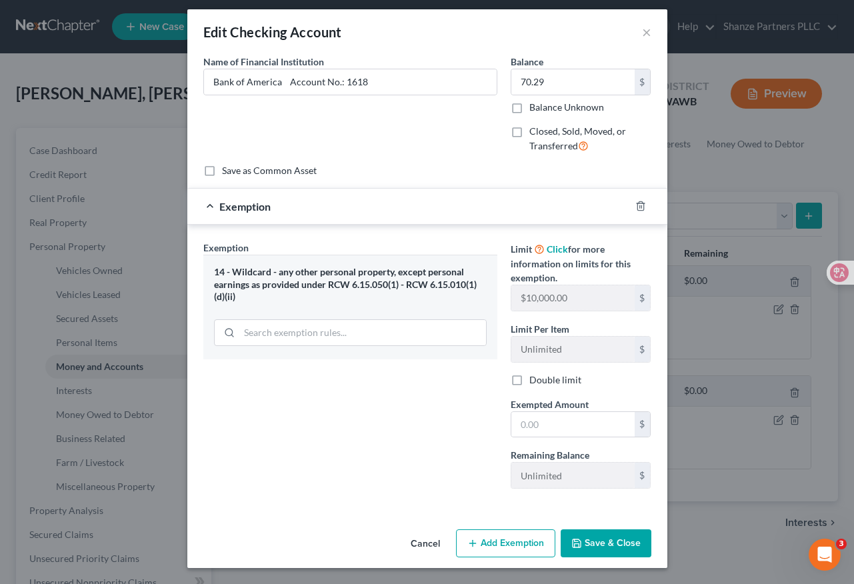
scroll to position [7, 0]
click at [519, 421] on input "text" at bounding box center [572, 424] width 123 height 25
type input "70.29"
click at [601, 542] on button "Save & Close" at bounding box center [606, 543] width 91 height 28
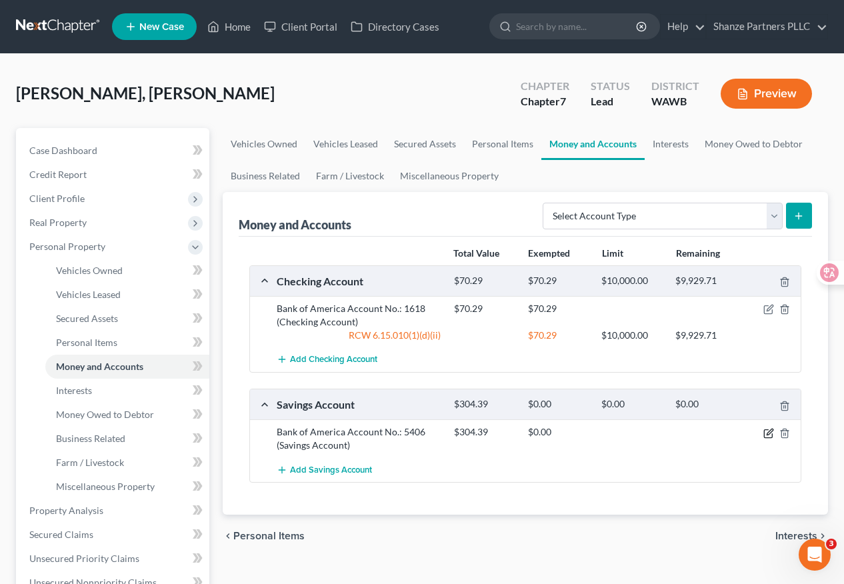
click at [771, 435] on icon "button" at bounding box center [769, 433] width 11 height 11
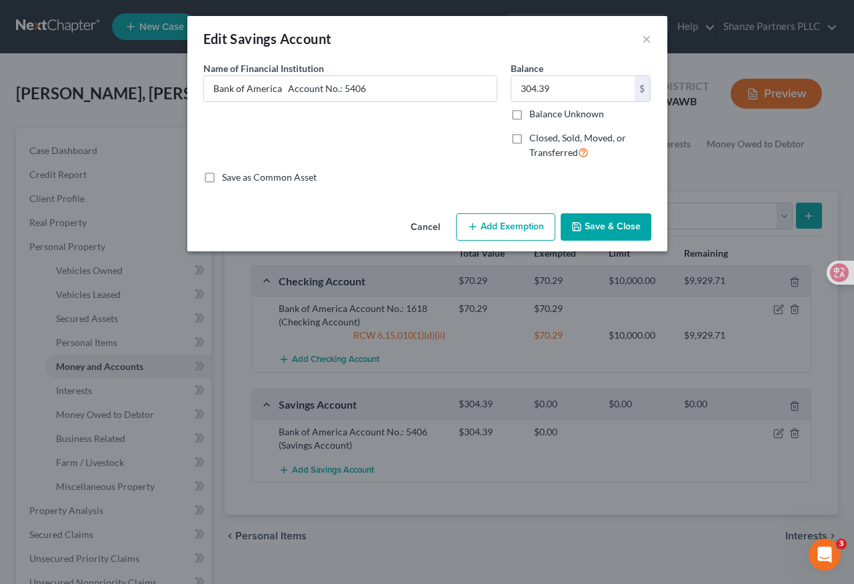
click at [481, 228] on button "Add Exemption" at bounding box center [505, 227] width 99 height 28
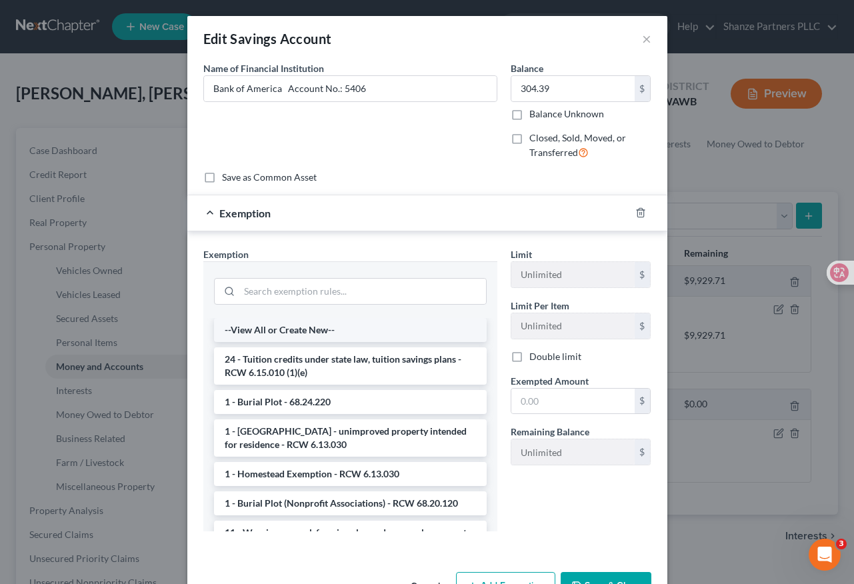
scroll to position [7, 0]
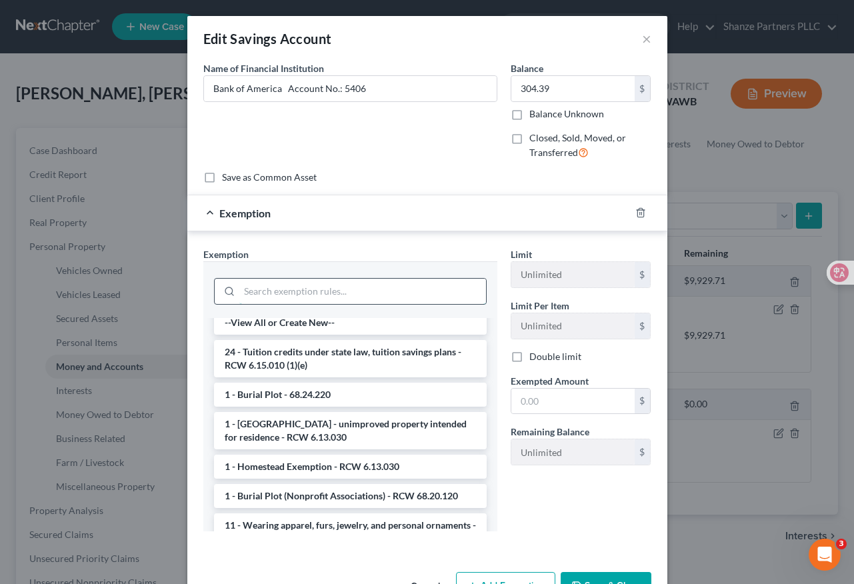
click at [380, 285] on input "search" at bounding box center [362, 291] width 247 height 25
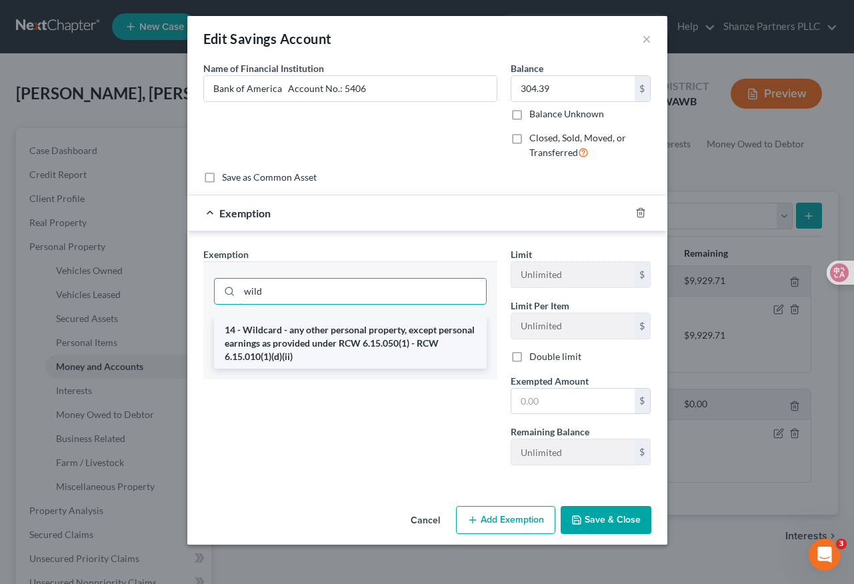
type input "wild"
click at [371, 340] on li "14 - Wildcard - any other personal property, except personal earnings as provid…" at bounding box center [350, 343] width 273 height 51
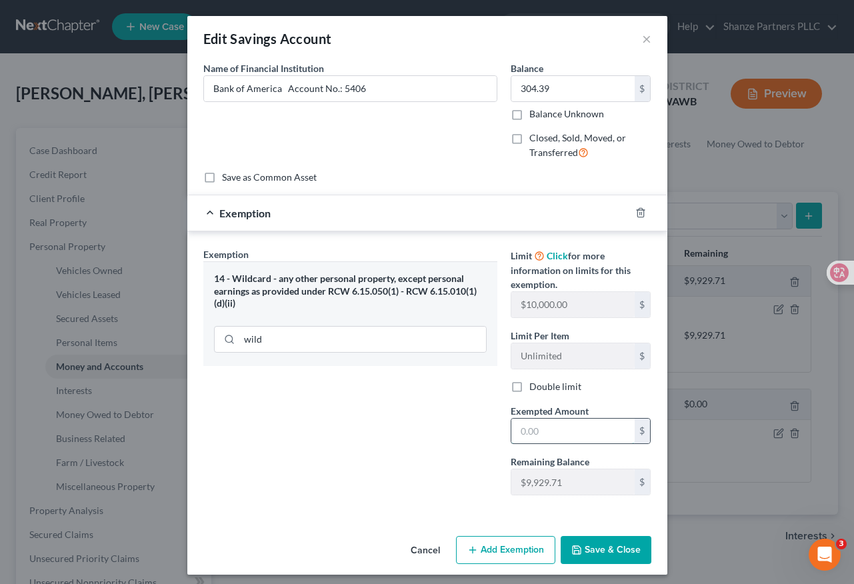
click at [540, 435] on input "text" at bounding box center [572, 431] width 123 height 25
click at [437, 439] on div "Exemption Set must be selected for CA. Exemption * 14 - Wildcard - any other pe…" at bounding box center [350, 376] width 307 height 259
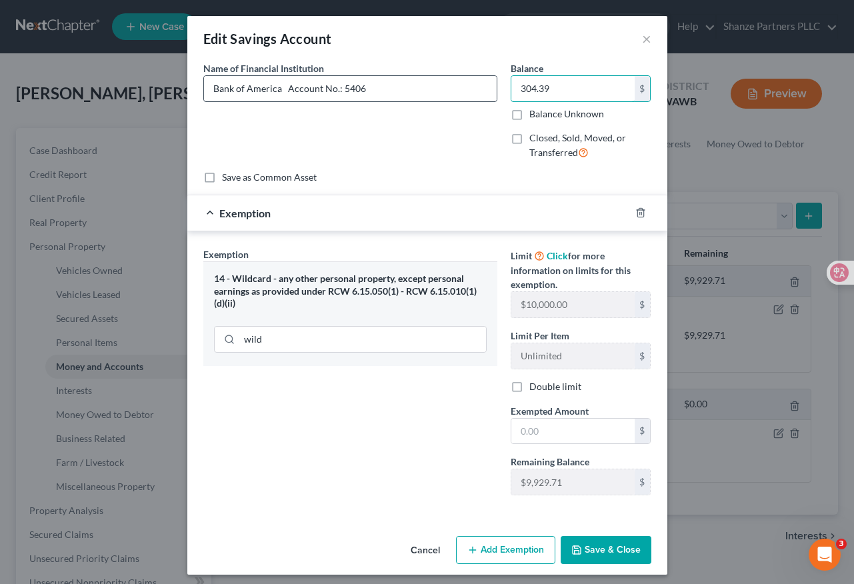
drag, startPoint x: 557, startPoint y: 88, endPoint x: 488, endPoint y: 84, distance: 69.5
click at [488, 84] on div "Name of Financial Institution * Bank of America Account No.: 5406 Balance 304.3…" at bounding box center [427, 115] width 461 height 109
drag, startPoint x: 545, startPoint y: 89, endPoint x: 514, endPoint y: 88, distance: 31.3
click at [514, 88] on input "304.39" at bounding box center [572, 88] width 123 height 25
click at [546, 426] on input "text" at bounding box center [572, 431] width 123 height 25
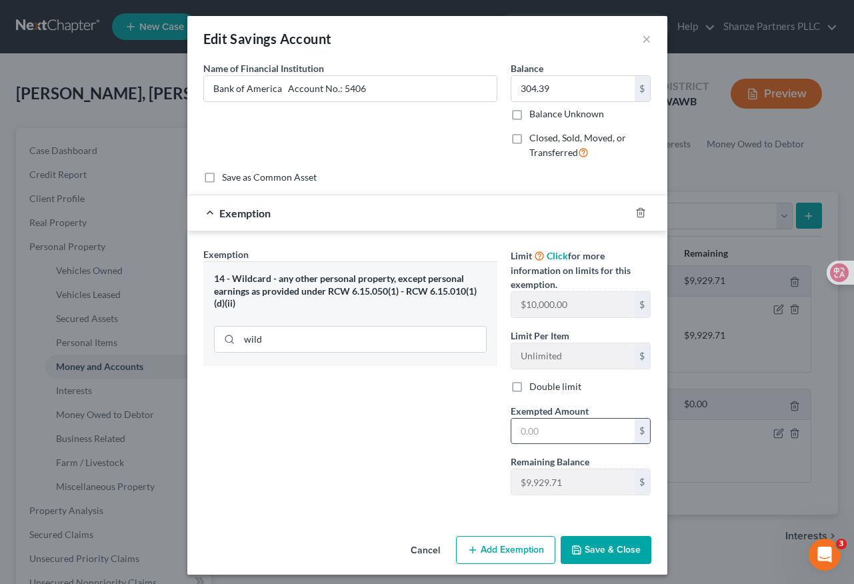
paste input "304.39"
type input "304.39"
click at [458, 431] on div "Exemption Set must be selected for CA. Exemption * 14 - Wildcard - any other pe…" at bounding box center [350, 376] width 307 height 259
click at [612, 550] on button "Save & Close" at bounding box center [606, 550] width 91 height 28
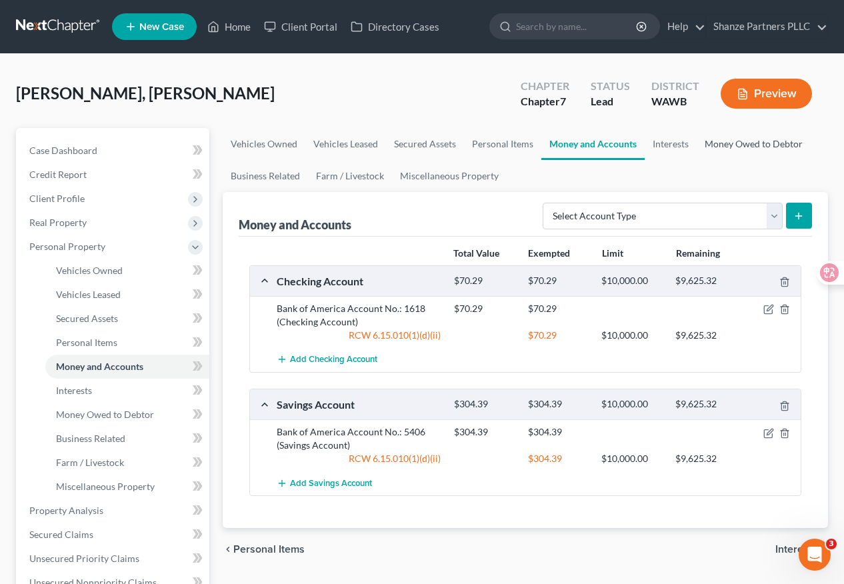
click at [772, 147] on link "Money Owed to Debtor" at bounding box center [754, 144] width 114 height 32
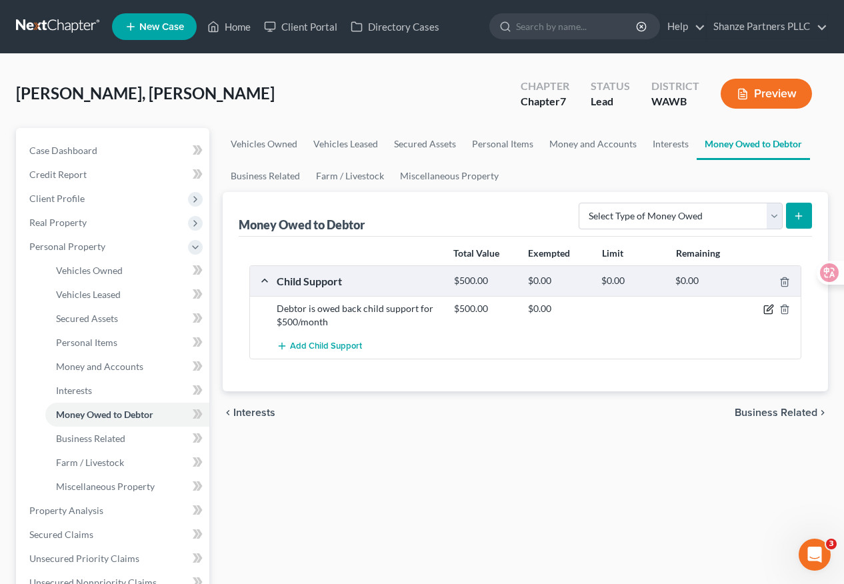
click at [769, 309] on icon "button" at bounding box center [769, 309] width 11 height 11
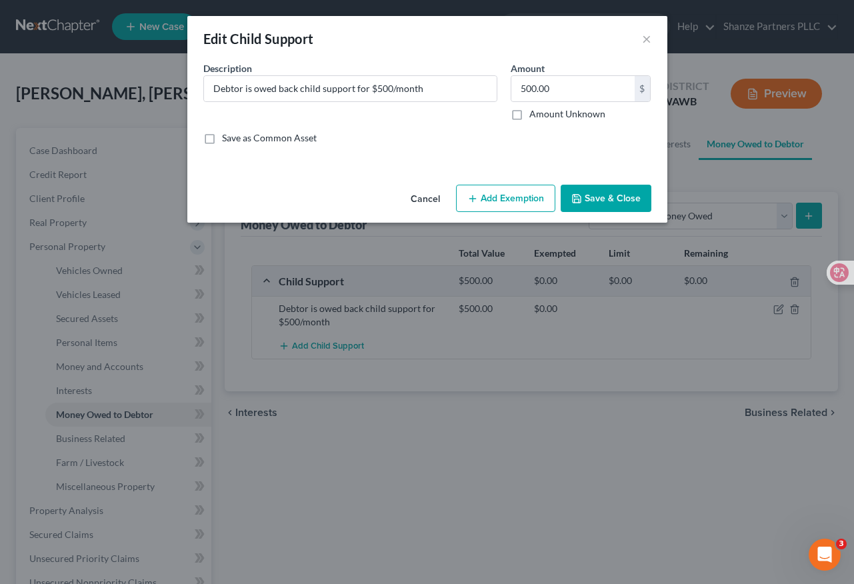
click at [483, 197] on button "Add Exemption" at bounding box center [505, 199] width 99 height 28
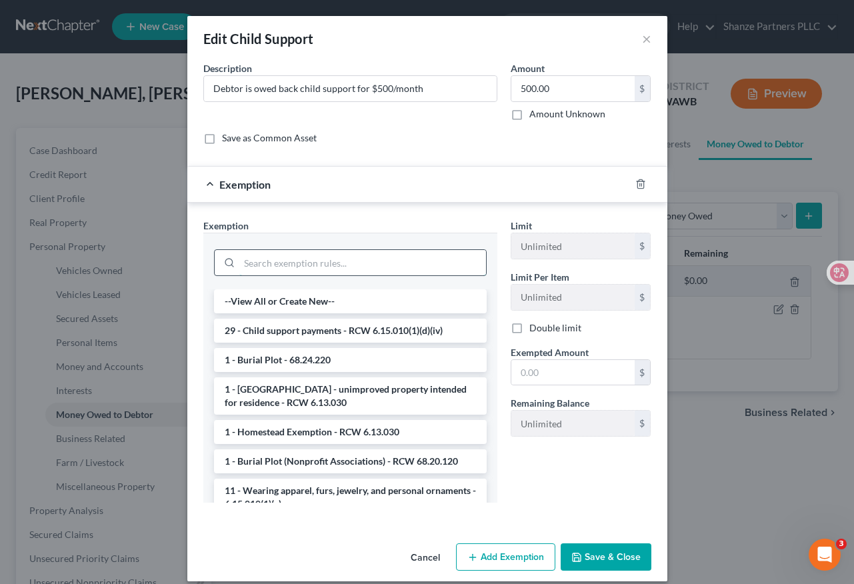
click at [332, 259] on input "search" at bounding box center [362, 262] width 247 height 25
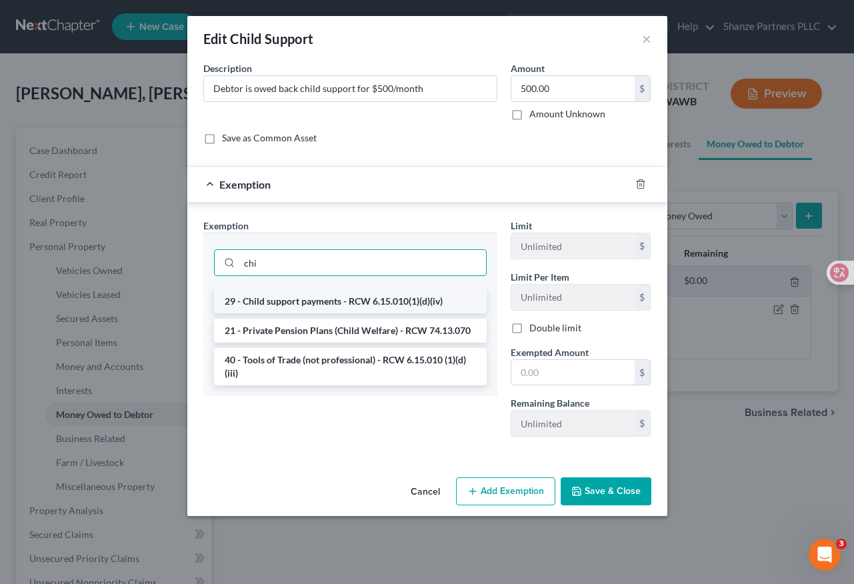
type input "chi"
click at [362, 305] on li "29 - Child support payments - RCW 6.15.010(1)(d)(iv)" at bounding box center [350, 301] width 273 height 24
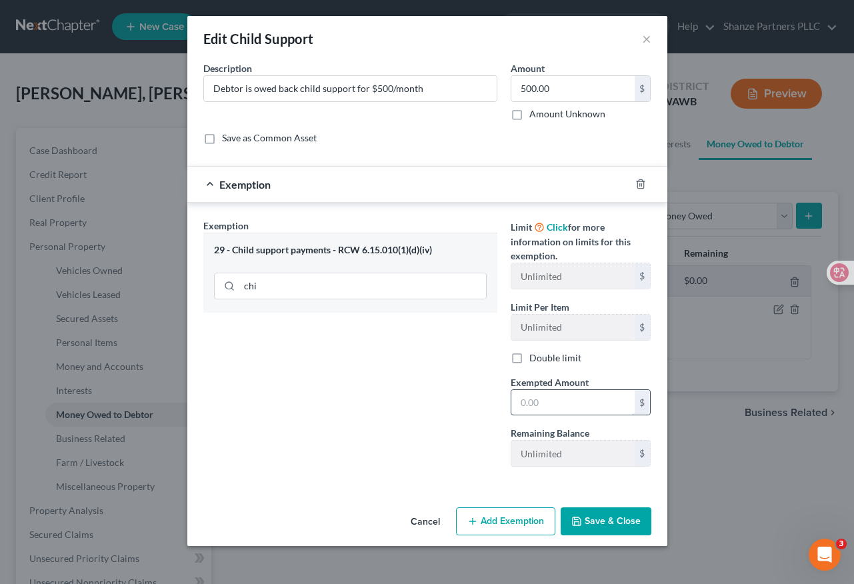
click at [555, 402] on input "text" at bounding box center [572, 402] width 123 height 25
type input "500"
click at [369, 415] on div "Exemption Set must be selected for CA. Exemption * 29 - Child support payments …" at bounding box center [350, 348] width 307 height 259
click at [597, 526] on button "Save & Close" at bounding box center [606, 521] width 91 height 28
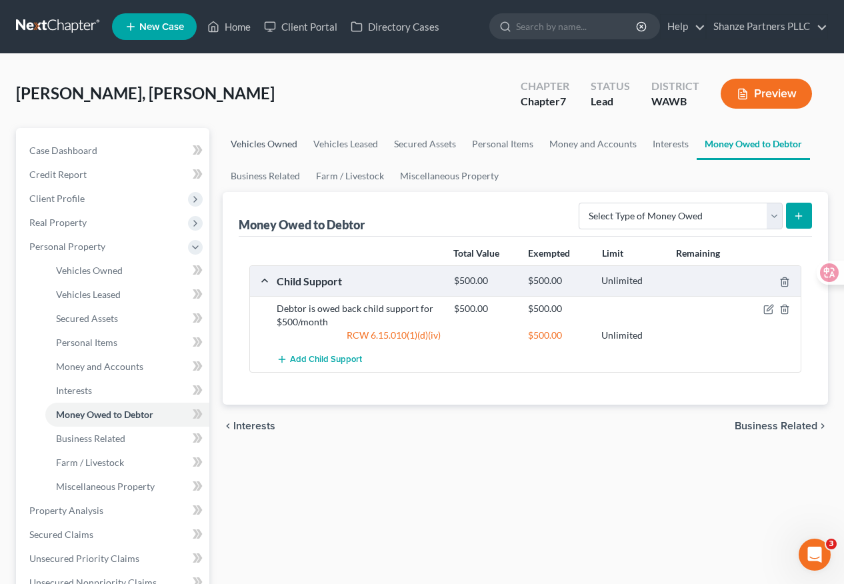
click at [285, 148] on link "Vehicles Owned" at bounding box center [264, 144] width 83 height 32
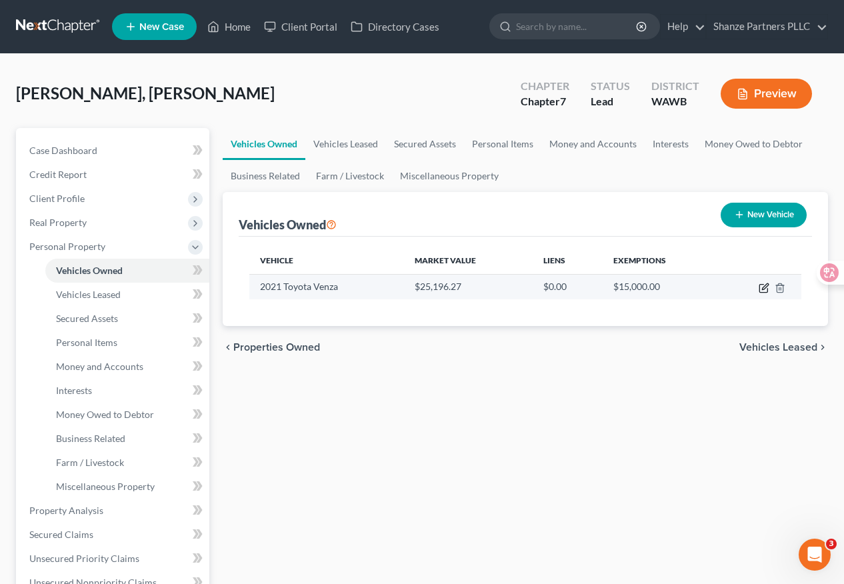
click at [759, 290] on icon "button" at bounding box center [764, 288] width 11 height 11
select select "0"
select select "5"
select select "0"
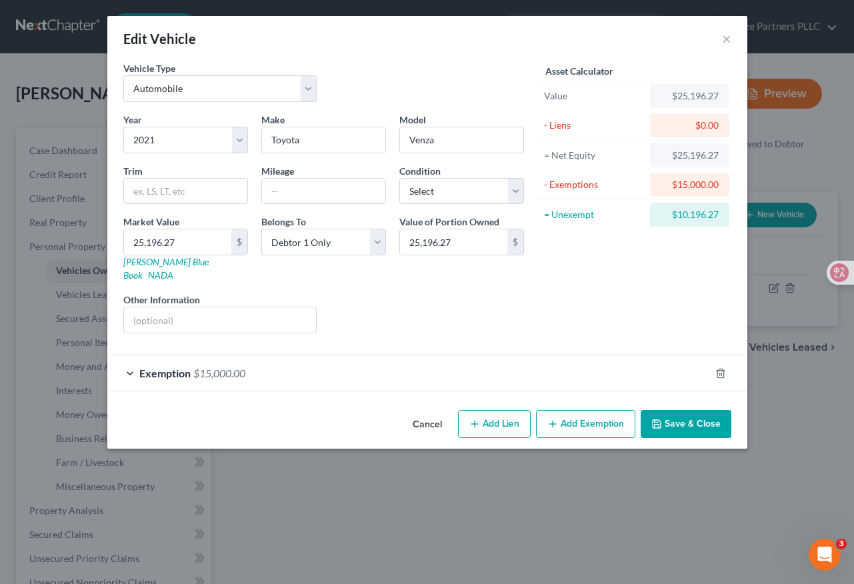
drag, startPoint x: 433, startPoint y: 34, endPoint x: 474, endPoint y: 33, distance: 40.7
click at [474, 33] on div "Edit Vehicle ×" at bounding box center [427, 38] width 640 height 45
click at [591, 410] on button "Add Exemption" at bounding box center [585, 424] width 99 height 28
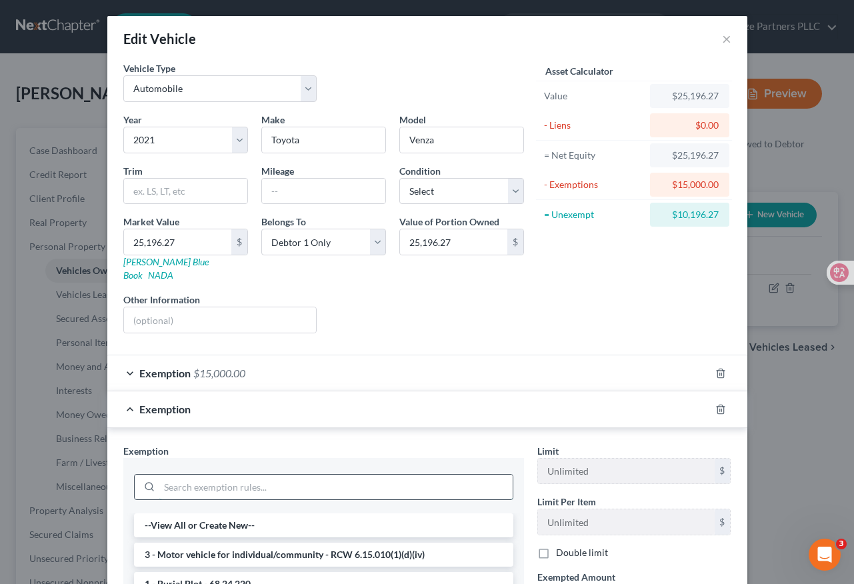
click at [296, 475] on input "search" at bounding box center [335, 487] width 353 height 25
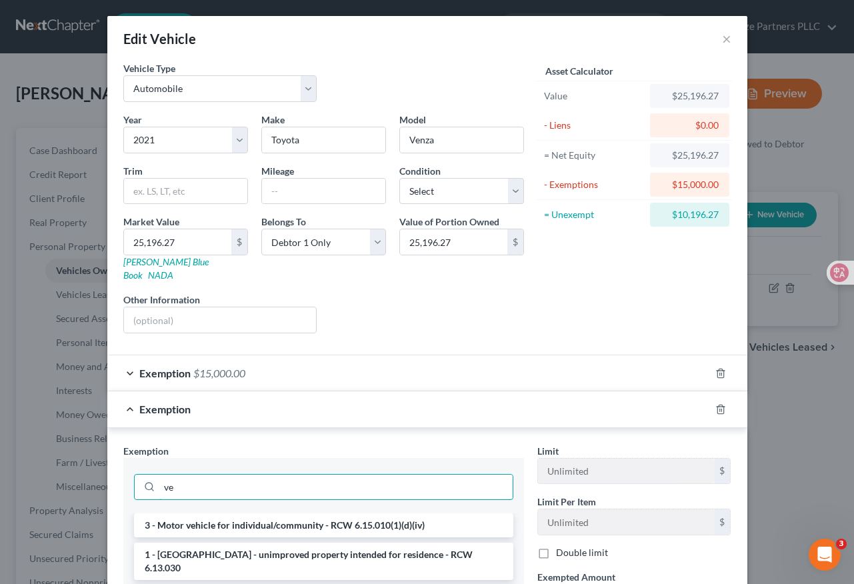
type input "ve"
click at [421, 359] on div "Exemption $15,000.00" at bounding box center [408, 372] width 603 height 35
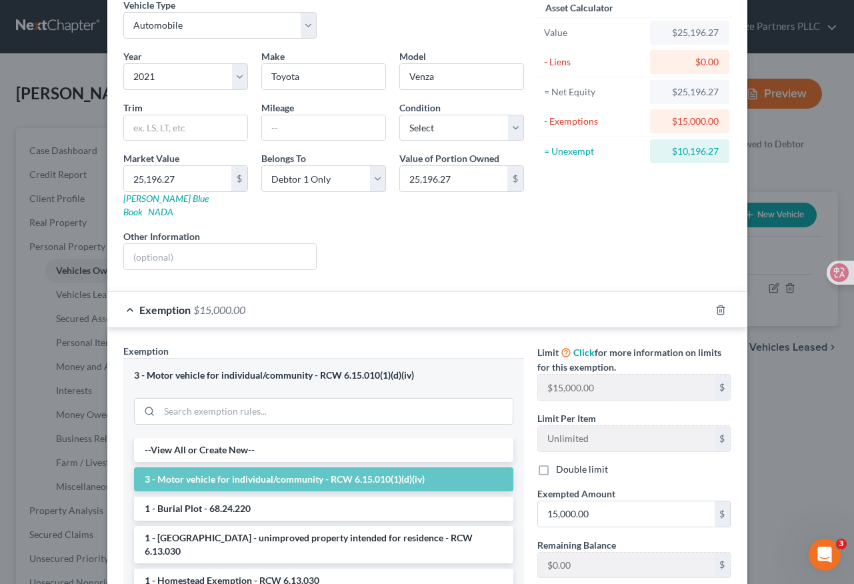
scroll to position [73, 0]
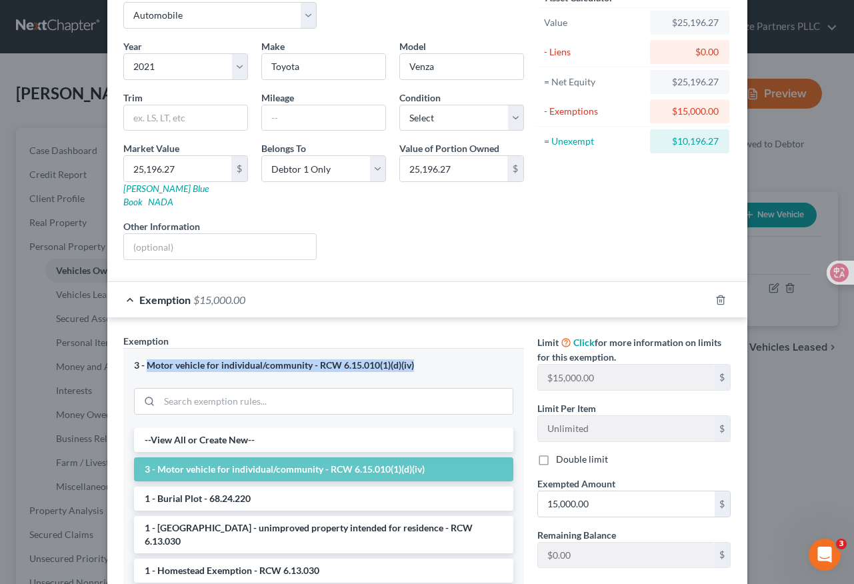
drag, startPoint x: 419, startPoint y: 355, endPoint x: 143, endPoint y: 353, distance: 275.4
click at [143, 359] on div "3 - Motor vehicle for individual/community - RCW 6.15.010(1)(d)(iv)" at bounding box center [323, 365] width 379 height 13
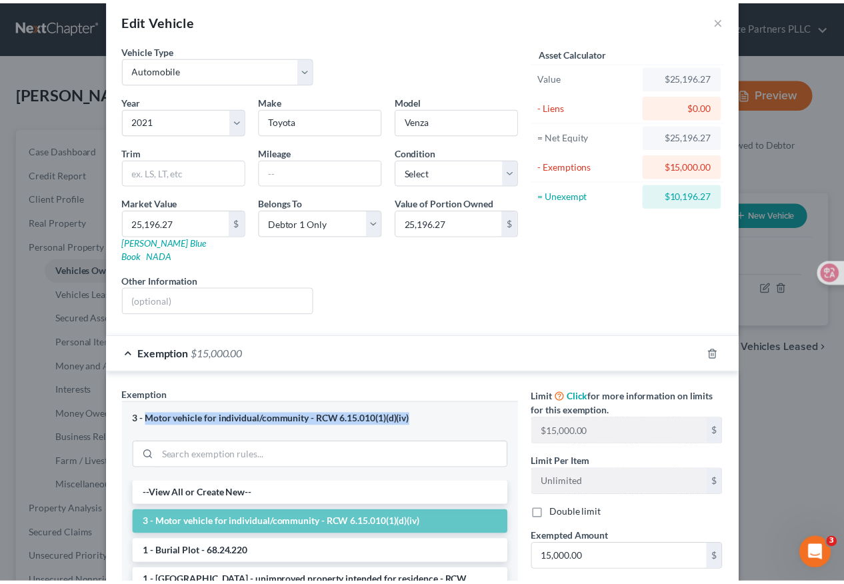
scroll to position [0, 0]
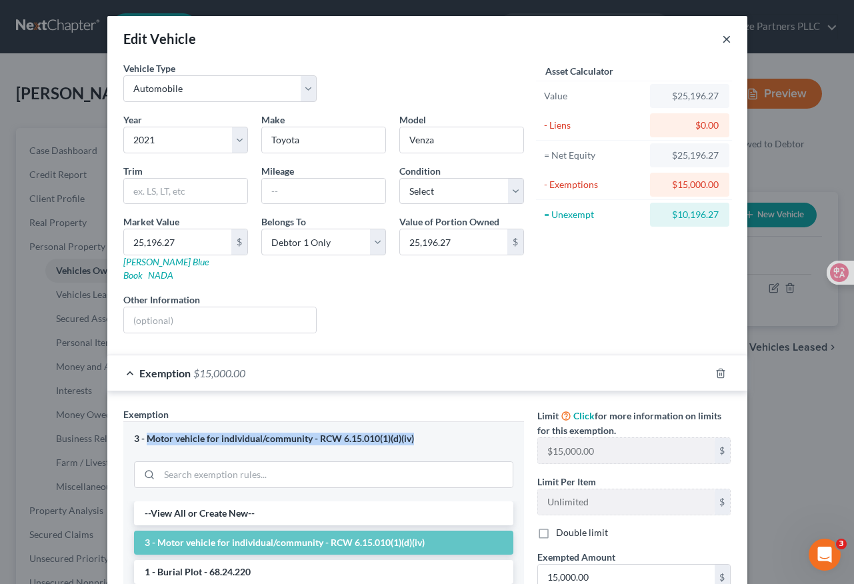
click at [722, 35] on button "×" at bounding box center [726, 39] width 9 height 16
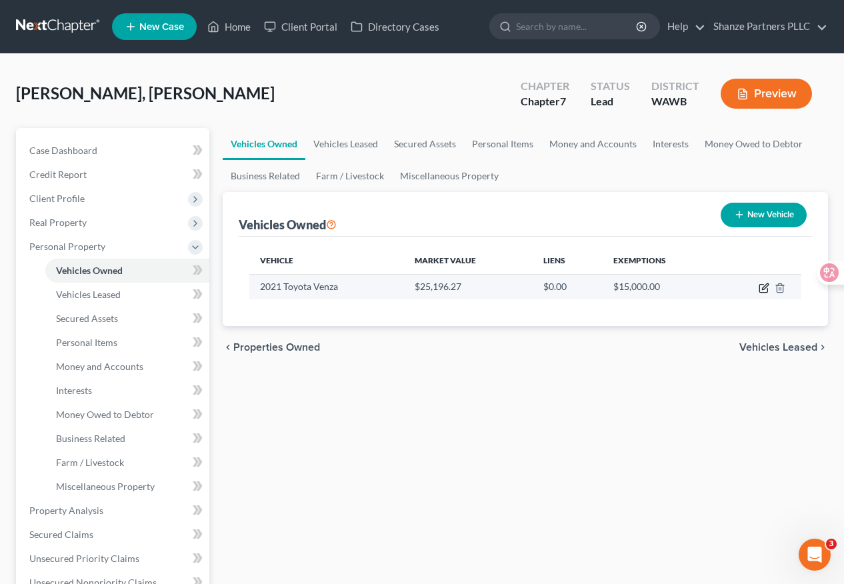
click at [764, 287] on icon "button" at bounding box center [764, 288] width 11 height 11
select select "0"
select select "5"
select select "0"
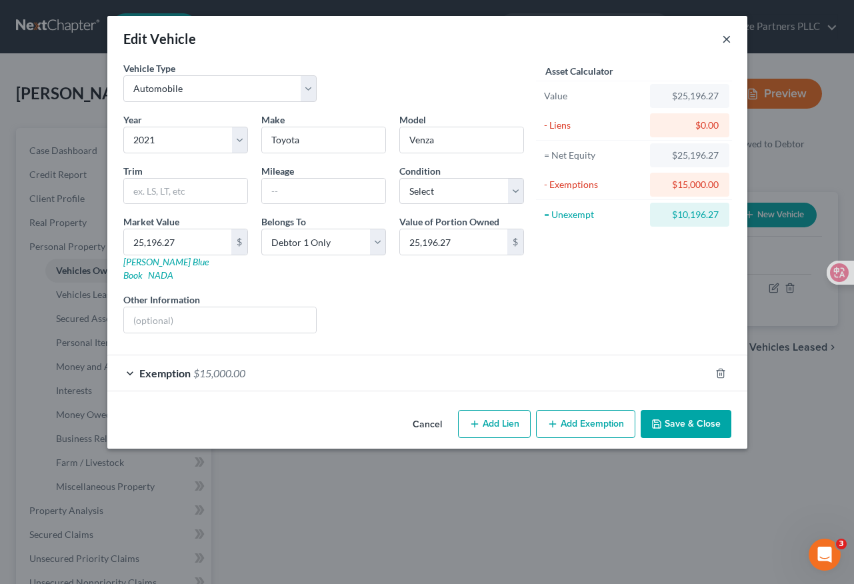
click at [726, 42] on button "×" at bounding box center [726, 39] width 9 height 16
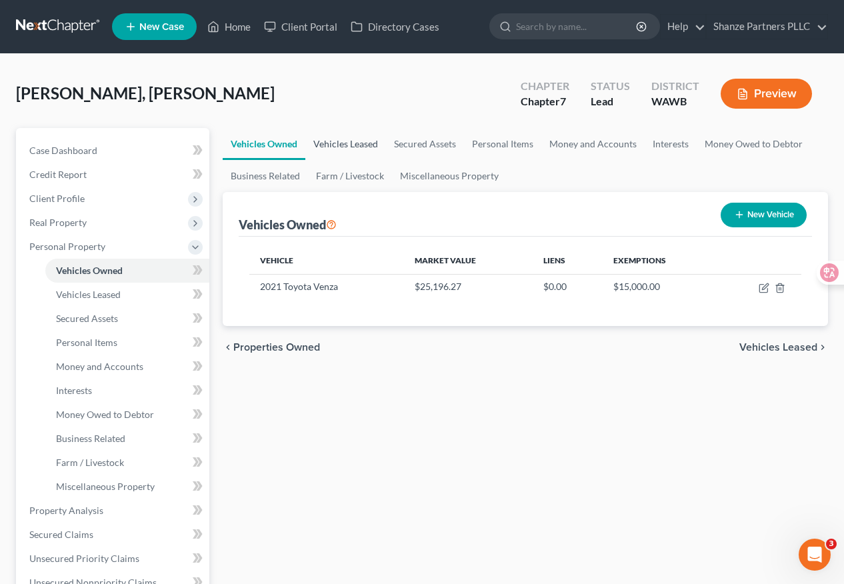
click at [369, 143] on link "Vehicles Leased" at bounding box center [345, 144] width 81 height 32
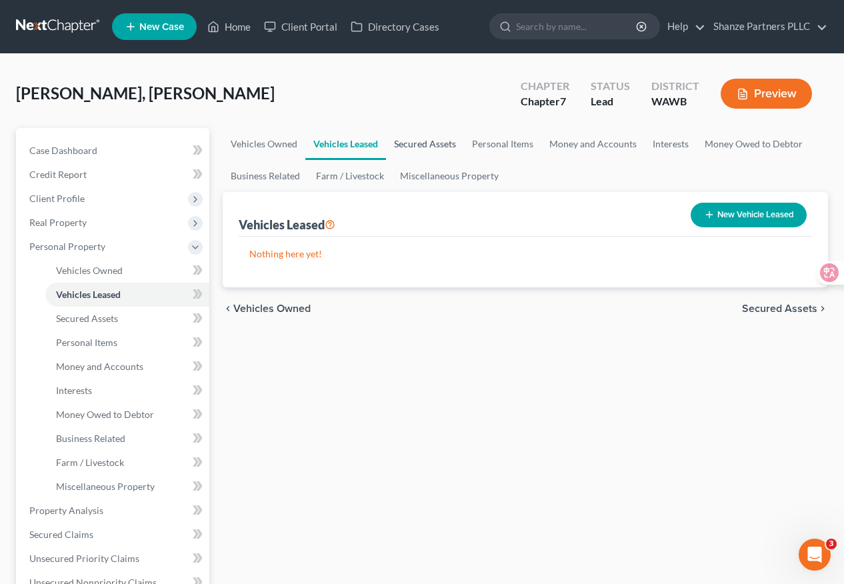
click at [448, 141] on link "Secured Assets" at bounding box center [425, 144] width 78 height 32
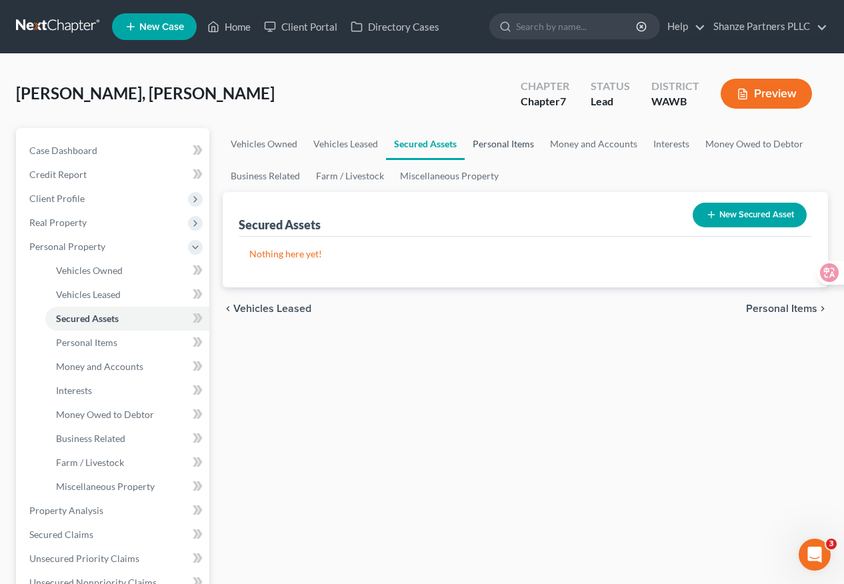
click at [515, 145] on link "Personal Items" at bounding box center [503, 144] width 77 height 32
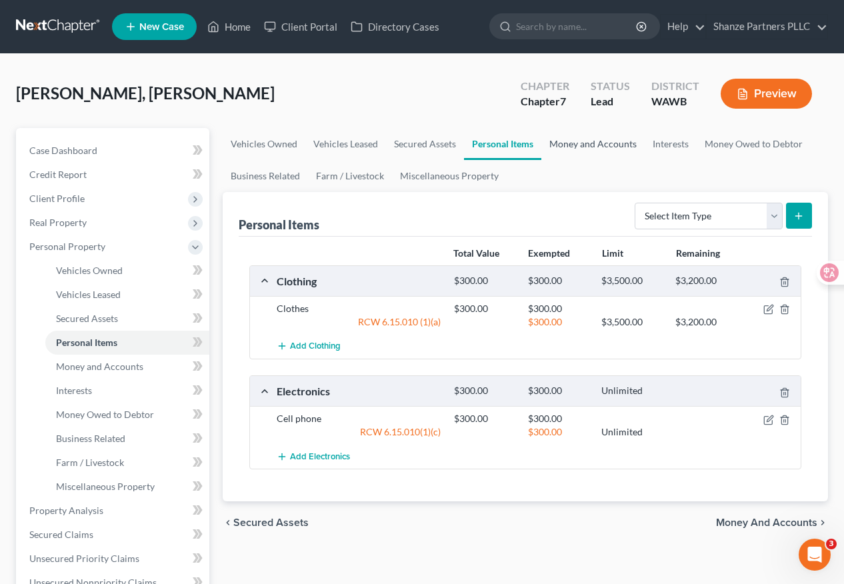
click at [609, 147] on link "Money and Accounts" at bounding box center [592, 144] width 103 height 32
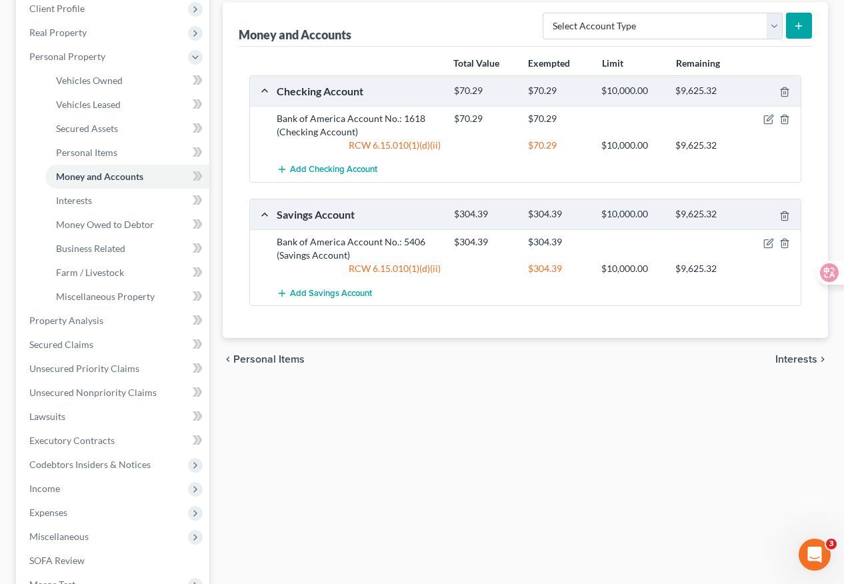
scroll to position [194, 0]
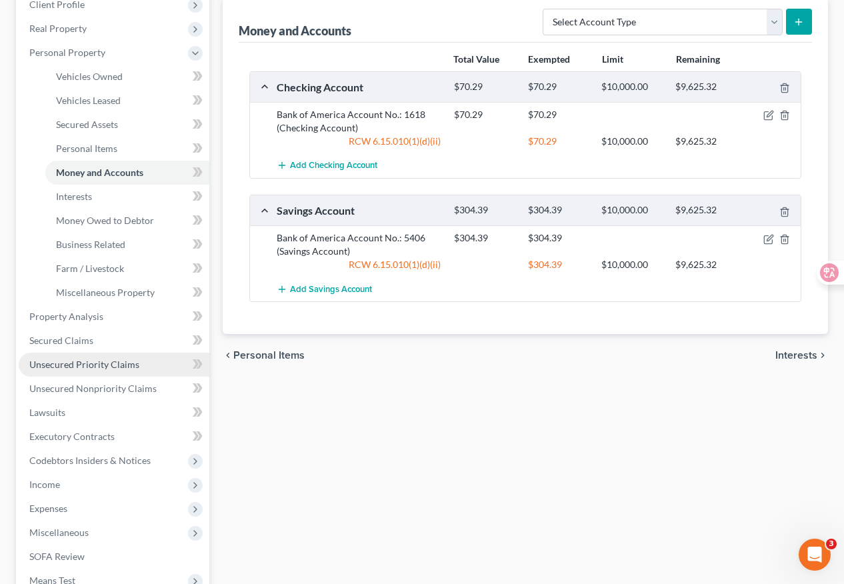
click at [136, 363] on link "Unsecured Priority Claims" at bounding box center [114, 365] width 191 height 24
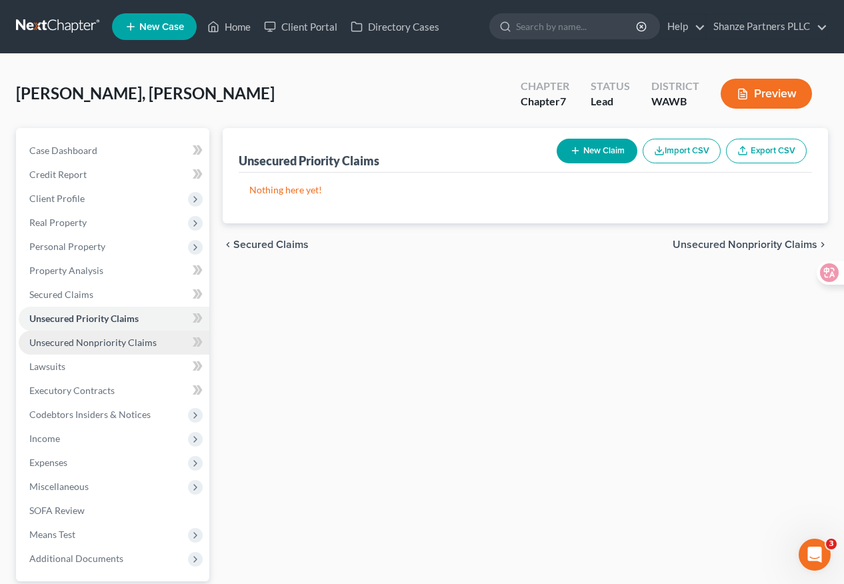
click at [125, 350] on link "Unsecured Nonpriority Claims" at bounding box center [114, 343] width 191 height 24
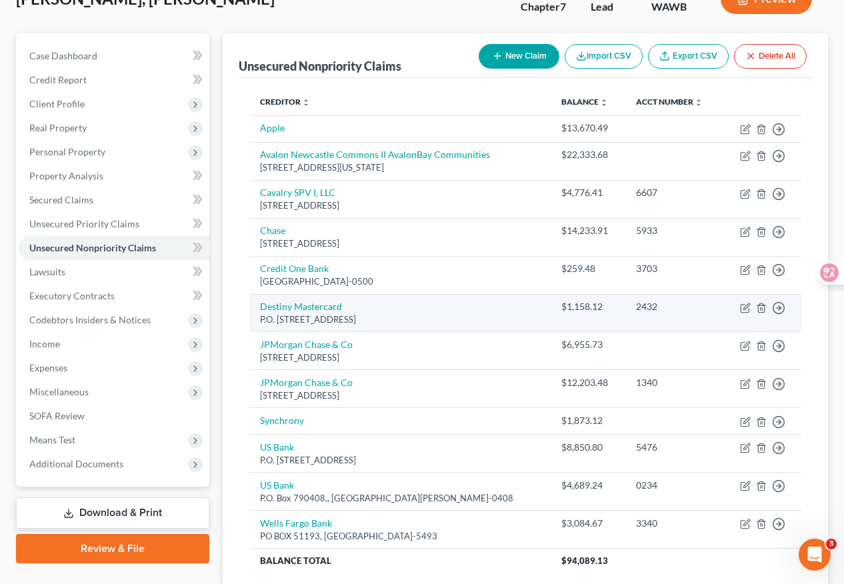
scroll to position [99, 0]
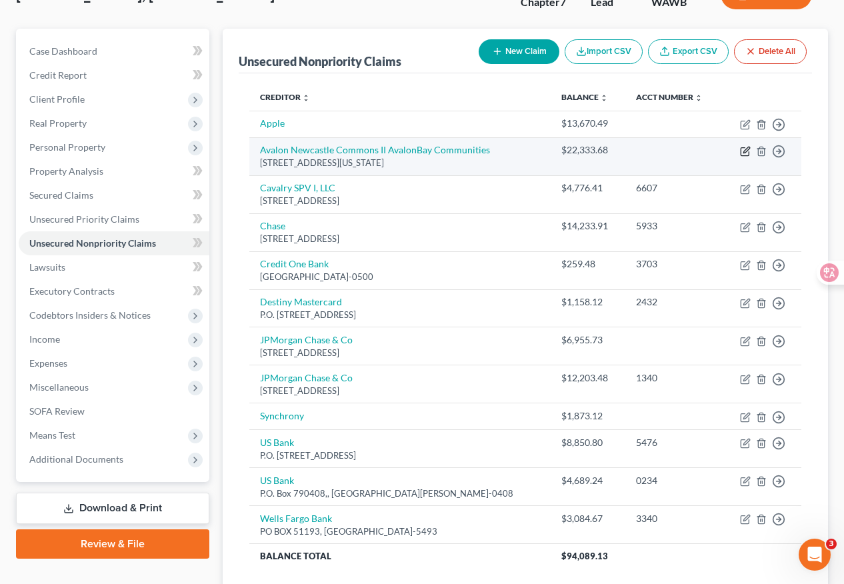
click at [748, 153] on icon "button" at bounding box center [745, 151] width 11 height 11
select select "48"
select select "0"
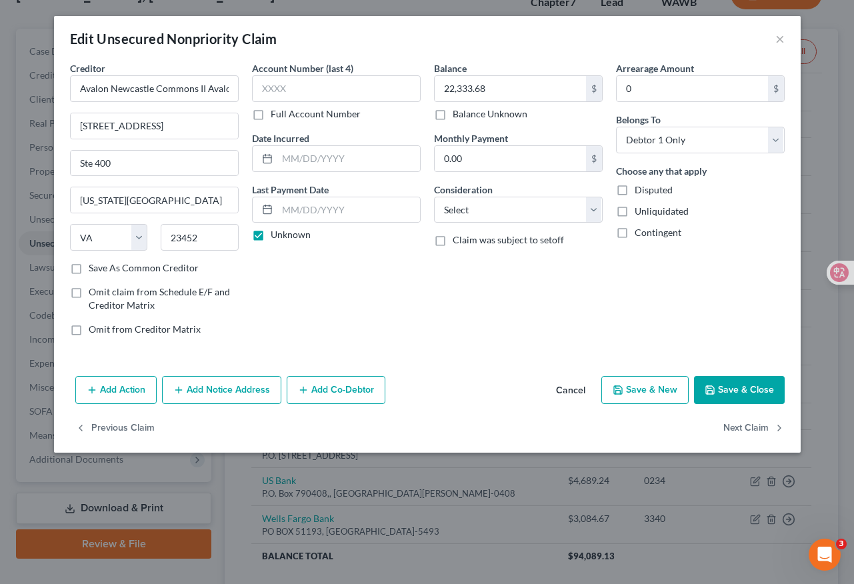
click at [580, 390] on button "Cancel" at bounding box center [570, 390] width 51 height 27
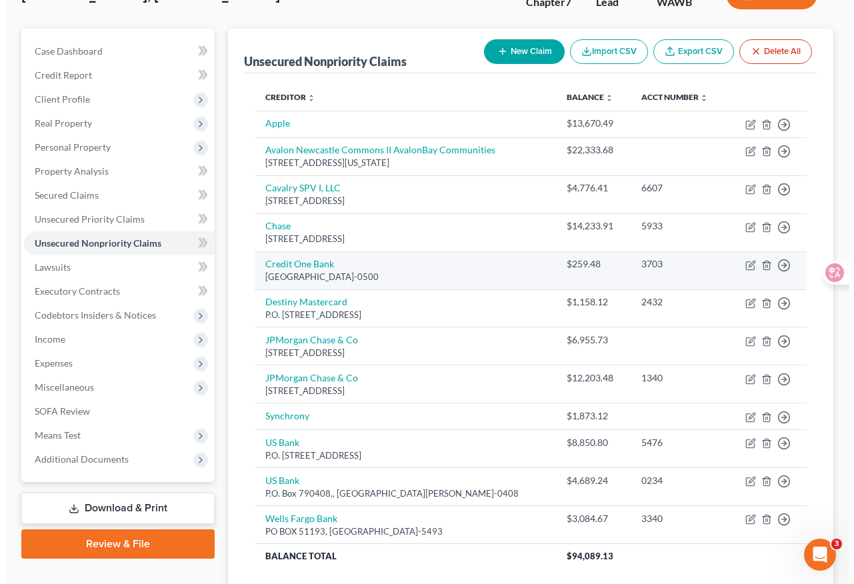
scroll to position [85, 0]
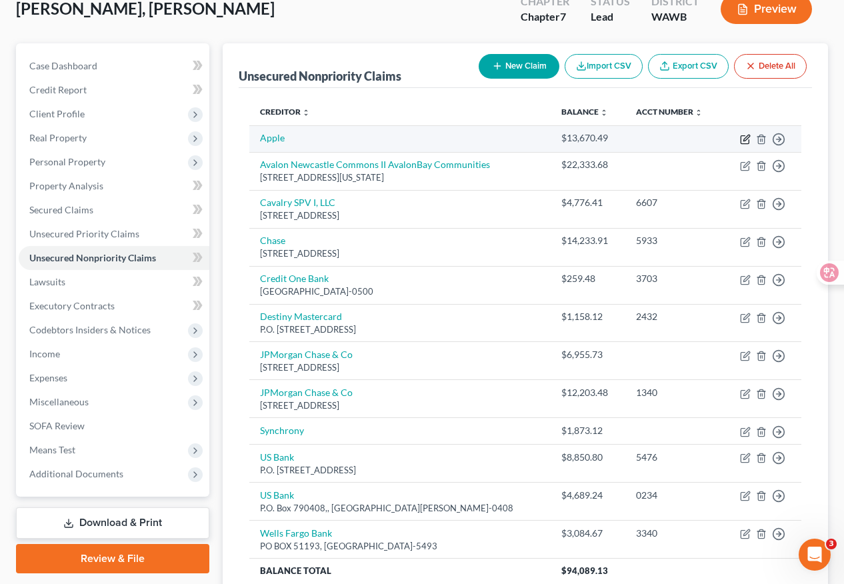
click at [750, 135] on icon "button" at bounding box center [745, 139] width 11 height 11
select select "2"
select select "0"
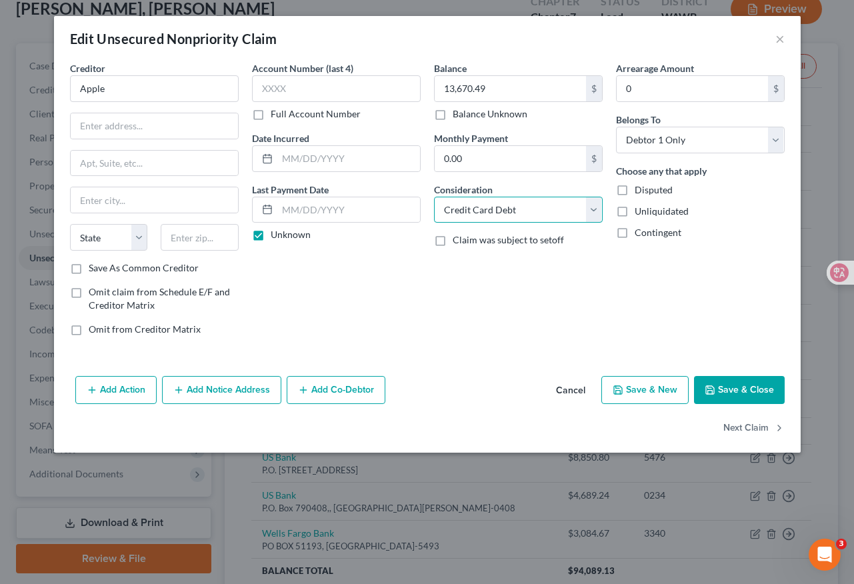
click at [535, 209] on select "Select Cable / Satellite Services Collection Agency Credit Card Debt Debt Couns…" at bounding box center [518, 210] width 169 height 27
click at [745, 387] on button "Save & Close" at bounding box center [739, 390] width 91 height 28
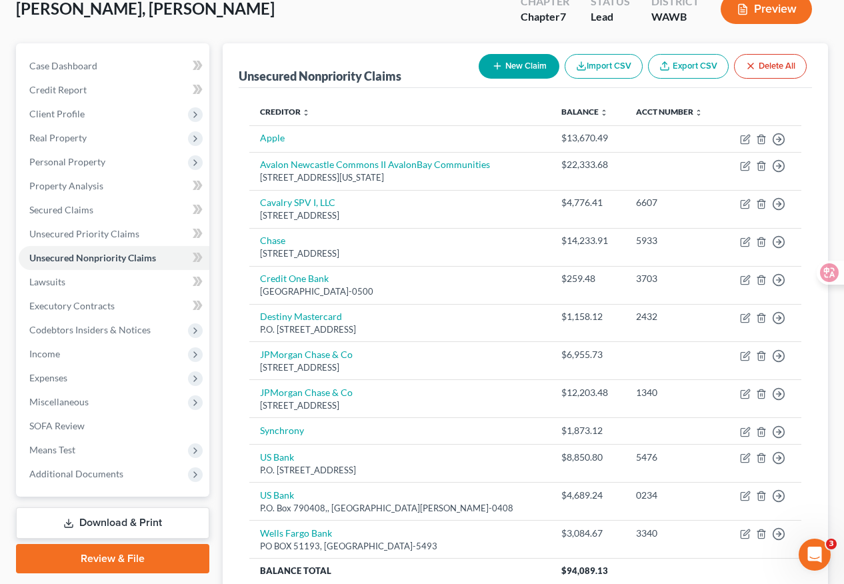
click at [776, 14] on button "Preview" at bounding box center [766, 9] width 91 height 30
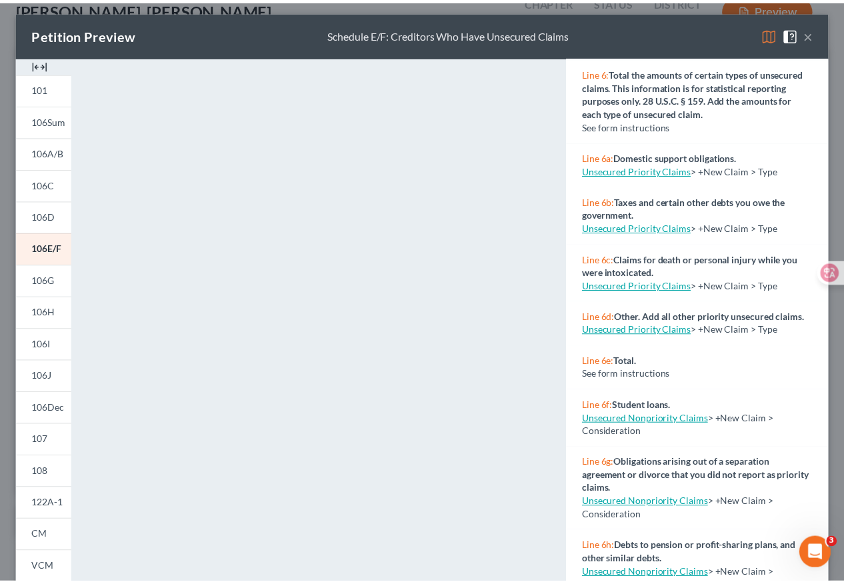
scroll to position [5, 0]
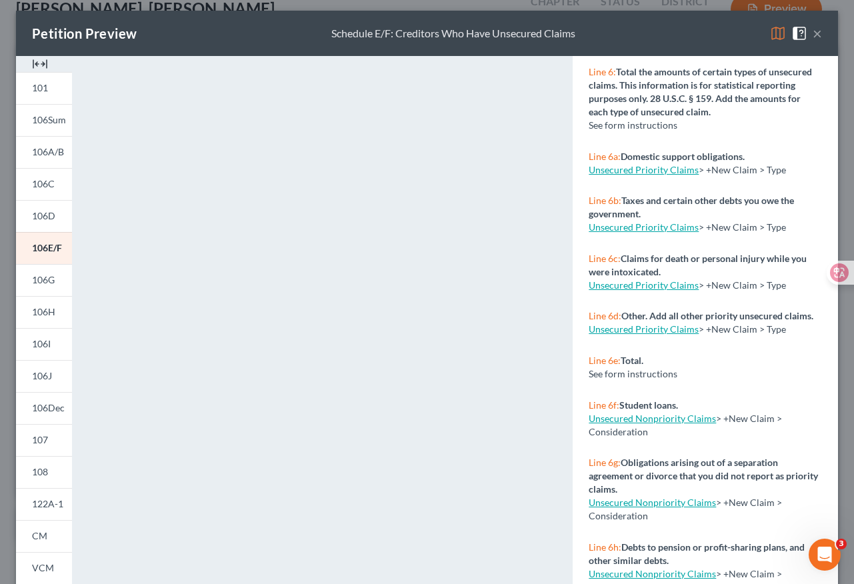
click at [791, 33] on button "×" at bounding box center [817, 33] width 9 height 16
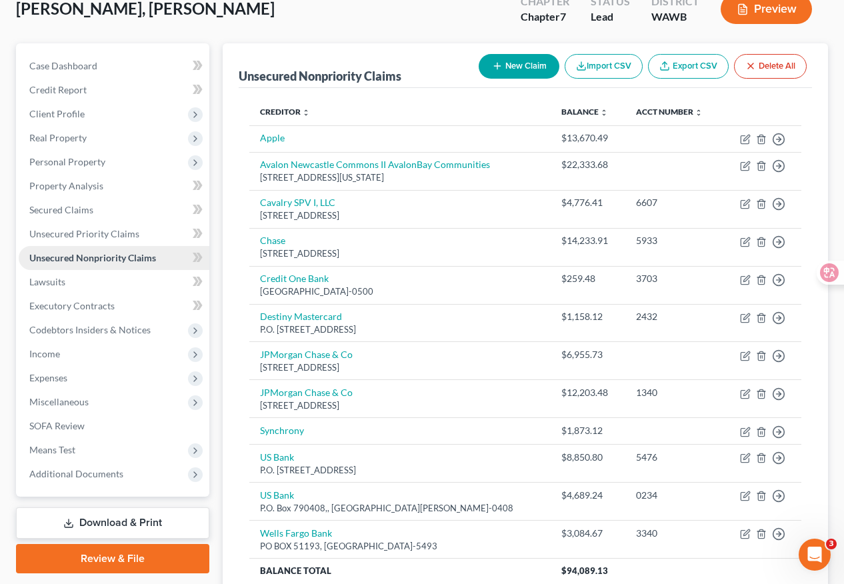
click at [139, 257] on span "Unsecured Nonpriority Claims" at bounding box center [92, 257] width 127 height 11
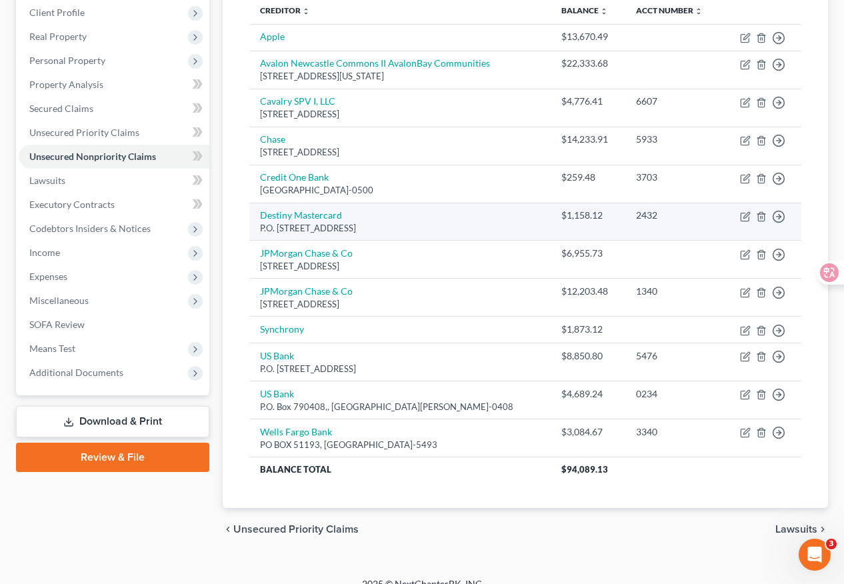
scroll to position [185, 0]
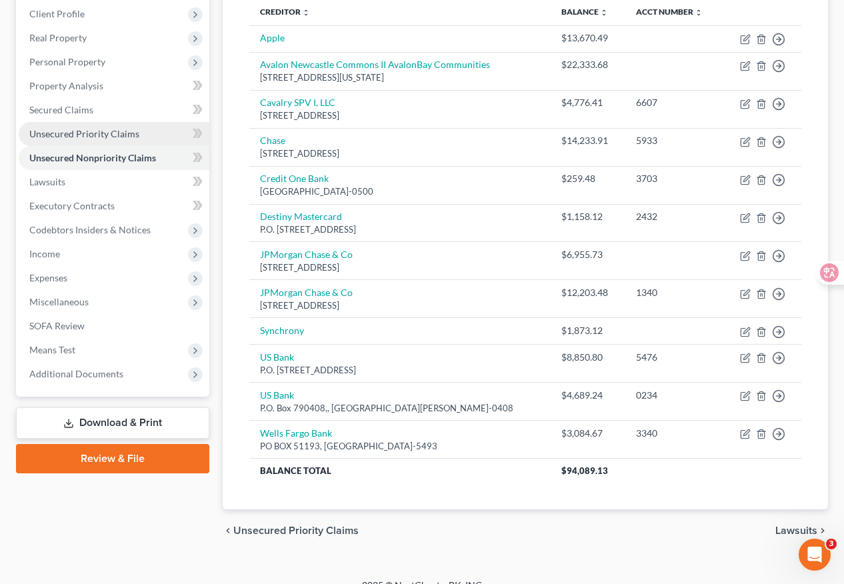
click at [141, 131] on link "Unsecured Priority Claims" at bounding box center [114, 134] width 191 height 24
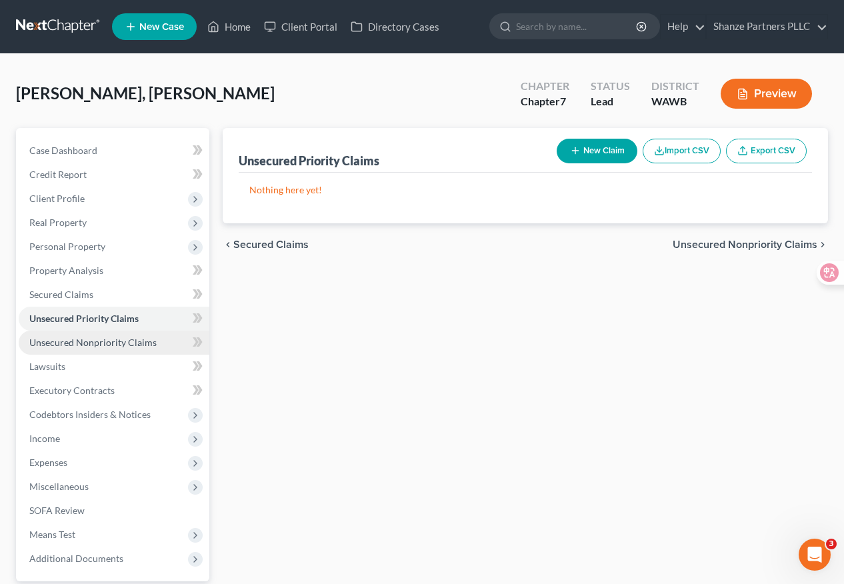
click at [120, 348] on link "Unsecured Nonpriority Claims" at bounding box center [114, 343] width 191 height 24
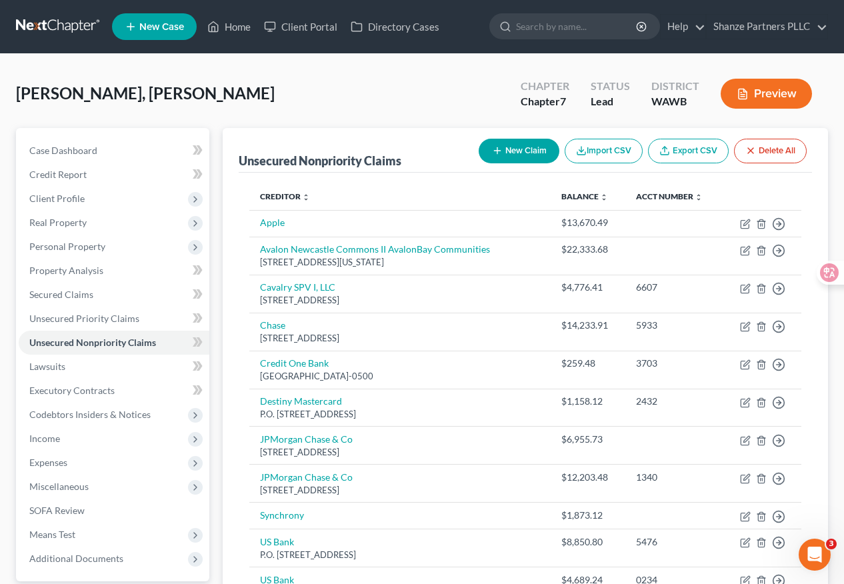
click at [511, 147] on button "New Claim" at bounding box center [519, 151] width 81 height 25
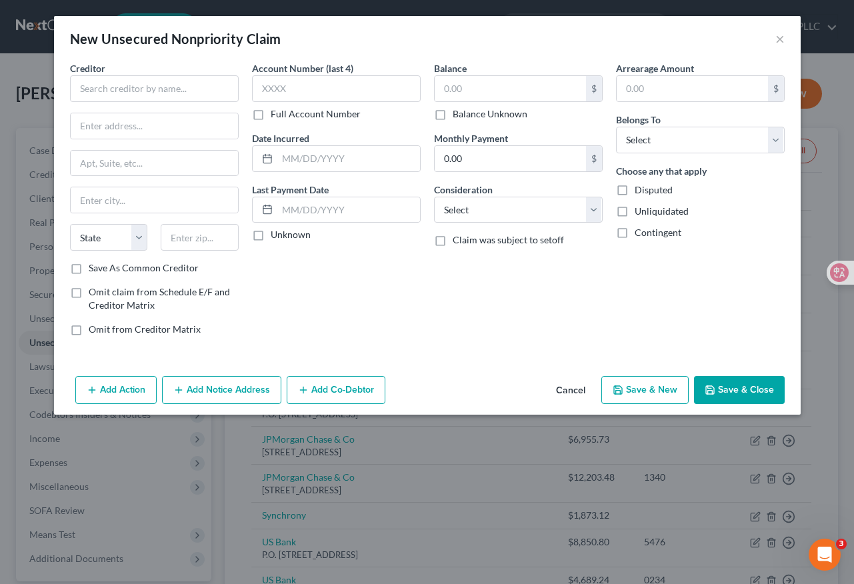
click at [569, 389] on button "Cancel" at bounding box center [570, 390] width 51 height 27
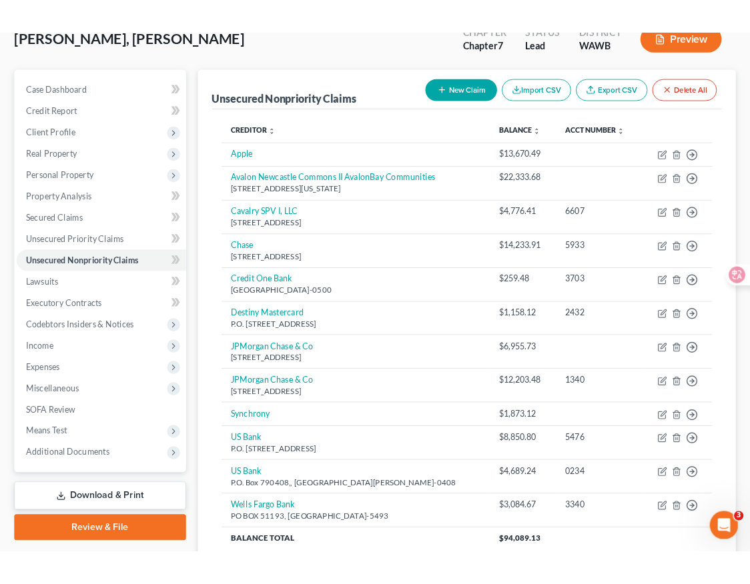
scroll to position [110, 0]
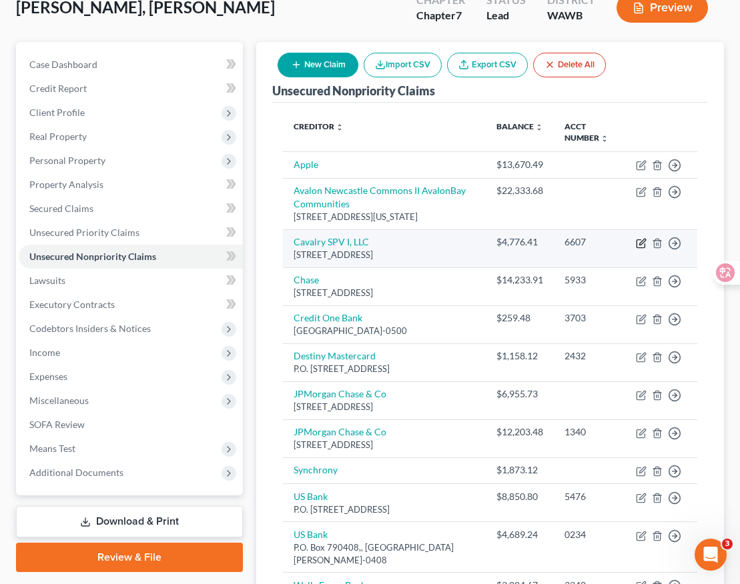
click at [641, 245] on icon "button" at bounding box center [642, 242] width 6 height 6
select select "6"
select select "0"
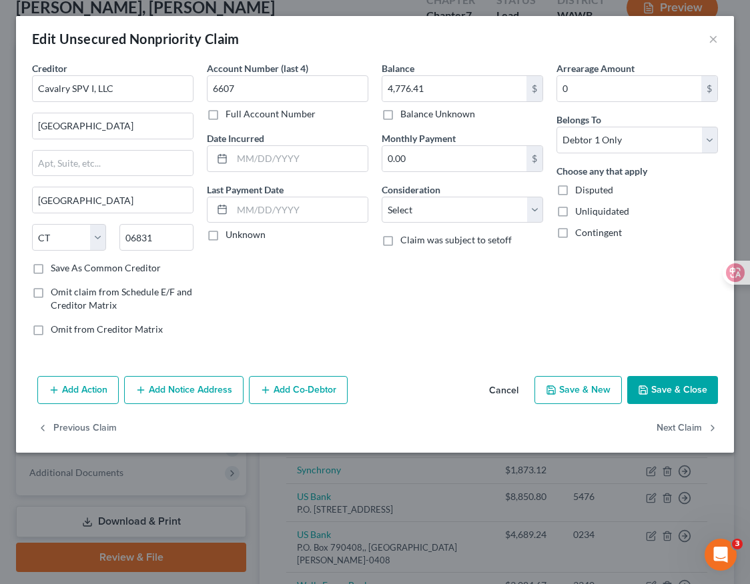
click at [107, 395] on button "Add Action" at bounding box center [77, 390] width 81 height 28
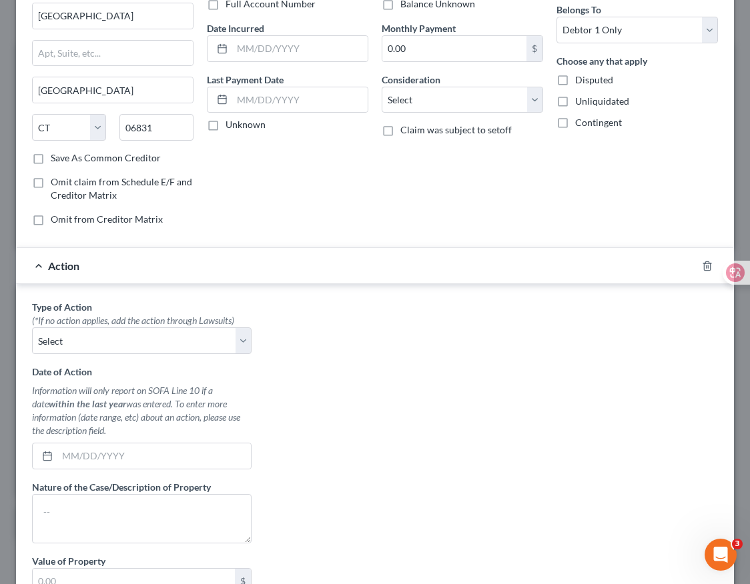
scroll to position [141, 0]
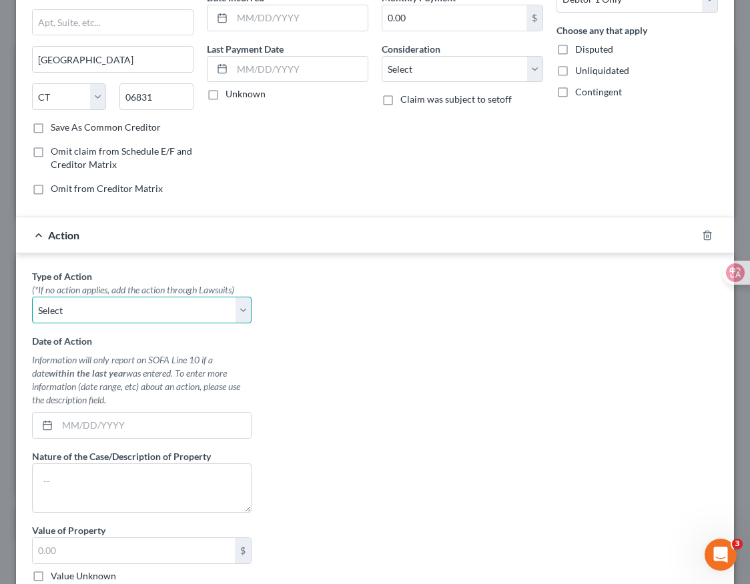
click at [245, 310] on select "Select Repossession Garnishment Foreclosure Personal Injury Attached, Seized, O…" at bounding box center [141, 310] width 219 height 27
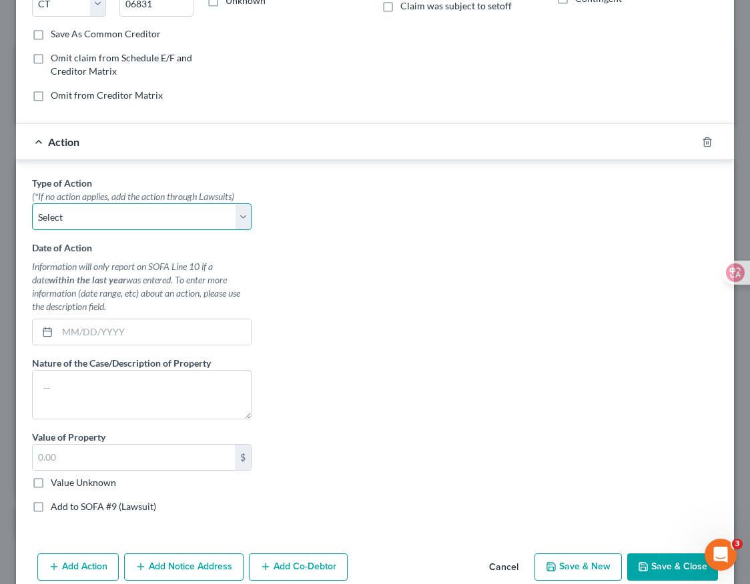
scroll to position [221, 0]
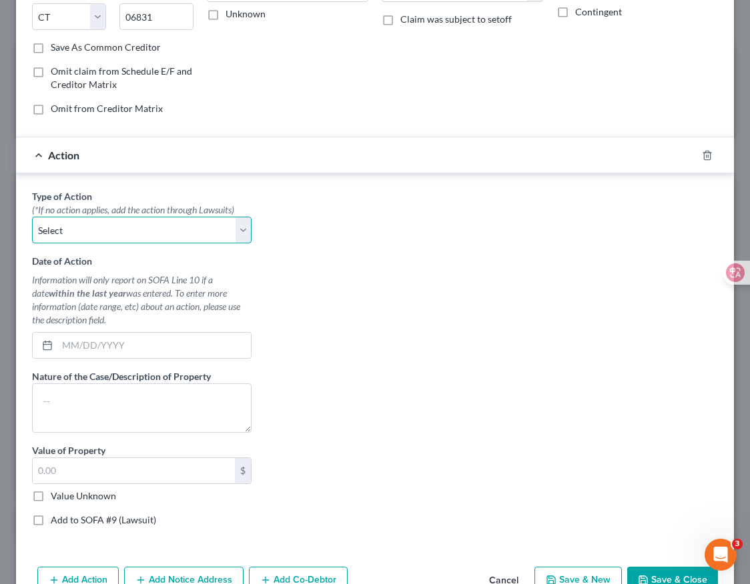
click at [167, 233] on select "Select Repossession Garnishment Foreclosure Personal Injury Attached, Seized, O…" at bounding box center [141, 230] width 219 height 27
click at [41, 155] on div "Action" at bounding box center [356, 154] width 680 height 35
click at [39, 151] on div "Action" at bounding box center [356, 154] width 680 height 35
click at [71, 156] on span "Action" at bounding box center [63, 155] width 31 height 13
click at [701, 156] on icon "button" at bounding box center [706, 155] width 11 height 11
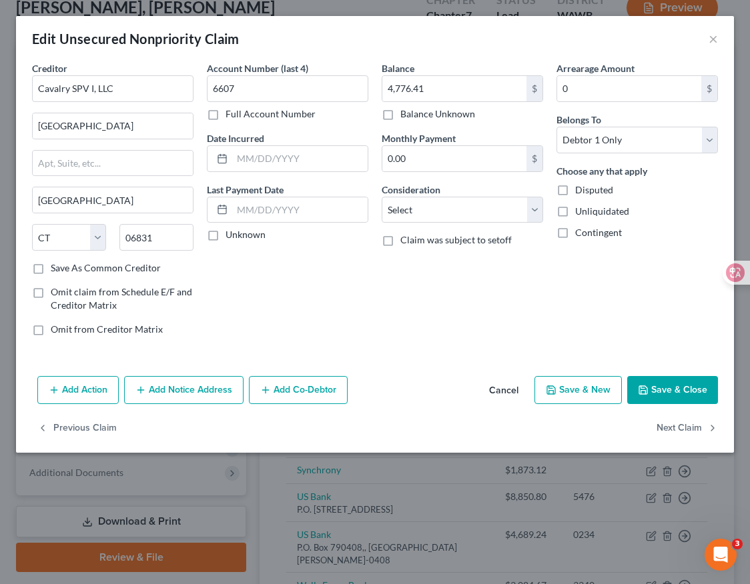
scroll to position [0, 0]
click at [205, 389] on button "Add Notice Address" at bounding box center [183, 390] width 119 height 28
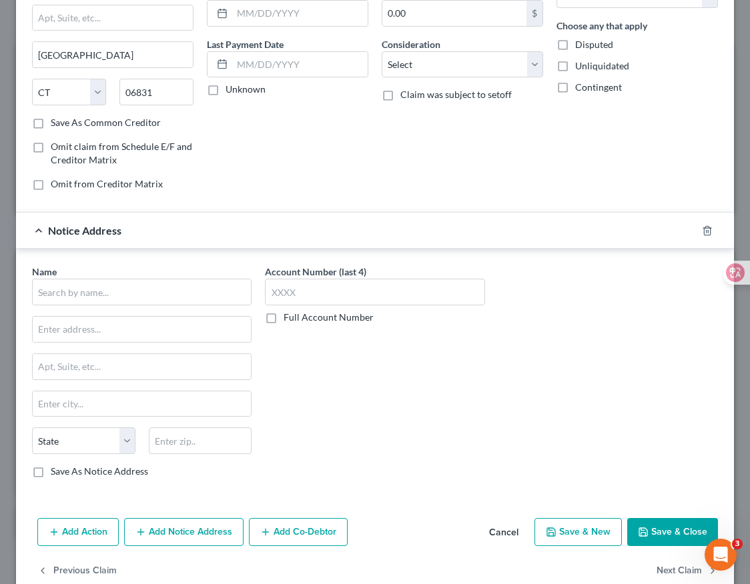
scroll to position [150, 0]
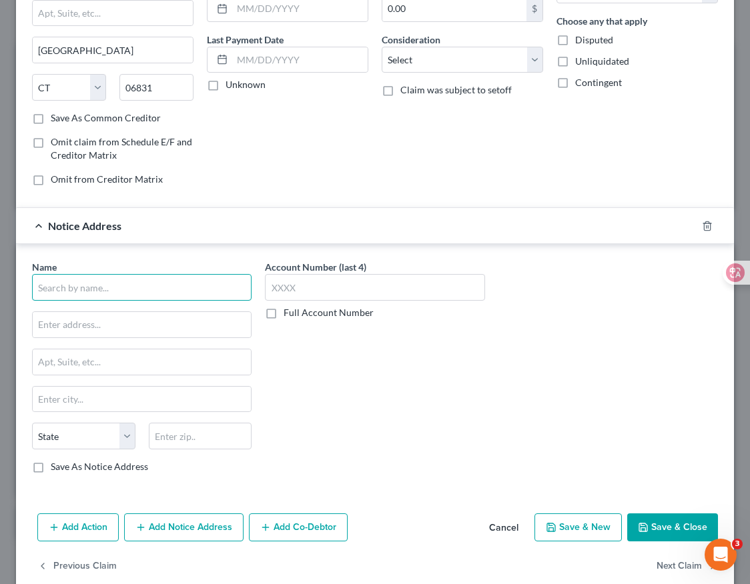
click at [127, 291] on input "text" at bounding box center [141, 287] width 219 height 27
paste input "Halsted Financial Services, LLC"
type input "Halsted Financial Services, LLC"
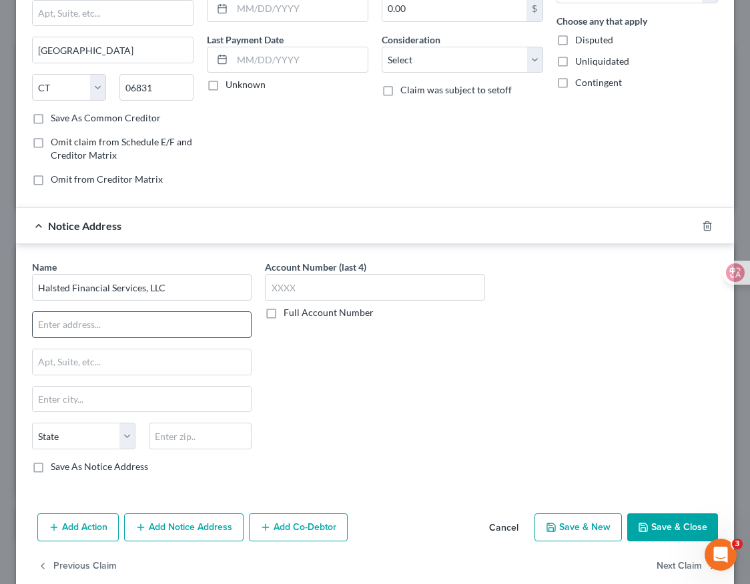
click at [115, 318] on input "text" at bounding box center [142, 324] width 218 height 25
click at [154, 327] on input "text" at bounding box center [142, 324] width 218 height 25
paste input "PO BOX 828"
type input "PO BOX 828"
click at [100, 401] on input "text" at bounding box center [142, 399] width 218 height 25
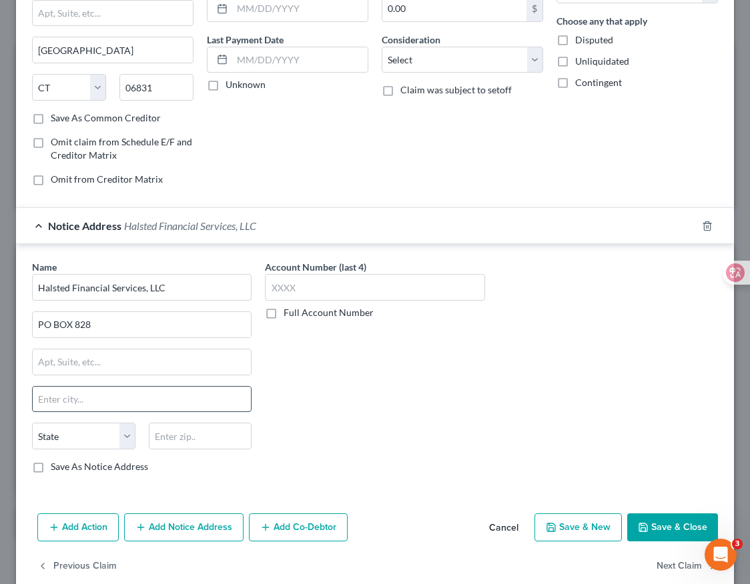
paste input "SKOKIE IL 60076-0828"
drag, startPoint x: 154, startPoint y: 395, endPoint x: 73, endPoint y: 399, distance: 81.5
click at [73, 399] on input "SKOKIE IL 60076-0828" at bounding box center [142, 399] width 218 height 25
type input "SKOKIE"
click at [181, 431] on input "text" at bounding box center [200, 436] width 103 height 27
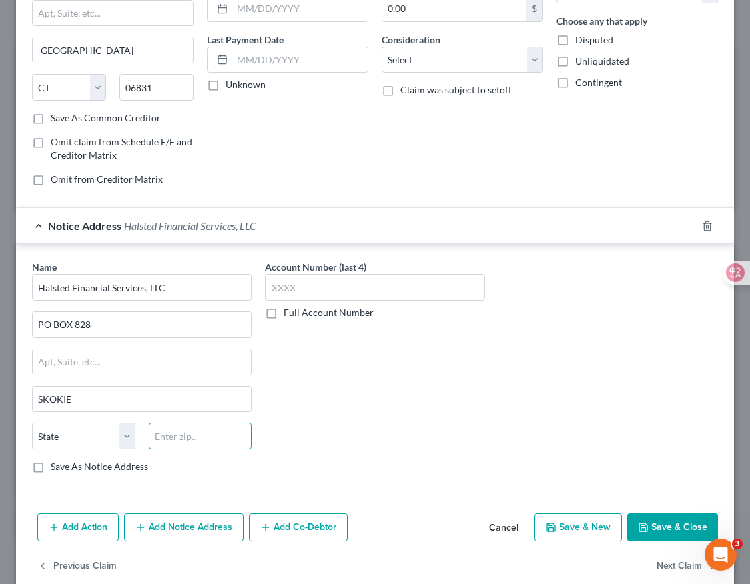
paste input "IL 60076-0828"
drag, startPoint x: 163, startPoint y: 438, endPoint x: 146, endPoint y: 435, distance: 17.7
click at [146, 435] on div "60076-0828" at bounding box center [200, 436] width 117 height 27
type input "60076-0828"
click at [121, 436] on select "State [US_STATE] AK AR AZ CA CO CT DE DC [GEOGRAPHIC_DATA] [GEOGRAPHIC_DATA] GU…" at bounding box center [83, 436] width 103 height 27
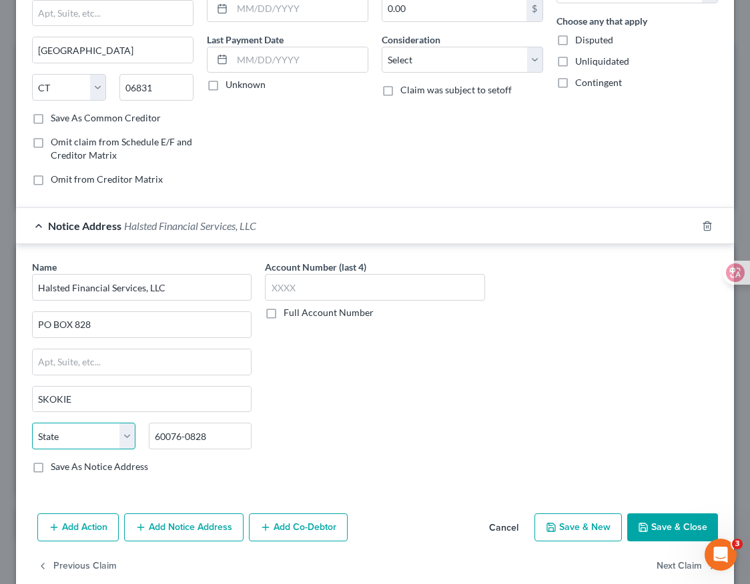
select select "14"
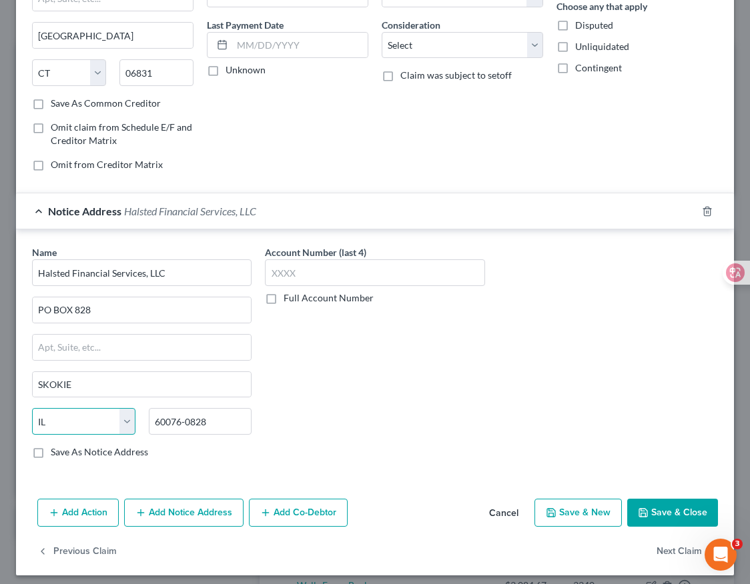
scroll to position [172, 0]
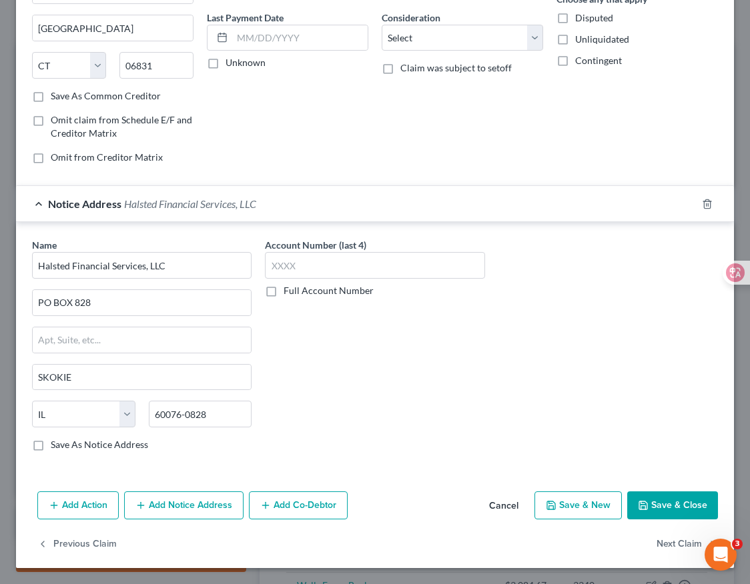
click at [663, 504] on button "Save & Close" at bounding box center [672, 505] width 91 height 28
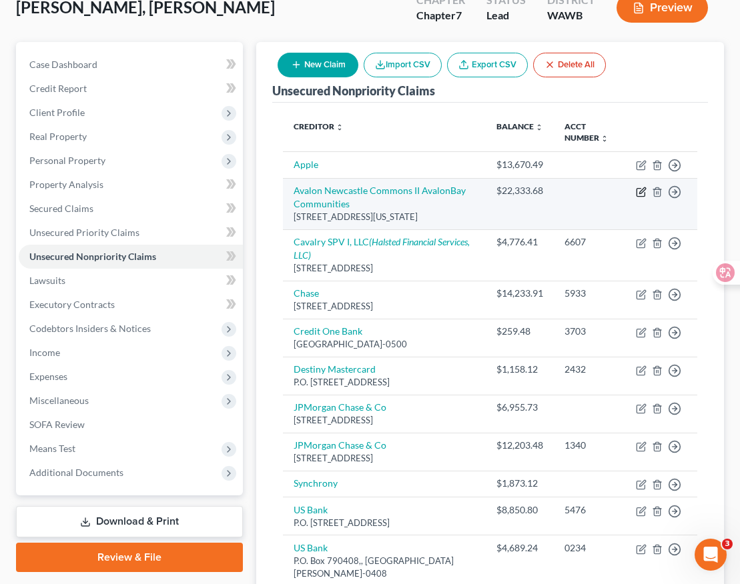
click at [642, 192] on icon "button" at bounding box center [640, 192] width 11 height 11
select select "48"
select select "0"
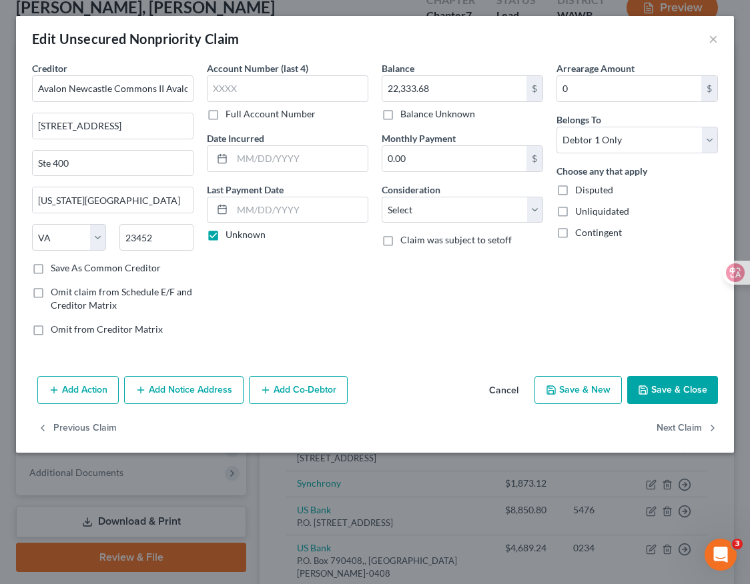
click at [212, 389] on button "Add Notice Address" at bounding box center [183, 390] width 119 height 28
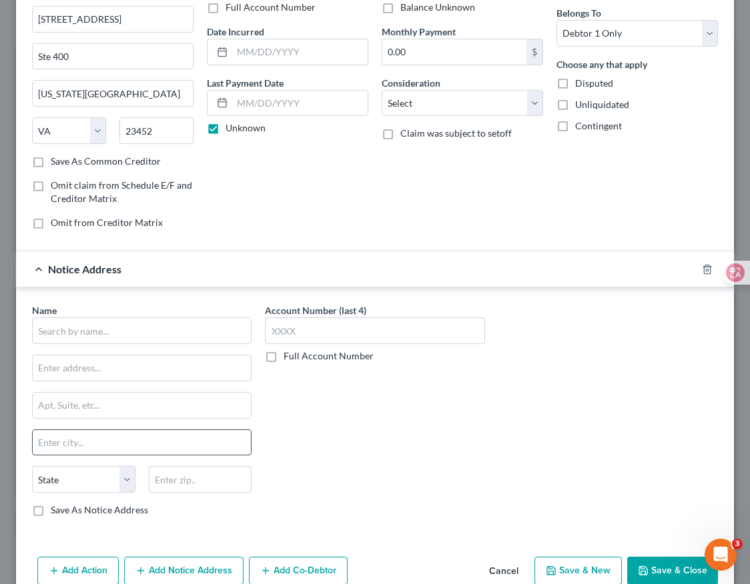
scroll to position [124, 0]
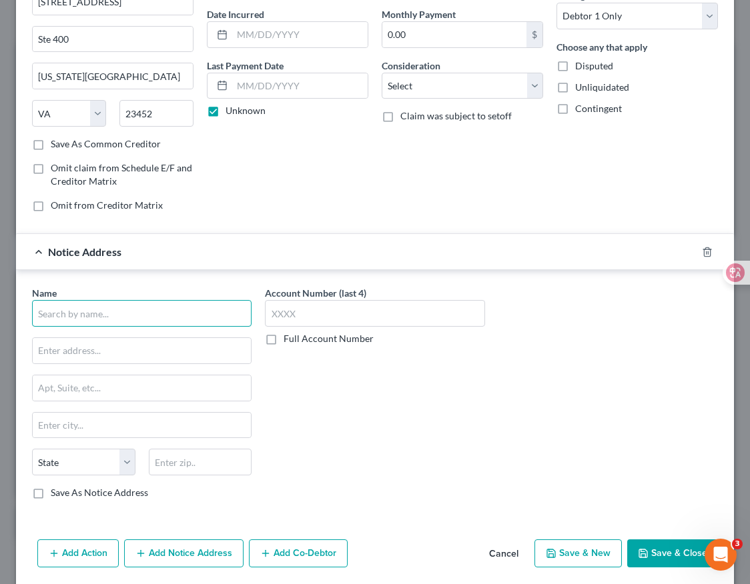
click at [140, 305] on input "text" at bounding box center [141, 313] width 219 height 27
paste input "[PERSON_NAME]"
type input "[PERSON_NAME]"
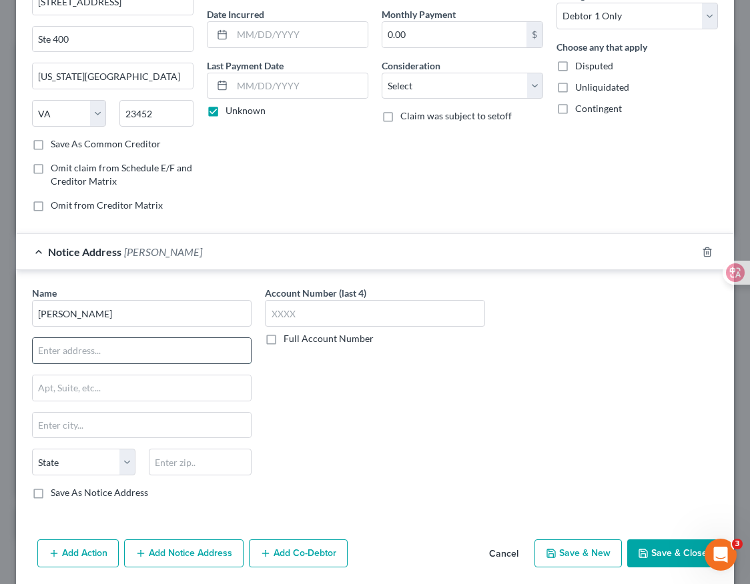
click at [134, 352] on input "text" at bounding box center [142, 350] width 218 height 25
paste input "[STREET_ADDRESS]"
type input "[STREET_ADDRESS]"
click at [111, 427] on input "text" at bounding box center [142, 425] width 218 height 25
paste input "[GEOGRAPHIC_DATA]"
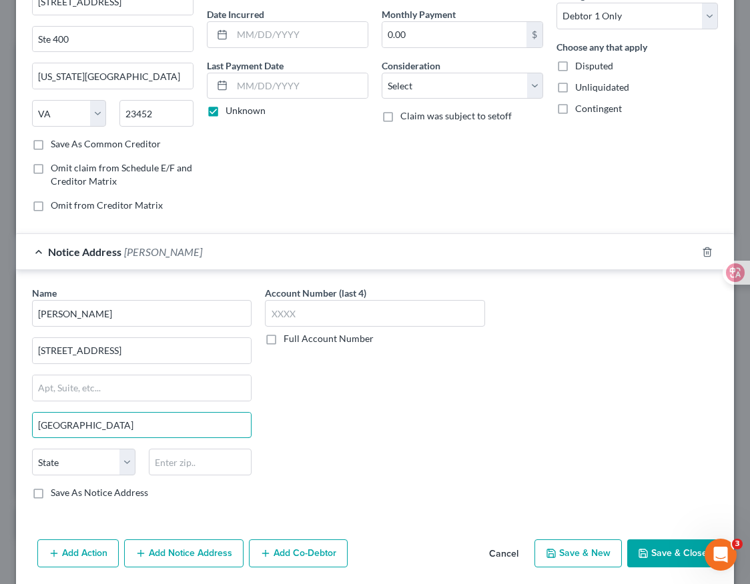
type input "[GEOGRAPHIC_DATA]"
click at [186, 461] on input "text" at bounding box center [200, 462] width 103 height 27
paste input "33614"
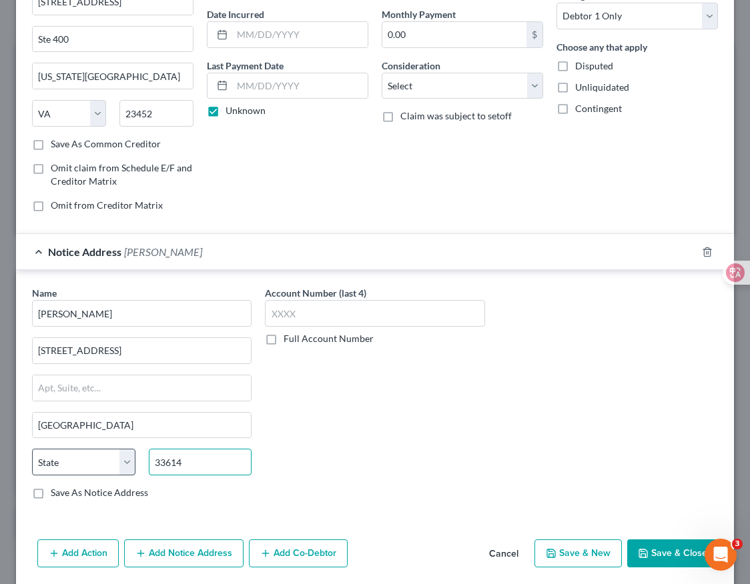
type input "33614"
click at [71, 459] on select "State [US_STATE] AK AR AZ CA CO CT DE DC [GEOGRAPHIC_DATA] [GEOGRAPHIC_DATA] GU…" at bounding box center [83, 462] width 103 height 27
select select "9"
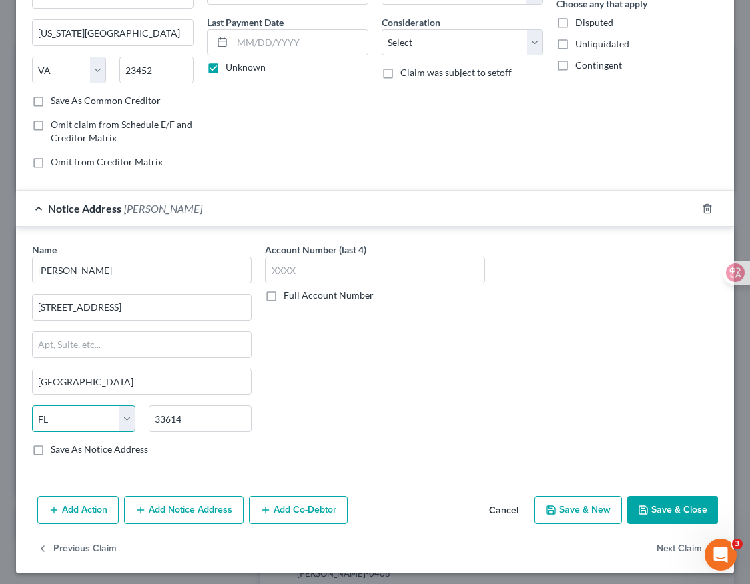
scroll to position [171, 0]
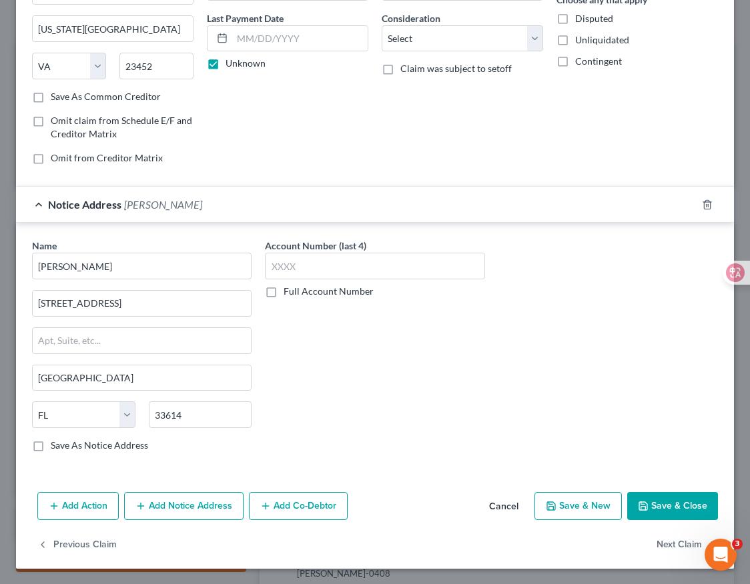
click at [51, 449] on label "Save As Notice Address" at bounding box center [99, 445] width 97 height 13
click at [56, 447] on input "Save As Notice Address" at bounding box center [60, 443] width 9 height 9
click at [642, 505] on button "Save & Close" at bounding box center [672, 506] width 91 height 28
checkbox input "false"
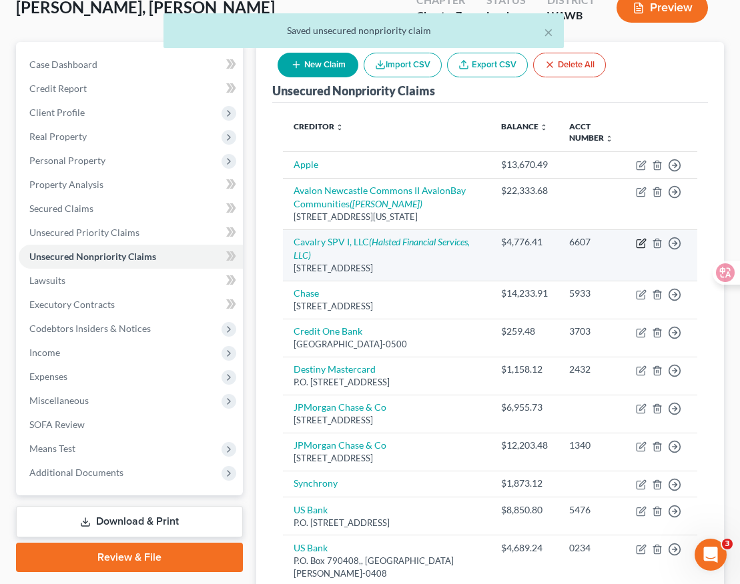
click at [642, 245] on icon "button" at bounding box center [642, 242] width 6 height 6
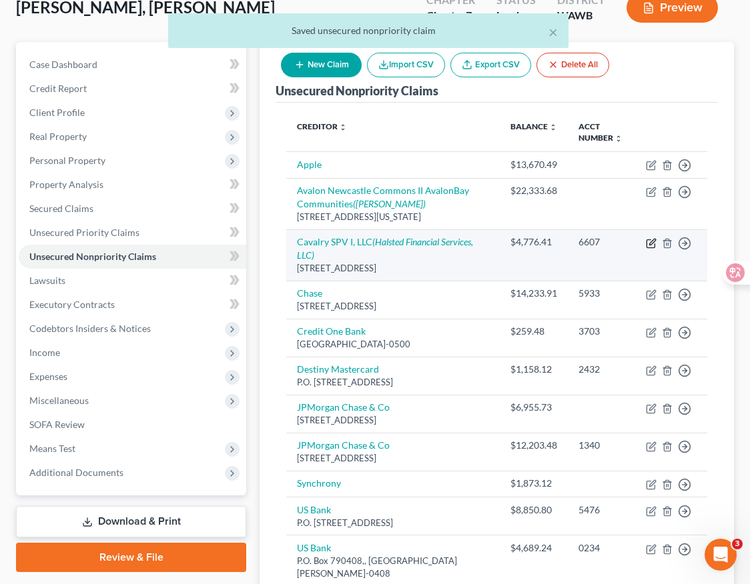
select select "6"
select select "0"
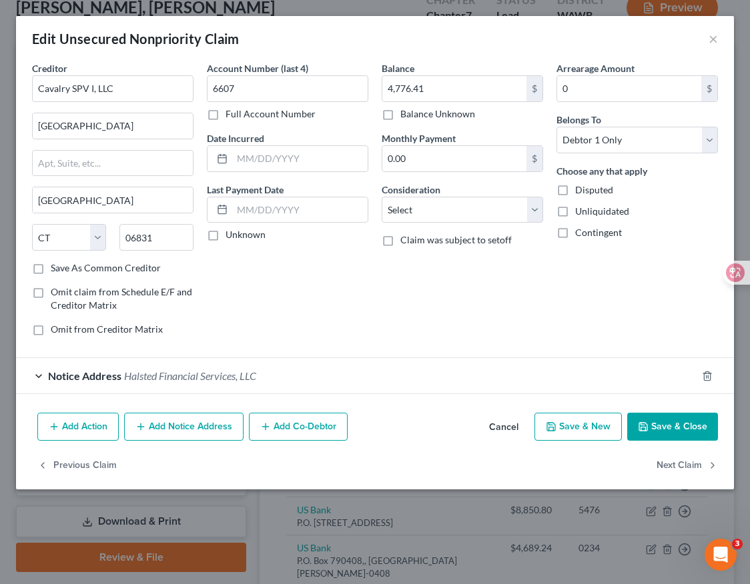
click at [90, 374] on span "Notice Address" at bounding box center [84, 375] width 73 height 13
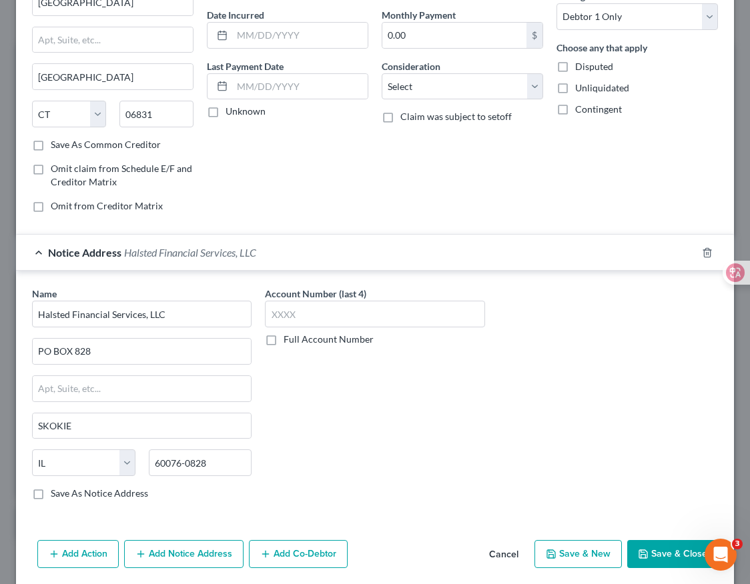
scroll to position [172, 0]
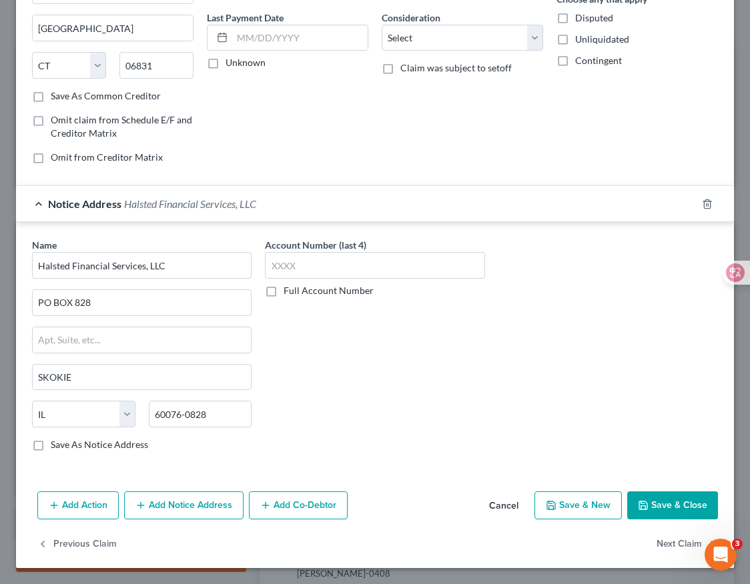
click at [51, 444] on label "Save As Notice Address" at bounding box center [99, 444] width 97 height 13
click at [56, 444] on input "Save As Notice Address" at bounding box center [60, 442] width 9 height 9
click at [662, 506] on button "Save & Close" at bounding box center [672, 505] width 91 height 28
checkbox input "false"
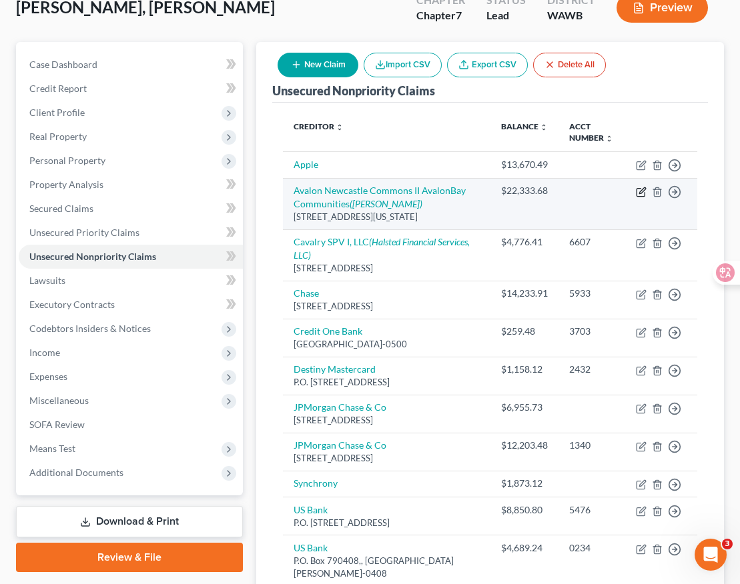
click at [638, 191] on icon "button" at bounding box center [640, 192] width 11 height 11
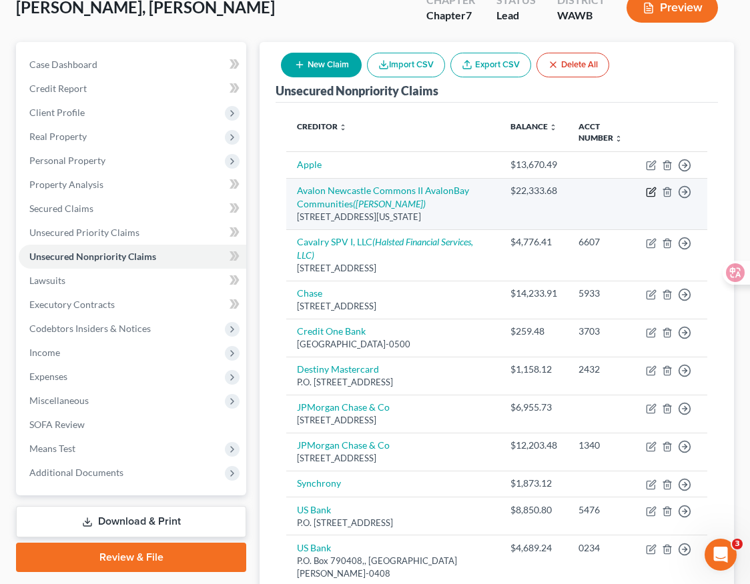
select select "48"
select select "0"
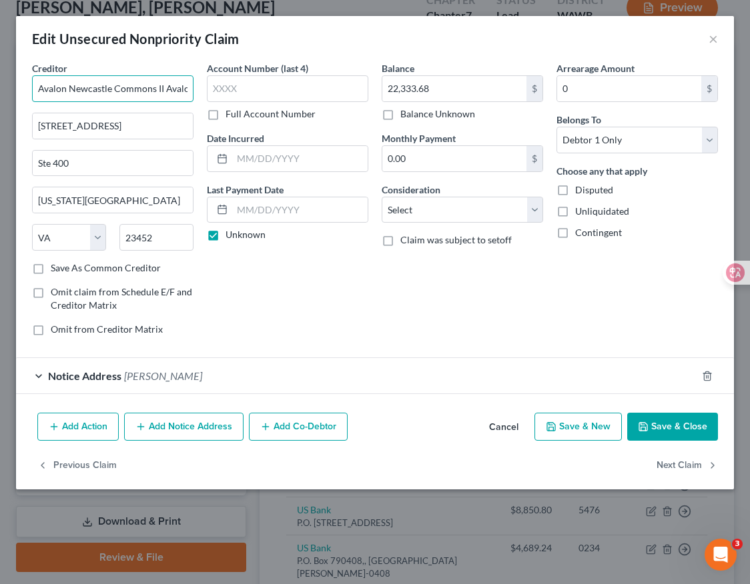
click at [165, 89] on input "Avalon Newcastle Commons II AvalonBay Communities" at bounding box center [112, 88] width 161 height 27
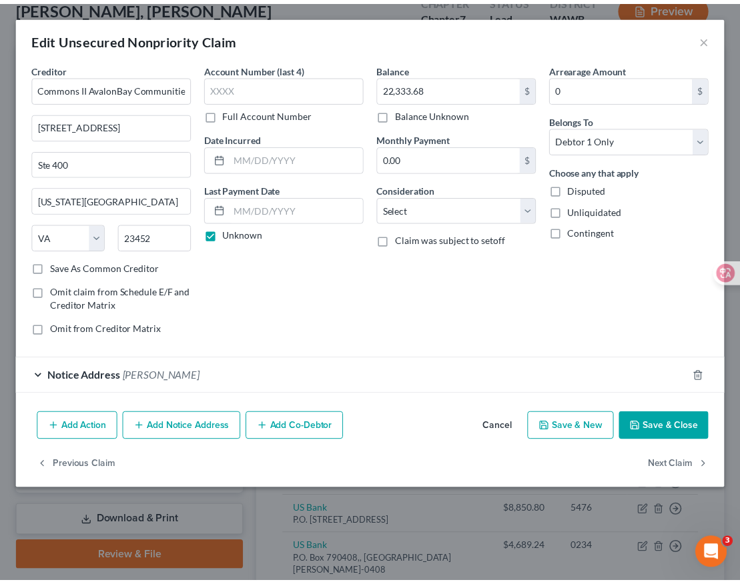
scroll to position [0, 0]
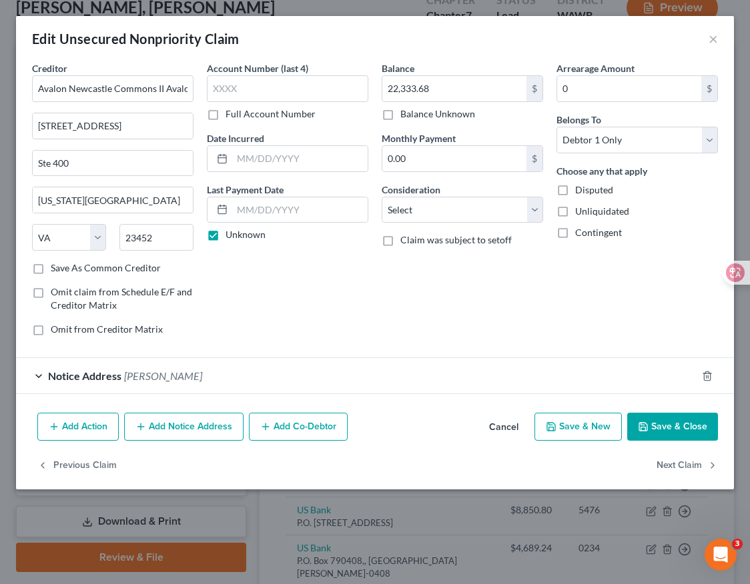
click at [663, 429] on button "Save & Close" at bounding box center [672, 427] width 91 height 28
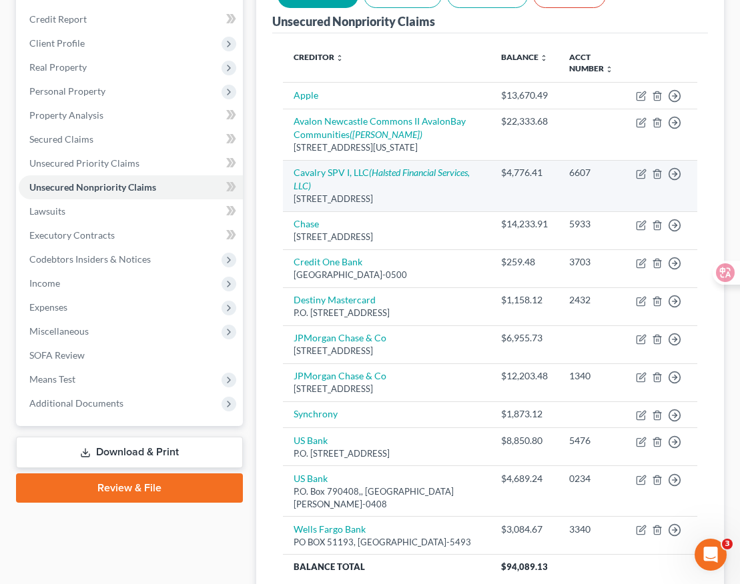
scroll to position [331, 0]
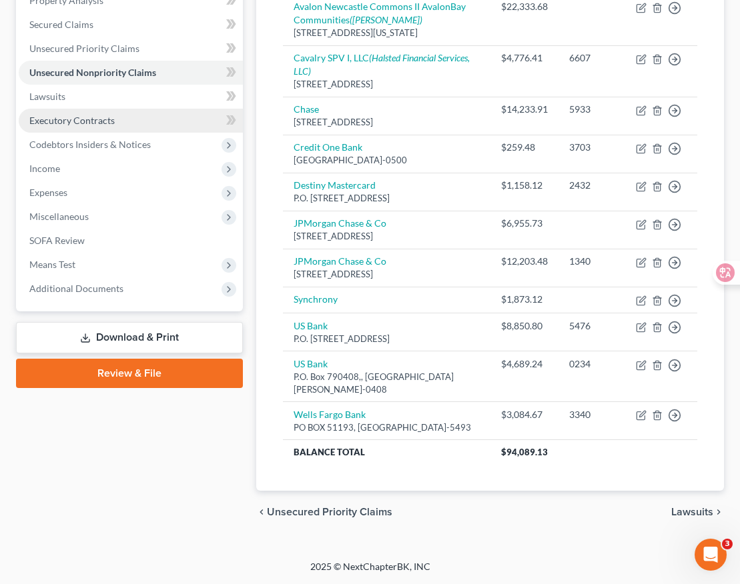
click at [136, 109] on link "Executory Contracts" at bounding box center [131, 121] width 224 height 24
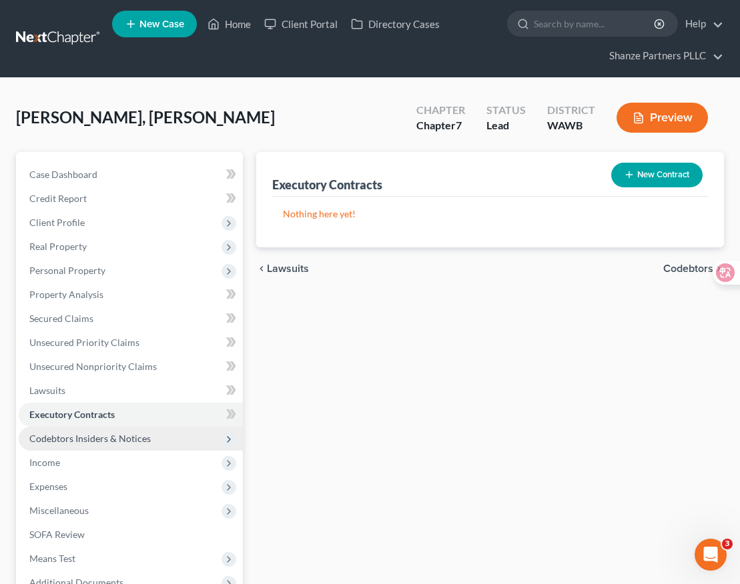
click at [97, 435] on span "Codebtors Insiders & Notices" at bounding box center [89, 438] width 121 height 11
click at [109, 438] on span "Codebtors Insiders & Notices" at bounding box center [89, 438] width 121 height 11
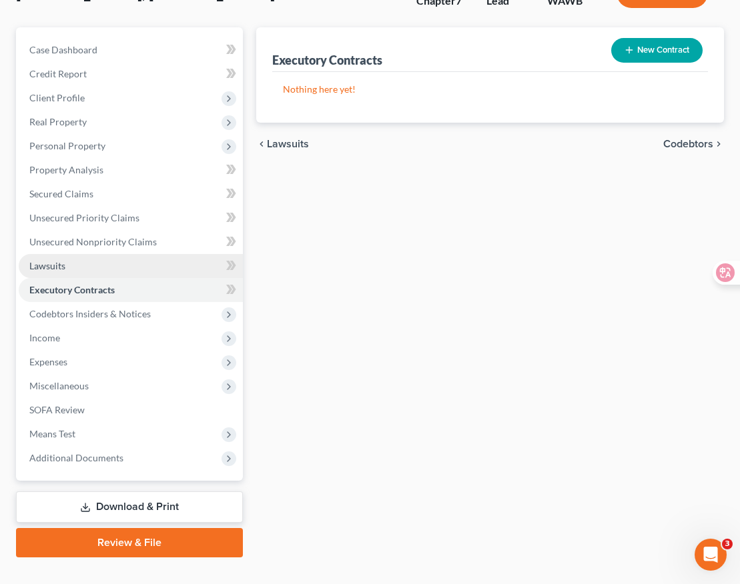
scroll to position [147, 0]
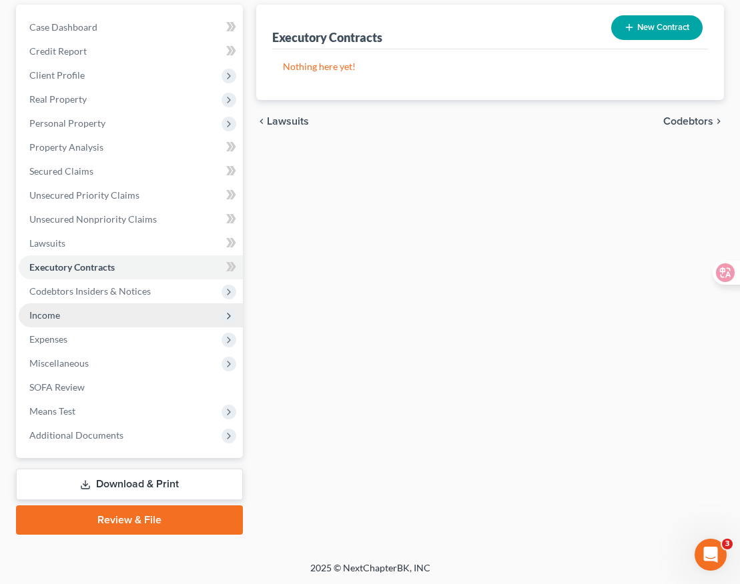
click at [111, 311] on span "Income" at bounding box center [131, 315] width 224 height 24
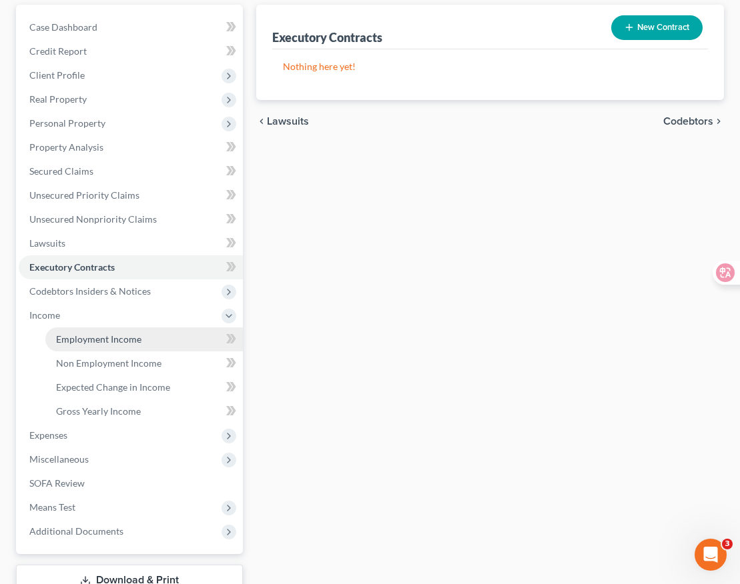
click at [128, 346] on link "Employment Income" at bounding box center [143, 339] width 197 height 24
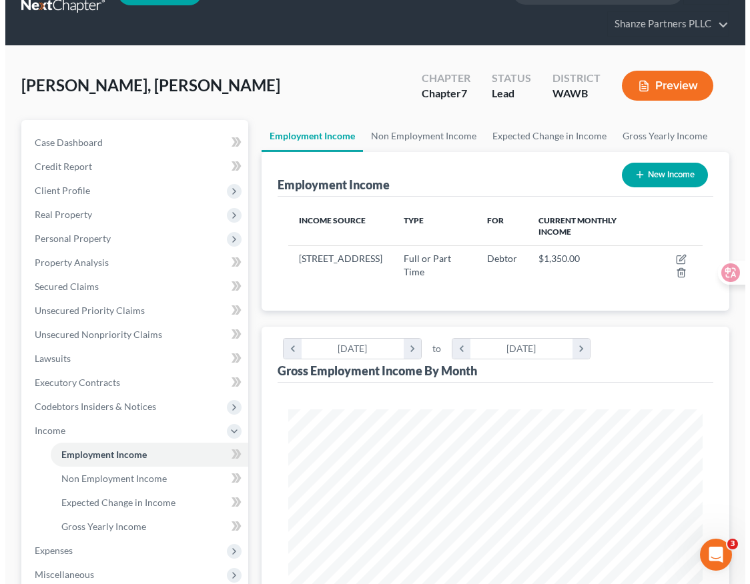
scroll to position [36, 0]
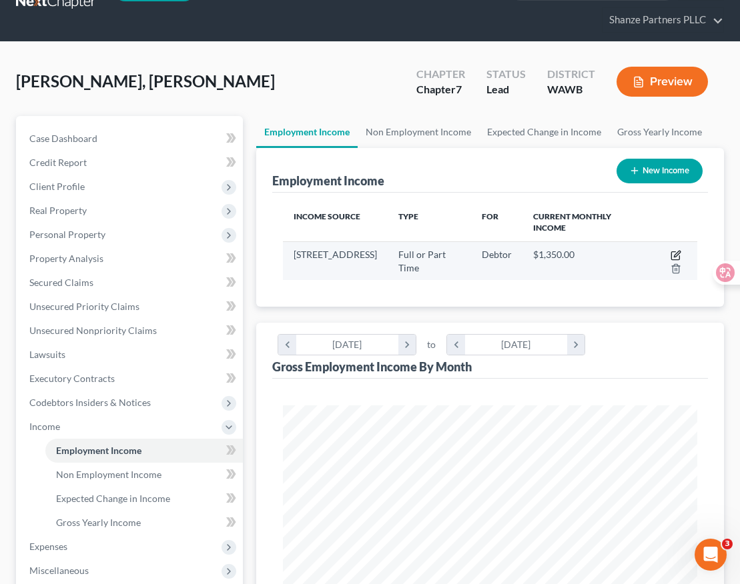
click at [675, 253] on icon "button" at bounding box center [676, 254] width 6 height 6
select select "0"
select select "50"
select select "0"
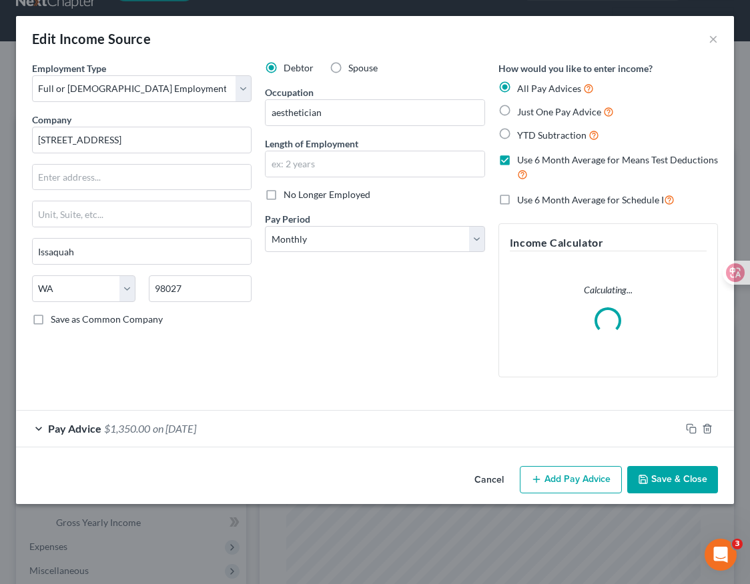
scroll to position [210, 447]
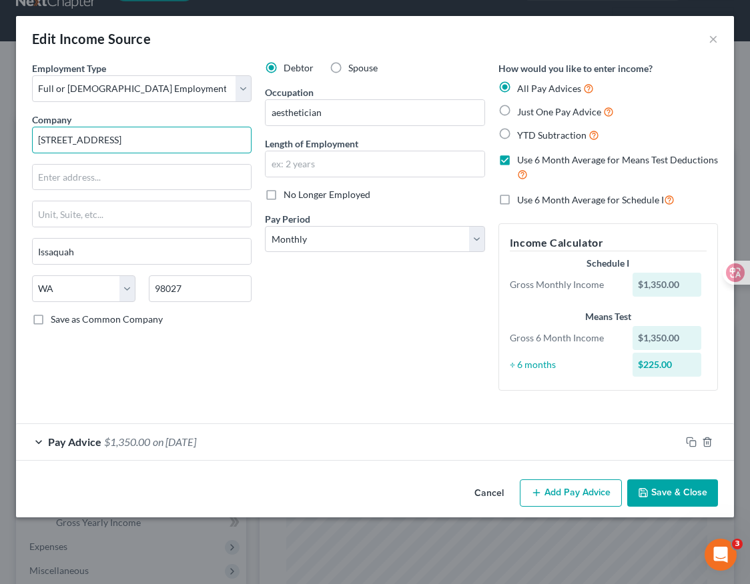
drag, startPoint x: 162, startPoint y: 139, endPoint x: 26, endPoint y: 137, distance: 136.1
click at [26, 137] on div "Employment Type * Select Full or [DEMOGRAPHIC_DATA] Employment Self Employment …" at bounding box center [141, 231] width 233 height 340
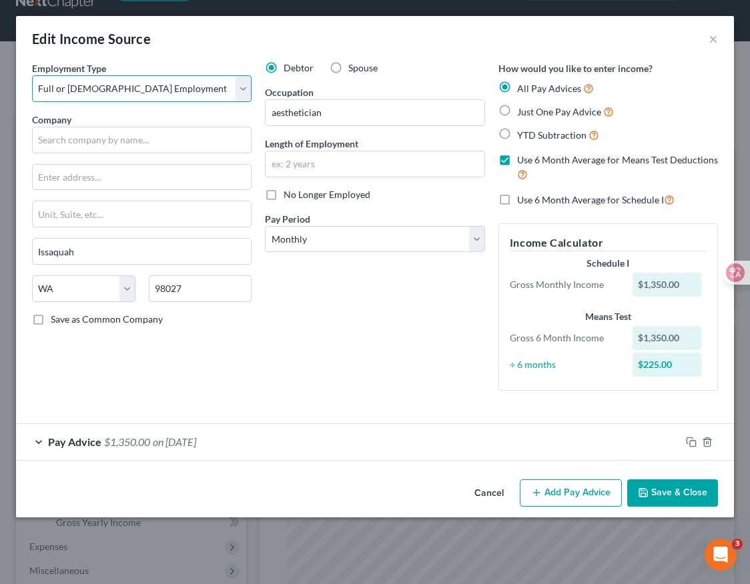
click at [243, 90] on select "Select Full or [DEMOGRAPHIC_DATA] Employment Self Employment" at bounding box center [141, 88] width 219 height 27
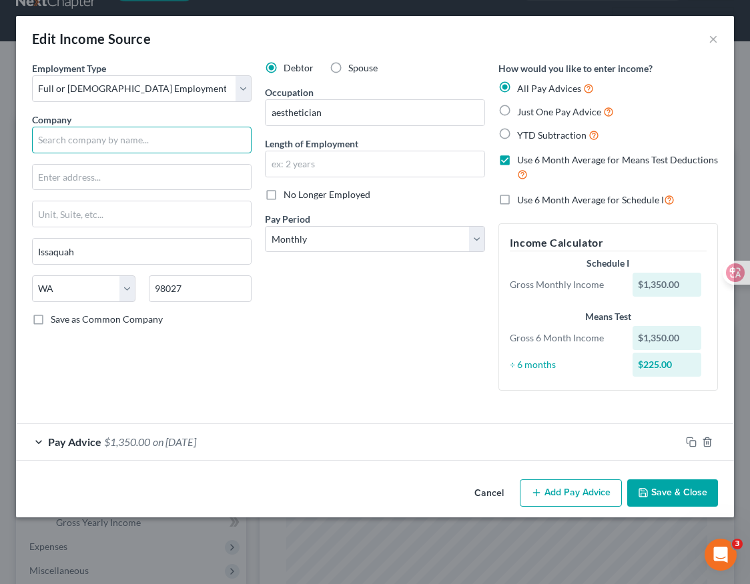
click at [163, 137] on input "text" at bounding box center [141, 140] width 219 height 27
click at [169, 114] on div "Company *" at bounding box center [141, 133] width 219 height 41
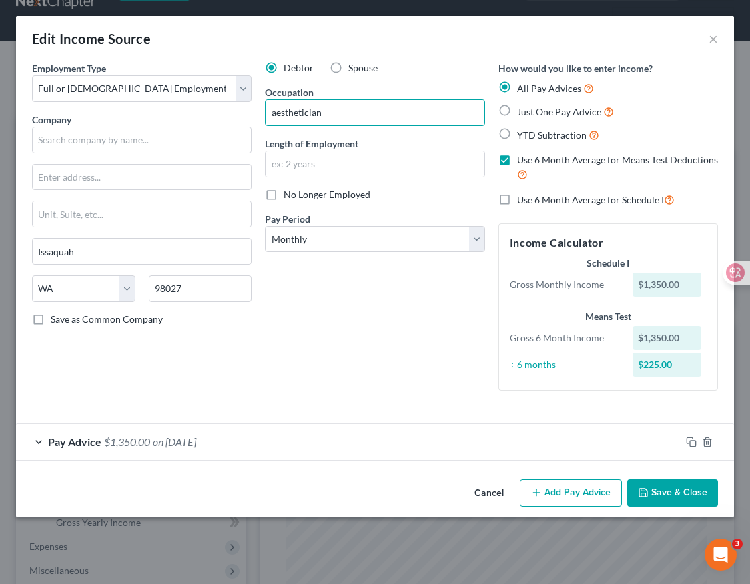
drag, startPoint x: 337, startPoint y: 112, endPoint x: 260, endPoint y: 109, distance: 76.8
click at [260, 109] on div "Debtor Spouse Occupation aesthetician Length of Employment No Longer Employed P…" at bounding box center [374, 231] width 233 height 340
click at [405, 311] on div "Debtor Spouse Occupation aesthetician Length of Employment No Longer Employed P…" at bounding box center [374, 231] width 233 height 340
click at [329, 161] on input "text" at bounding box center [374, 163] width 218 height 25
click at [271, 161] on input "2 years" at bounding box center [374, 163] width 218 height 25
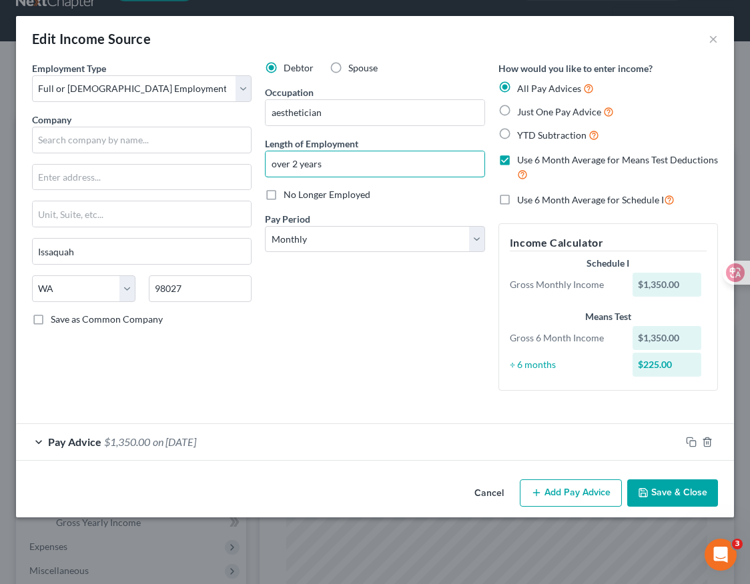
type input "over 2 years"
click at [307, 372] on div "Debtor Spouse Occupation aesthetician Length of Employment over 2 years No Long…" at bounding box center [374, 231] width 233 height 340
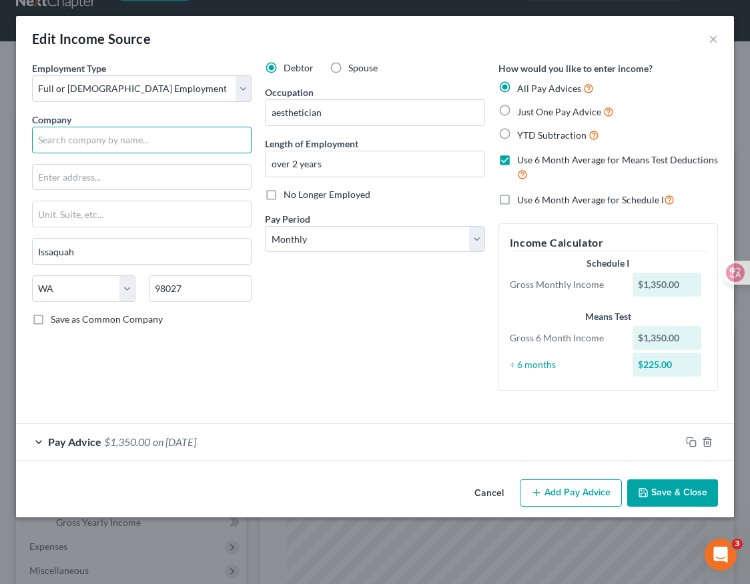
click at [140, 139] on input "text" at bounding box center [141, 140] width 219 height 27
paste input "[PERSON_NAME]"
click at [249, 364] on div "Employment Type * Select Full or [DEMOGRAPHIC_DATA] Employment Self Employment …" at bounding box center [141, 231] width 233 height 340
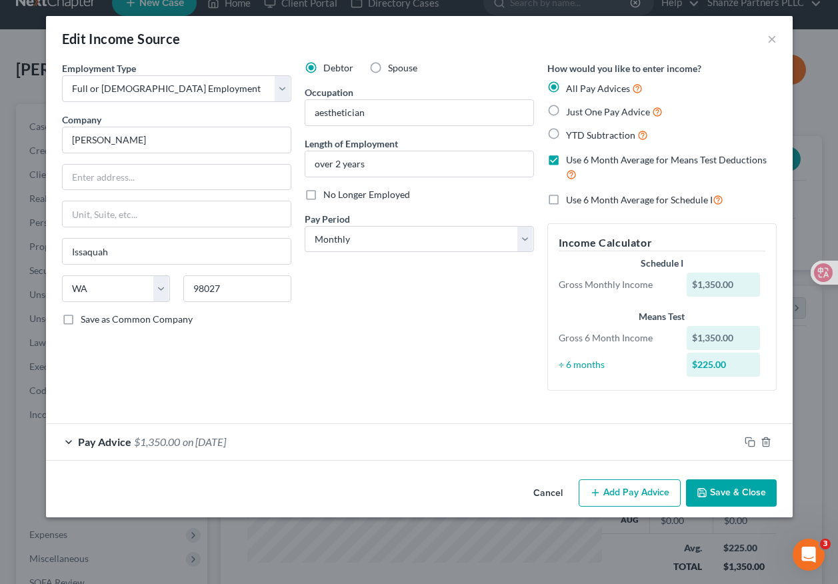
scroll to position [239, 335]
drag, startPoint x: 155, startPoint y: 139, endPoint x: 59, endPoint y: 137, distance: 95.4
click at [59, 137] on div "Employment Type * Select Full or [DEMOGRAPHIC_DATA] Employment Self Employment …" at bounding box center [176, 231] width 243 height 340
paste input "SUPREME BEAUTY LLC"
type input "SUPREME BEAUTY LLC"
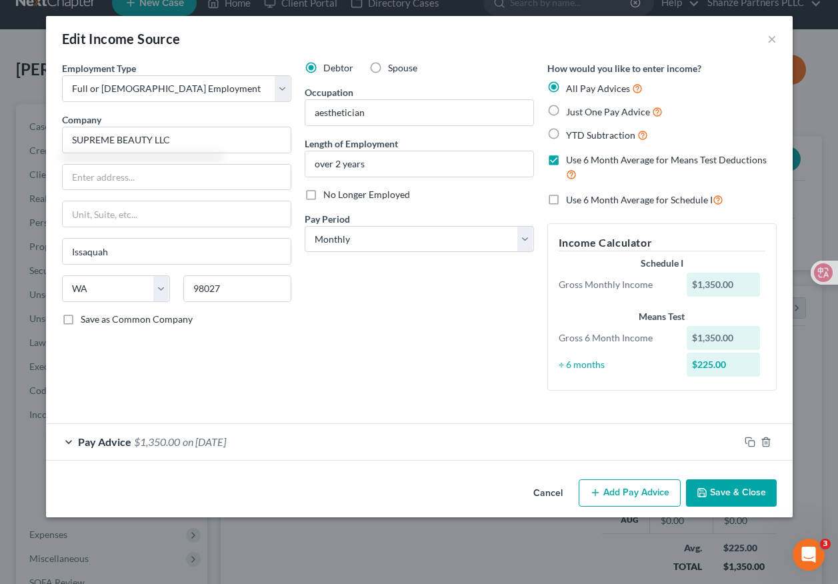
click at [253, 158] on div "Employment Type * Select Full or [DEMOGRAPHIC_DATA] Employment Self Employment …" at bounding box center [176, 231] width 243 height 340
click at [132, 181] on input "text" at bounding box center [177, 177] width 228 height 25
paste input "[STREET_ADDRESS]"
type input "[STREET_ADDRESS]"
click at [233, 284] on input "98027" at bounding box center [237, 288] width 108 height 27
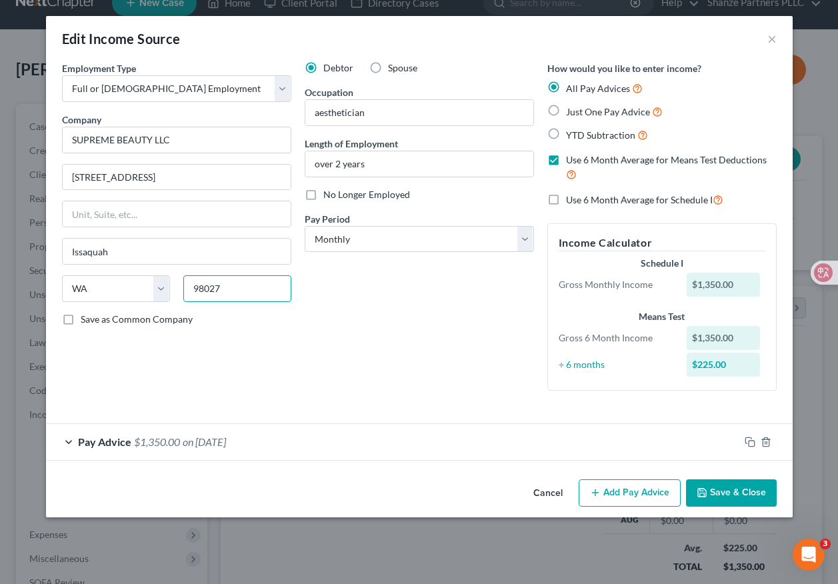
drag, startPoint x: 237, startPoint y: 287, endPoint x: 175, endPoint y: 290, distance: 61.4
click at [175, 290] on div "State [US_STATE] AK AR AZ CA CO CT DE DC [GEOGRAPHIC_DATA] [GEOGRAPHIC_DATA] GU…" at bounding box center [176, 293] width 243 height 37
paste input "-7855"
type input "98027-7855"
click at [283, 332] on div "Employment Type * Select Full or [DEMOGRAPHIC_DATA] Employment Self Employment …" at bounding box center [176, 231] width 243 height 340
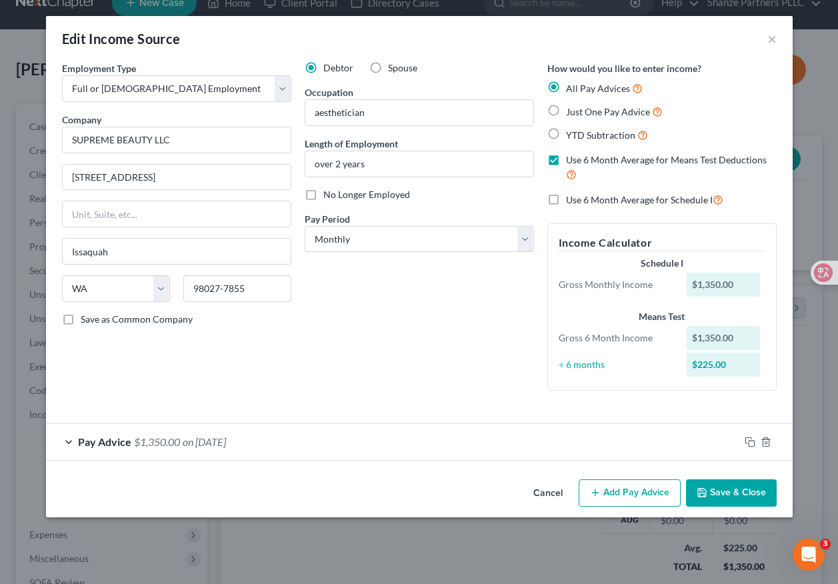
click at [312, 330] on div "Debtor Spouse Occupation aesthetician Length of Employment over 2 years No Long…" at bounding box center [419, 231] width 243 height 340
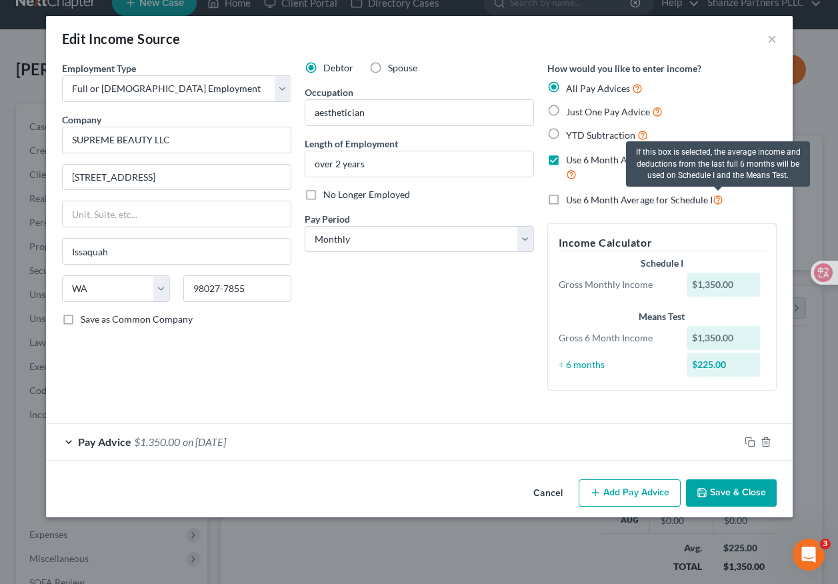
click at [718, 201] on icon at bounding box center [718, 199] width 11 height 13
click at [580, 201] on input "Use 6 Month Average for Schedule I" at bounding box center [575, 196] width 9 height 9
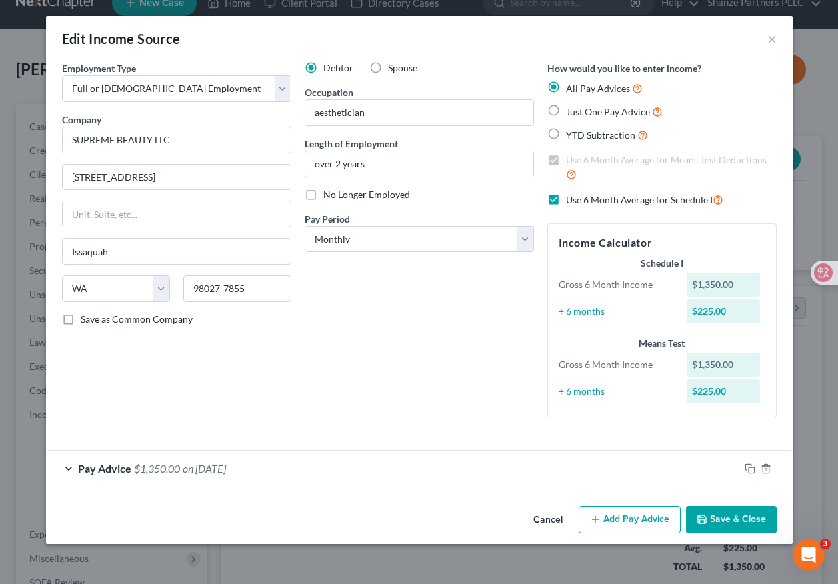
click at [539, 232] on div "Debtor Spouse Occupation aesthetician Length of Employment over 2 years No Long…" at bounding box center [419, 244] width 243 height 367
click at [566, 201] on label "Use 6 Month Average for Schedule I" at bounding box center [644, 199] width 157 height 15
click at [571, 201] on input "Use 6 Month Average for Schedule I" at bounding box center [575, 196] width 9 height 9
checkbox input "false"
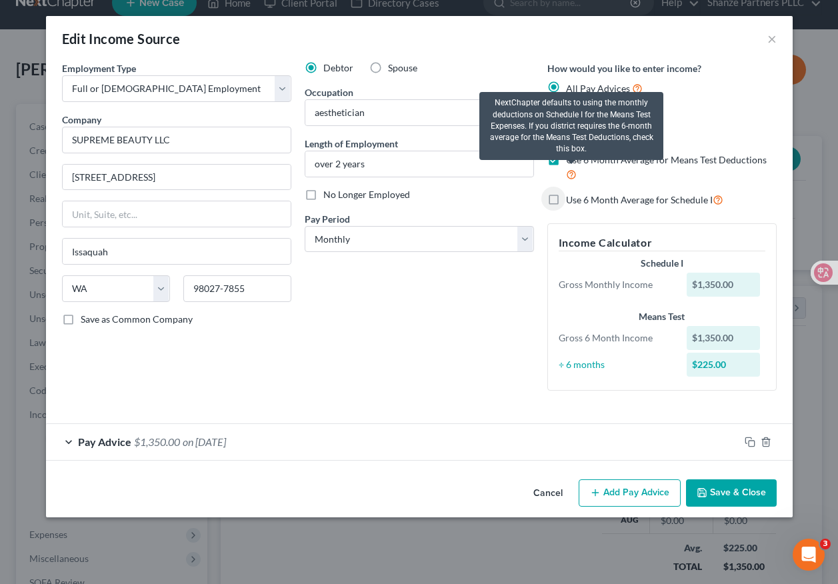
click at [571, 173] on icon at bounding box center [571, 173] width 11 height 13
click at [571, 162] on input "Use 6 Month Average for Means Test Deductions" at bounding box center [575, 157] width 9 height 9
click at [571, 173] on icon at bounding box center [571, 173] width 11 height 13
click at [571, 162] on input "Use 6 Month Average for Means Test Deductions" at bounding box center [575, 157] width 9 height 9
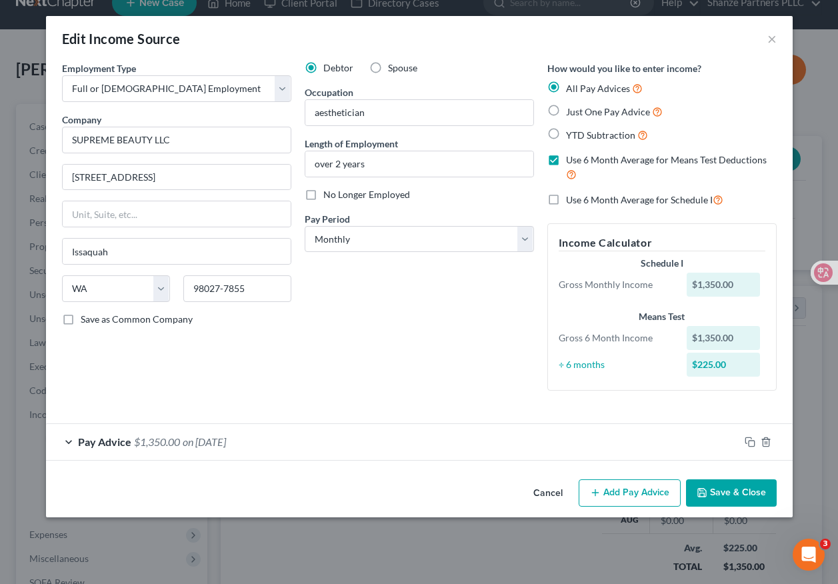
click at [619, 177] on label "Use 6 Month Average for Means Test Deductions" at bounding box center [671, 167] width 211 height 29
click at [580, 162] on input "Use 6 Month Average for Means Test Deductions" at bounding box center [575, 157] width 9 height 9
click at [566, 160] on label "Use 6 Month Average for Means Test Deductions" at bounding box center [671, 167] width 211 height 29
click at [571, 160] on input "Use 6 Month Average for Means Test Deductions" at bounding box center [575, 157] width 9 height 9
checkbox input "true"
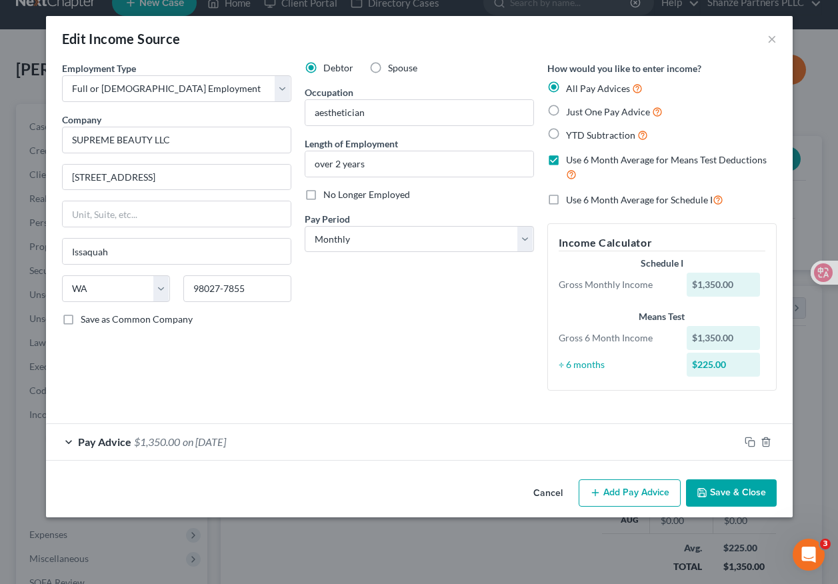
click at [470, 348] on div "Debtor Spouse Occupation aesthetician Length of Employment over 2 years No Long…" at bounding box center [419, 231] width 243 height 340
click at [589, 364] on div "÷ 6 months" at bounding box center [616, 364] width 129 height 13
click at [499, 317] on div "Debtor Spouse Occupation aesthetician Length of Employment over 2 years No Long…" at bounding box center [419, 231] width 243 height 340
click at [727, 335] on div "$1,350.00" at bounding box center [723, 338] width 73 height 24
drag, startPoint x: 743, startPoint y: 338, endPoint x: 667, endPoint y: 340, distance: 76.0
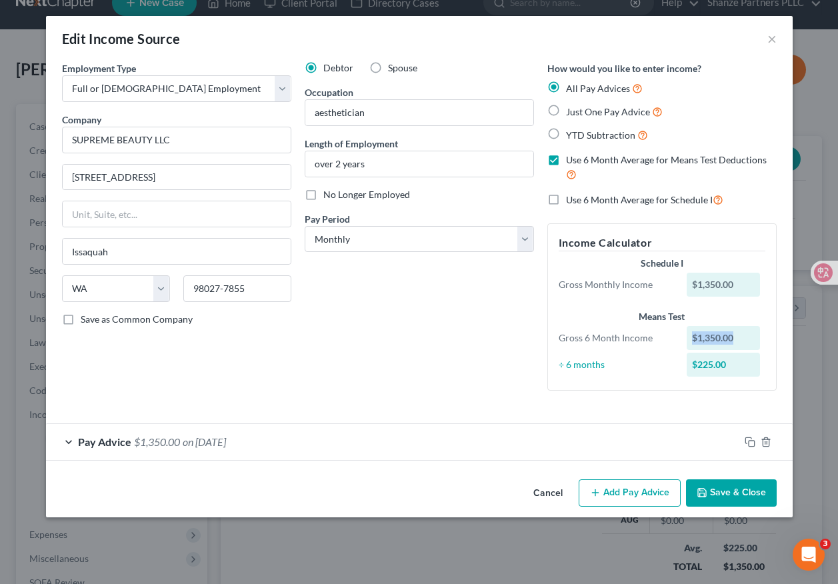
click at [667, 340] on div "Gross 6 Month Income $1,350.00" at bounding box center [662, 338] width 220 height 24
click at [599, 310] on div "Means Test" at bounding box center [662, 316] width 207 height 13
click at [727, 283] on div "$1,350.00" at bounding box center [723, 285] width 73 height 24
click at [735, 284] on div "$1,350.00" at bounding box center [723, 285] width 73 height 24
click at [712, 279] on div "$1,350.00" at bounding box center [723, 285] width 73 height 24
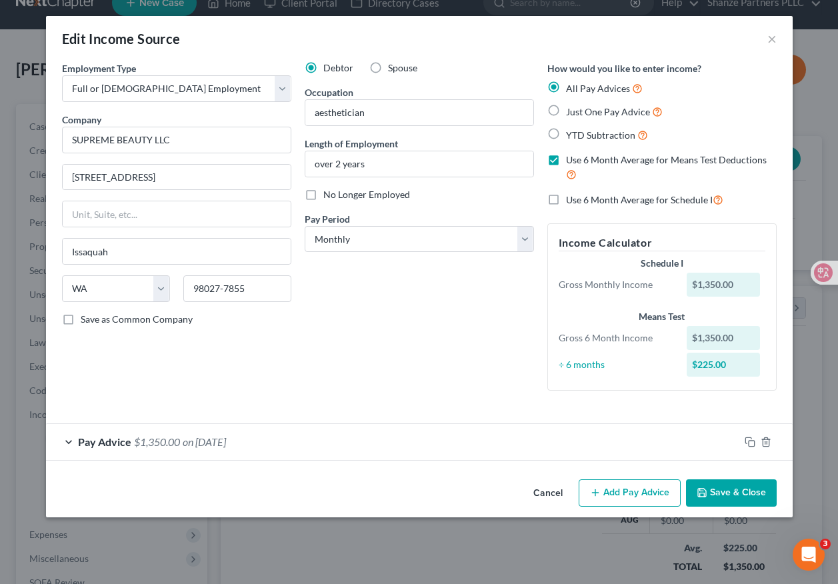
click at [93, 442] on span "Pay Advice" at bounding box center [104, 441] width 53 height 13
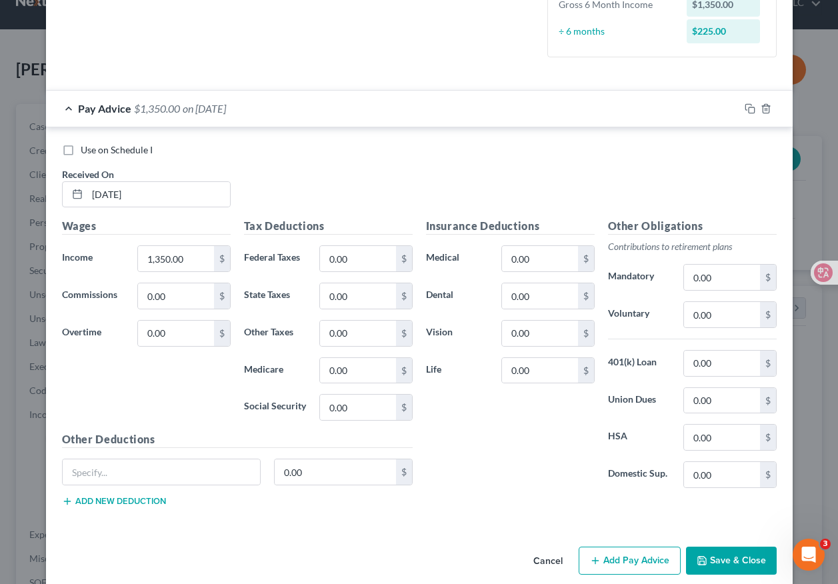
scroll to position [339, 0]
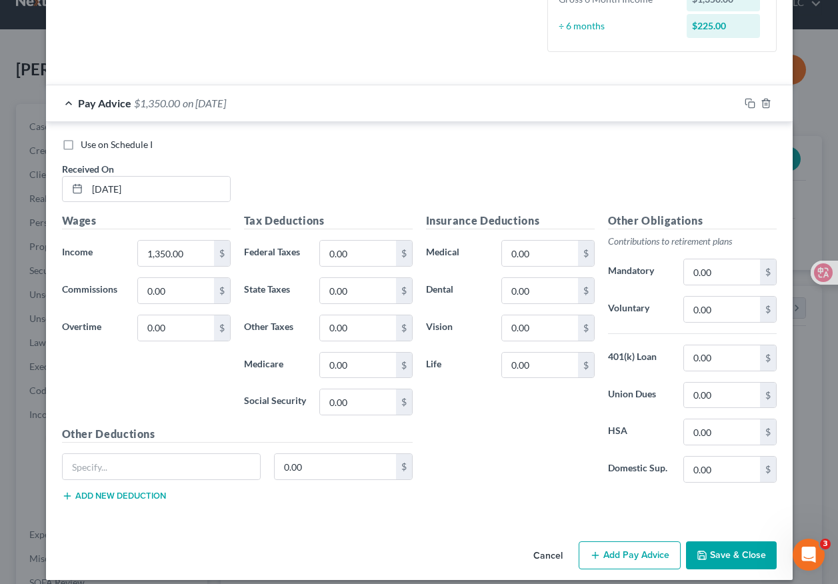
click at [193, 383] on div "Wages Income * 1,350.00 $ Commissions 0.00 $ Overtime 0.00 $" at bounding box center [146, 319] width 182 height 213
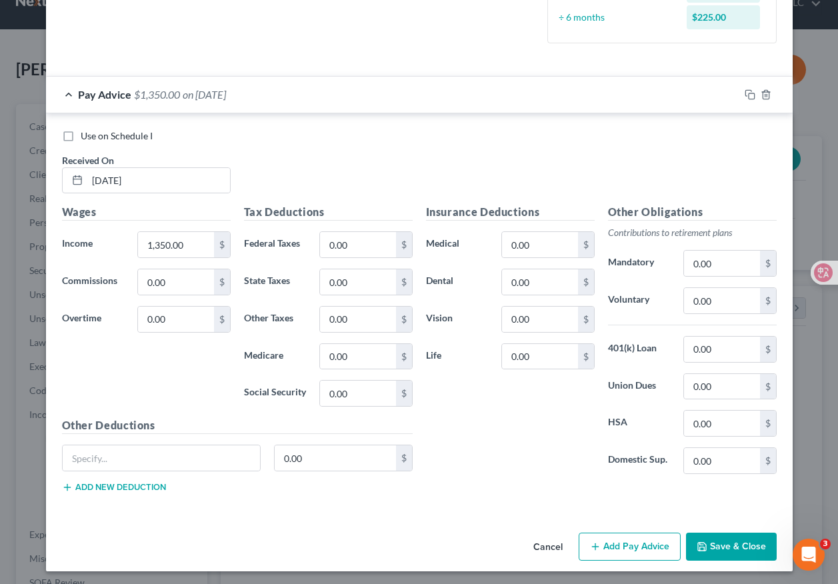
scroll to position [351, 0]
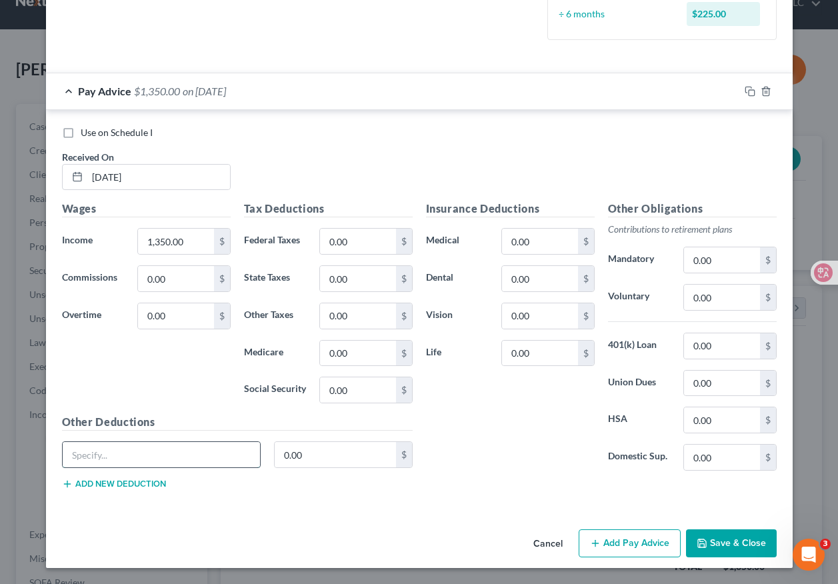
click at [193, 462] on input "text" at bounding box center [162, 454] width 198 height 25
click at [188, 405] on div "Wages Income * 1,350.00 $ Commissions 0.00 $ Overtime 0.00 $" at bounding box center [146, 307] width 182 height 213
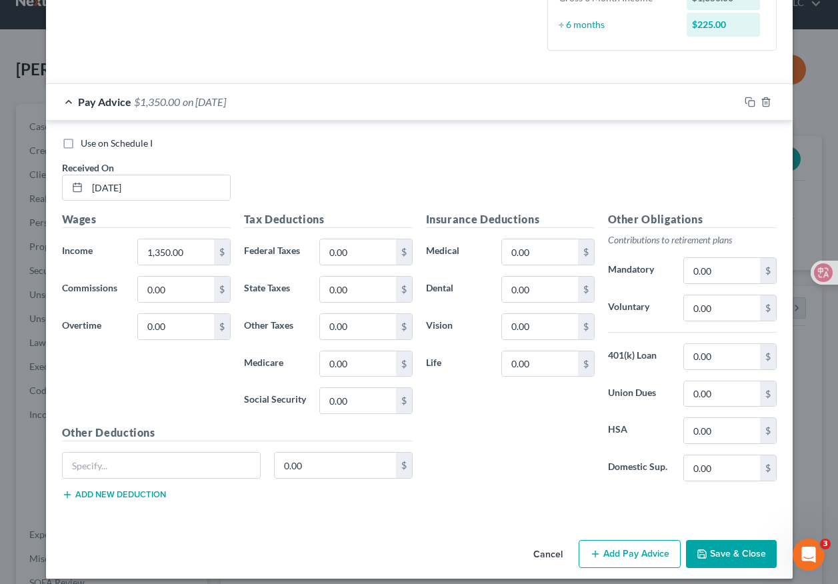
click at [81, 143] on label "Use on Schedule I" at bounding box center [117, 143] width 72 height 13
click at [86, 143] on input "Use on Schedule I" at bounding box center [90, 141] width 9 height 9
checkbox input "true"
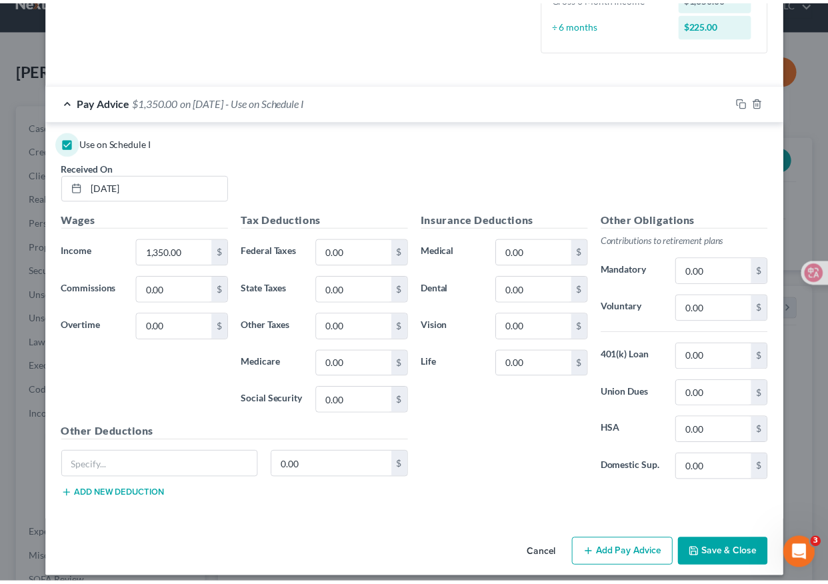
scroll to position [351, 0]
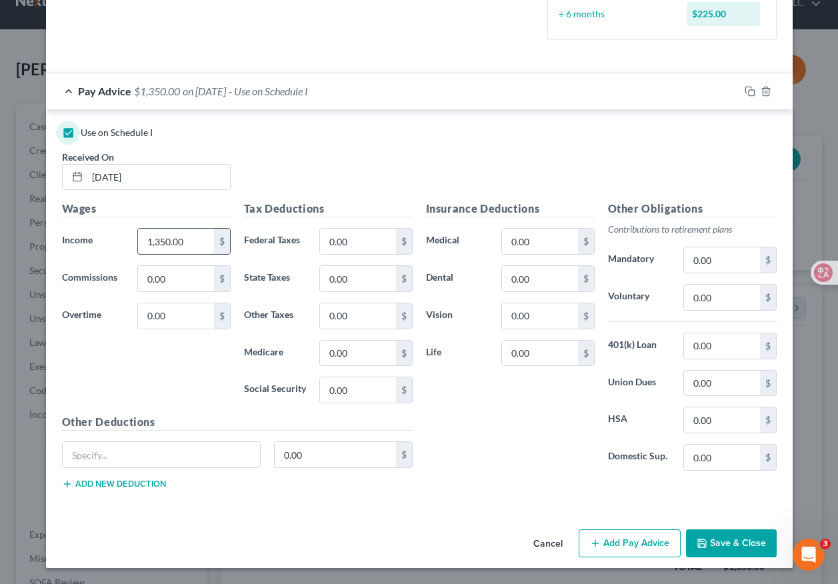
click at [197, 247] on input "1,350.00" at bounding box center [175, 241] width 75 height 25
click at [203, 365] on div "Wages Income * 1,350.00 $ Commissions 0.00 $ Overtime 0.00 $" at bounding box center [146, 307] width 182 height 213
click at [711, 544] on button "Save & Close" at bounding box center [731, 543] width 91 height 28
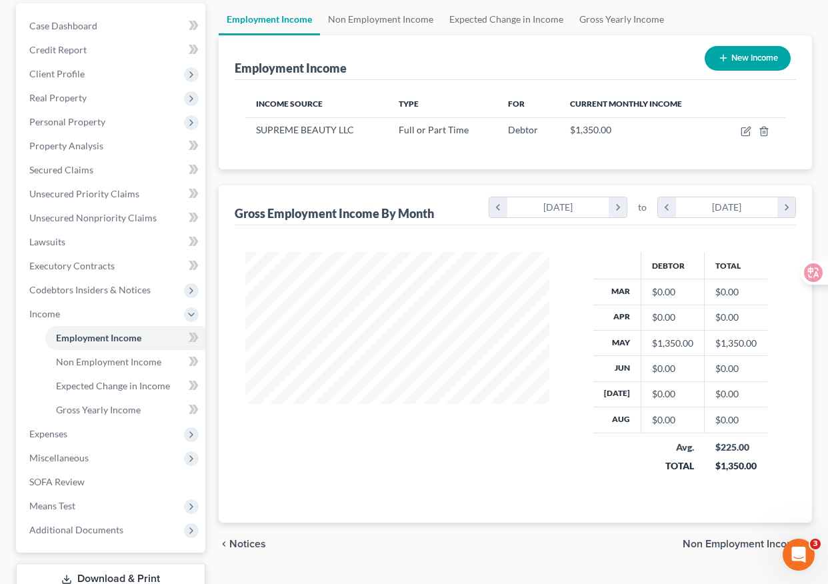
scroll to position [175, 0]
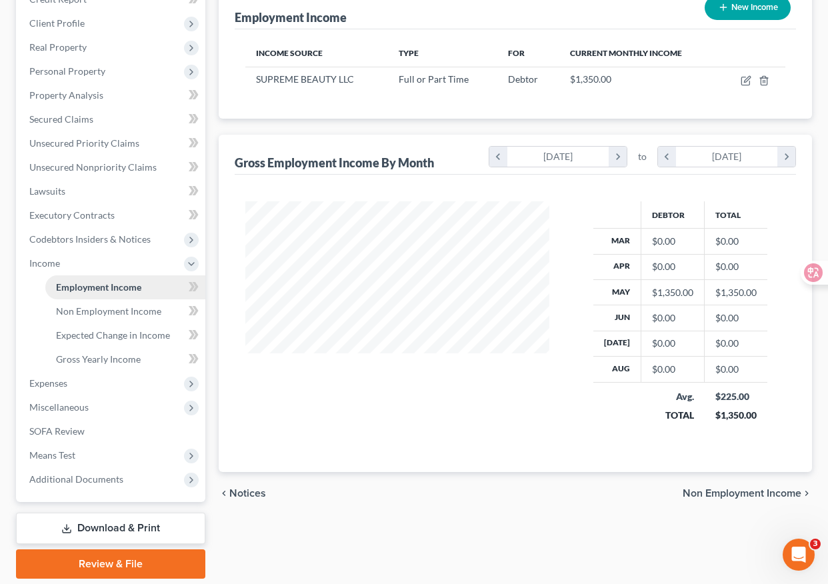
click at [162, 283] on link "Employment Income" at bounding box center [125, 287] width 160 height 24
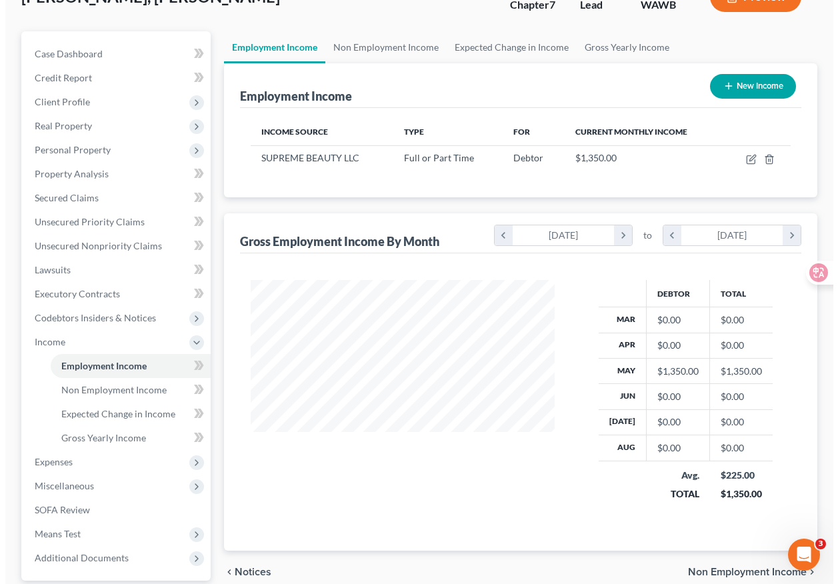
scroll to position [71, 0]
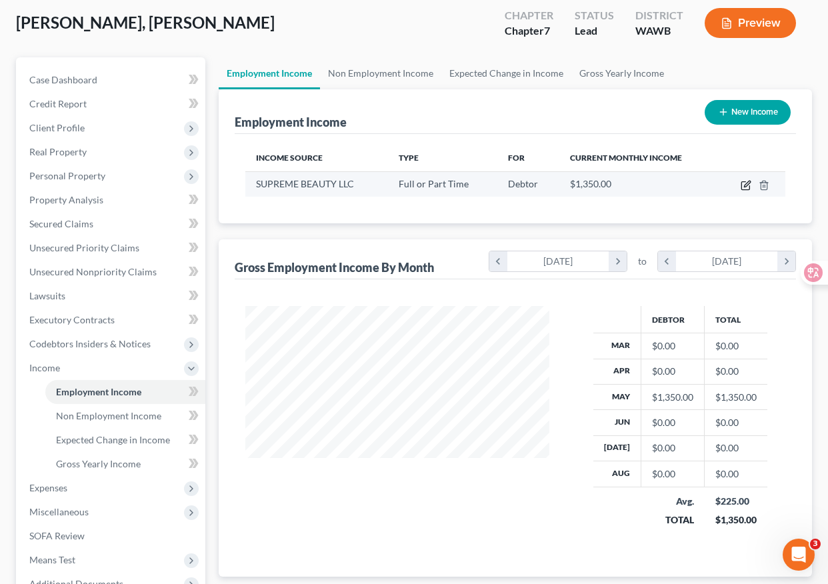
click at [749, 185] on icon "button" at bounding box center [746, 185] width 11 height 11
select select "0"
select select "50"
select select "0"
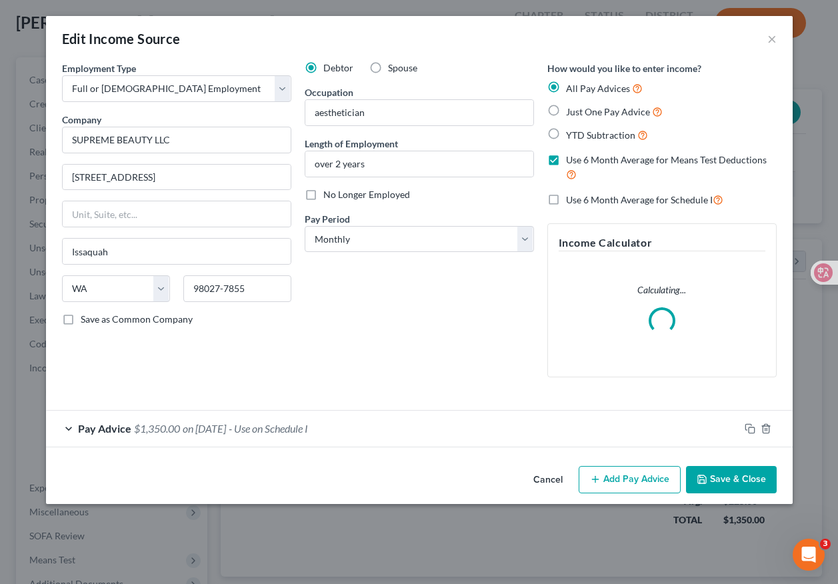
scroll to position [239, 335]
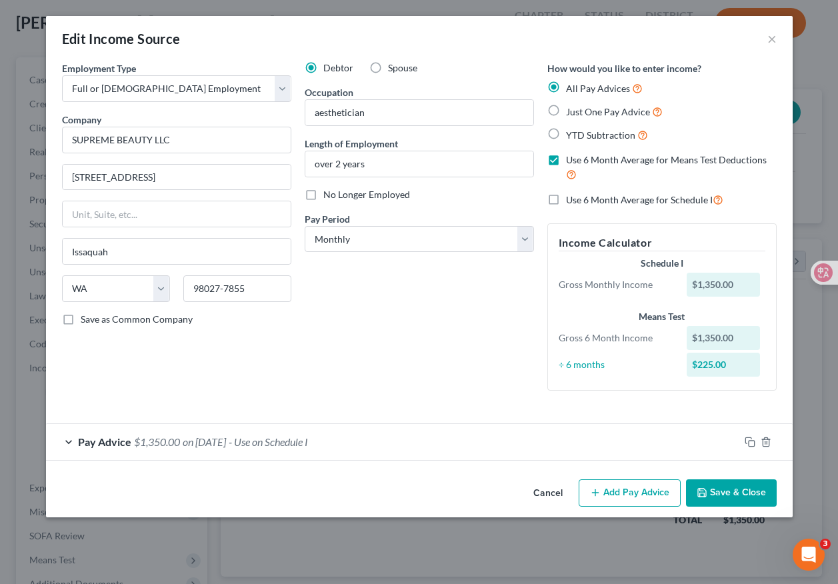
click at [103, 439] on span "Pay Advice" at bounding box center [104, 441] width 53 height 13
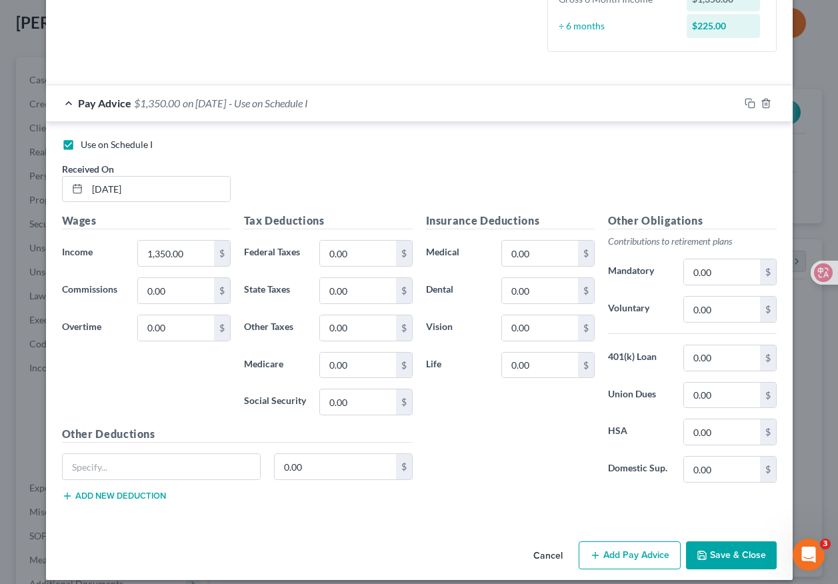
scroll to position [351, 0]
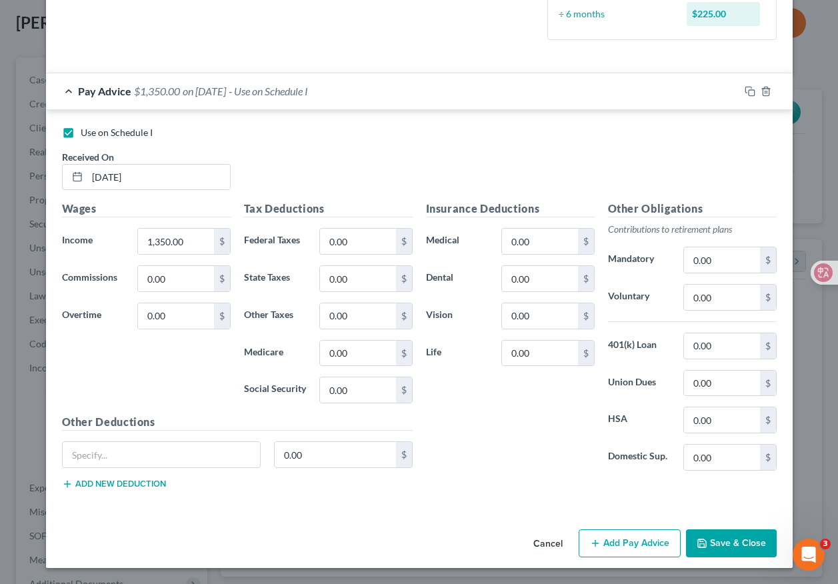
click at [145, 479] on button "Add new deduction" at bounding box center [114, 484] width 104 height 11
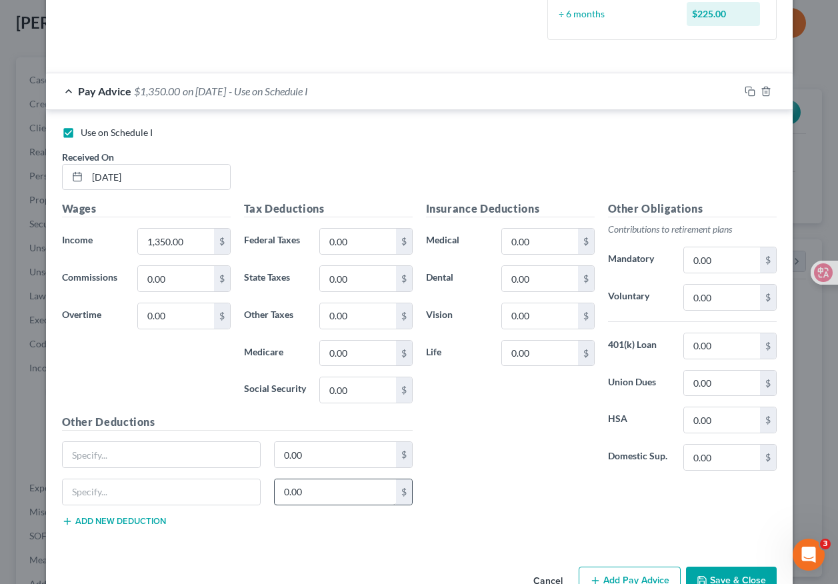
scroll to position [387, 0]
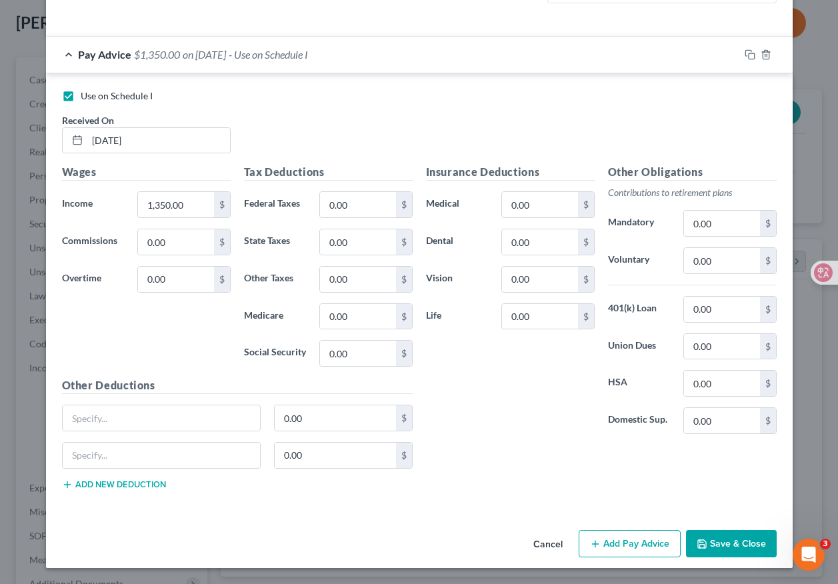
click at [626, 544] on button "Add Pay Advice" at bounding box center [630, 544] width 102 height 28
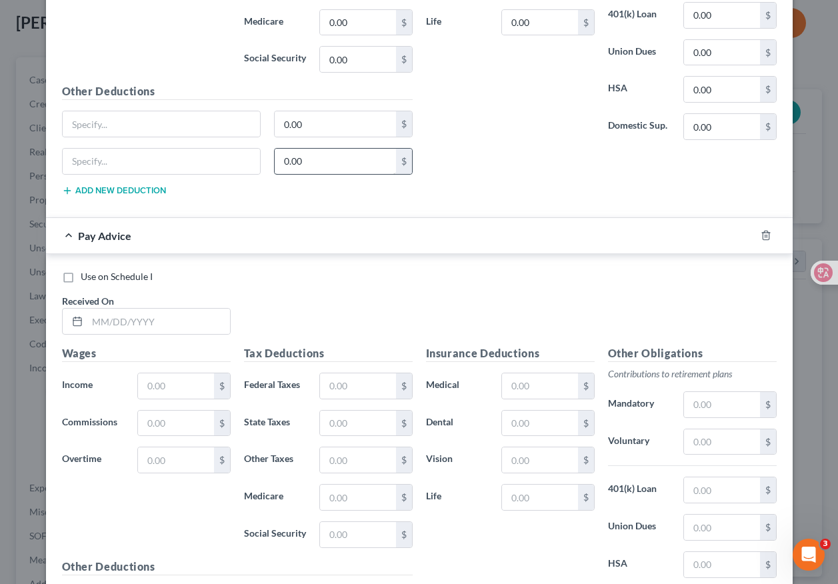
scroll to position [687, 0]
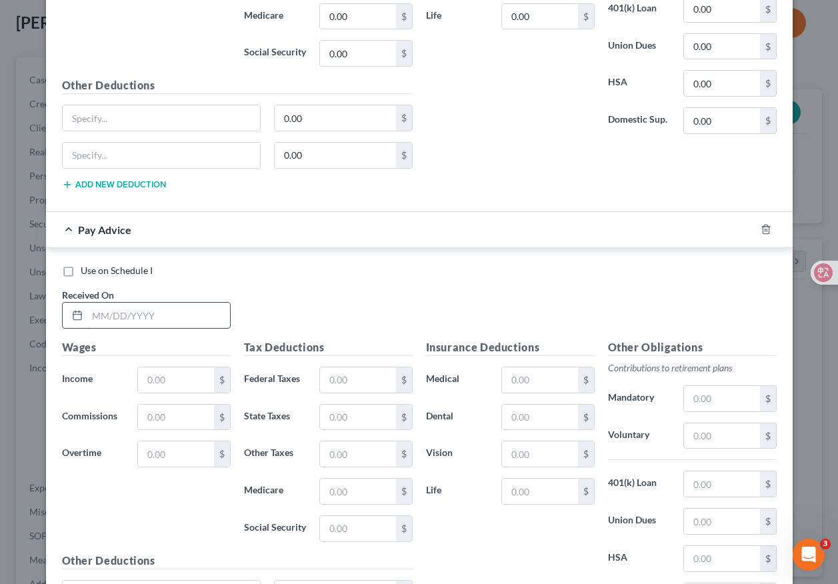
click at [133, 319] on input "text" at bounding box center [158, 315] width 143 height 25
click at [97, 310] on input "[DATE]" at bounding box center [158, 315] width 143 height 25
type input "[DATE]"
click at [159, 385] on input "text" at bounding box center [175, 379] width 75 height 25
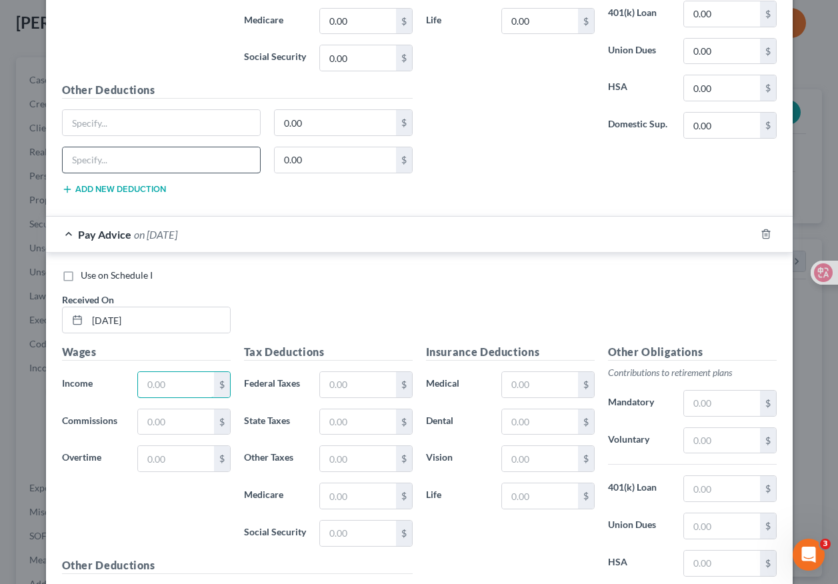
scroll to position [686, 0]
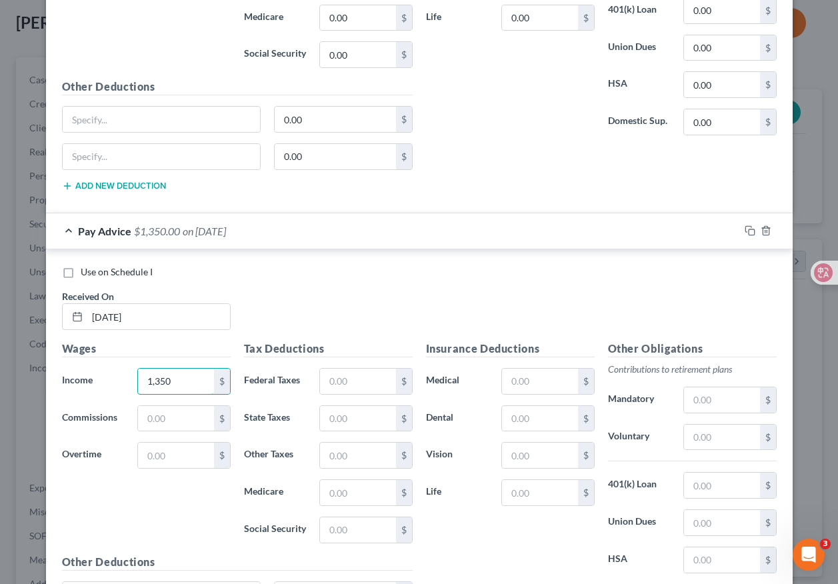
type input "1,350"
click at [188, 532] on div "Wages Income * 1,350 $ Commissions $ Overtime $" at bounding box center [146, 447] width 182 height 213
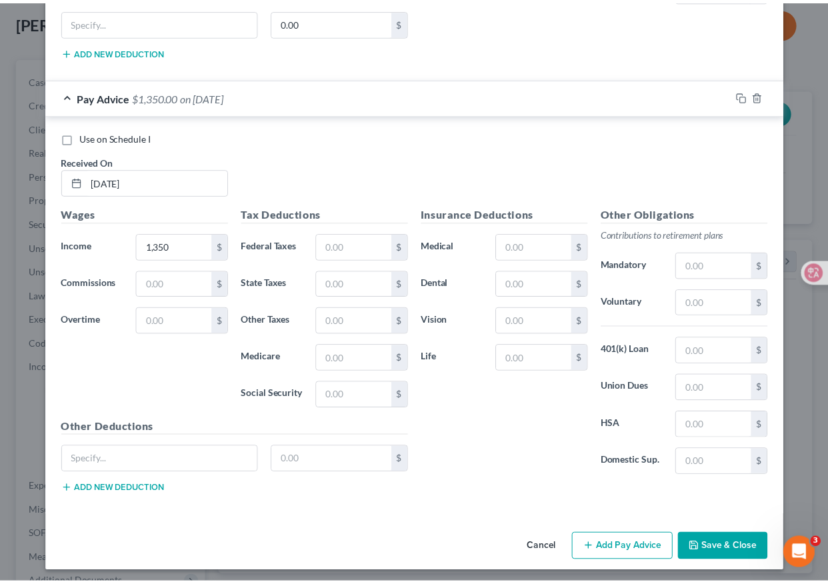
scroll to position [826, 0]
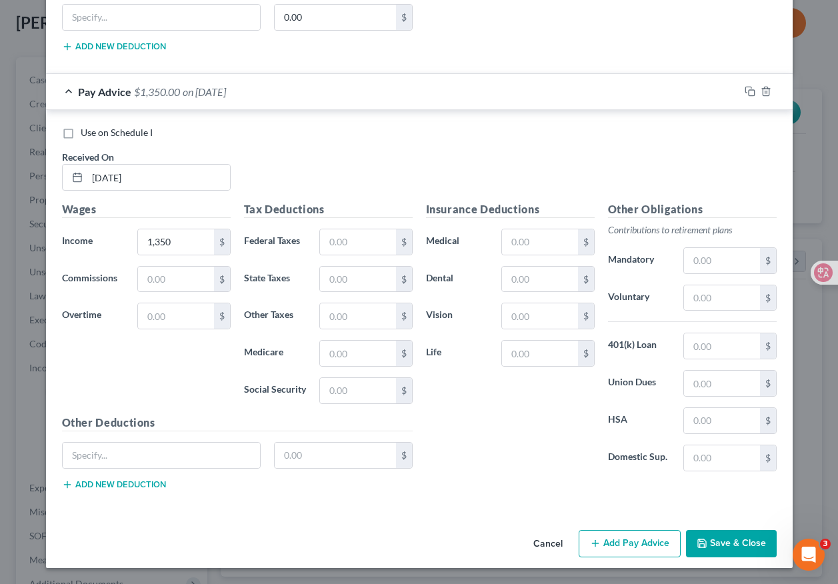
click at [734, 548] on button "Save & Close" at bounding box center [731, 544] width 91 height 28
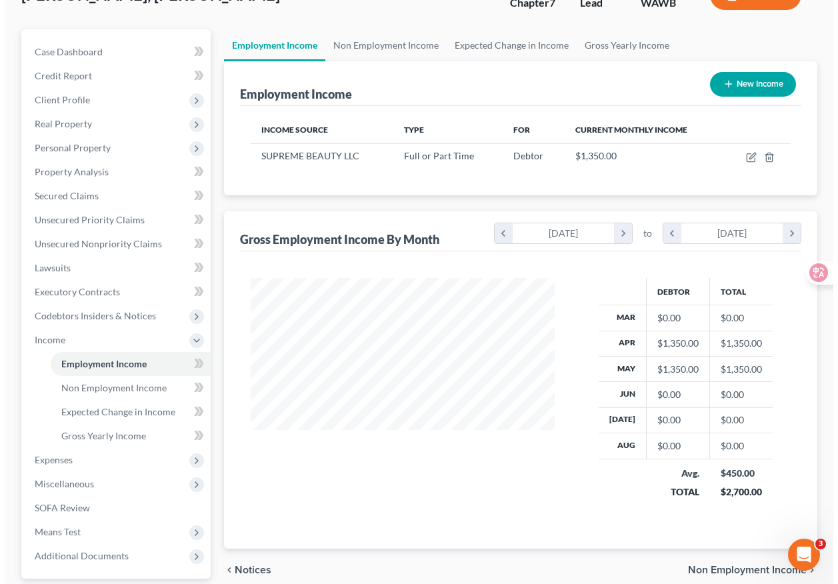
scroll to position [46, 0]
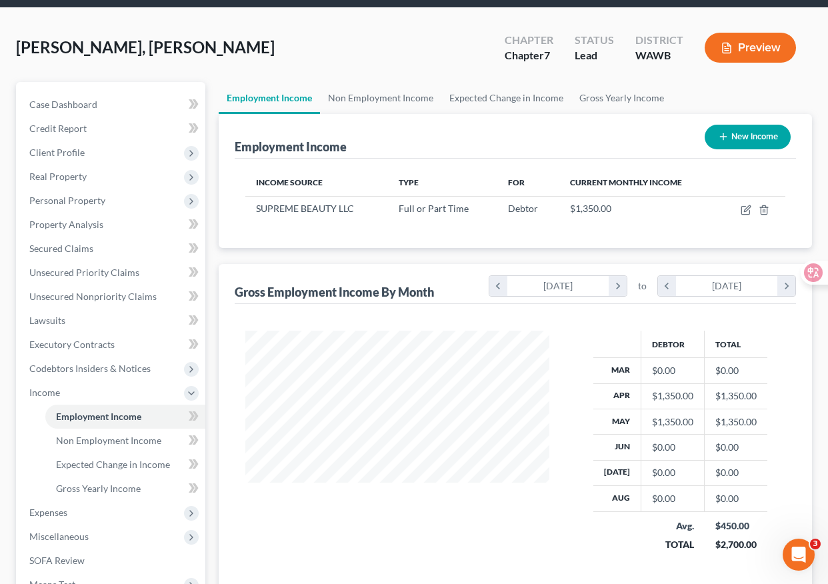
click at [752, 133] on button "New Income" at bounding box center [748, 137] width 86 height 25
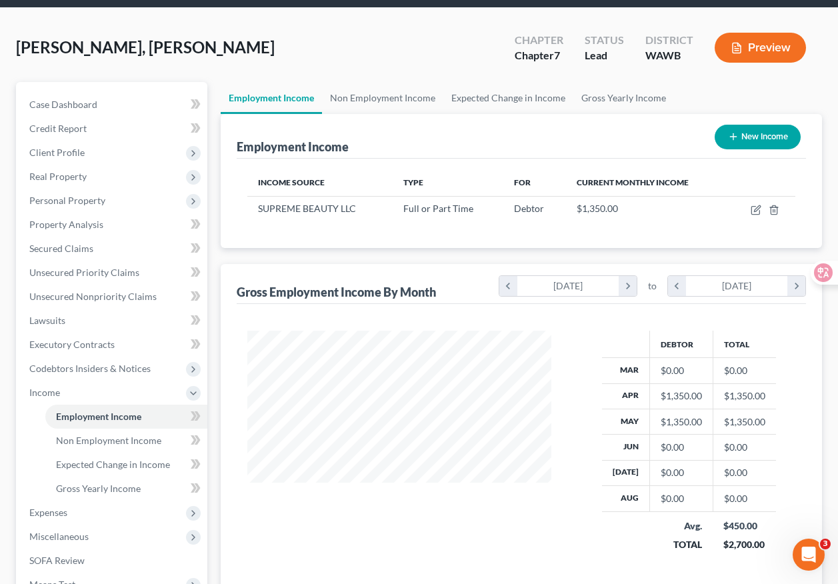
select select "0"
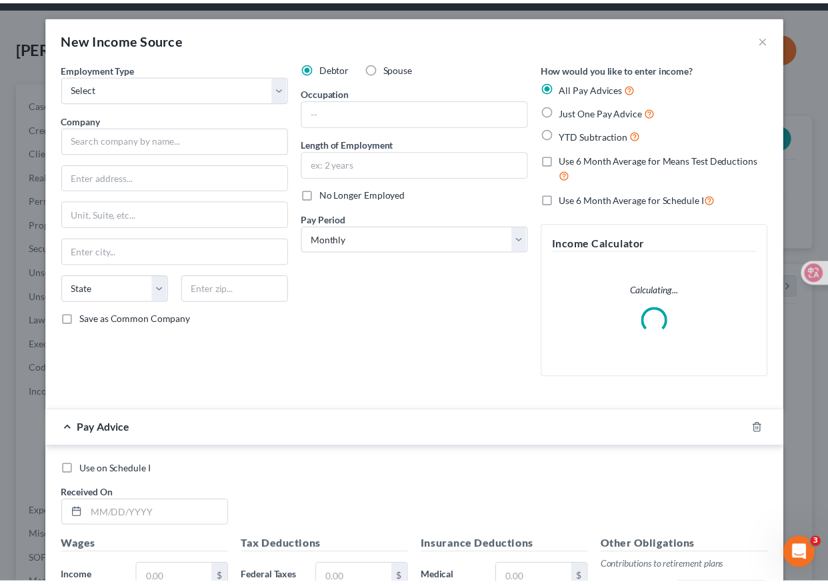
scroll to position [239, 335]
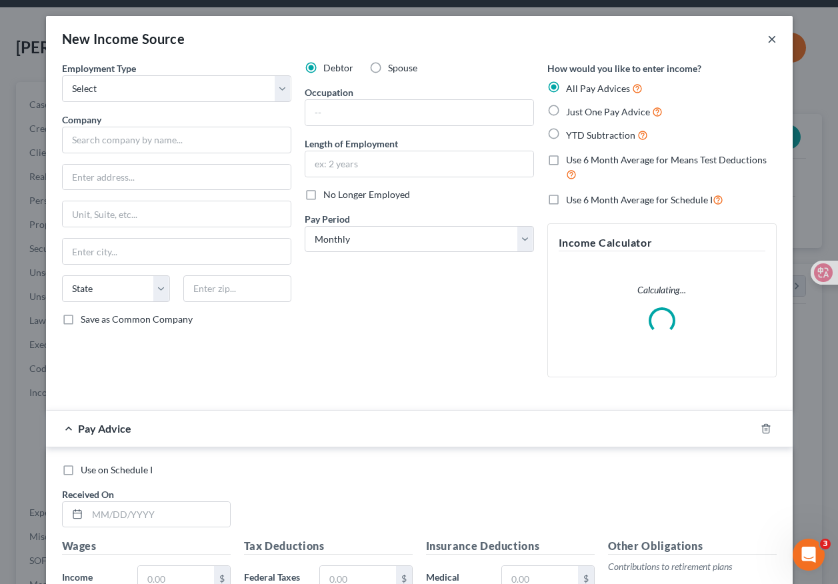
click at [768, 38] on button "×" at bounding box center [772, 39] width 9 height 16
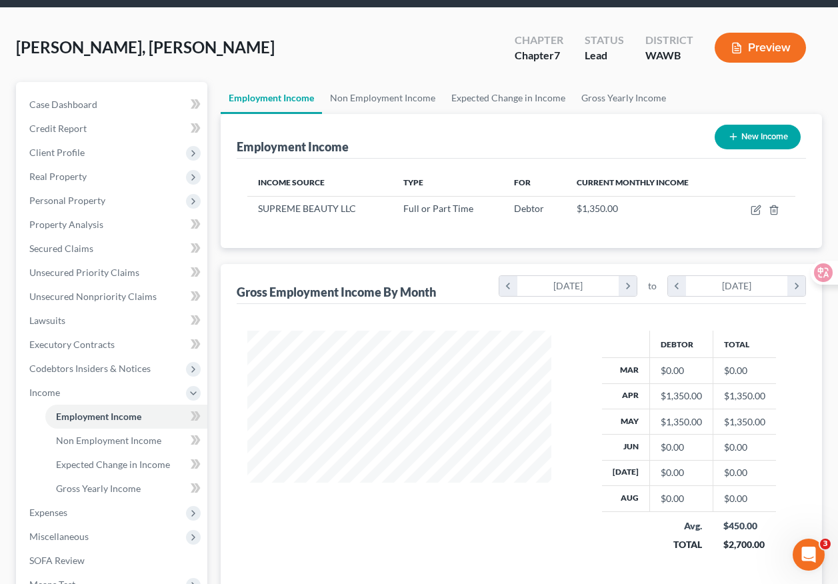
scroll to position [666578, 666486]
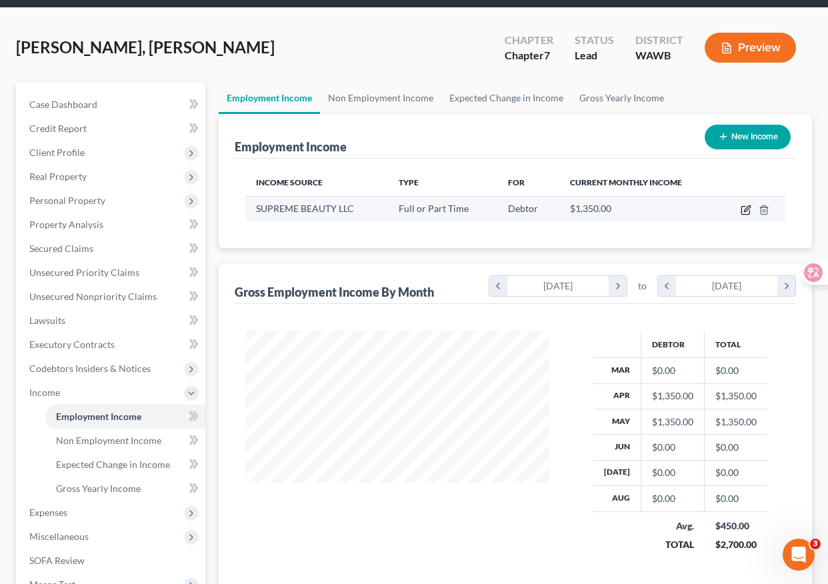
click at [750, 207] on icon "button" at bounding box center [746, 210] width 11 height 11
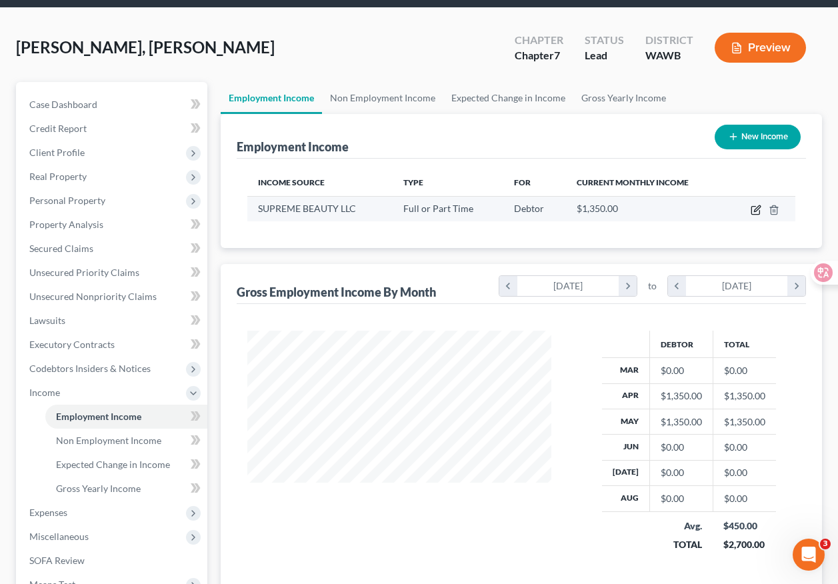
select select "0"
select select "50"
select select "0"
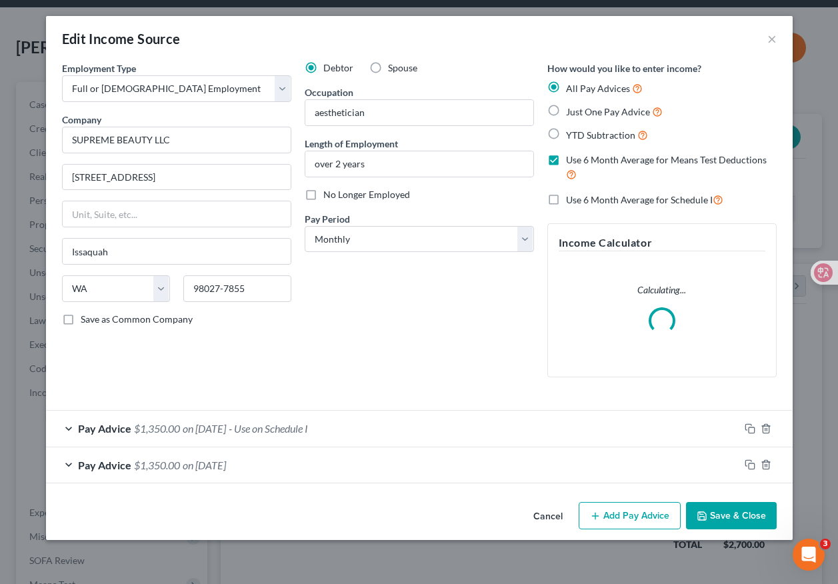
scroll to position [239, 335]
click at [113, 429] on span "Pay Advice" at bounding box center [104, 428] width 53 height 13
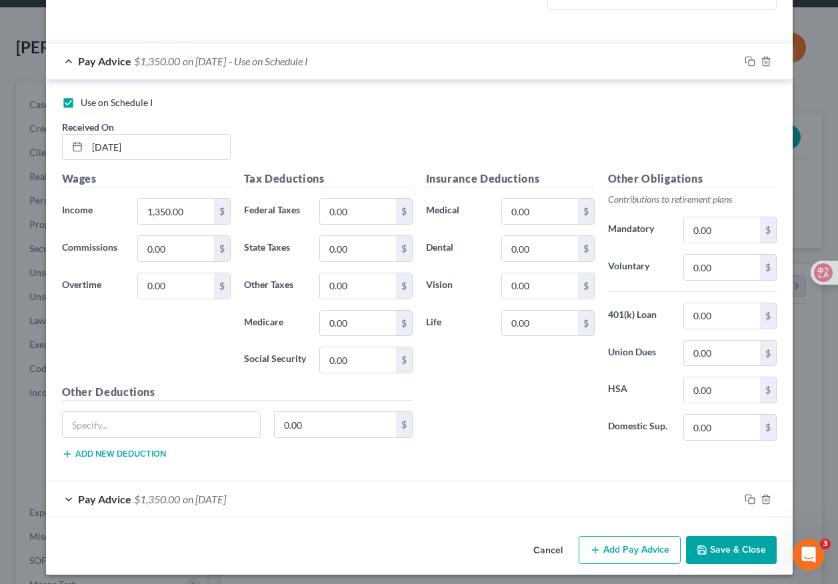
scroll to position [374, 0]
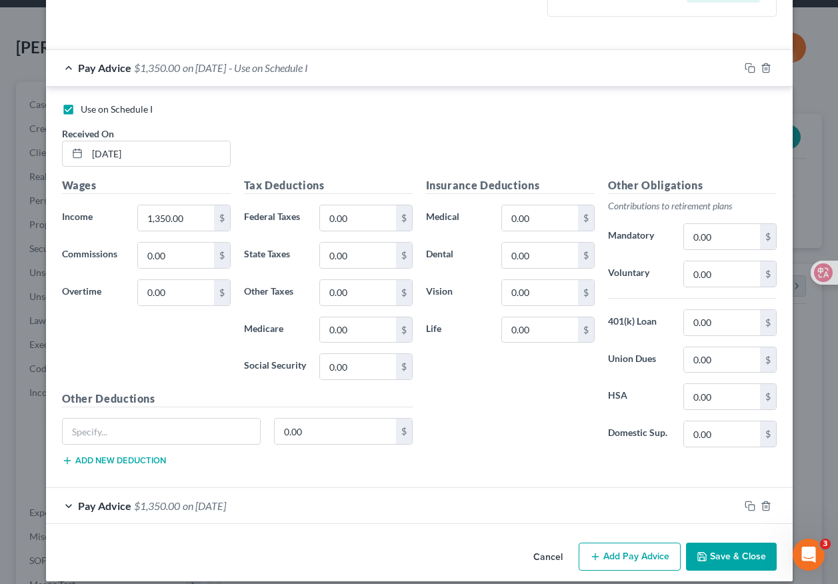
click at [611, 541] on div "Cancel Add Pay Advice Save & Close" at bounding box center [419, 559] width 747 height 44
click at [611, 557] on button "Add Pay Advice" at bounding box center [630, 557] width 102 height 28
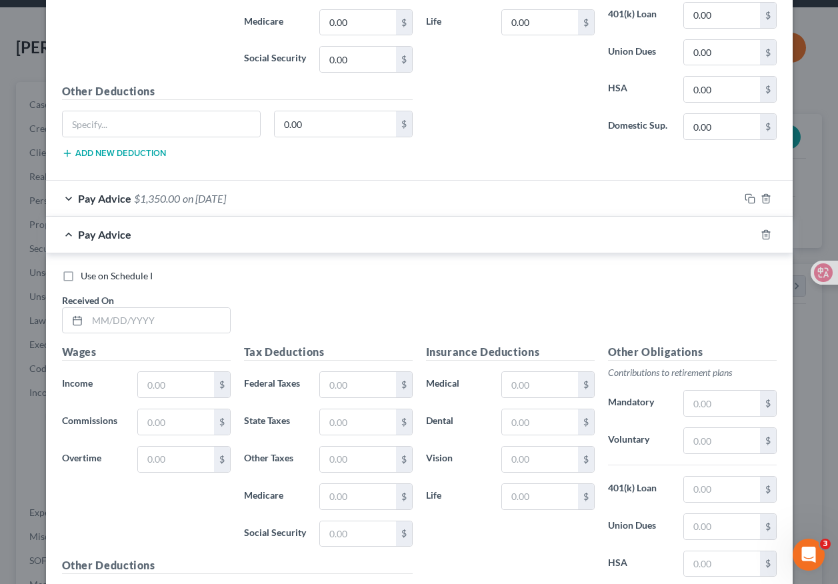
scroll to position [702, 0]
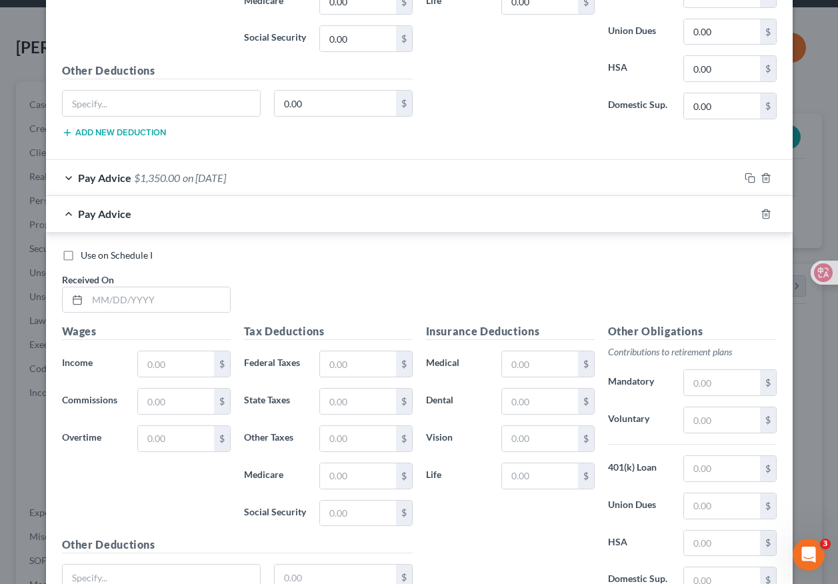
click at [81, 258] on label "Use on Schedule I" at bounding box center [117, 255] width 72 height 13
click at [86, 257] on input "Use on Schedule I" at bounding box center [90, 253] width 9 height 9
checkbox input "true"
checkbox input "false"
click at [71, 176] on div "Pay Advice $1,350.00 on [DATE]" at bounding box center [392, 177] width 693 height 35
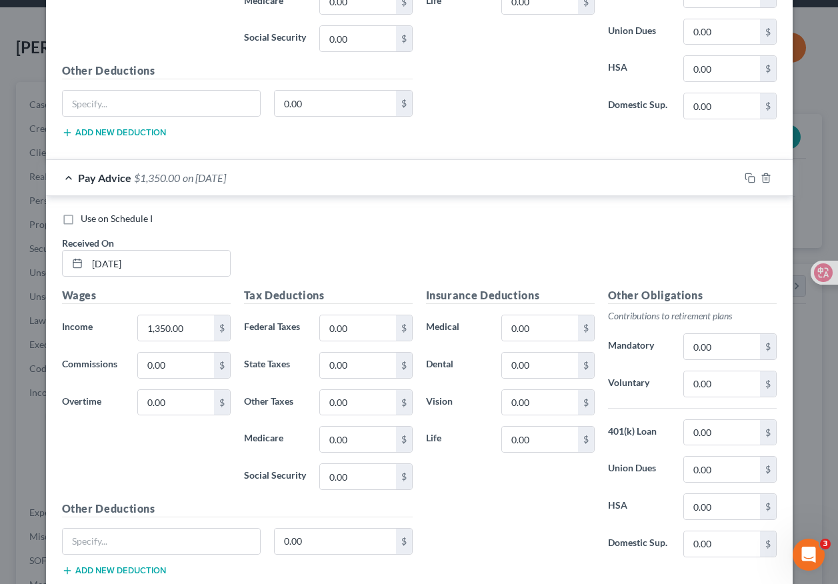
click at [81, 219] on label "Use on Schedule I" at bounding box center [117, 218] width 72 height 13
click at [86, 219] on input "Use on Schedule I" at bounding box center [90, 216] width 9 height 9
checkbox input "true"
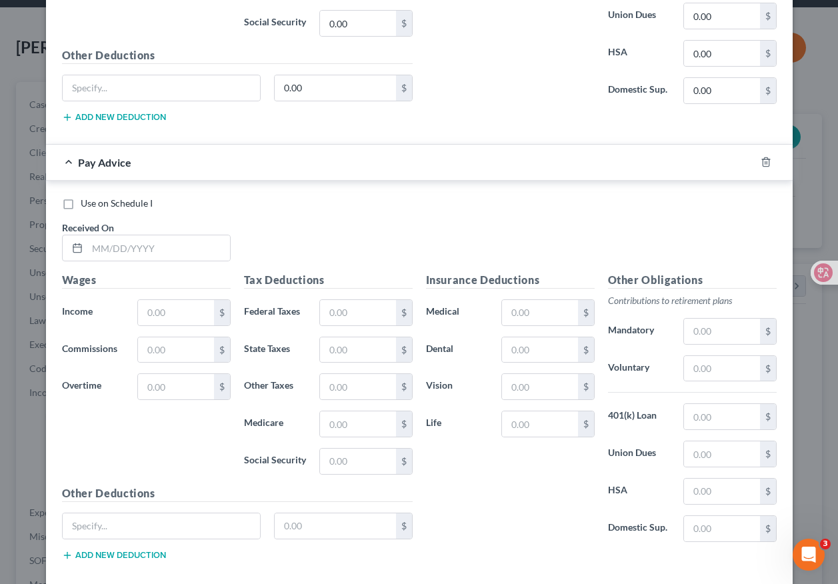
scroll to position [1158, 0]
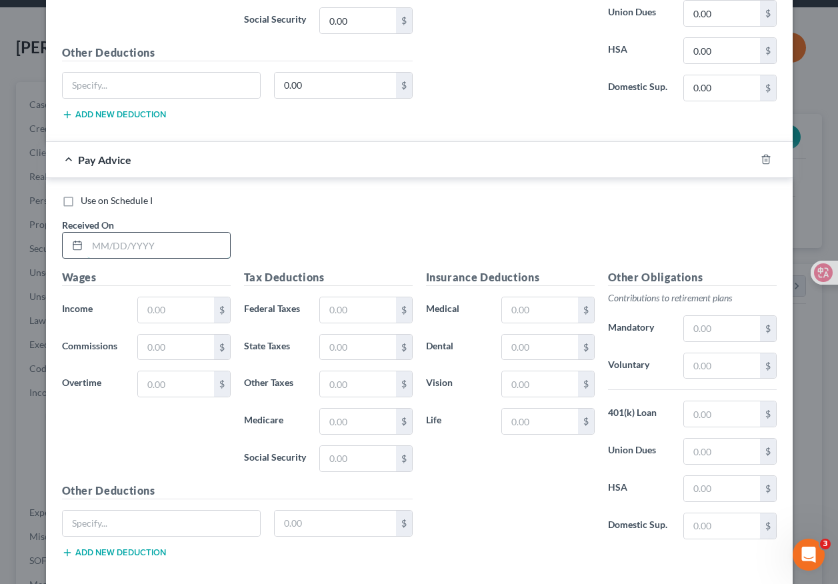
click at [139, 243] on input "text" at bounding box center [158, 245] width 143 height 25
click at [81, 200] on label "Use on Schedule I" at bounding box center [117, 200] width 72 height 13
click at [86, 200] on input "Use on Schedule I" at bounding box center [90, 198] width 9 height 9
checkbox input "true"
checkbox input "false"
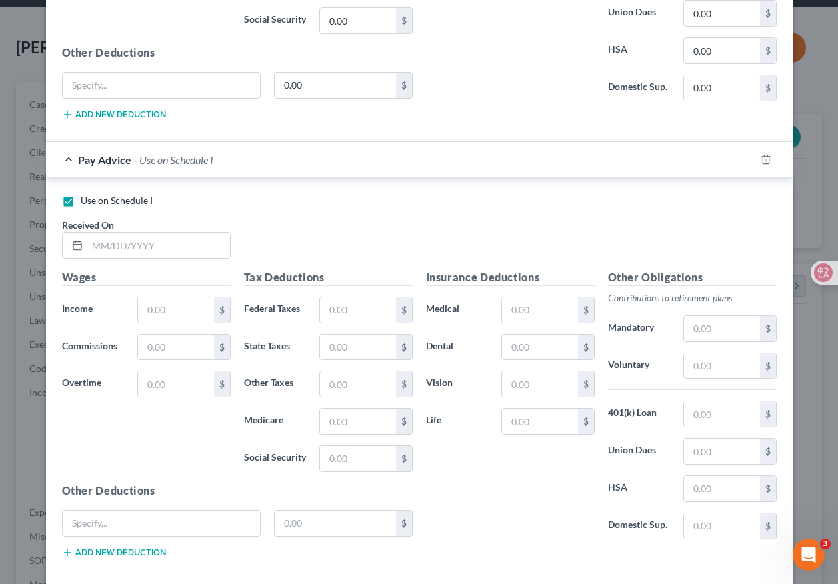
scroll to position [1150, 0]
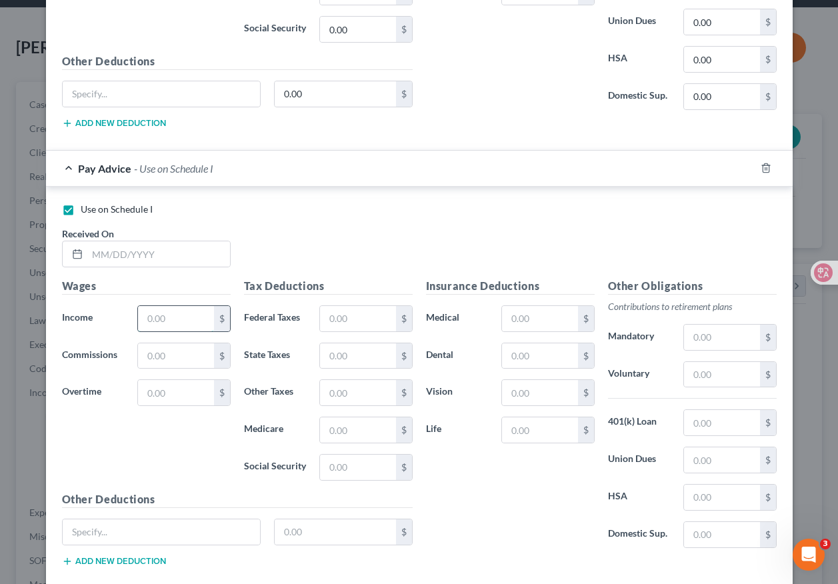
click at [169, 321] on input "text" at bounding box center [175, 318] width 75 height 25
paste input "1100"
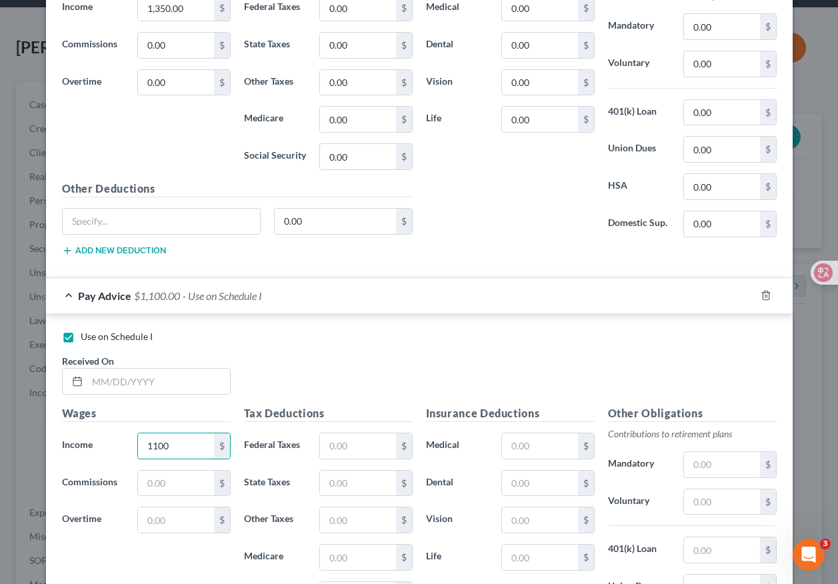
scroll to position [1091, 0]
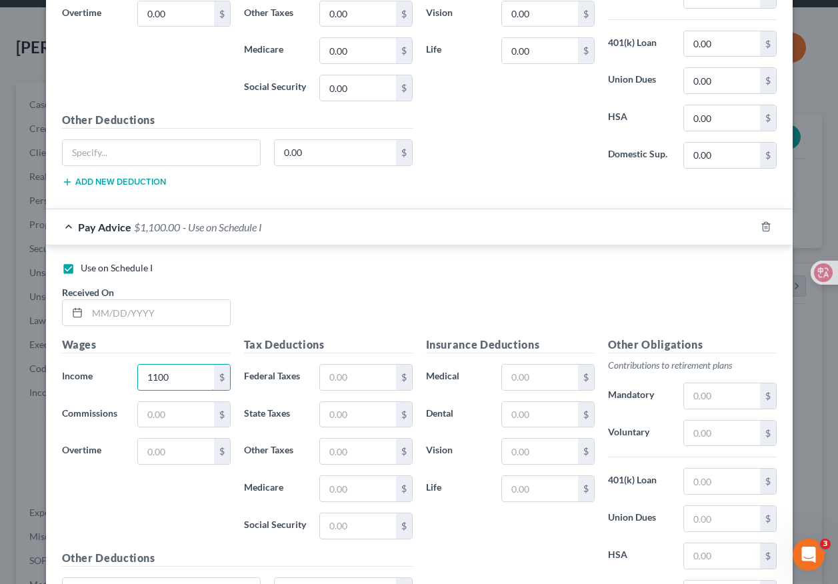
type input "1100"
click at [81, 269] on label "Use on Schedule I" at bounding box center [117, 267] width 72 height 13
click at [86, 269] on input "Use on Schedule I" at bounding box center [90, 265] width 9 height 9
checkbox input "false"
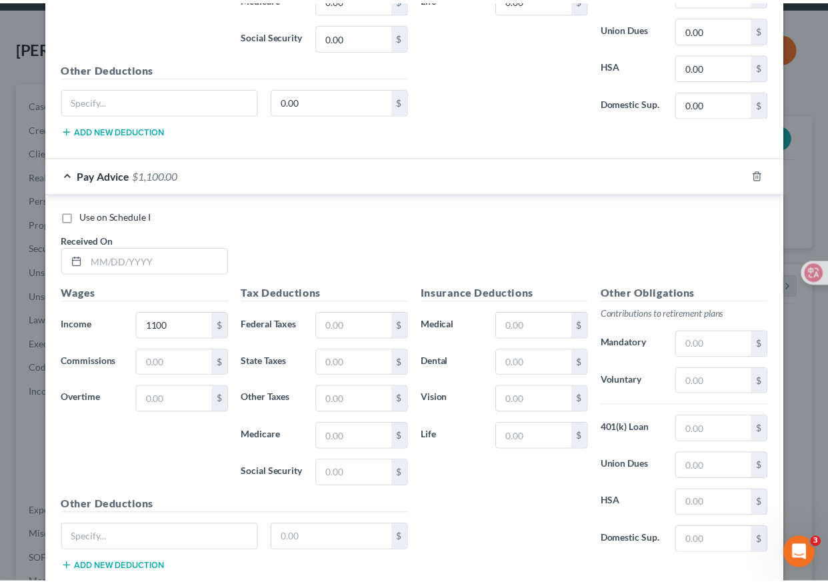
scroll to position [1226, 0]
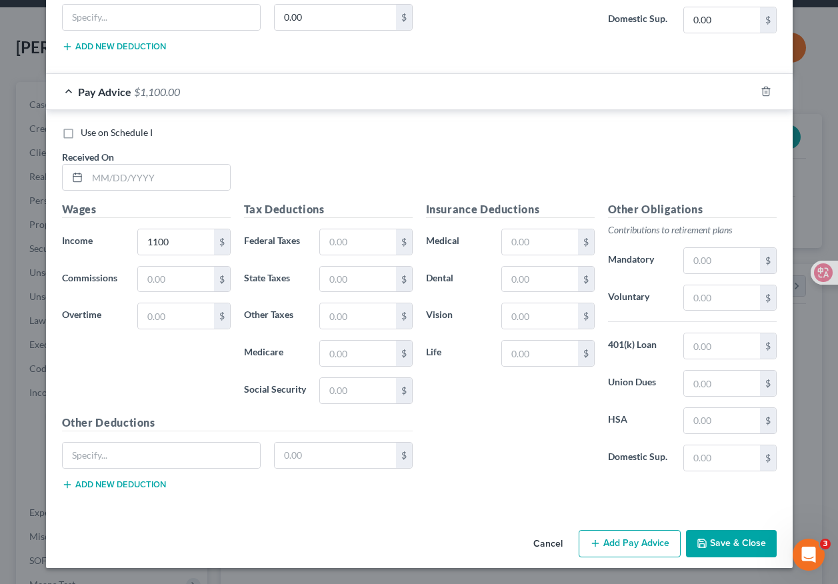
click at [544, 543] on button "Cancel" at bounding box center [548, 544] width 51 height 27
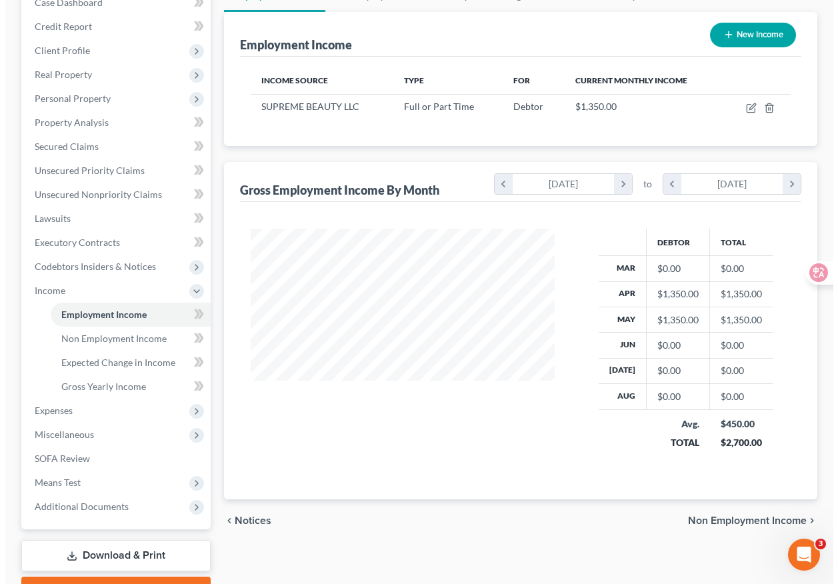
scroll to position [145, 0]
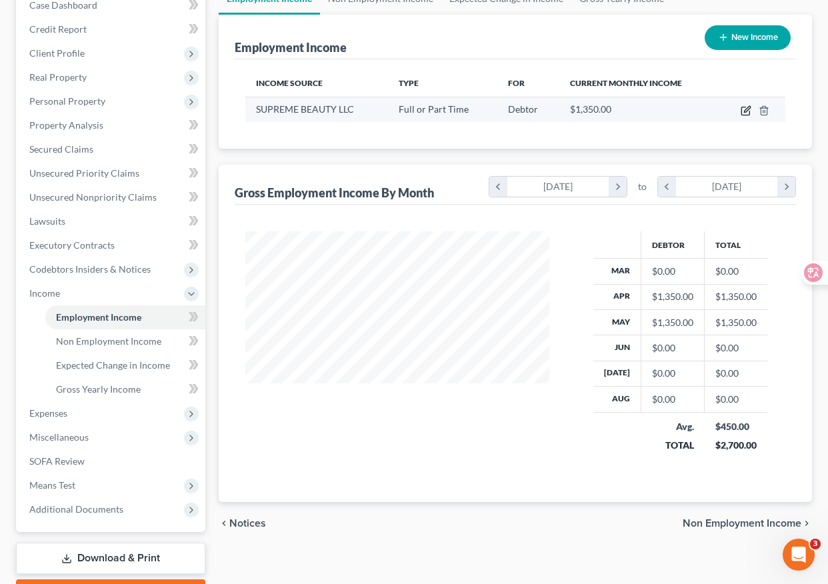
click at [748, 112] on icon "button" at bounding box center [746, 110] width 11 height 11
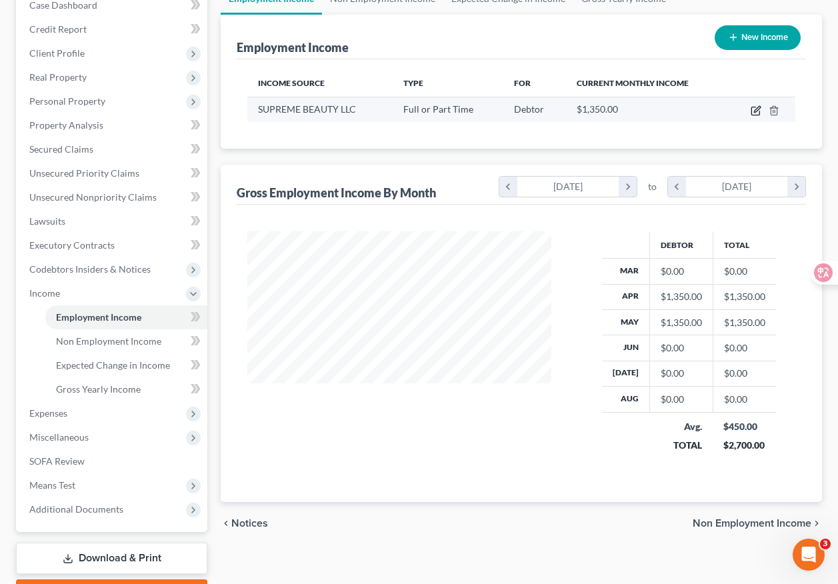
scroll to position [239, 335]
select select "0"
select select "50"
select select "0"
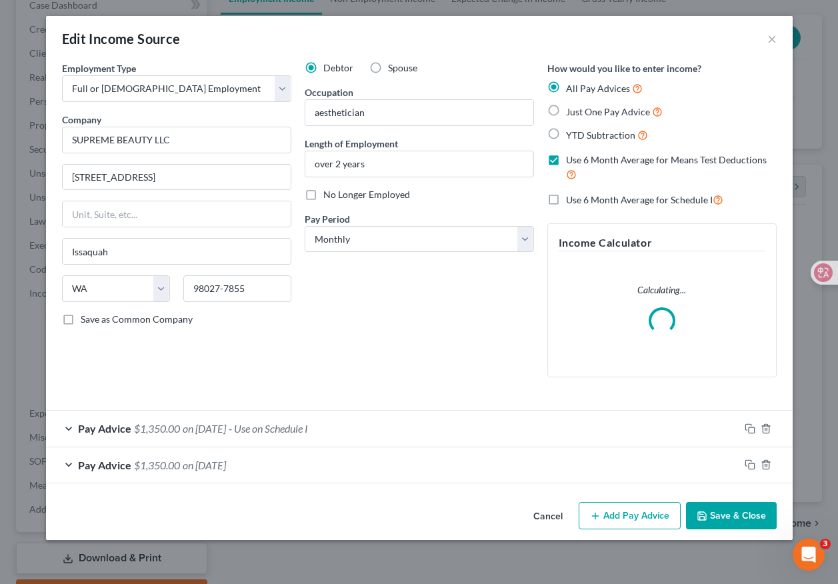
click at [213, 377] on div "Employment Type * Select Full or [DEMOGRAPHIC_DATA] Employment Self Employment …" at bounding box center [176, 224] width 243 height 327
click at [627, 506] on button "Add Pay Advice" at bounding box center [630, 516] width 102 height 28
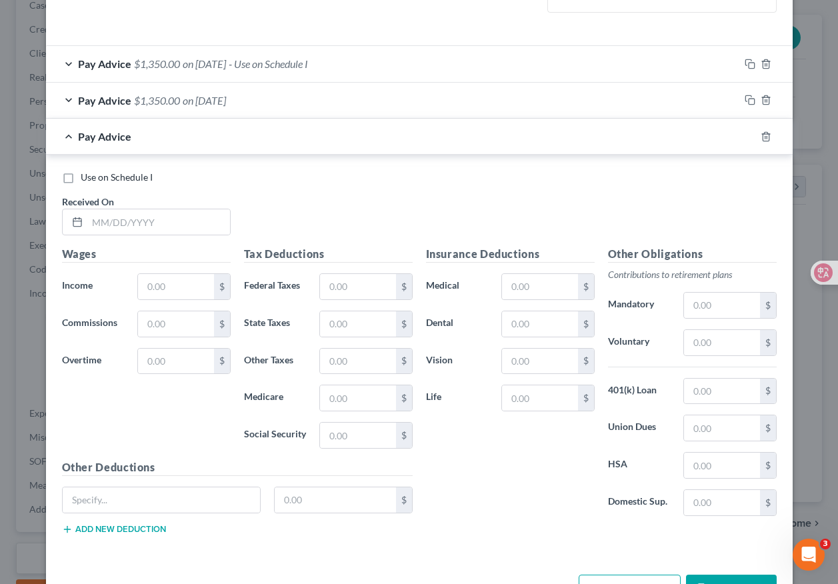
scroll to position [380, 0]
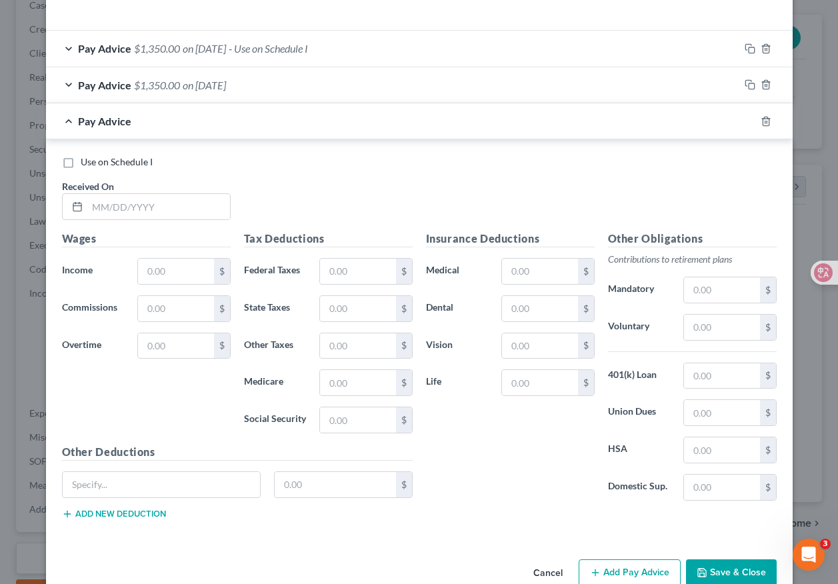
click at [81, 165] on label "Use on Schedule I" at bounding box center [117, 161] width 72 height 13
click at [86, 164] on input "Use on Schedule I" at bounding box center [90, 159] width 9 height 9
checkbox input "true"
click at [101, 200] on input "text" at bounding box center [158, 206] width 143 height 25
click at [96, 202] on input "[DATE]" at bounding box center [158, 206] width 143 height 25
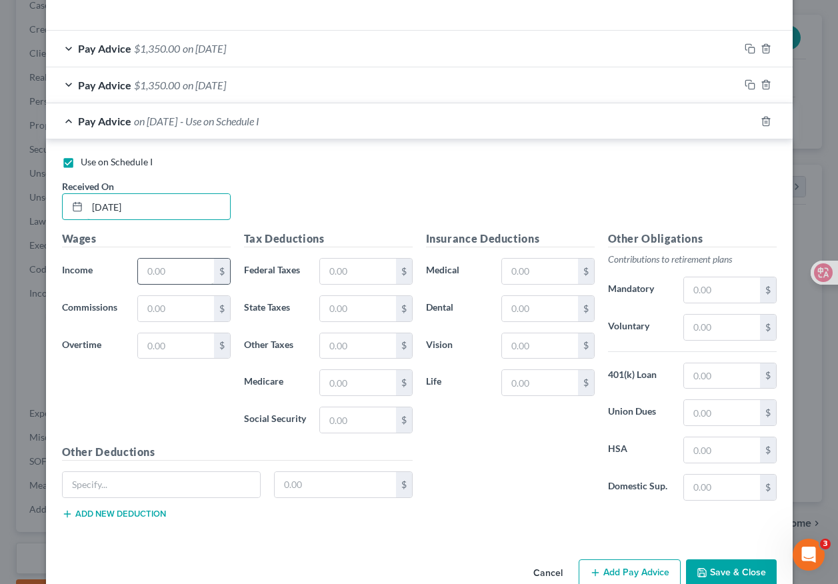
type input "[DATE]"
click at [159, 279] on input "text" at bounding box center [175, 271] width 75 height 25
type input "1,100"
click at [185, 378] on div "Wages Income * 1,100 $ Commissions $ Overtime $" at bounding box center [146, 337] width 182 height 213
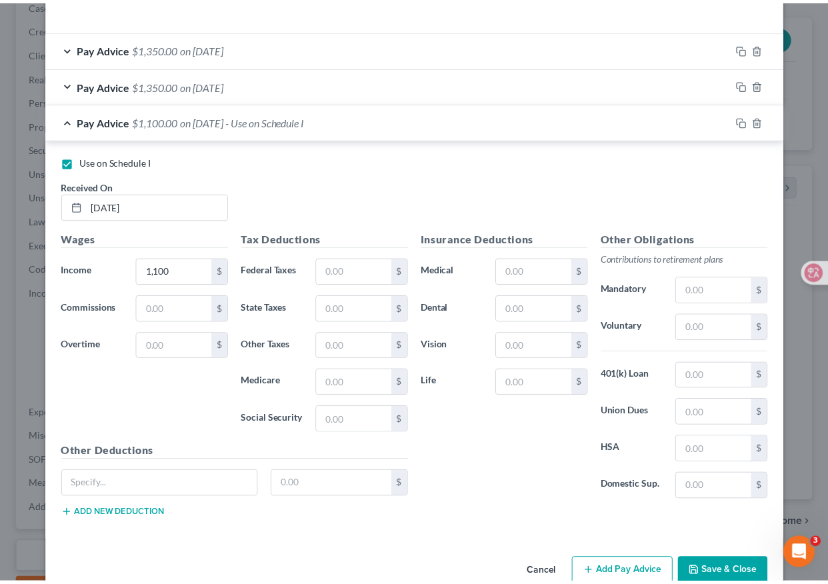
scroll to position [409, 0]
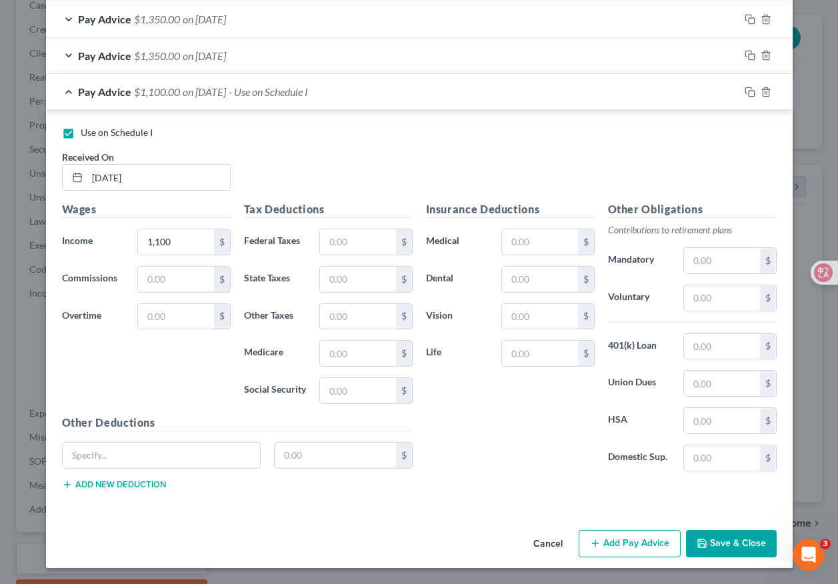
click at [708, 541] on button "Save & Close" at bounding box center [731, 544] width 91 height 28
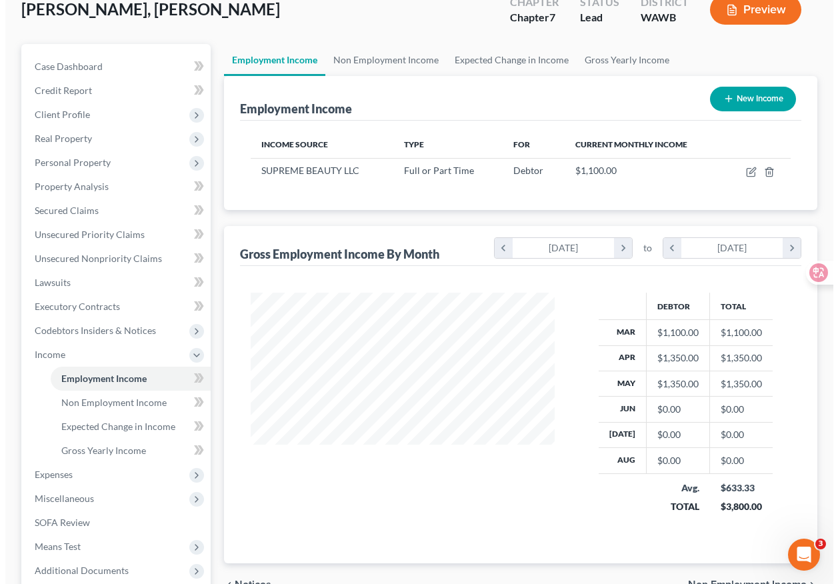
scroll to position [81, 0]
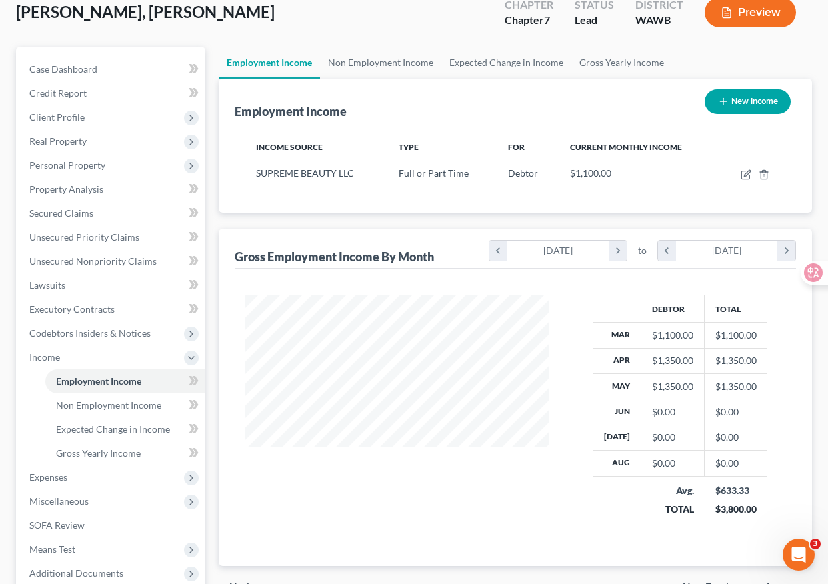
click at [757, 106] on button "New Income" at bounding box center [748, 101] width 86 height 25
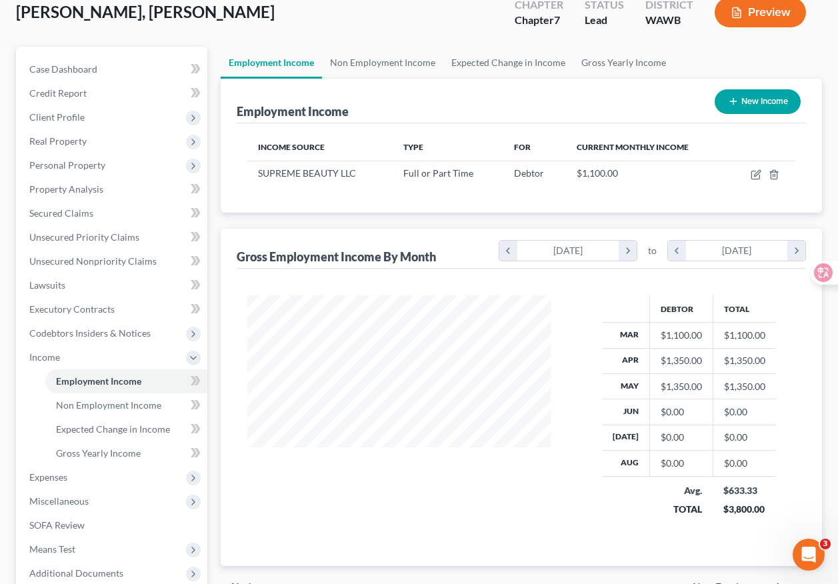
select select "0"
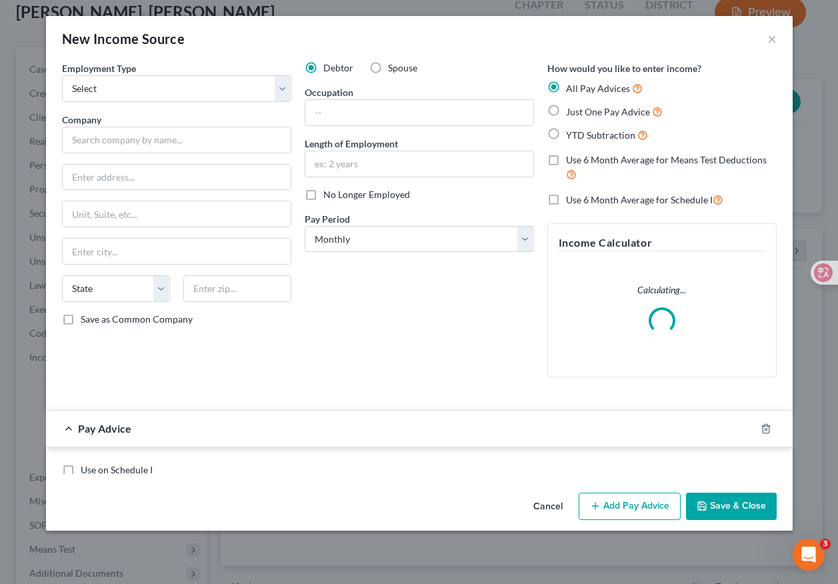
scroll to position [239, 335]
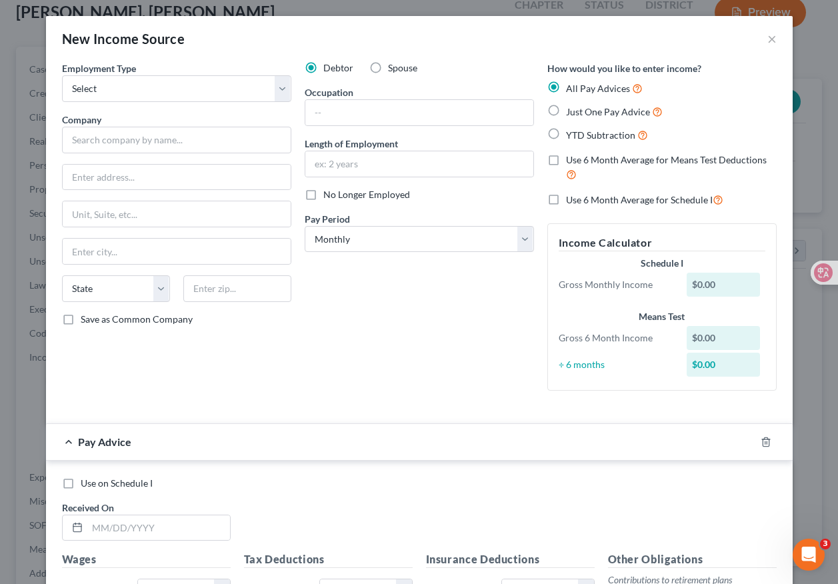
click at [388, 69] on label "Spouse" at bounding box center [402, 67] width 29 height 13
click at [393, 69] on input "Spouse" at bounding box center [397, 65] width 9 height 9
radio input "true"
click at [236, 89] on select "Select Full or [DEMOGRAPHIC_DATA] Employment Self Employment" at bounding box center [176, 88] width 229 height 27
click at [323, 69] on label "Debtor" at bounding box center [338, 67] width 30 height 13
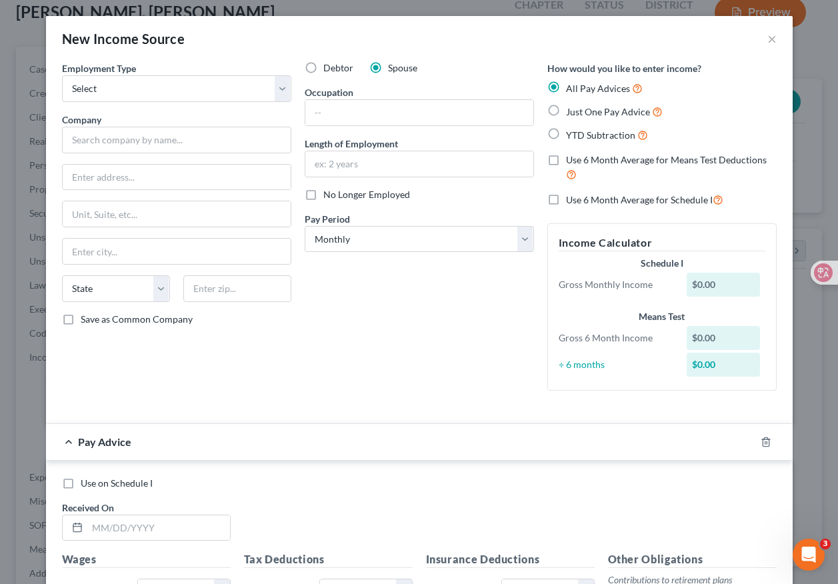
click at [329, 69] on input "Debtor" at bounding box center [333, 65] width 9 height 9
radio input "true"
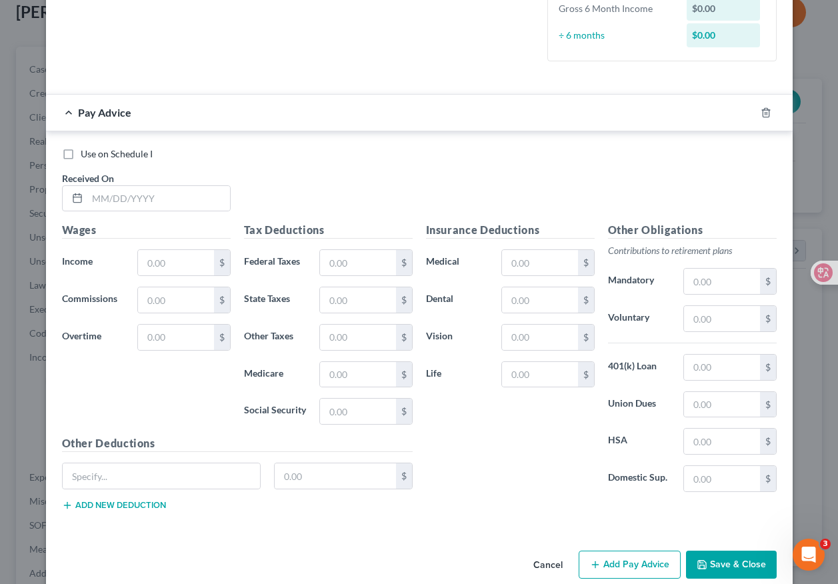
scroll to position [337, 0]
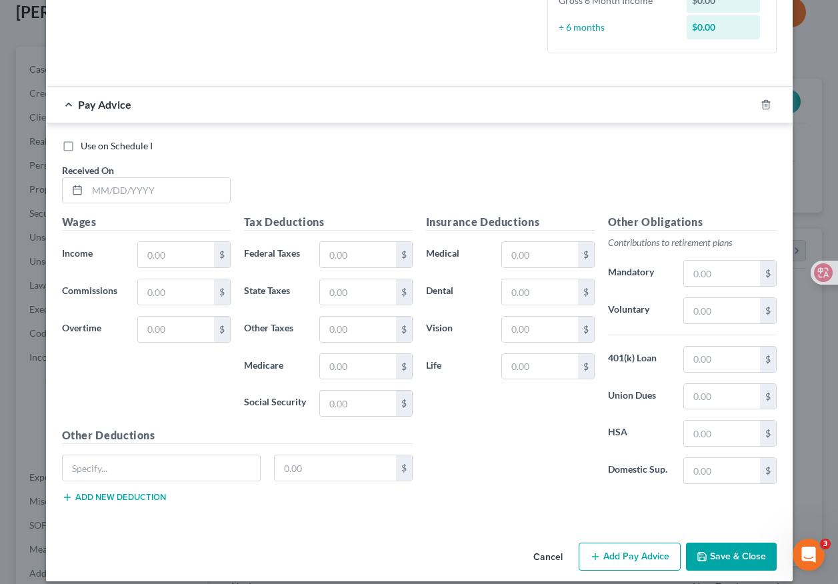
click at [78, 98] on span "Pay Advice" at bounding box center [104, 104] width 53 height 13
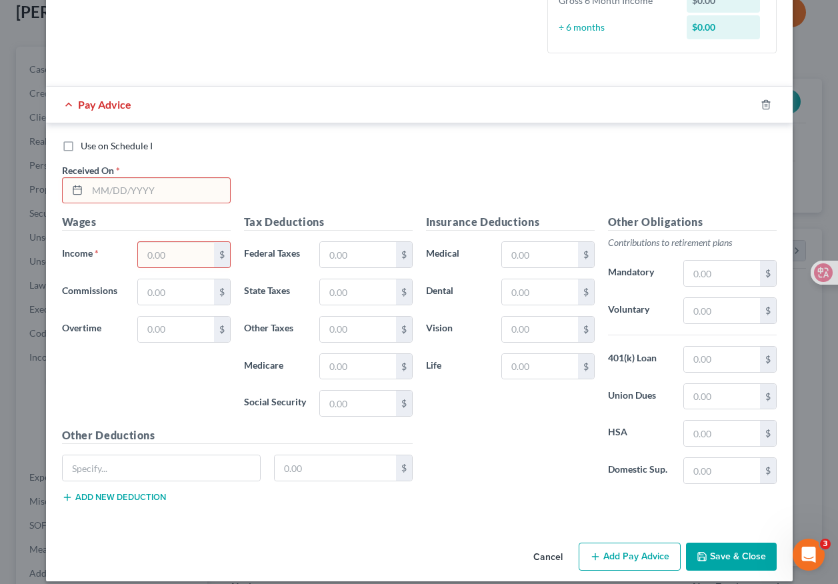
click at [83, 107] on span "Pay Advice" at bounding box center [104, 104] width 53 height 13
click at [65, 103] on div "Pay Advice" at bounding box center [400, 104] width 709 height 35
click at [763, 101] on icon "button" at bounding box center [766, 104] width 6 height 9
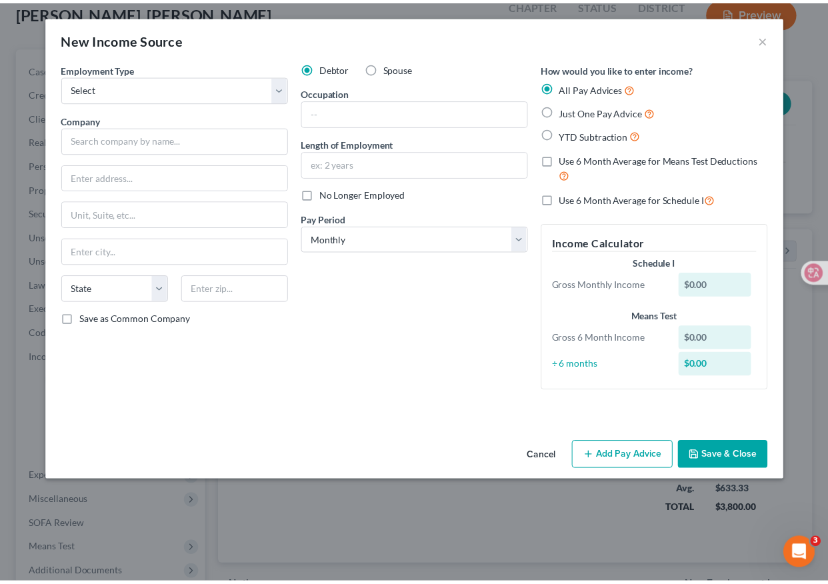
scroll to position [0, 0]
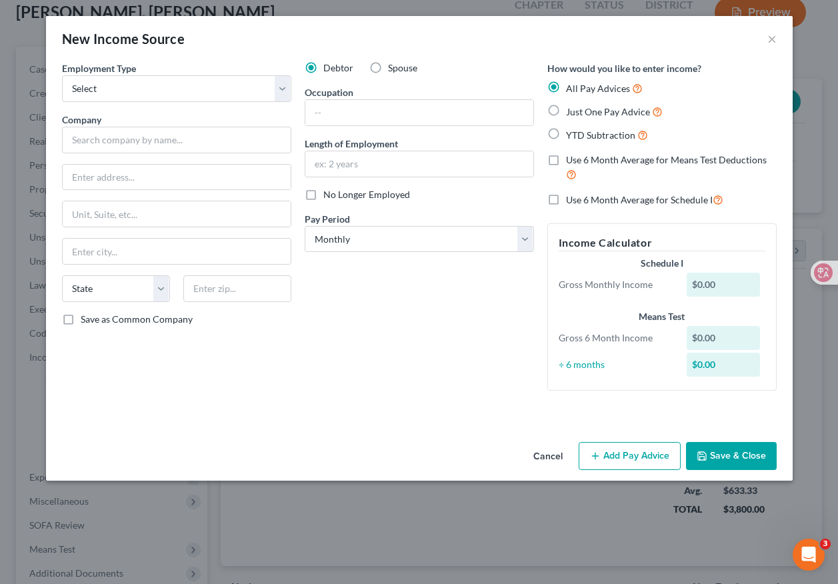
click at [388, 67] on label "Spouse" at bounding box center [402, 67] width 29 height 13
click at [393, 67] on input "Spouse" at bounding box center [397, 65] width 9 height 9
radio input "true"
click at [773, 38] on button "×" at bounding box center [772, 39] width 9 height 16
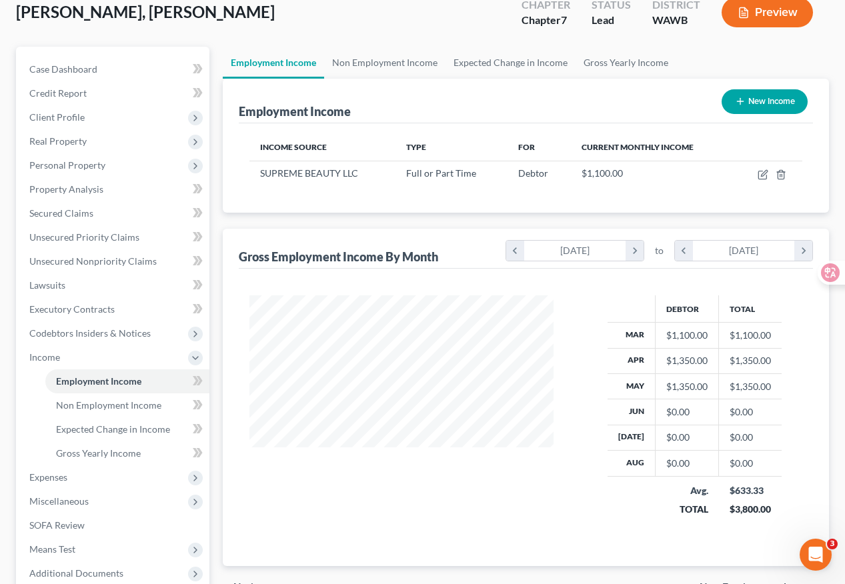
scroll to position [666578, 666479]
click at [89, 42] on div "[PERSON_NAME], [PERSON_NAME] Upgraded Chapter Chapter 7 Status Lead District [G…" at bounding box center [422, 18] width 813 height 58
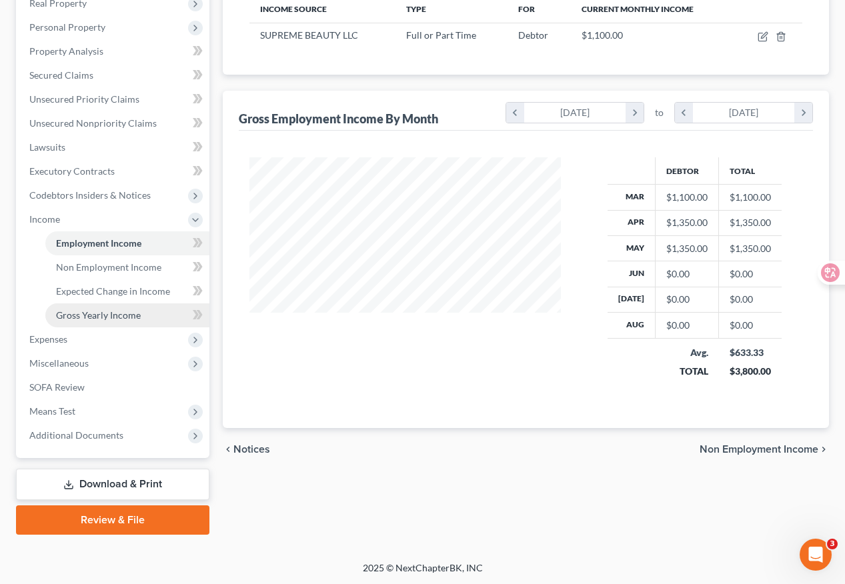
click at [141, 313] on link "Gross Yearly Income" at bounding box center [127, 315] width 164 height 24
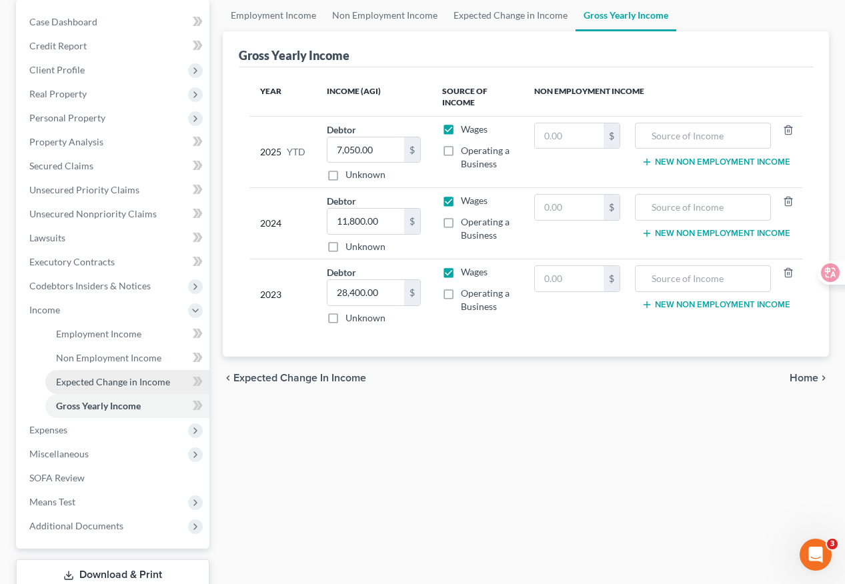
scroll to position [146, 0]
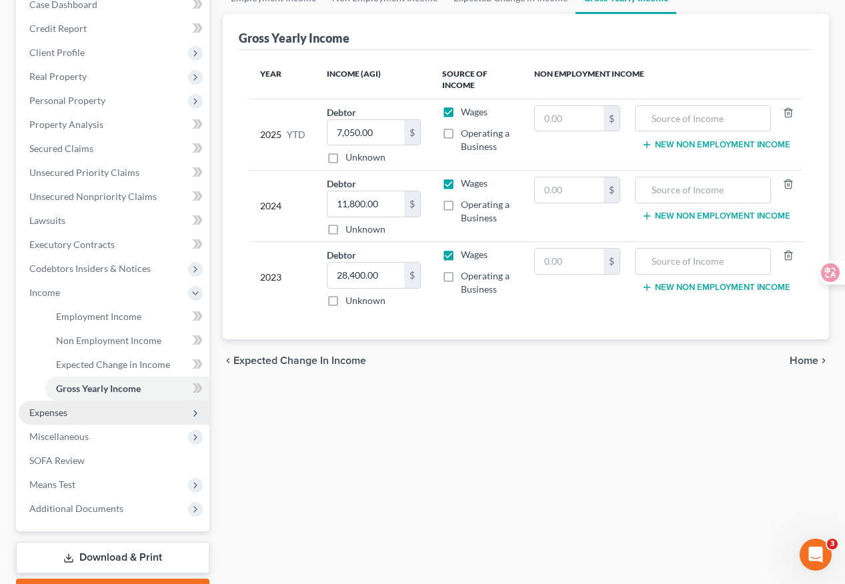
click at [151, 415] on span "Expenses" at bounding box center [114, 413] width 191 height 24
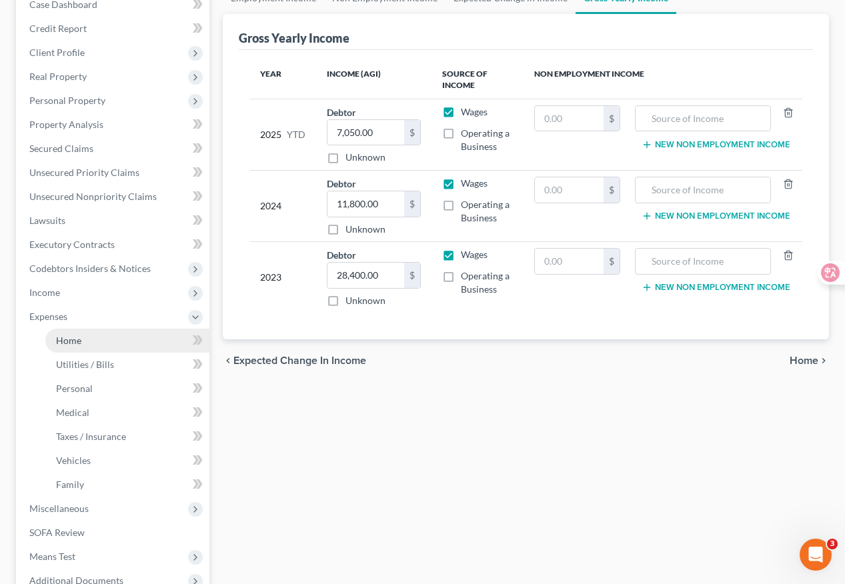
click at [178, 334] on link "Home" at bounding box center [127, 341] width 164 height 24
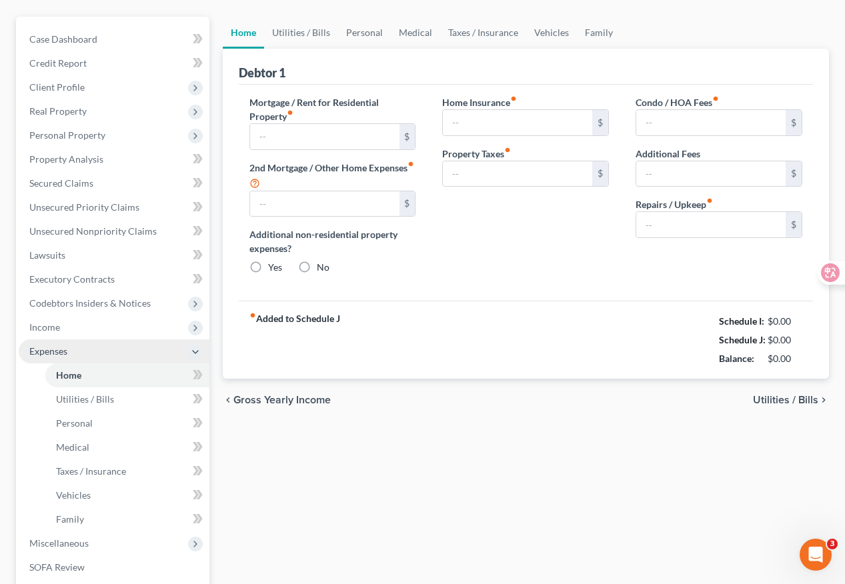
type input "0.00"
radio input "true"
type input "0.00"
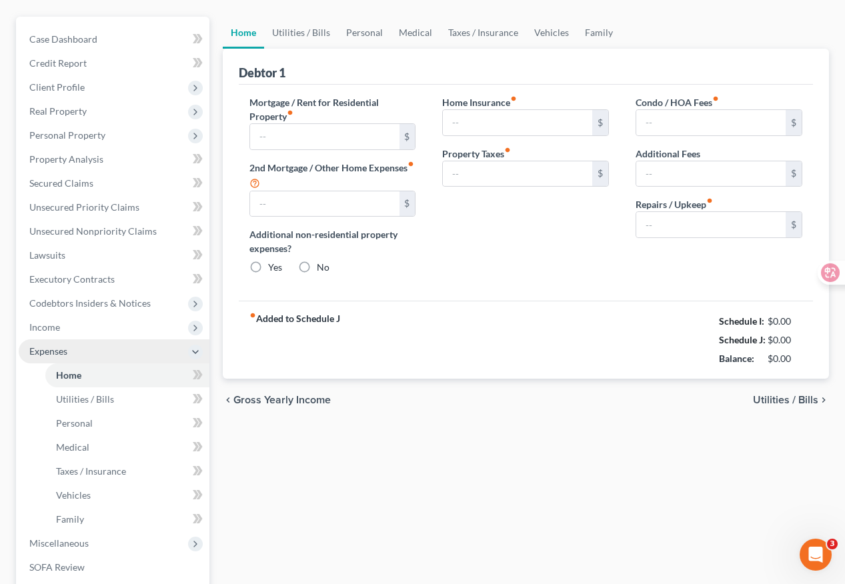
type input "0.00"
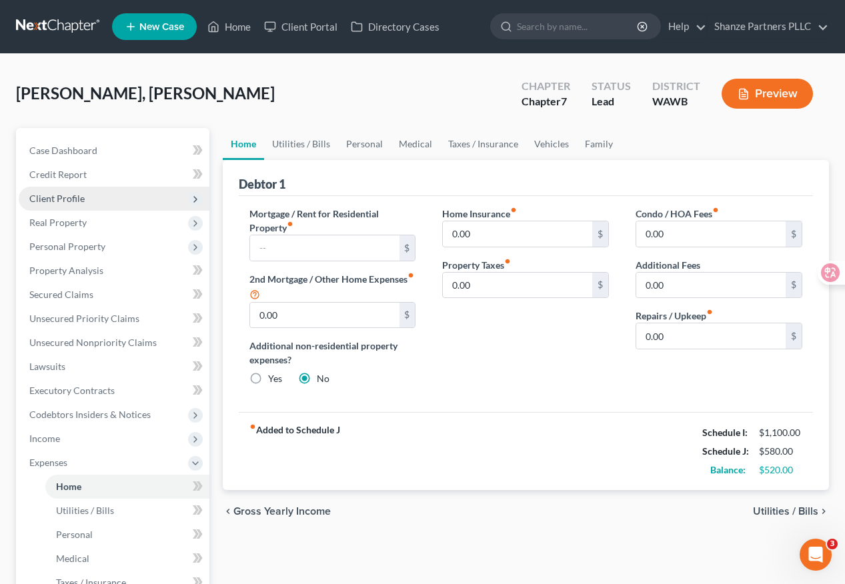
click at [113, 196] on span "Client Profile" at bounding box center [114, 199] width 191 height 24
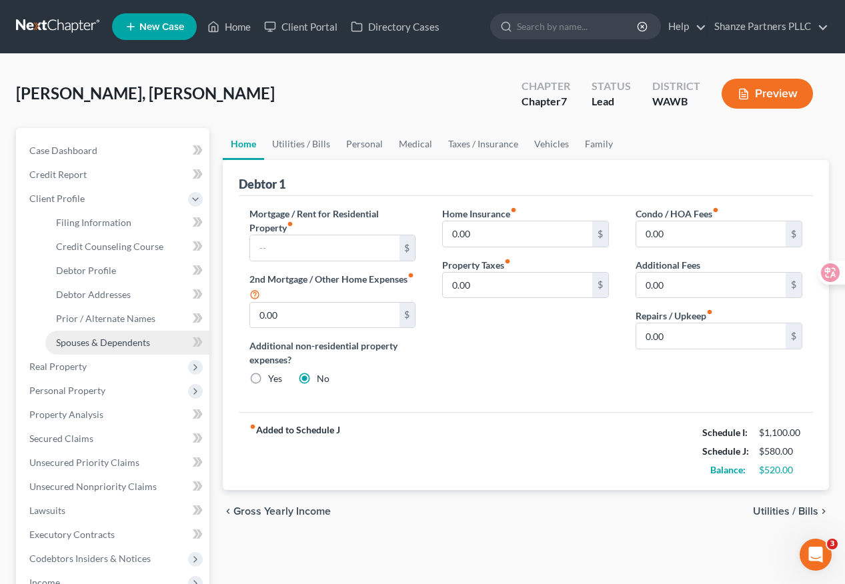
click at [147, 342] on span "Spouses & Dependents" at bounding box center [103, 342] width 94 height 11
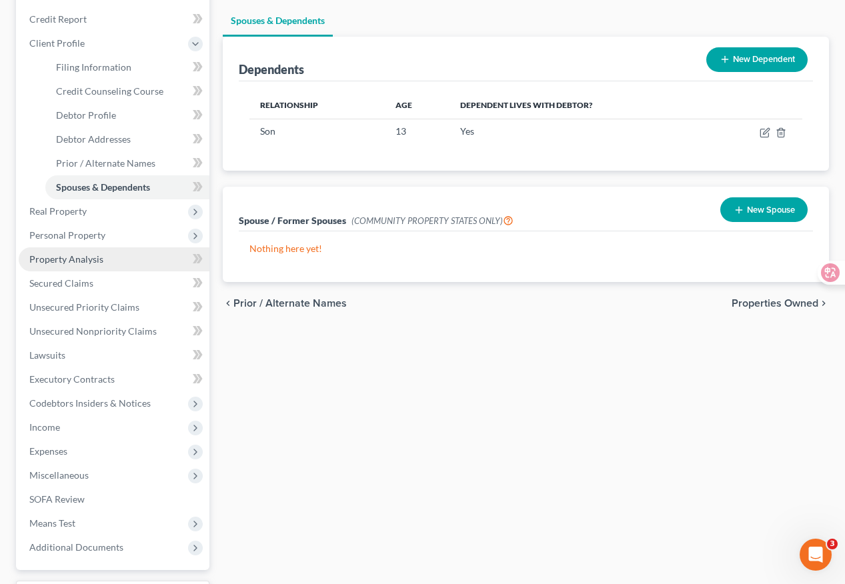
scroll to position [219, 0]
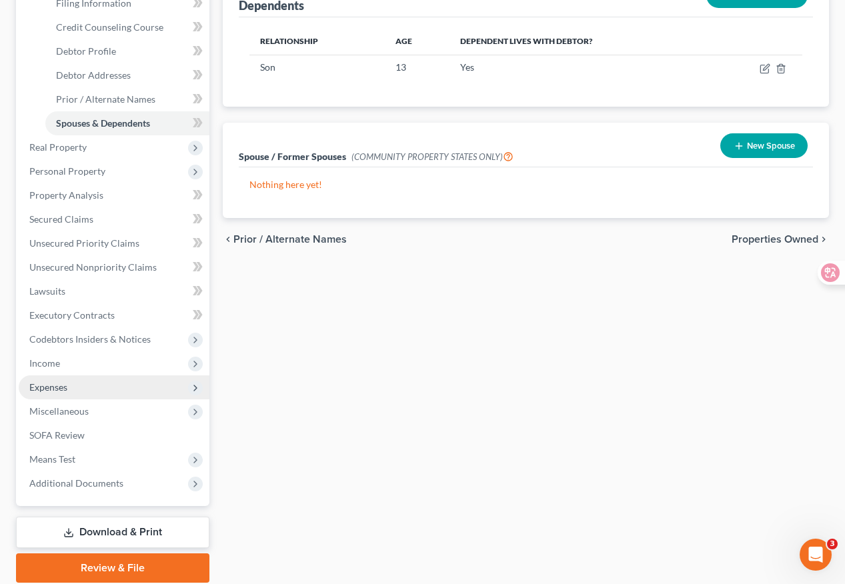
click at [161, 385] on span "Expenses" at bounding box center [114, 387] width 191 height 24
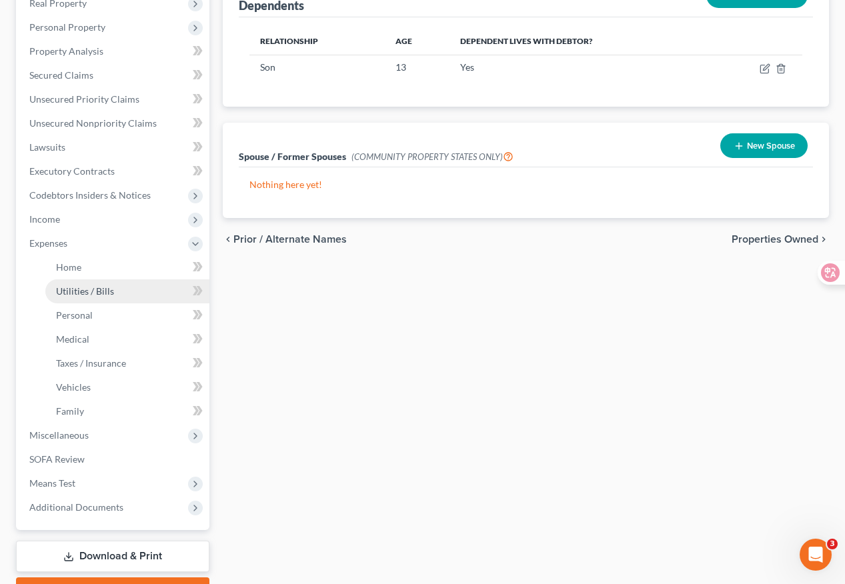
click at [146, 293] on link "Utilities / Bills" at bounding box center [127, 291] width 164 height 24
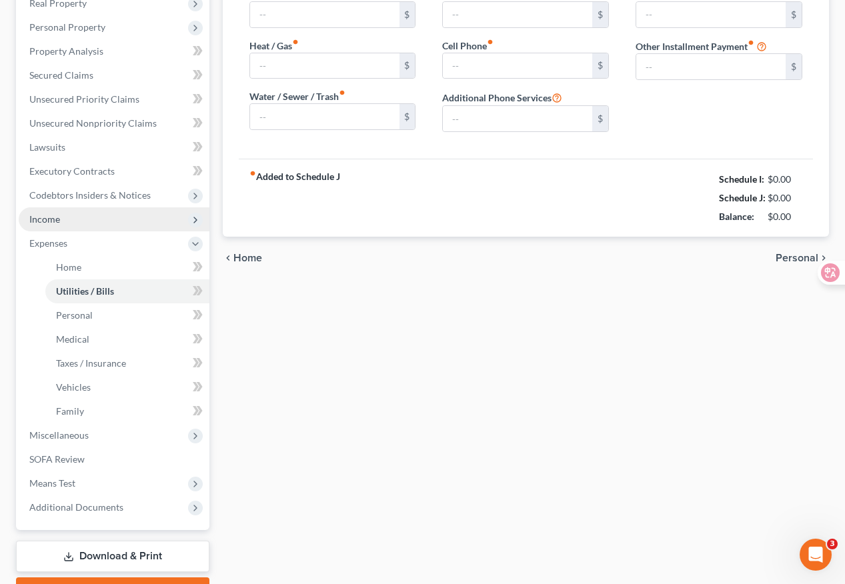
scroll to position [121, 0]
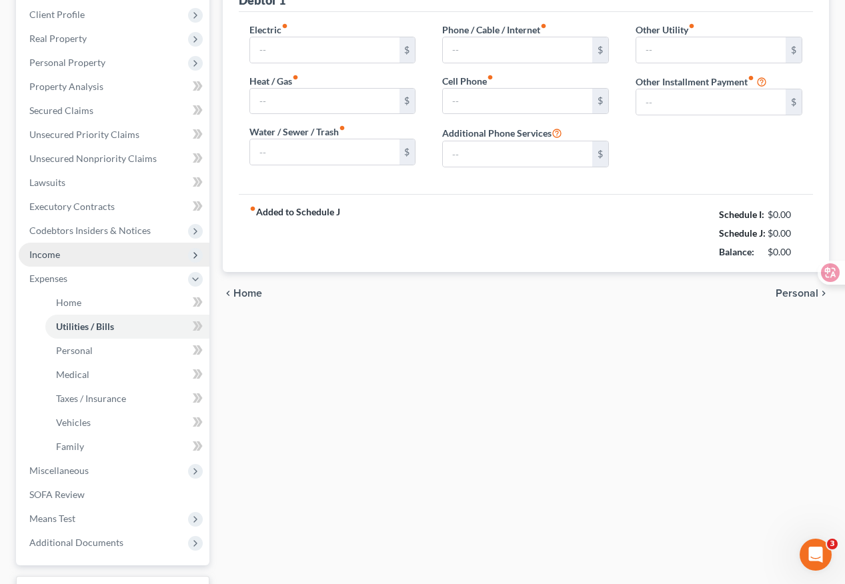
type input "0.00"
type input "80.00"
type input "0.00"
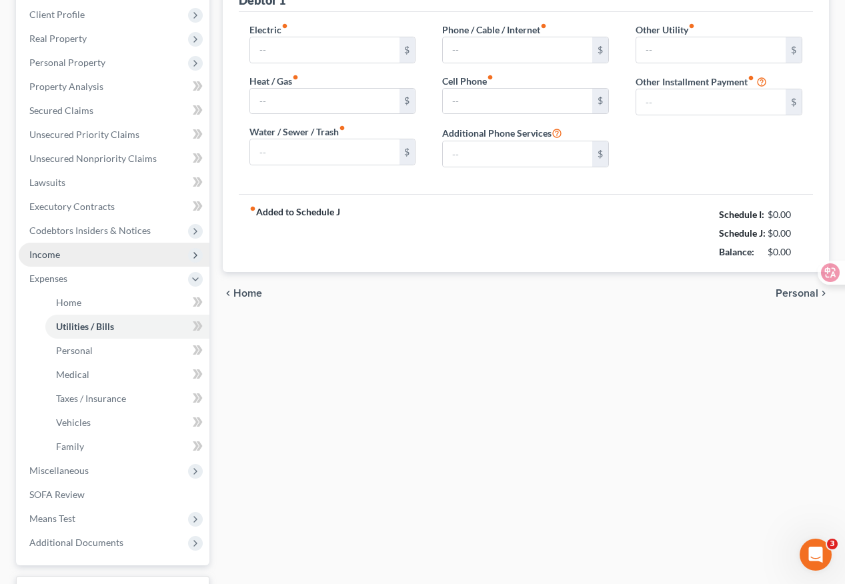
type input "0.00"
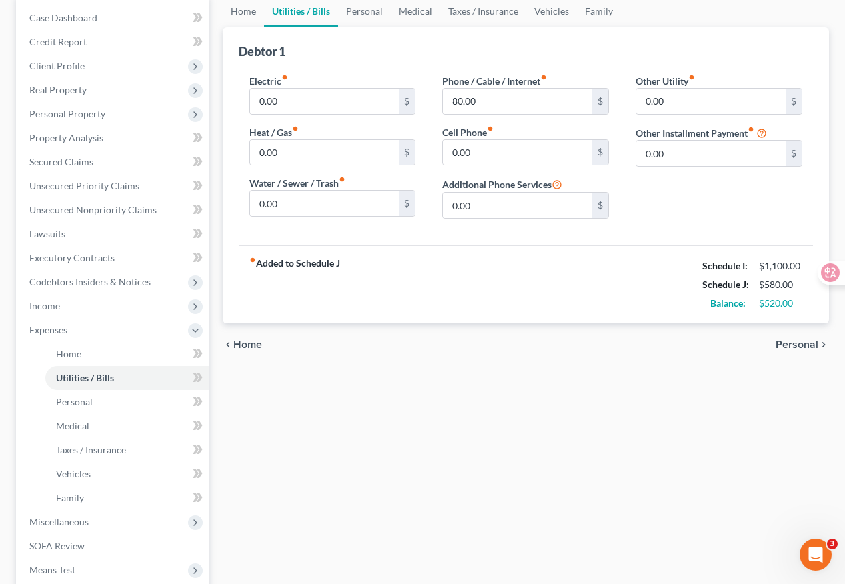
scroll to position [144, 0]
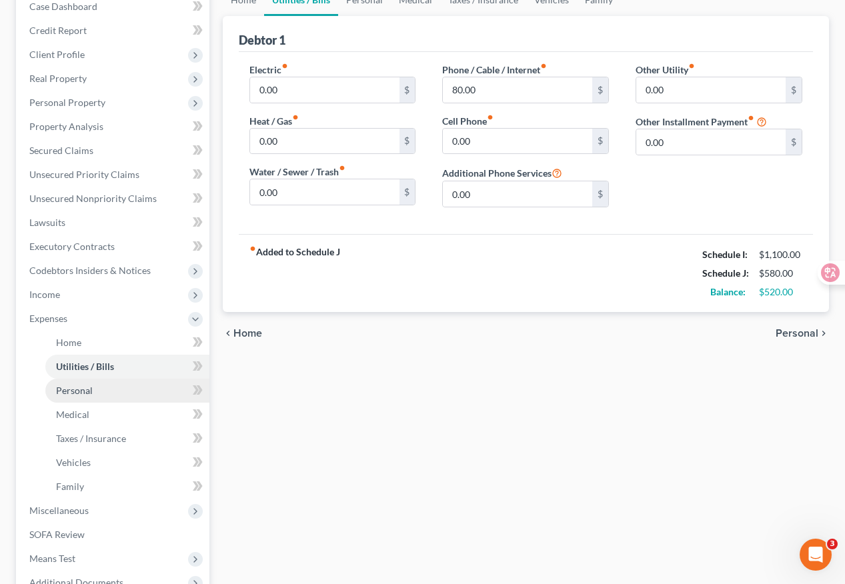
click at [149, 385] on link "Personal" at bounding box center [127, 391] width 164 height 24
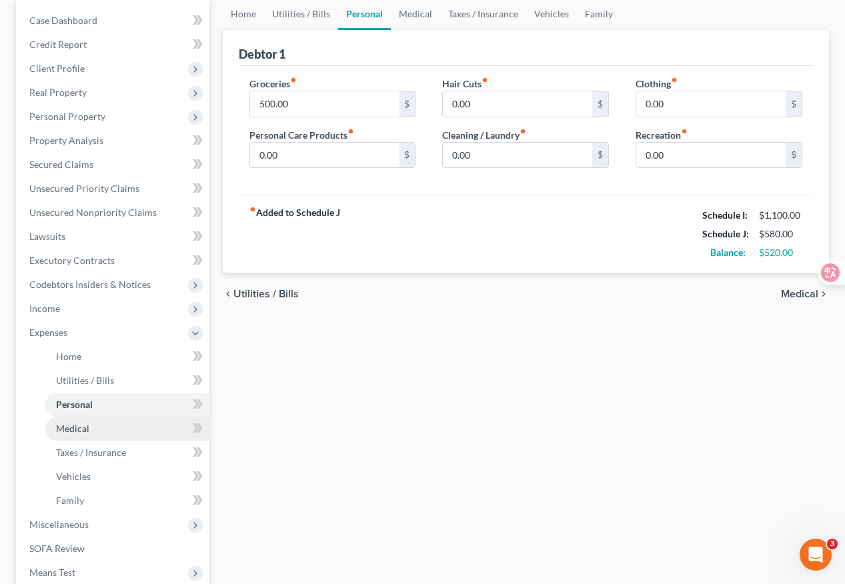
click at [126, 421] on link "Medical" at bounding box center [127, 429] width 164 height 24
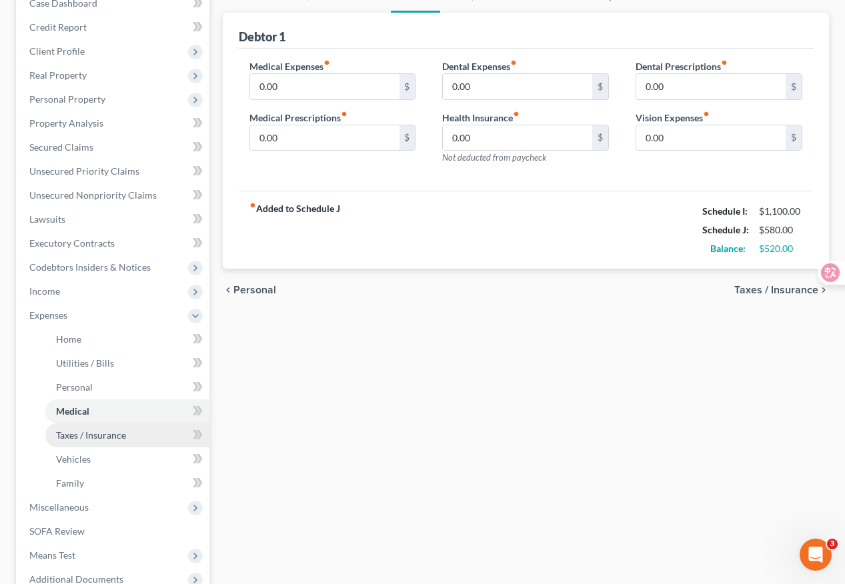
click at [160, 431] on link "Taxes / Insurance" at bounding box center [127, 435] width 164 height 24
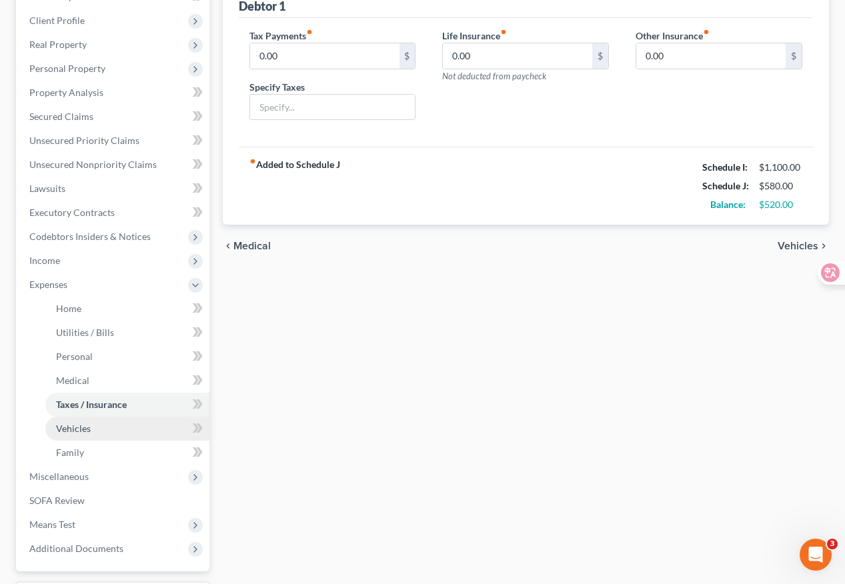
click at [126, 430] on link "Vehicles" at bounding box center [127, 429] width 164 height 24
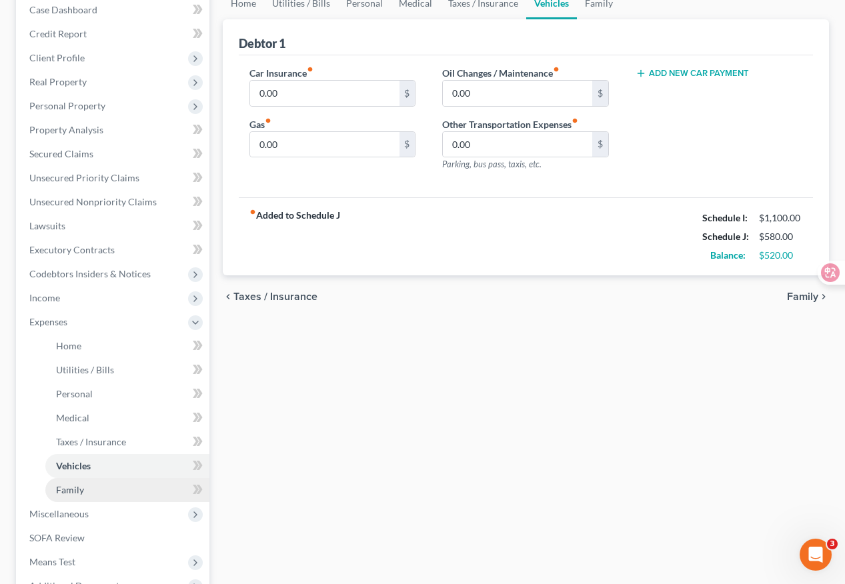
click at [149, 483] on link "Family" at bounding box center [127, 490] width 164 height 24
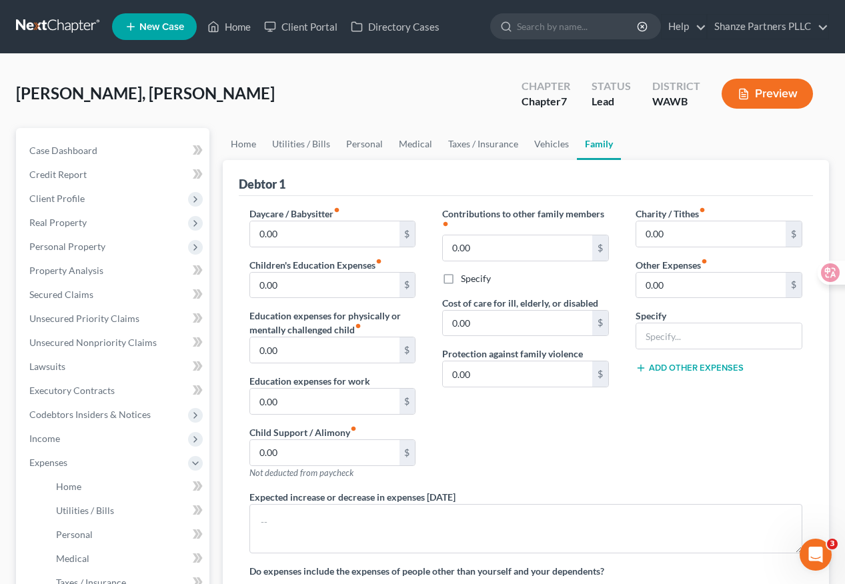
click at [539, 453] on div "Contributions to other family members fiber_manual_record 0.00 $ Specify Cost o…" at bounding box center [525, 348] width 193 height 283
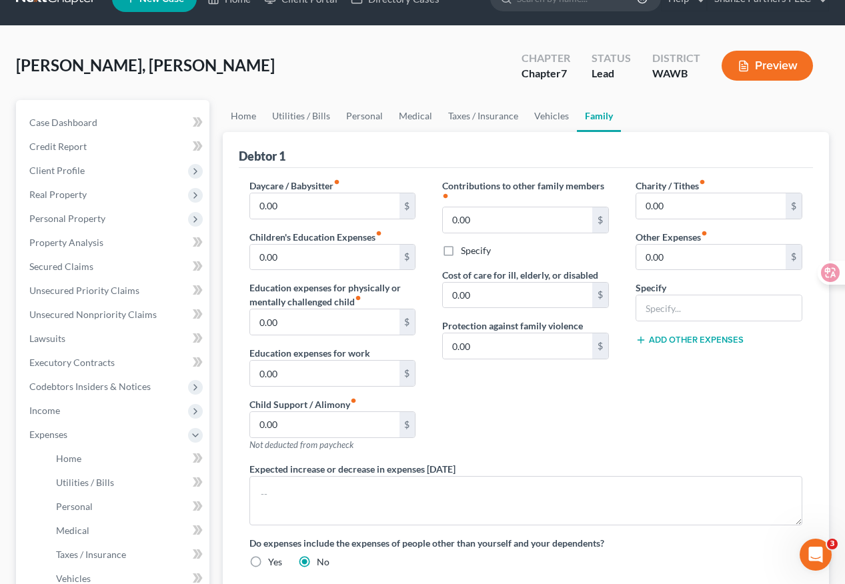
scroll to position [31, 0]
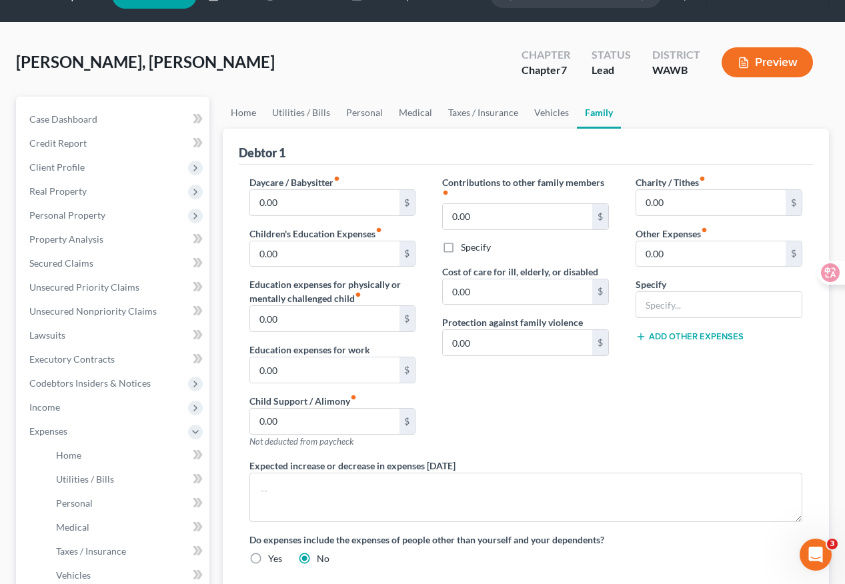
click at [483, 419] on div "Contributions to other family members fiber_manual_record 0.00 $ Specify Cost o…" at bounding box center [525, 316] width 193 height 283
click at [250, 115] on link "Home" at bounding box center [243, 113] width 41 height 32
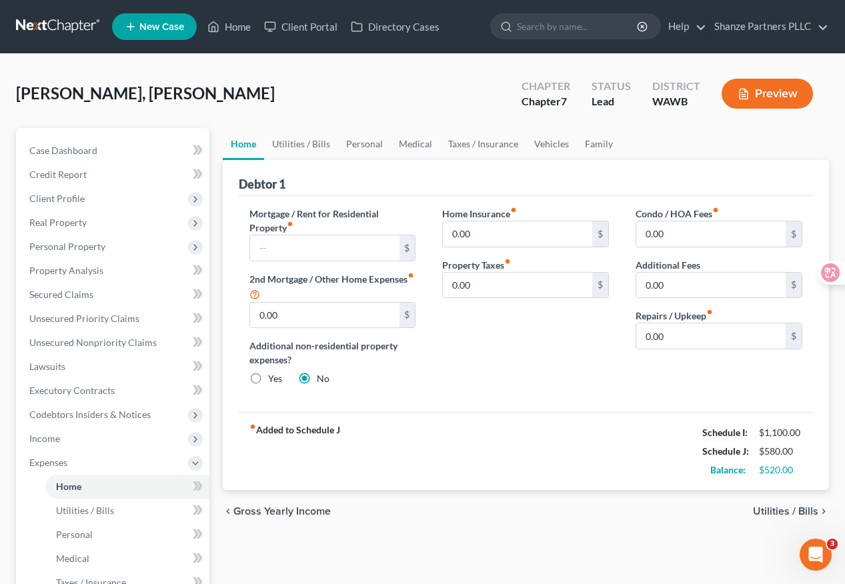
click at [451, 329] on div "Home Insurance fiber_manual_record 0.00 $ Property Taxes fiber_manual_record 0.…" at bounding box center [525, 302] width 193 height 190
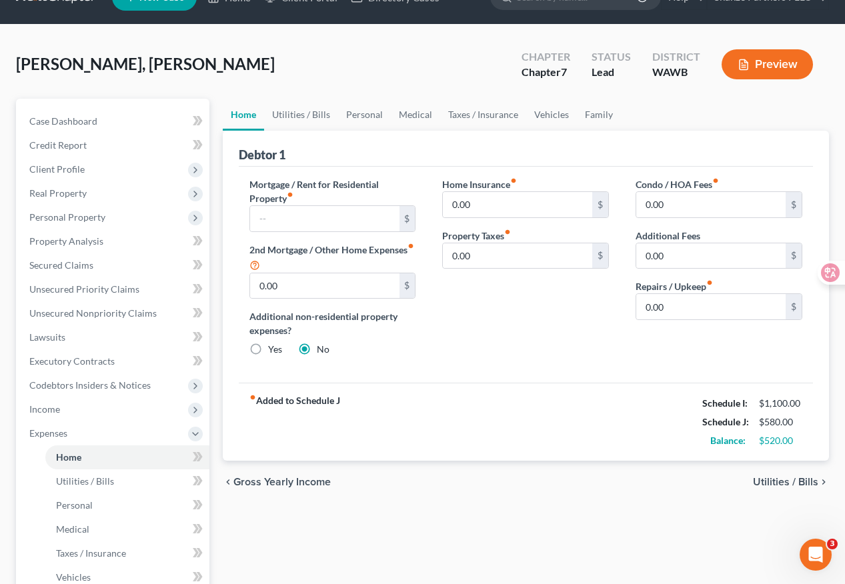
scroll to position [16, 0]
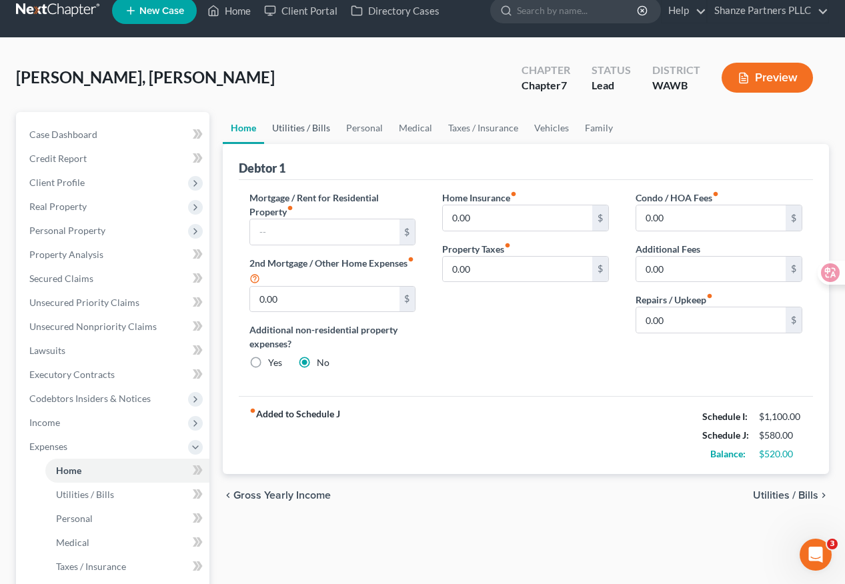
click at [312, 130] on link "Utilities / Bills" at bounding box center [301, 128] width 74 height 32
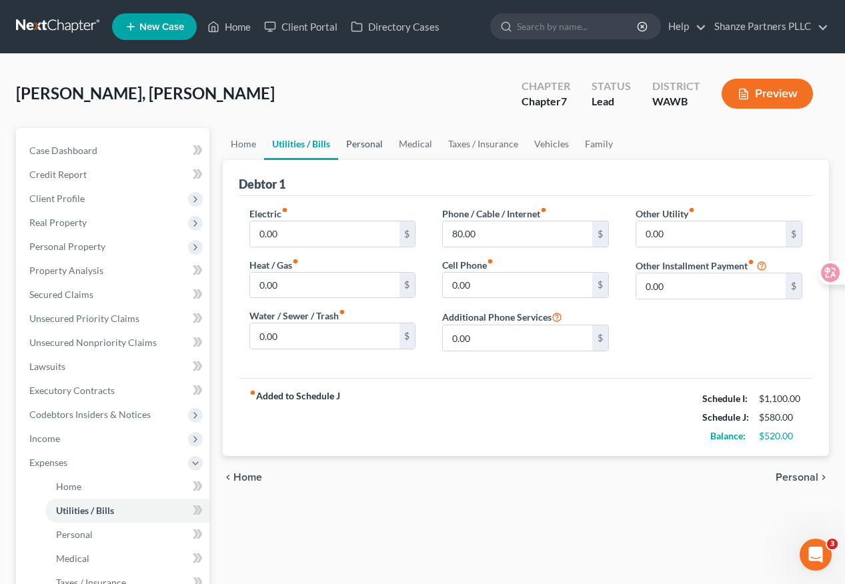
click at [357, 136] on link "Personal" at bounding box center [364, 144] width 53 height 32
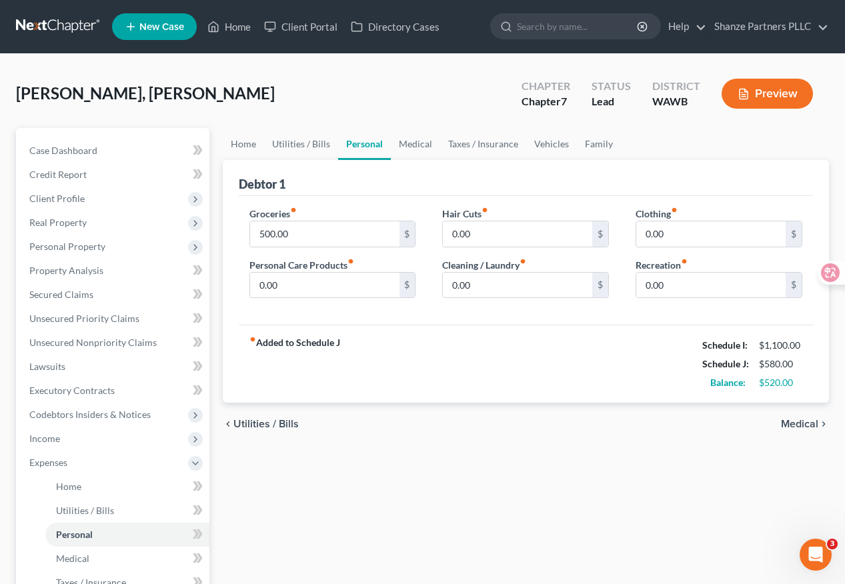
click at [389, 189] on div "Debtor 1" at bounding box center [526, 178] width 574 height 36
click at [416, 143] on link "Medical" at bounding box center [415, 144] width 49 height 32
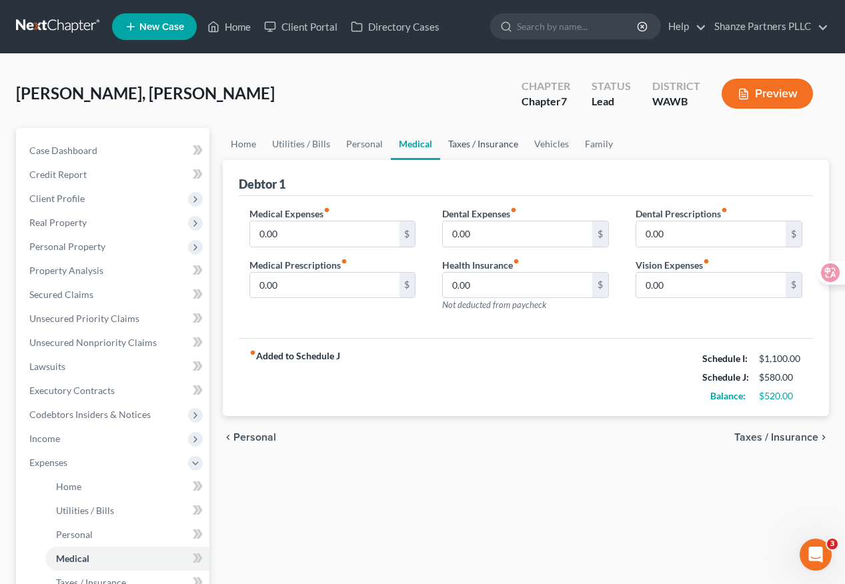
click at [475, 150] on link "Taxes / Insurance" at bounding box center [483, 144] width 86 height 32
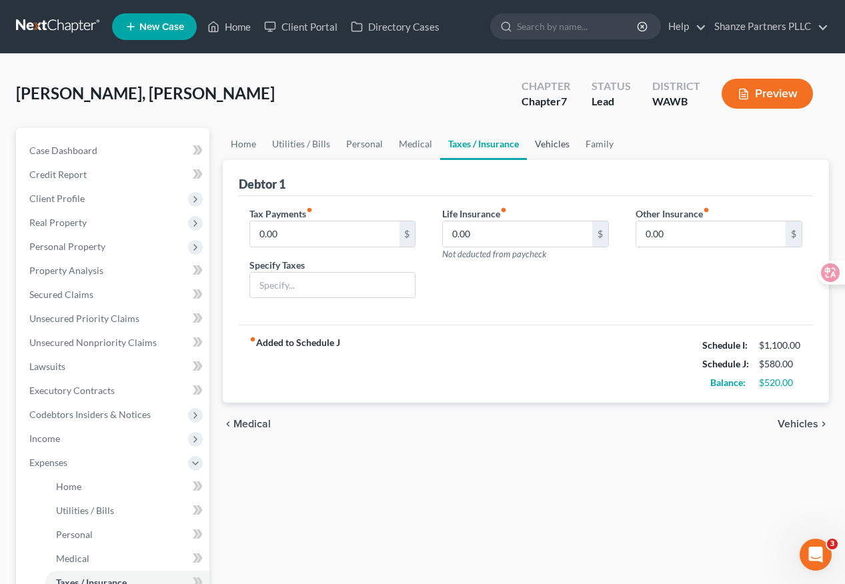
click at [559, 141] on link "Vehicles" at bounding box center [552, 144] width 51 height 32
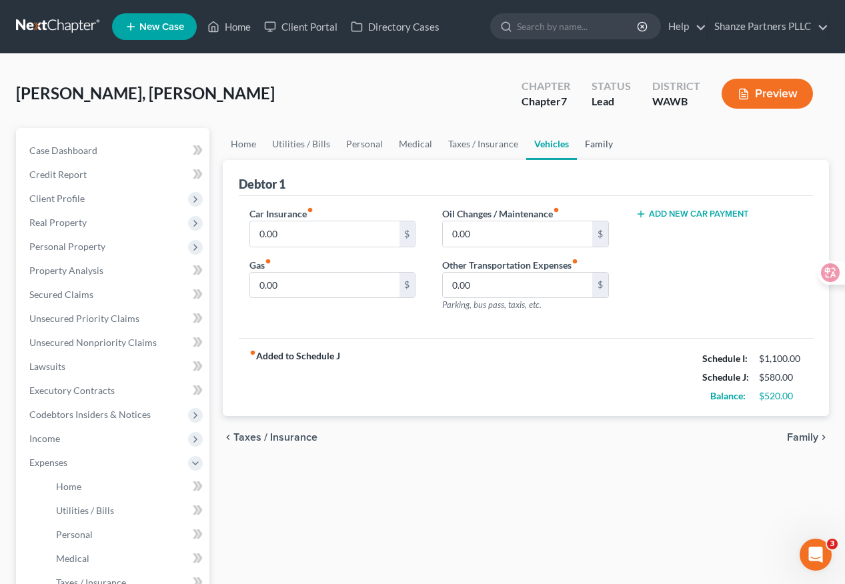
click at [595, 142] on link "Family" at bounding box center [599, 144] width 44 height 32
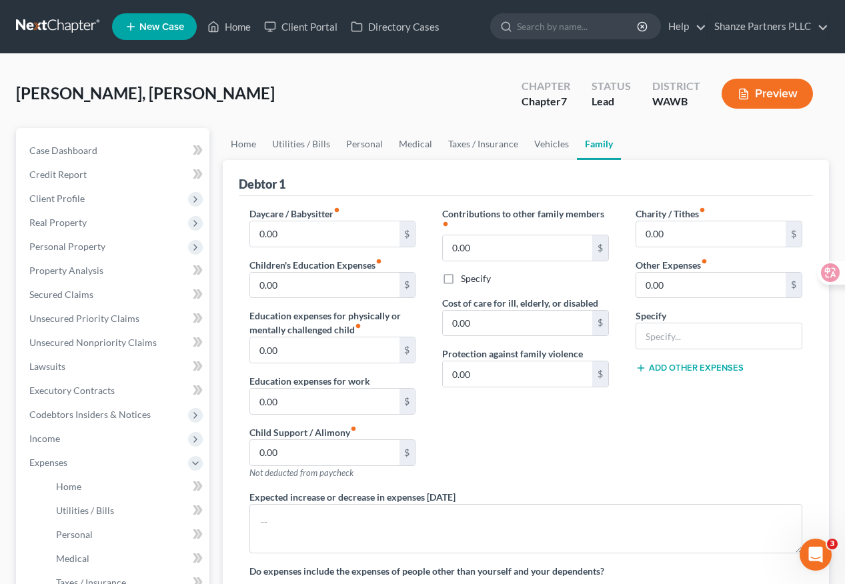
click at [526, 170] on div "Debtor 1" at bounding box center [526, 178] width 574 height 36
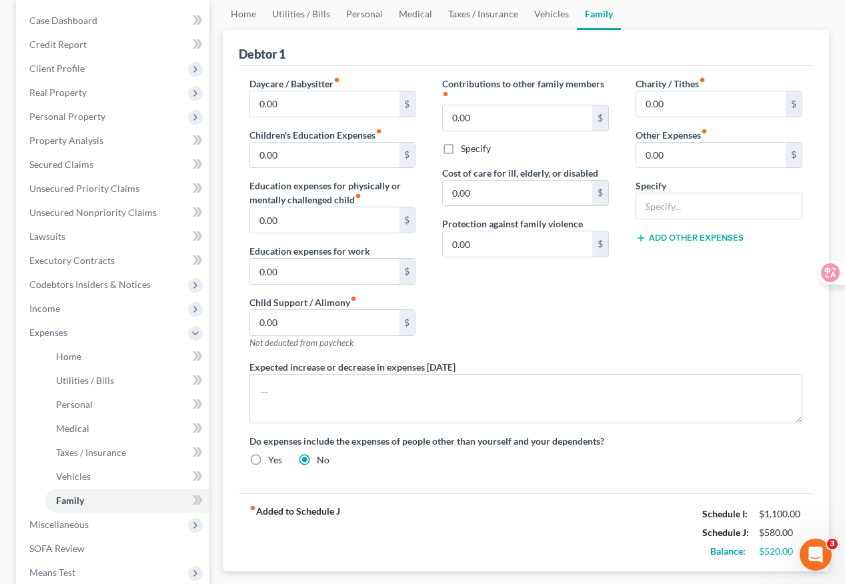
scroll to position [220, 0]
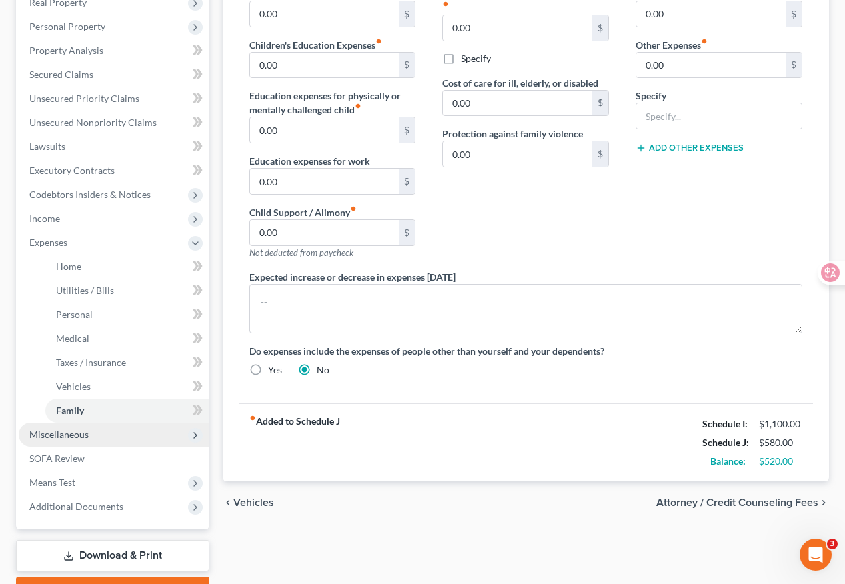
click at [138, 436] on span "Miscellaneous" at bounding box center [114, 435] width 191 height 24
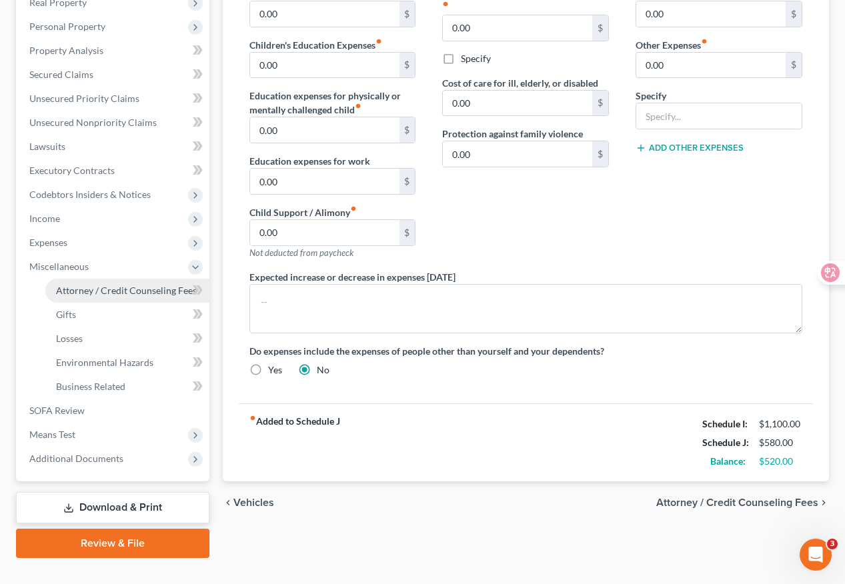
click at [158, 299] on link "Attorney / Credit Counseling Fees" at bounding box center [127, 291] width 164 height 24
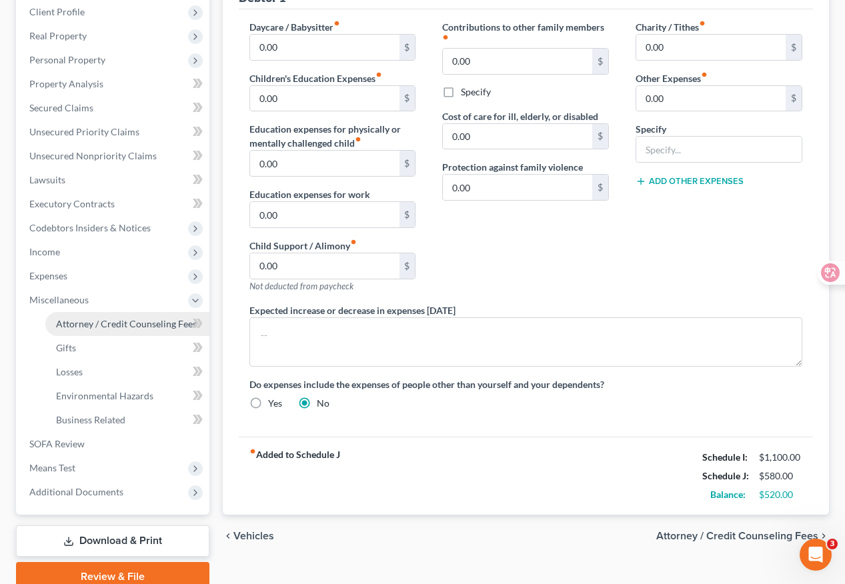
select select "0"
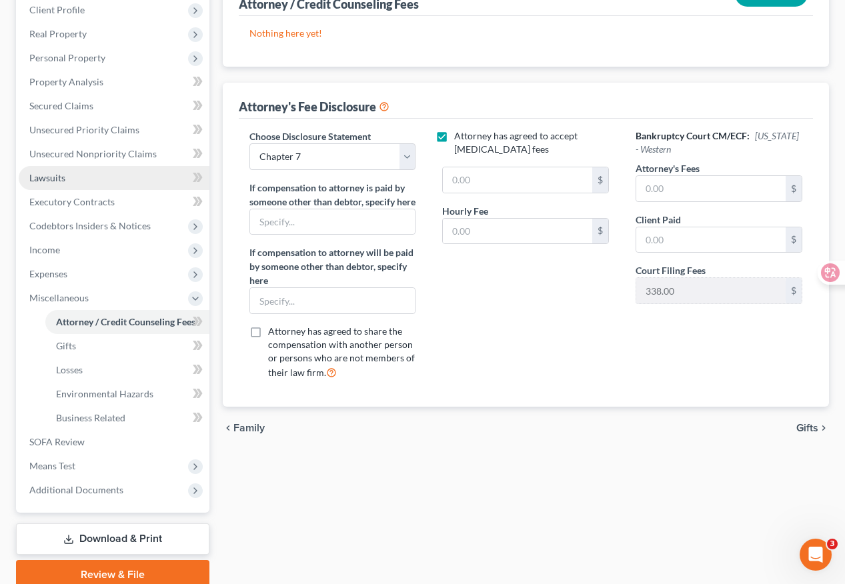
scroll to position [192, 0]
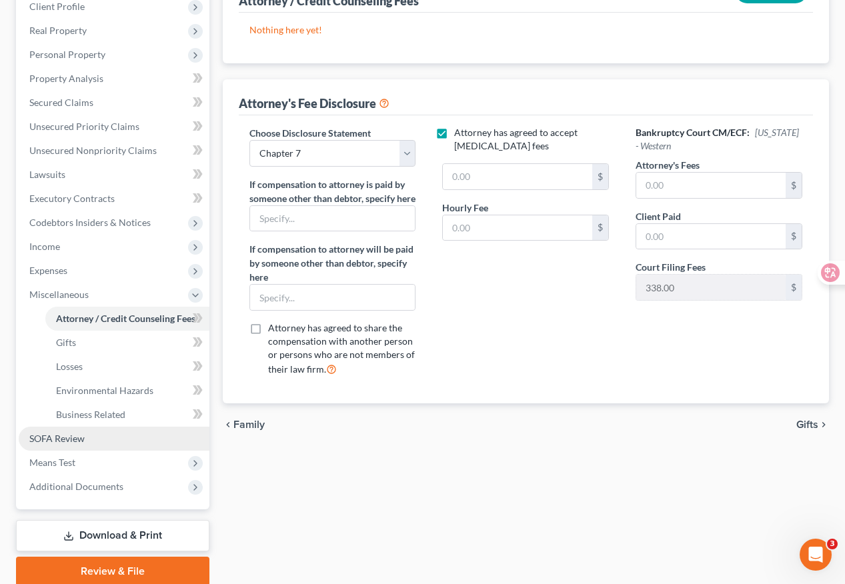
click at [139, 443] on link "SOFA Review" at bounding box center [114, 439] width 191 height 24
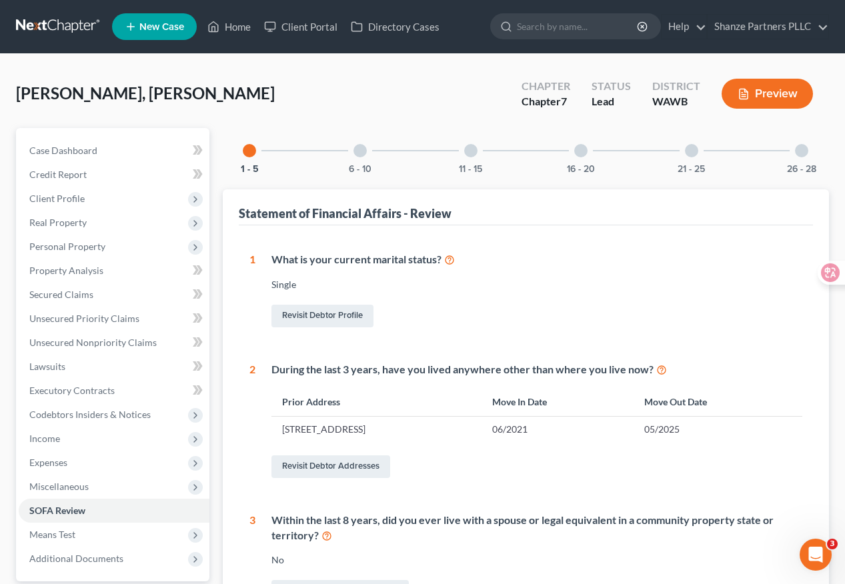
click at [363, 149] on div at bounding box center [359, 150] width 13 height 13
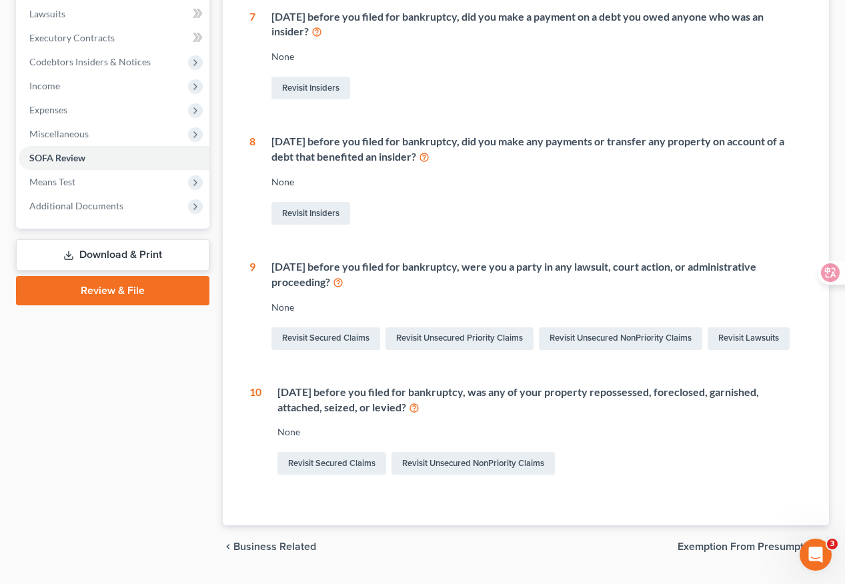
scroll to position [358, 0]
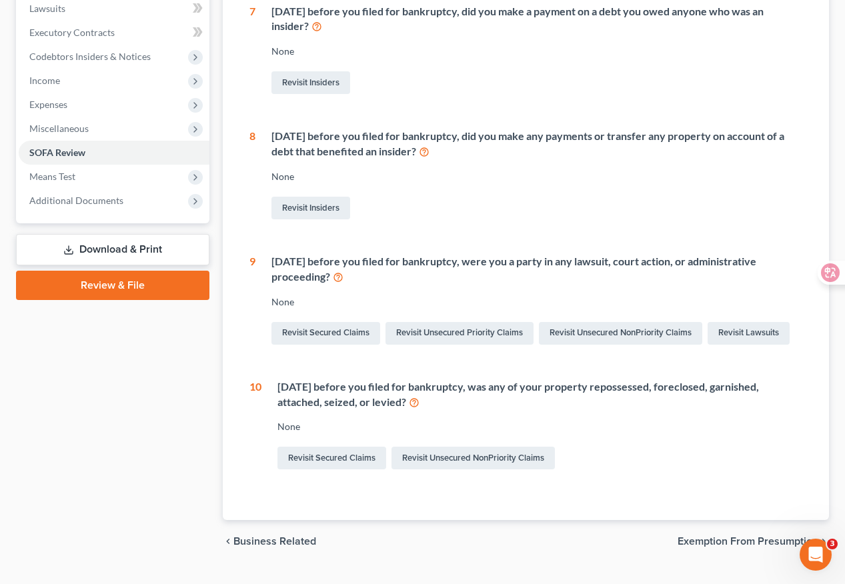
click at [447, 397] on div "[DATE] before you filed for bankruptcy, was any of your property repossessed, f…" at bounding box center [539, 394] width 525 height 31
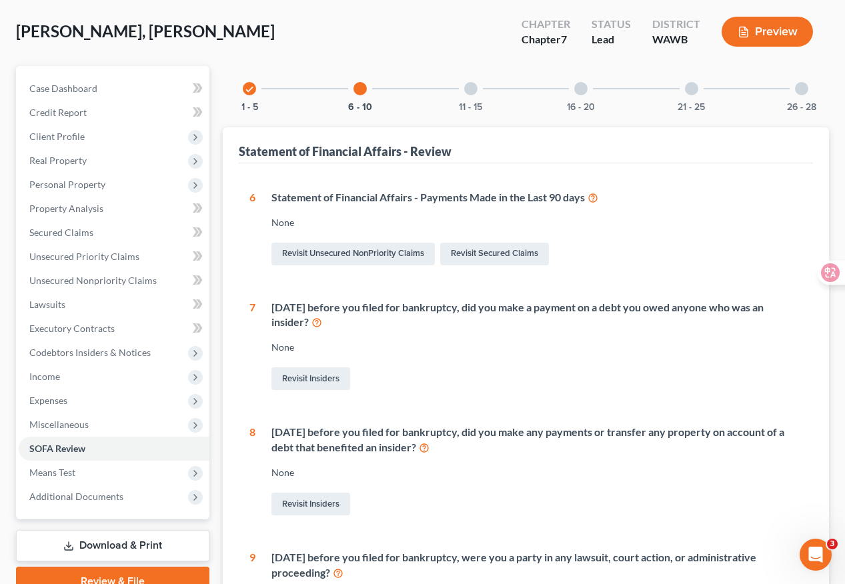
scroll to position [0, 0]
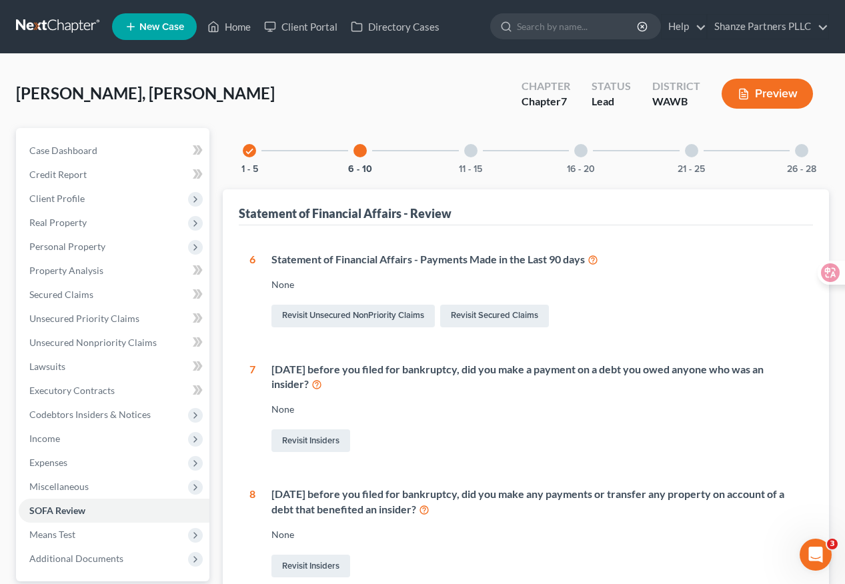
click at [471, 154] on div at bounding box center [470, 150] width 13 height 13
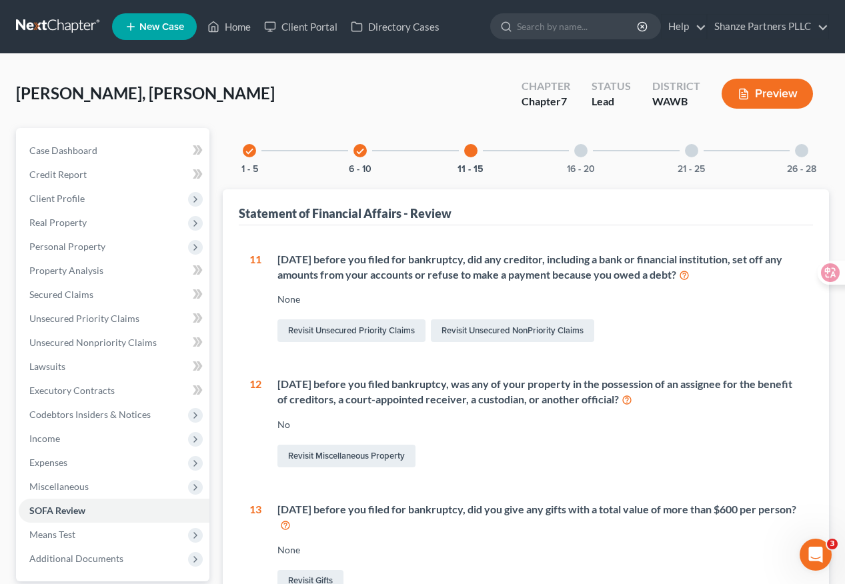
click at [531, 437] on div "[DATE] before you filed bankruptcy, was any of your property in the possession …" at bounding box center [531, 423] width 541 height 93
click at [583, 146] on div at bounding box center [580, 150] width 13 height 13
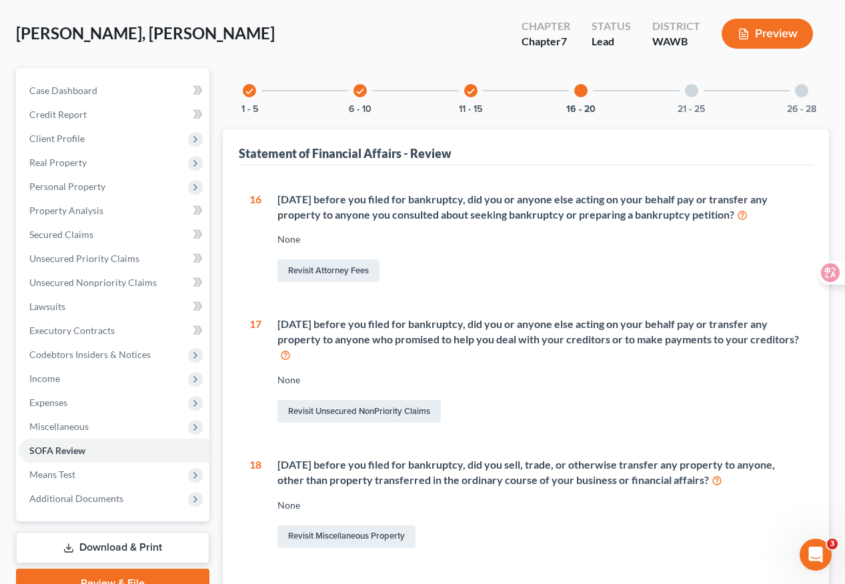
scroll to position [62, 0]
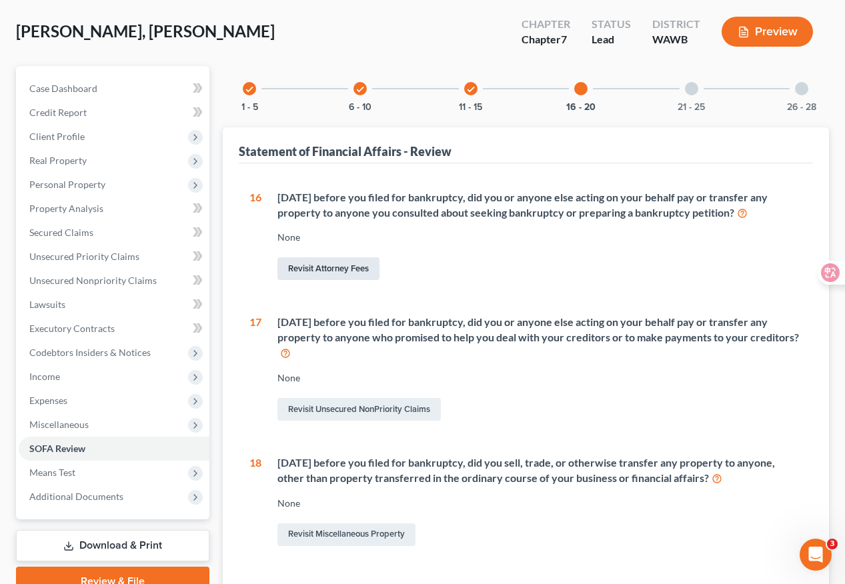
click at [362, 266] on link "Revisit Attorney Fees" at bounding box center [328, 268] width 102 height 23
select select "0"
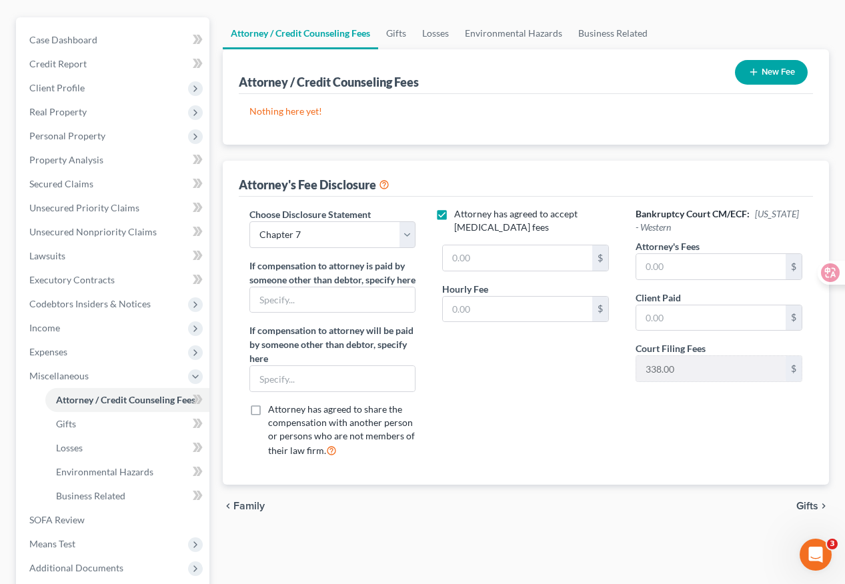
scroll to position [118, 0]
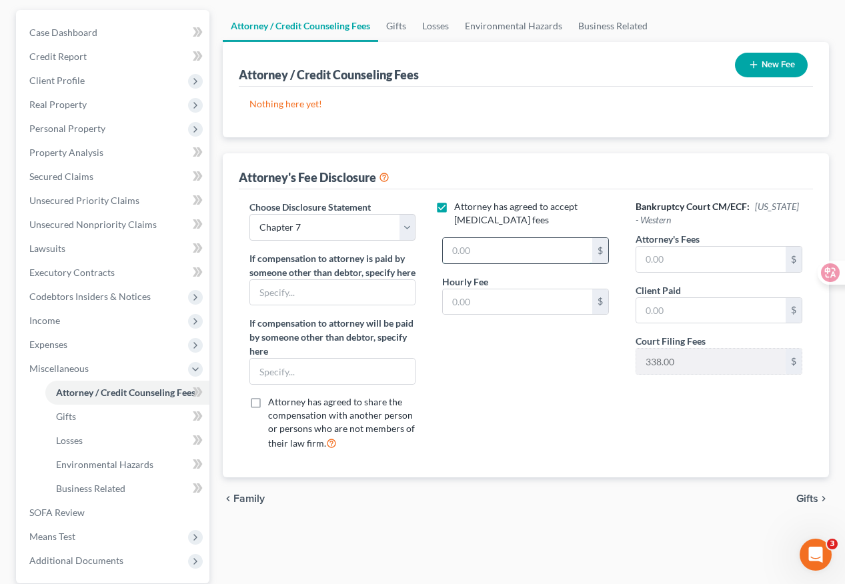
click at [488, 251] on input "text" at bounding box center [517, 250] width 149 height 25
type input "5,000"
click at [518, 379] on div "Attorney has agreed to accept [MEDICAL_DATA] fees 5,000 $ Hourly Fee $" at bounding box center [525, 330] width 193 height 261
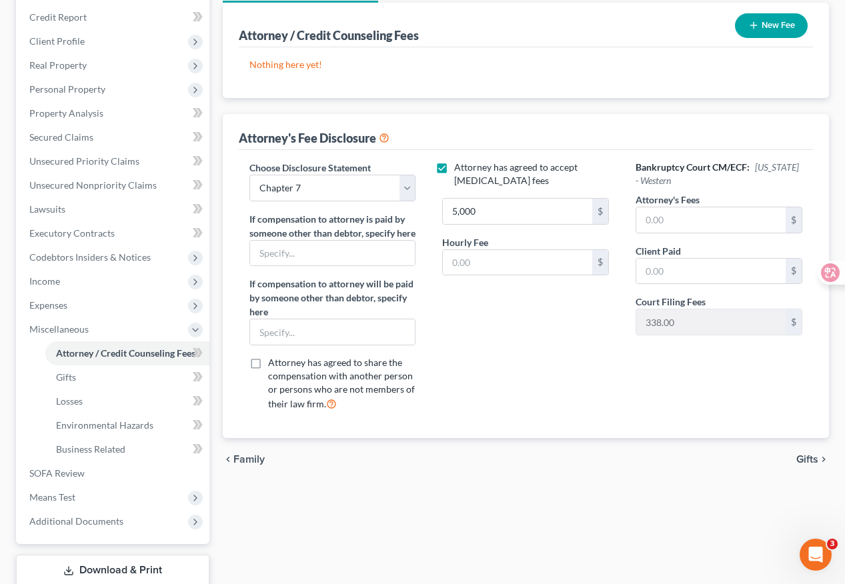
scroll to position [165, 0]
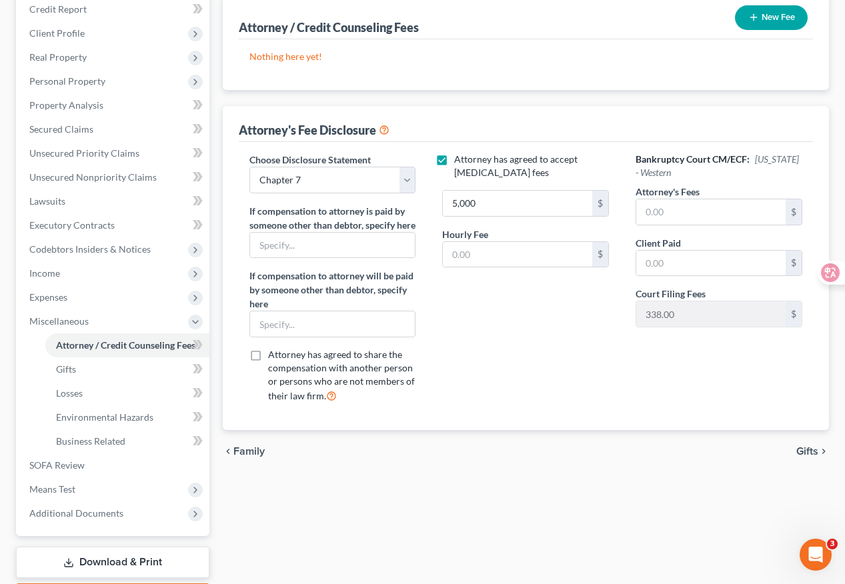
click at [518, 379] on div "Attorney has agreed to accept [MEDICAL_DATA] fees 5,000 $ Hourly Fee $" at bounding box center [525, 283] width 193 height 261
click at [679, 210] on input "text" at bounding box center [710, 211] width 149 height 25
click at [567, 335] on div "Attorney has agreed to accept [MEDICAL_DATA] fees 5,000 $ Hourly Fee $" at bounding box center [525, 283] width 193 height 261
click at [673, 208] on input "text" at bounding box center [710, 211] width 149 height 25
type input "5,000"
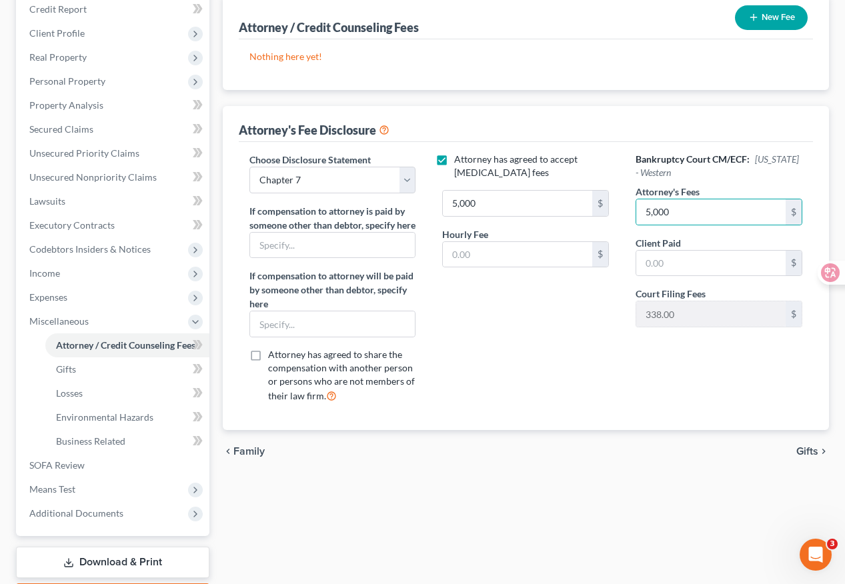
click at [585, 361] on div "Attorney has agreed to accept [MEDICAL_DATA] fees 5,000 $ Hourly Fee $" at bounding box center [525, 283] width 193 height 261
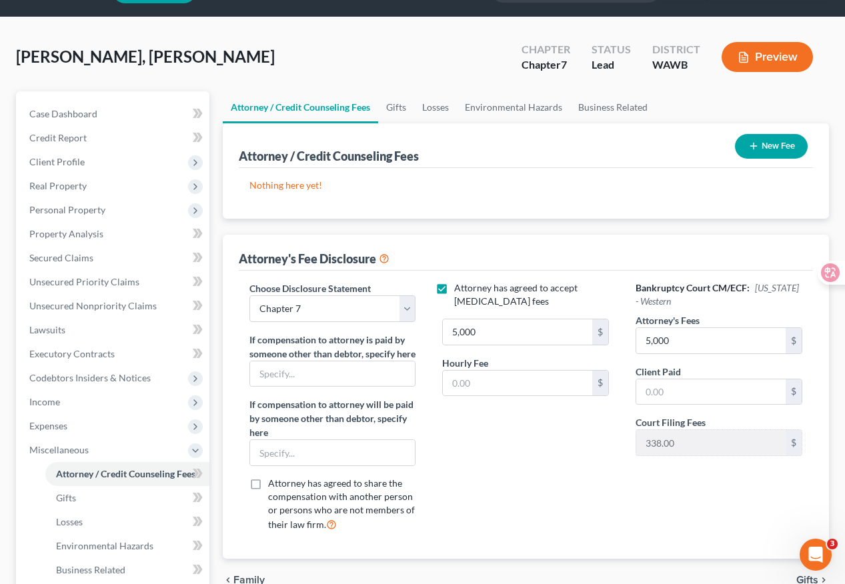
scroll to position [0, 0]
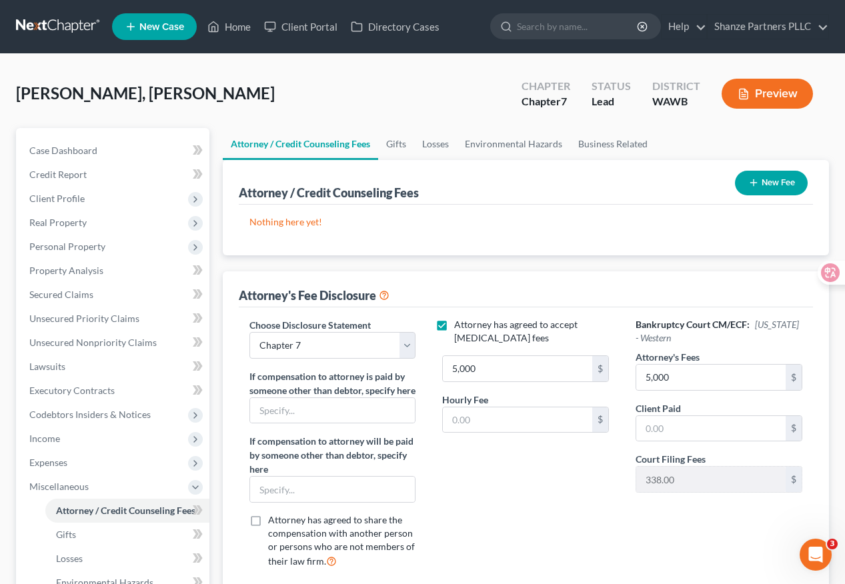
click at [782, 181] on button "New Fee" at bounding box center [771, 183] width 73 height 25
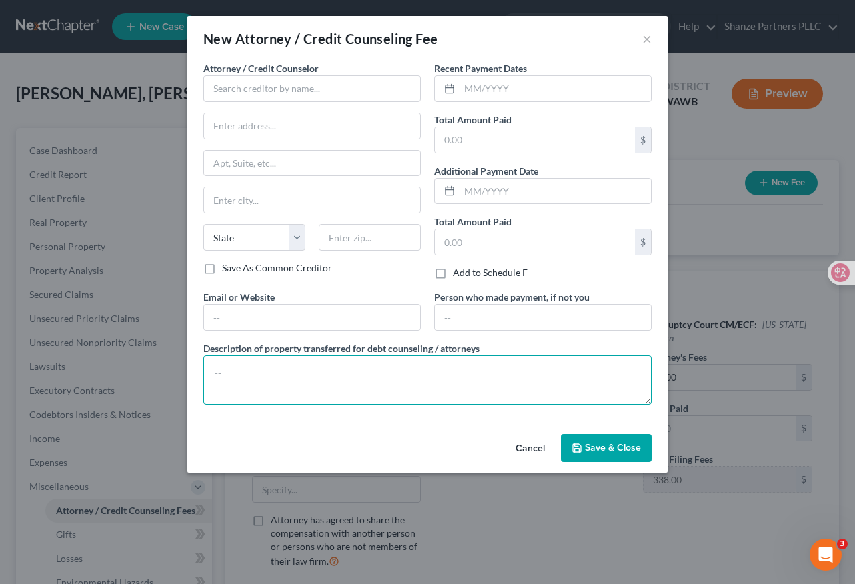
click at [342, 375] on textarea at bounding box center [427, 379] width 448 height 49
click at [647, 40] on button "×" at bounding box center [646, 39] width 9 height 16
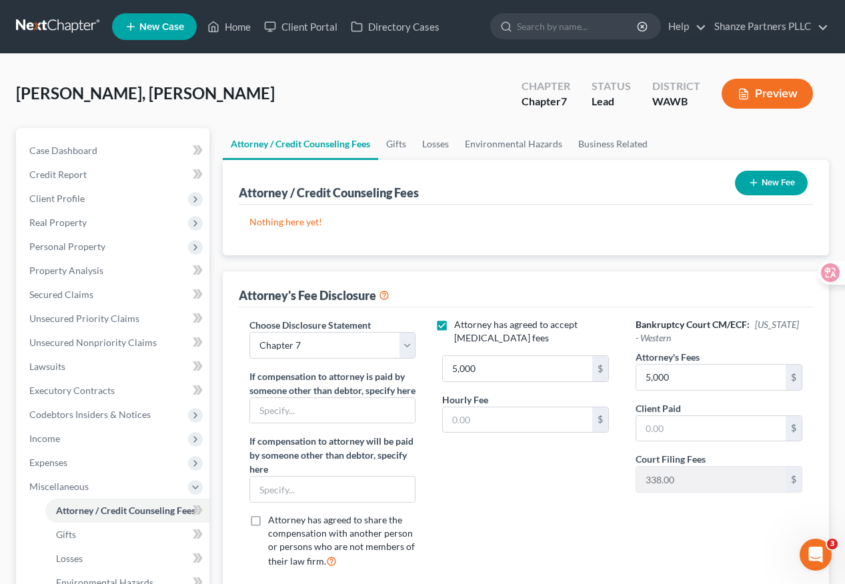
click at [436, 297] on div "Attorney's Fee Disclosure" at bounding box center [526, 289] width 574 height 36
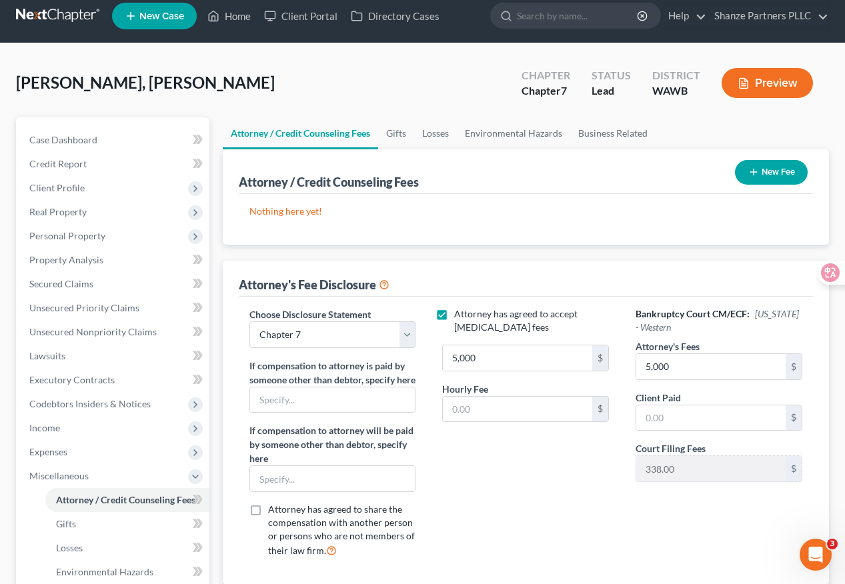
scroll to position [7, 0]
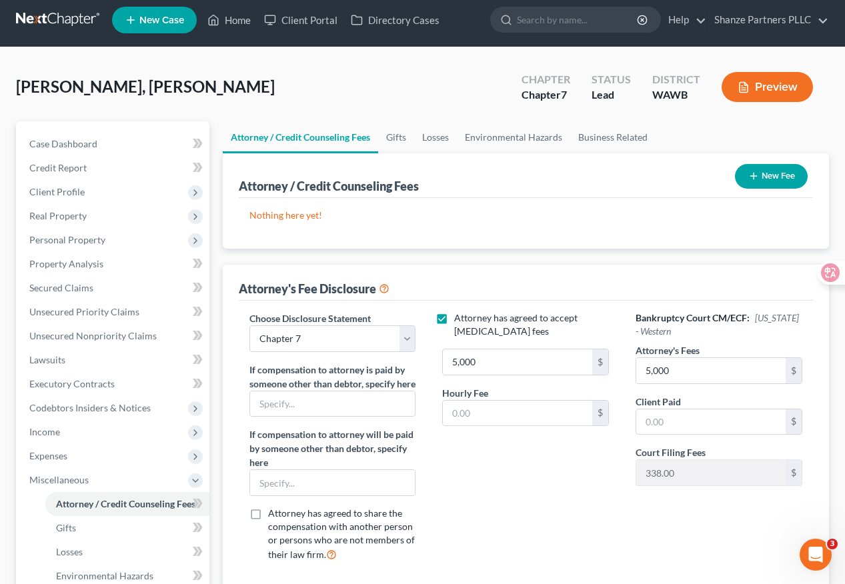
click at [770, 177] on button "New Fee" at bounding box center [771, 176] width 73 height 25
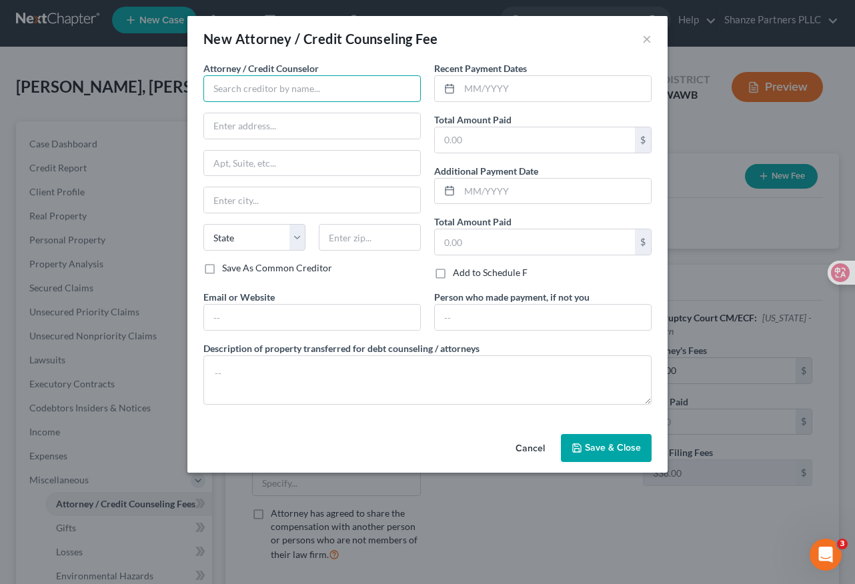
click at [333, 92] on input "text" at bounding box center [311, 88] width 217 height 27
click at [522, 443] on button "Cancel" at bounding box center [530, 448] width 51 height 27
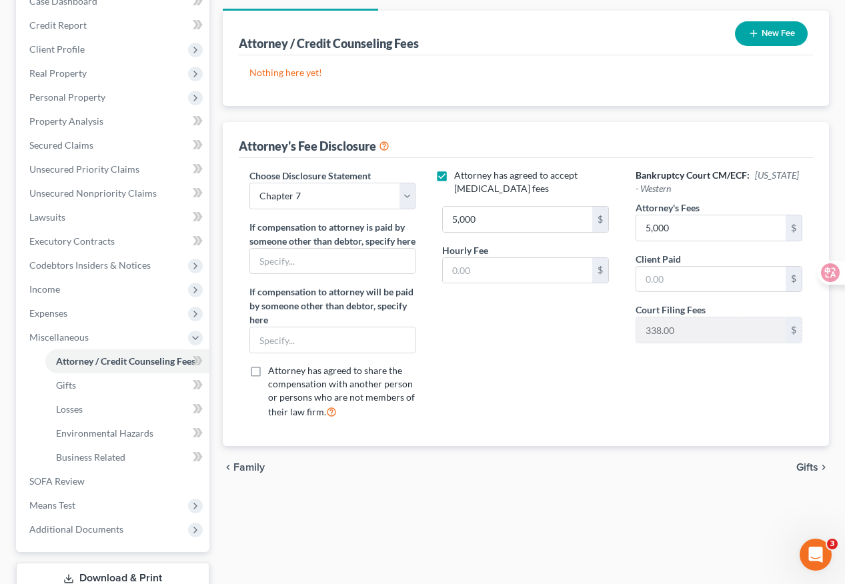
scroll to position [153, 0]
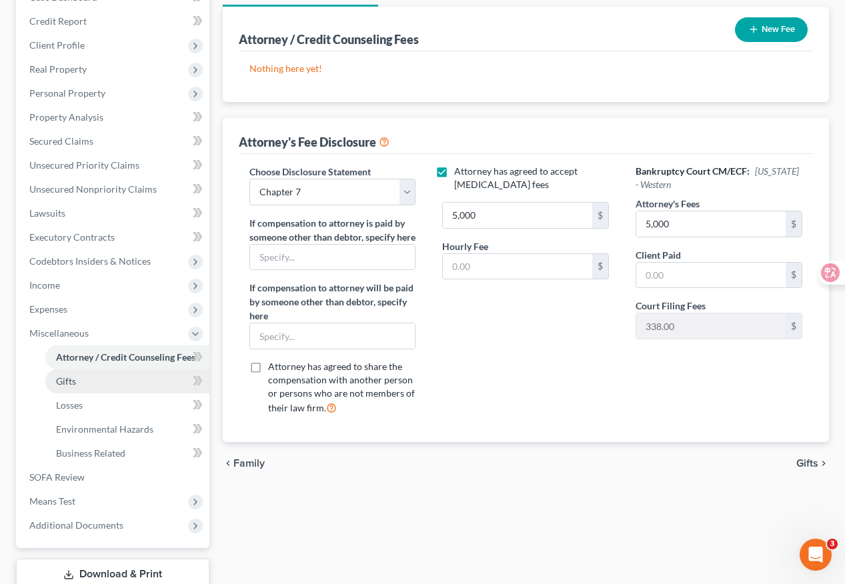
click at [95, 383] on link "Gifts" at bounding box center [127, 381] width 164 height 24
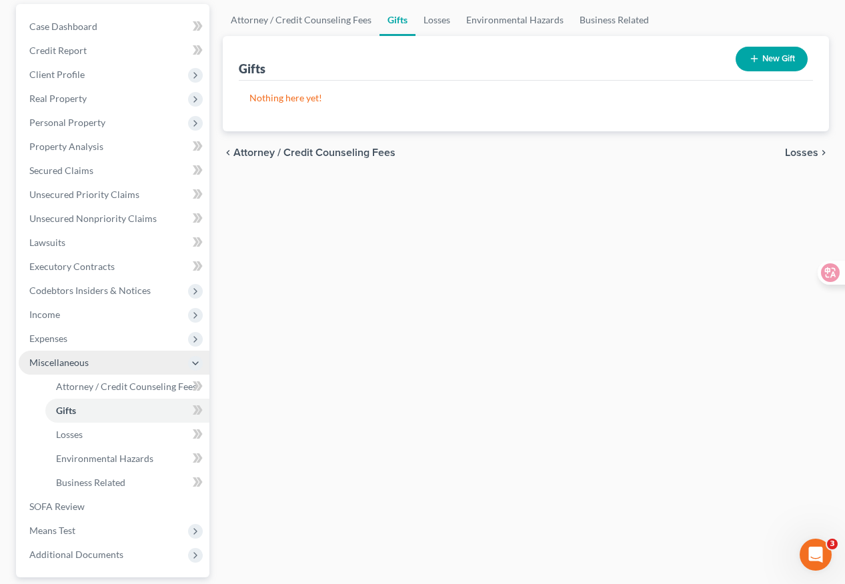
scroll to position [223, 0]
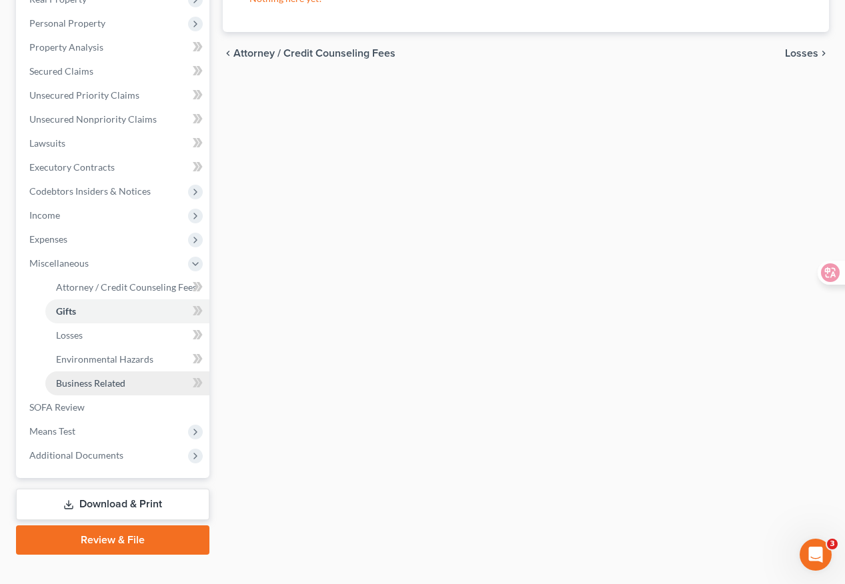
click at [127, 383] on link "Business Related" at bounding box center [127, 383] width 164 height 24
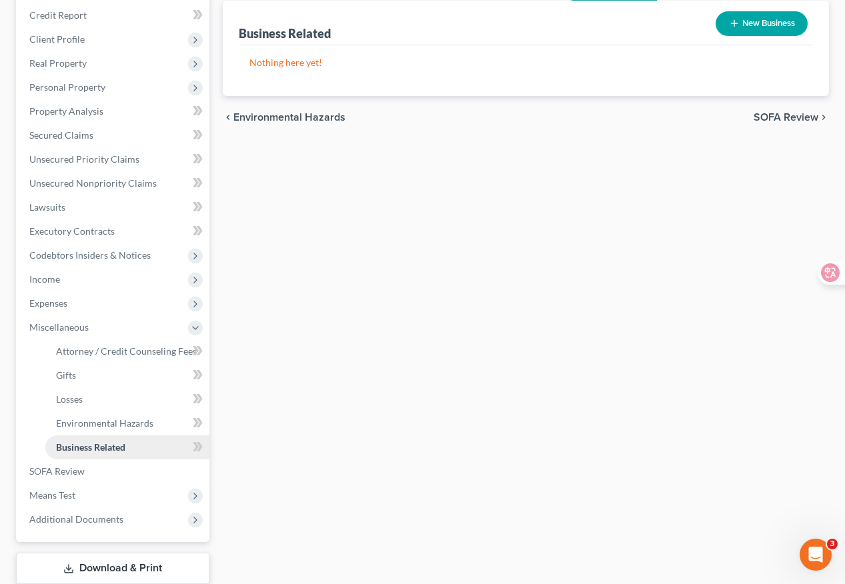
scroll to position [243, 0]
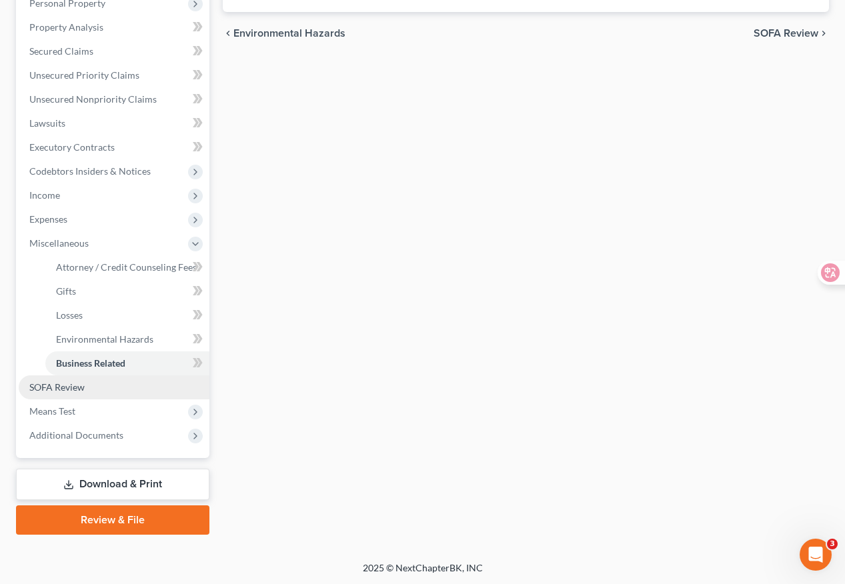
click at [141, 395] on link "SOFA Review" at bounding box center [114, 387] width 191 height 24
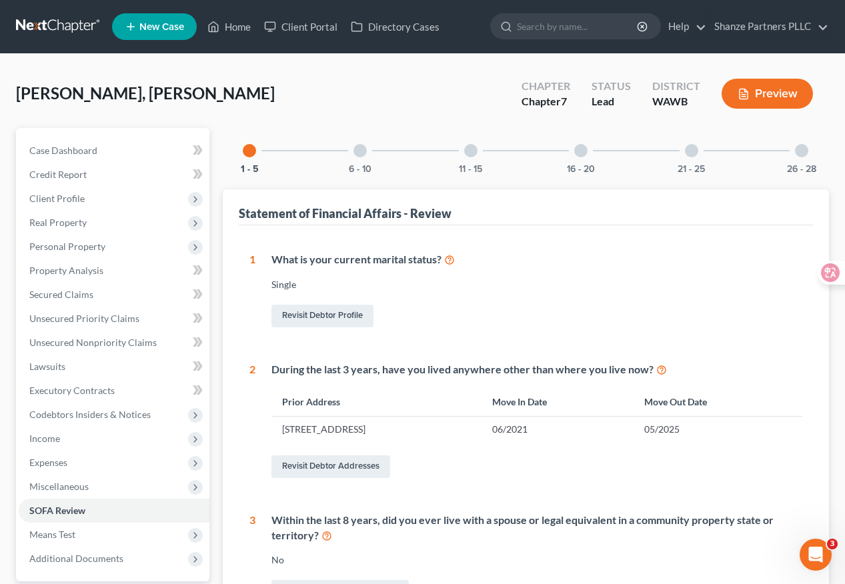
click at [585, 151] on div at bounding box center [580, 150] width 13 height 13
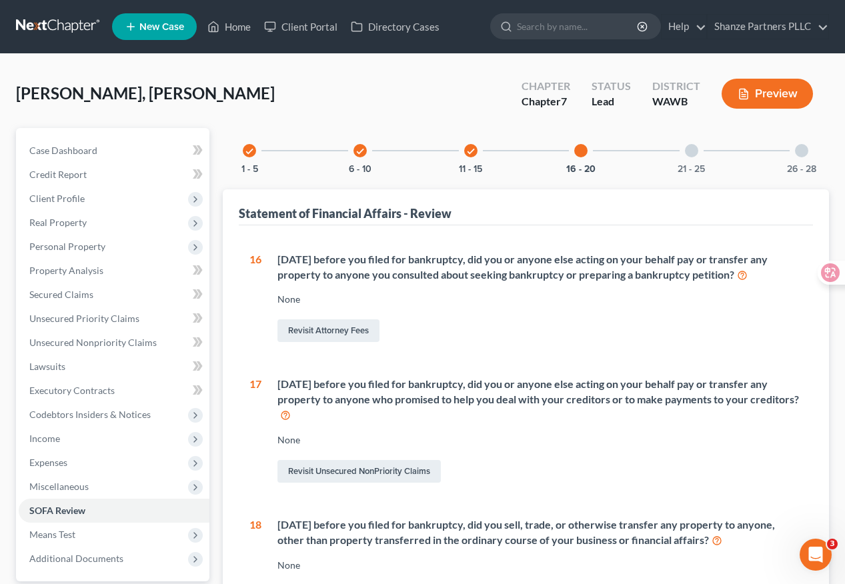
click at [293, 296] on div "None" at bounding box center [539, 299] width 525 height 13
click at [285, 299] on div "None" at bounding box center [539, 299] width 525 height 13
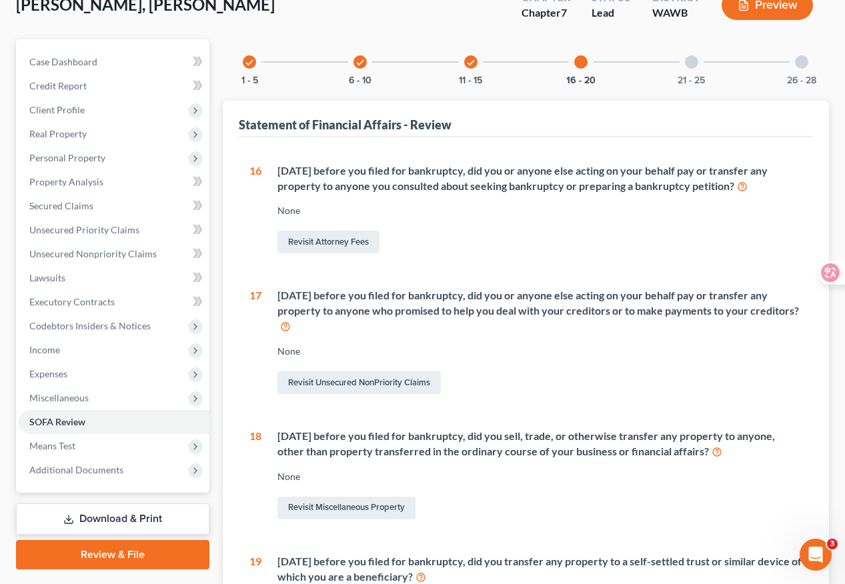
click at [365, 332] on div "[DATE] before you filed for bankruptcy, did you or anyone else acting on your b…" at bounding box center [539, 311] width 525 height 46
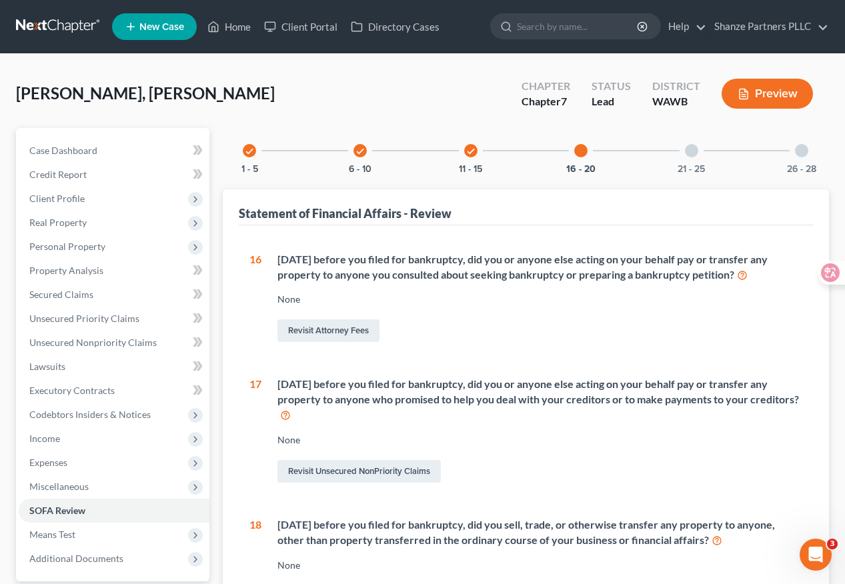
click at [293, 299] on div "None" at bounding box center [539, 299] width 525 height 13
click at [743, 274] on icon at bounding box center [742, 274] width 11 height 13
click at [339, 325] on link "Revisit Attorney Fees" at bounding box center [328, 330] width 102 height 23
select select "0"
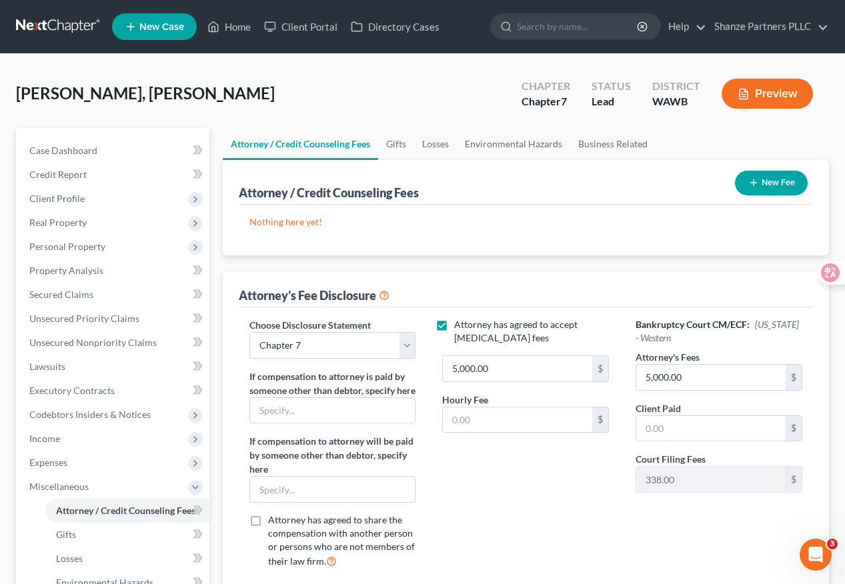
click at [764, 181] on button "New Fee" at bounding box center [771, 183] width 73 height 25
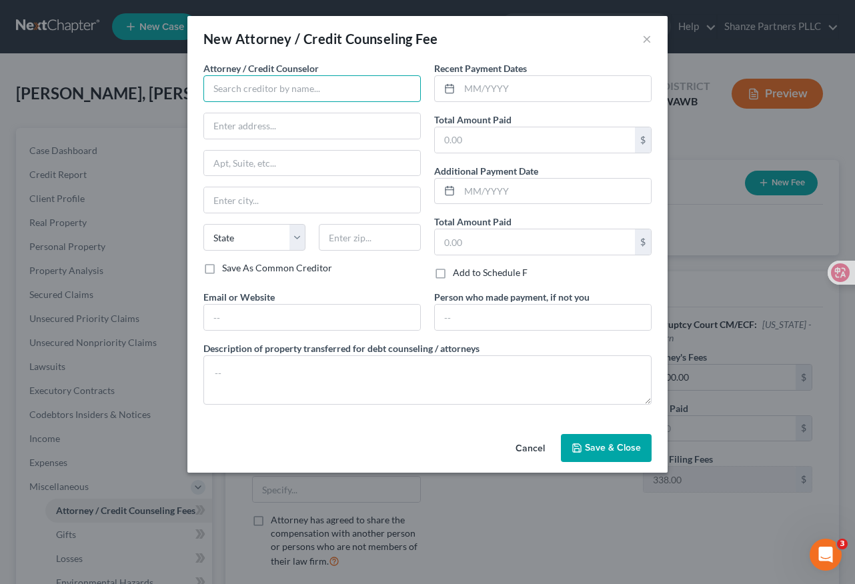
click at [333, 87] on input "text" at bounding box center [311, 88] width 217 height 27
paste input "s PLLC"
drag, startPoint x: 314, startPoint y: 91, endPoint x: 191, endPoint y: 89, distance: 123.4
click at [191, 89] on div "Attorney / Credit Counselor * Shanze Partners PLLC State [US_STATE][GEOGRAPHIC_…" at bounding box center [427, 244] width 480 height 367
type input "Shanze Partners PLLC"
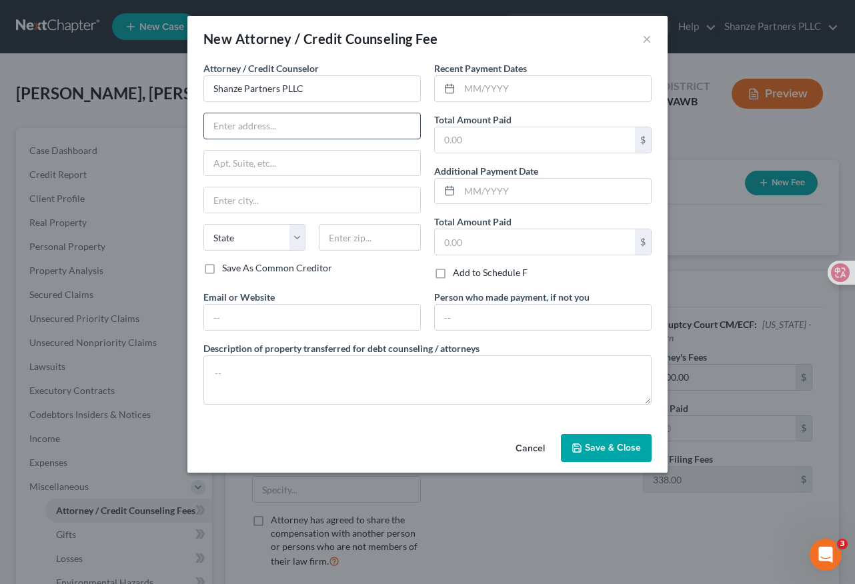
click at [312, 129] on input "text" at bounding box center [312, 125] width 216 height 25
paste input "[STREET_ADDRESS]"
type input "[STREET_ADDRESS]"
click at [245, 172] on input "text" at bounding box center [312, 163] width 216 height 25
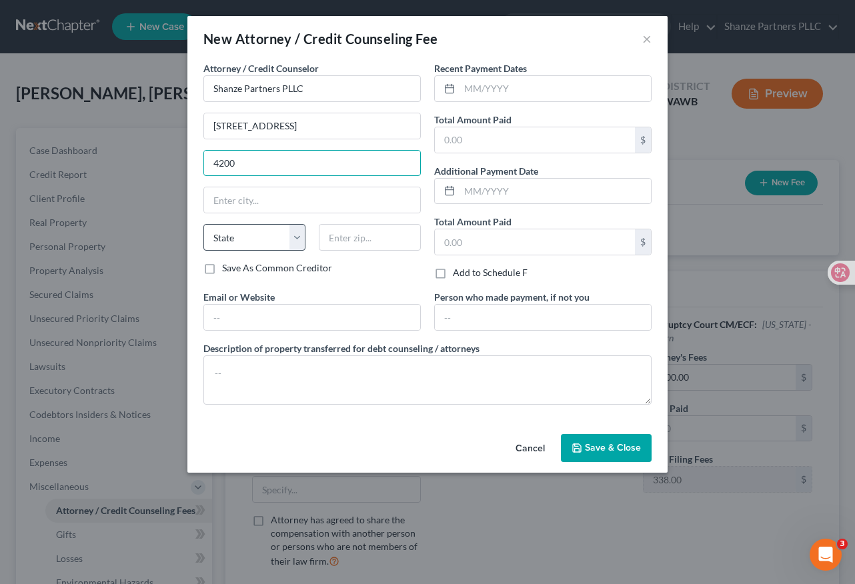
type input "4200"
click at [251, 231] on select "State [US_STATE] AK AR AZ CA CO CT DE DC [GEOGRAPHIC_DATA] [GEOGRAPHIC_DATA] GU…" at bounding box center [254, 237] width 102 height 27
select select "50"
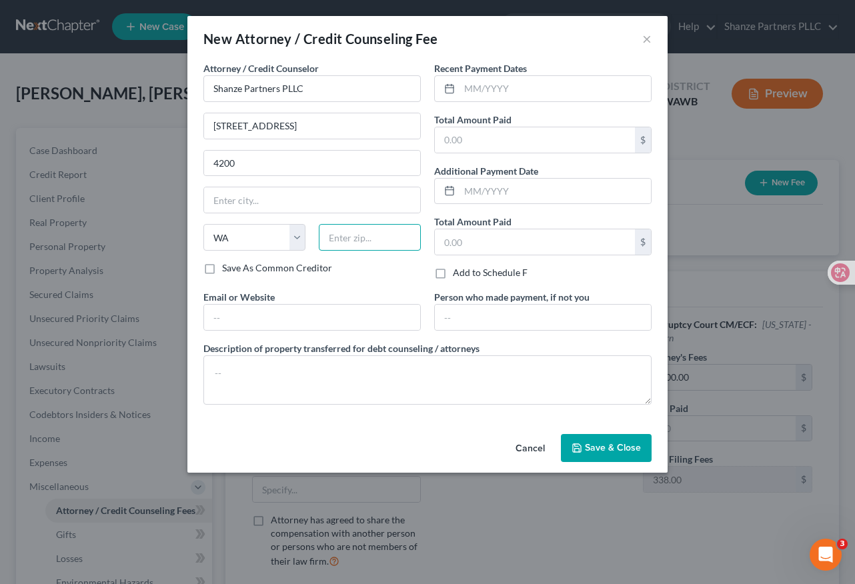
click at [347, 235] on input "text" at bounding box center [370, 237] width 102 height 27
type input "98104"
click at [309, 297] on div "Email or Website" at bounding box center [312, 310] width 231 height 41
type input "[GEOGRAPHIC_DATA]"
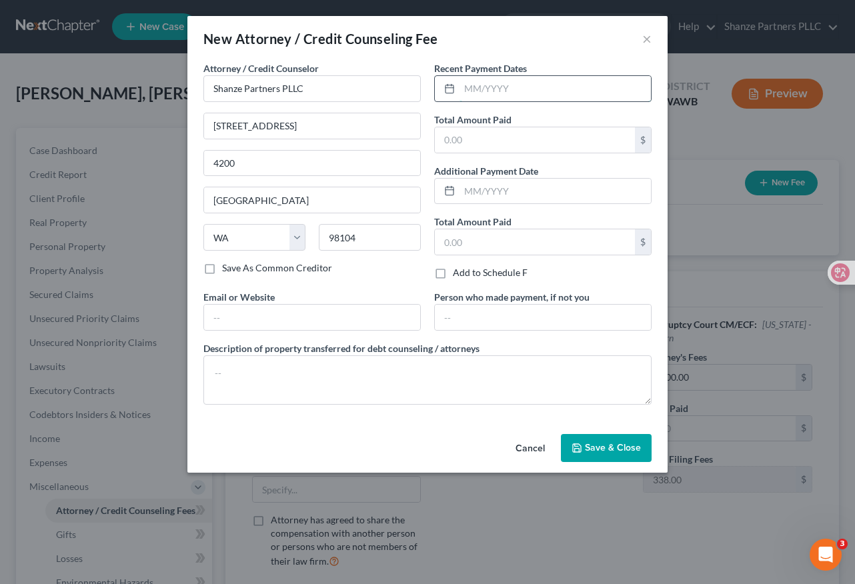
click at [496, 93] on input "text" at bounding box center [554, 88] width 191 height 25
click at [449, 89] on icon at bounding box center [449, 88] width 11 height 11
click at [486, 90] on input "text" at bounding box center [554, 88] width 191 height 25
type input "04/2025"
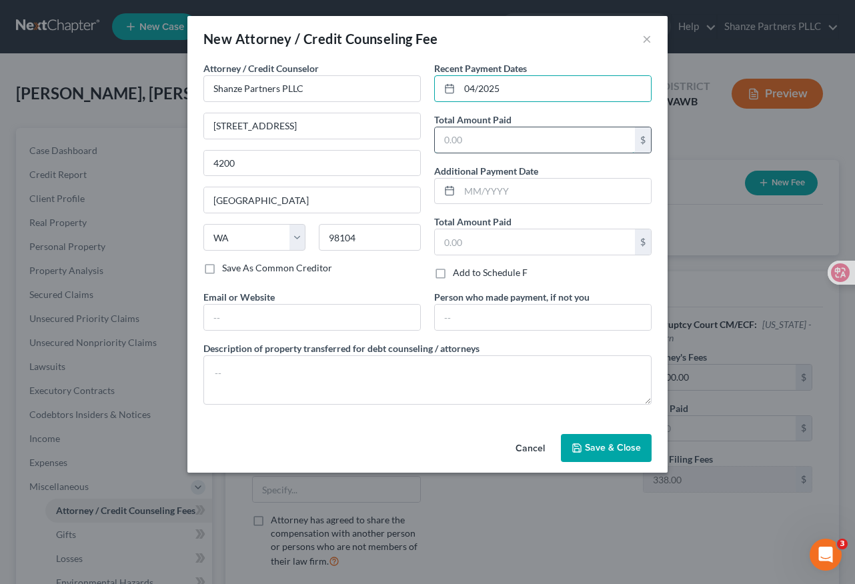
click at [494, 143] on input "text" at bounding box center [535, 139] width 200 height 25
type input "5,000"
click at [427, 161] on div "Recent Payment Dates 04/2025 Total Amount Paid 5,000 $ Additional Payment Date …" at bounding box center [542, 175] width 231 height 229
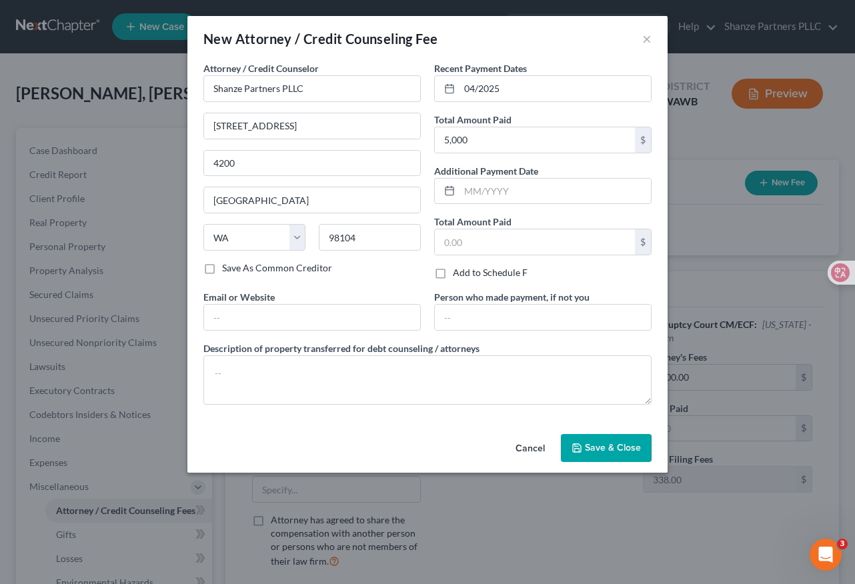
click at [630, 452] on span "Save & Close" at bounding box center [613, 447] width 56 height 11
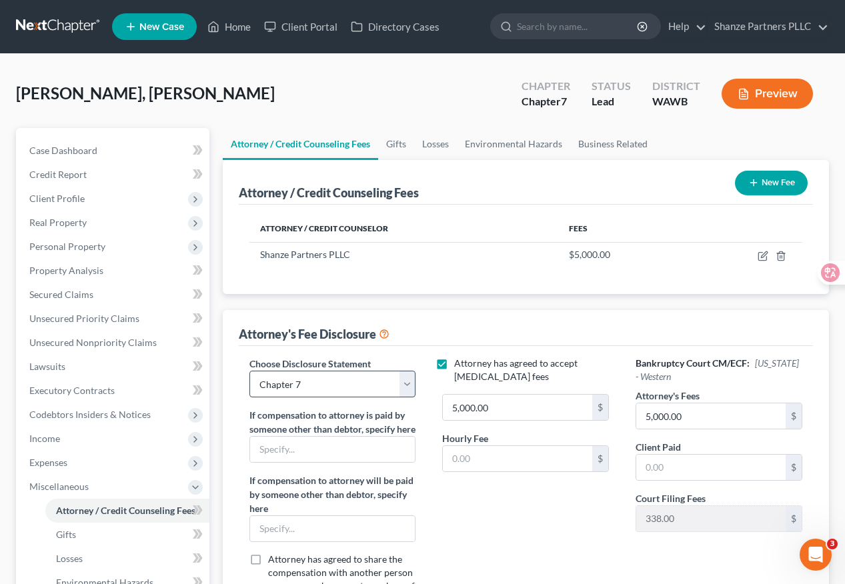
scroll to position [243, 0]
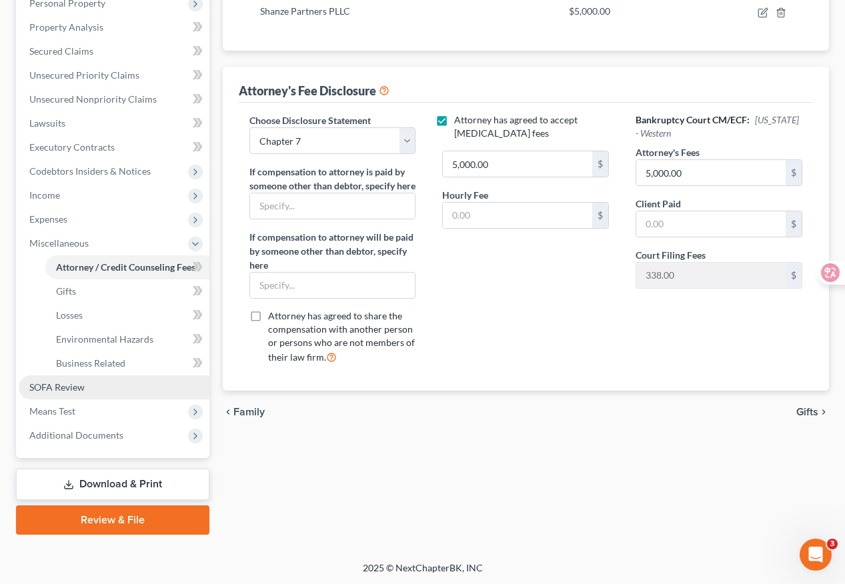
click at [101, 390] on link "SOFA Review" at bounding box center [114, 387] width 191 height 24
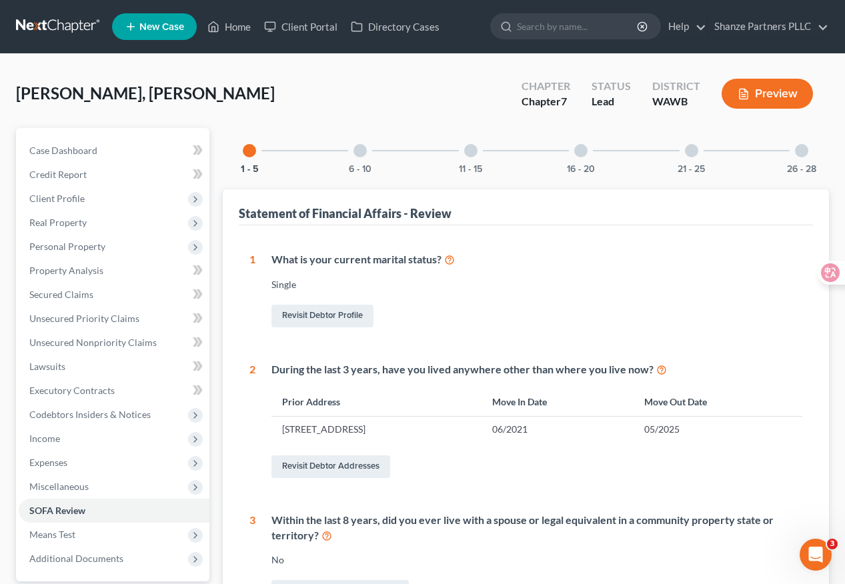
click at [585, 156] on div "16 - 20" at bounding box center [580, 150] width 45 height 45
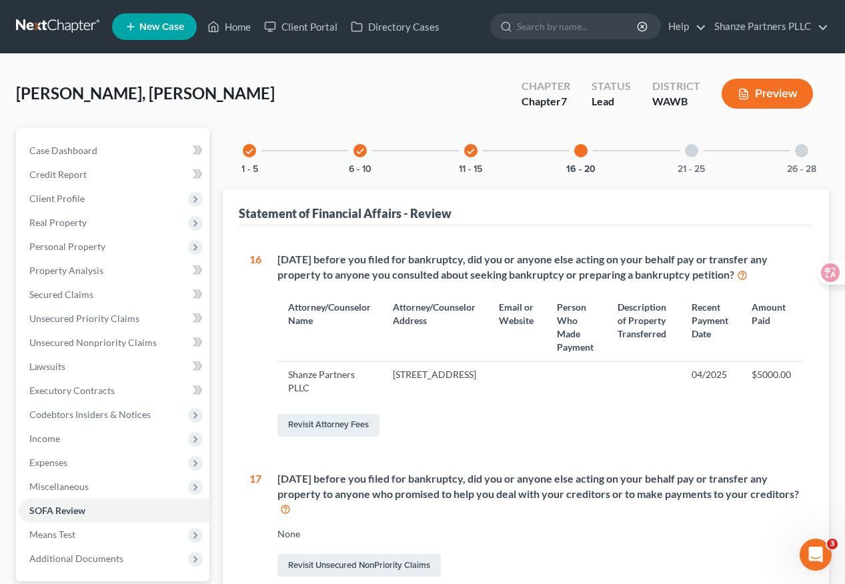
click at [690, 153] on div at bounding box center [691, 150] width 13 height 13
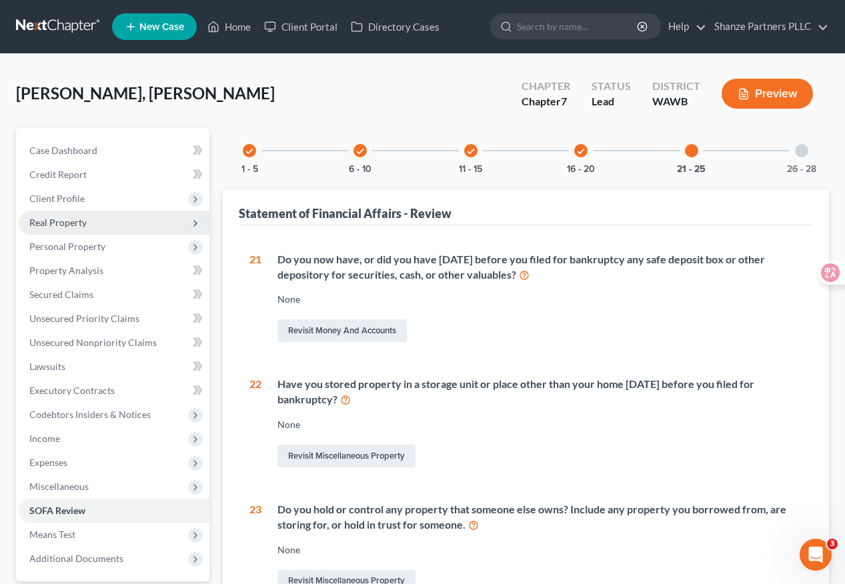
click at [102, 225] on span "Real Property" at bounding box center [114, 223] width 191 height 24
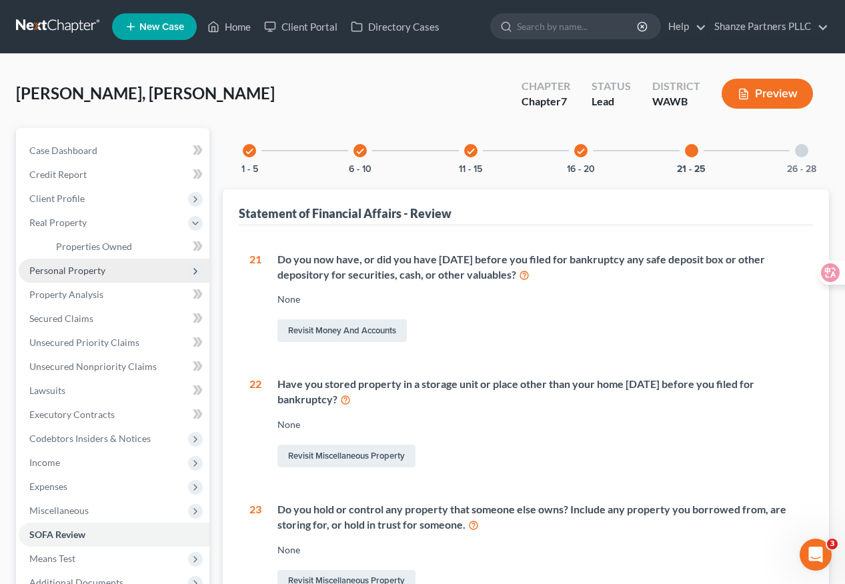
click at [102, 272] on span "Personal Property" at bounding box center [67, 270] width 76 height 11
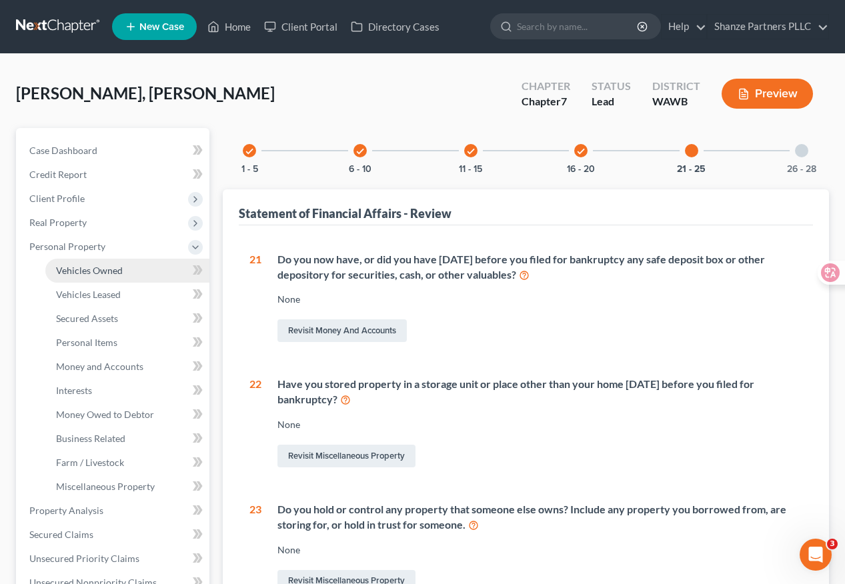
click at [121, 271] on span "Vehicles Owned" at bounding box center [89, 270] width 67 height 11
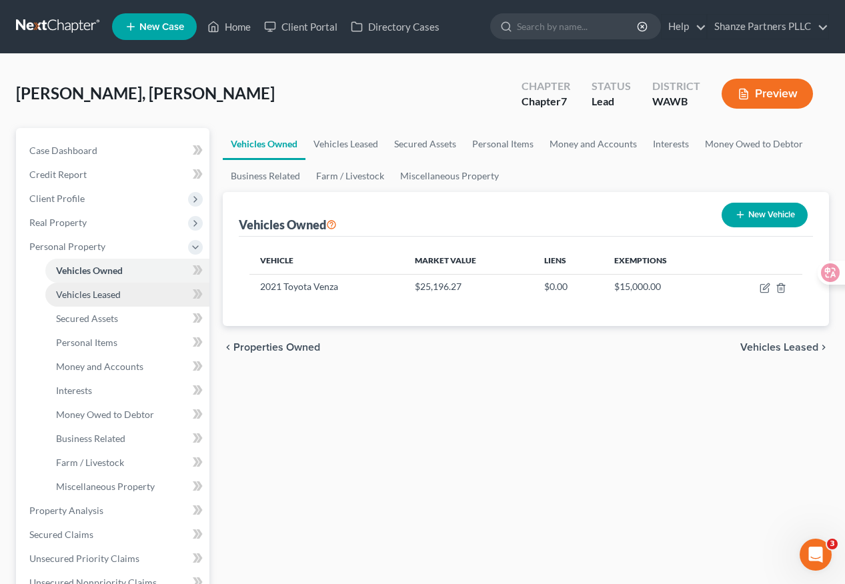
click at [129, 298] on link "Vehicles Leased" at bounding box center [127, 295] width 164 height 24
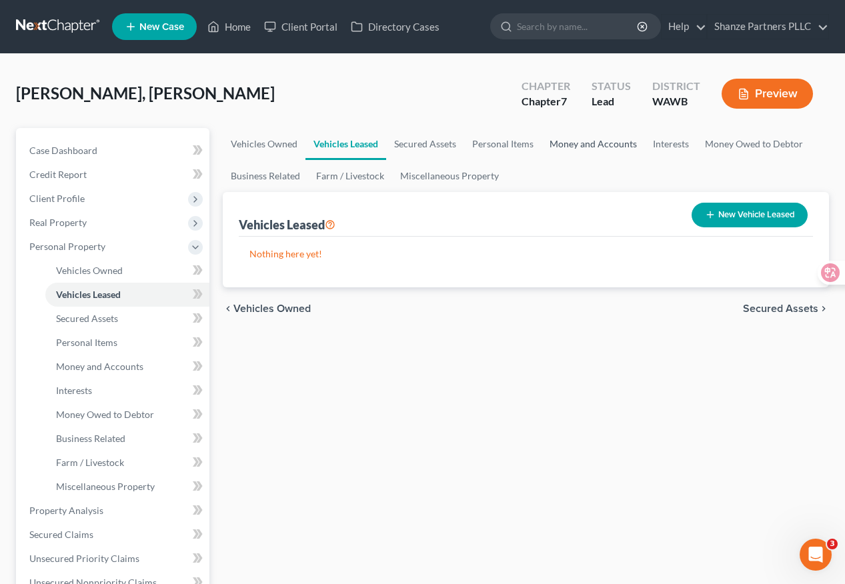
click at [590, 147] on link "Money and Accounts" at bounding box center [592, 144] width 103 height 32
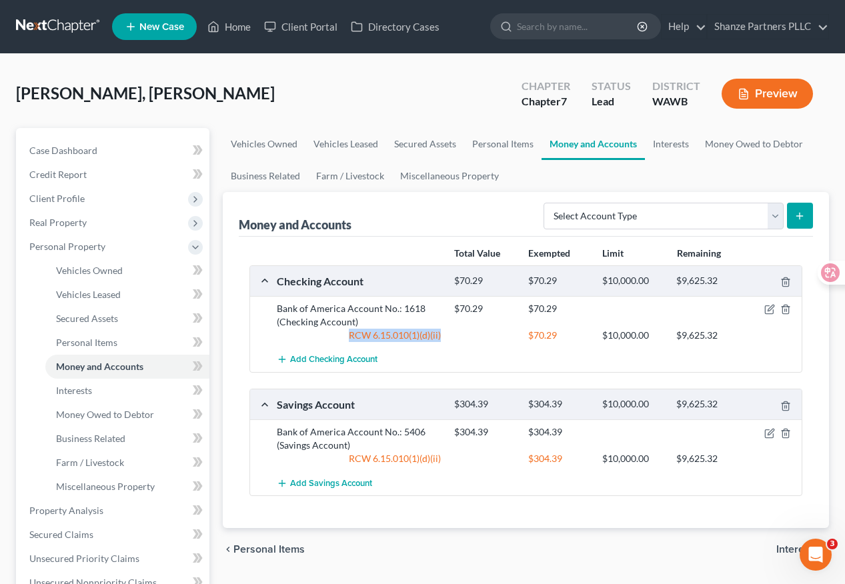
drag, startPoint x: 457, startPoint y: 335, endPoint x: 344, endPoint y: 332, distance: 113.4
click at [344, 332] on div "RCW 6.15.010(1)(d)(ii) $70.29 $10,000.00 $9,625.32" at bounding box center [536, 335] width 533 height 13
click at [419, 403] on div "Savings Account" at bounding box center [358, 404] width 177 height 14
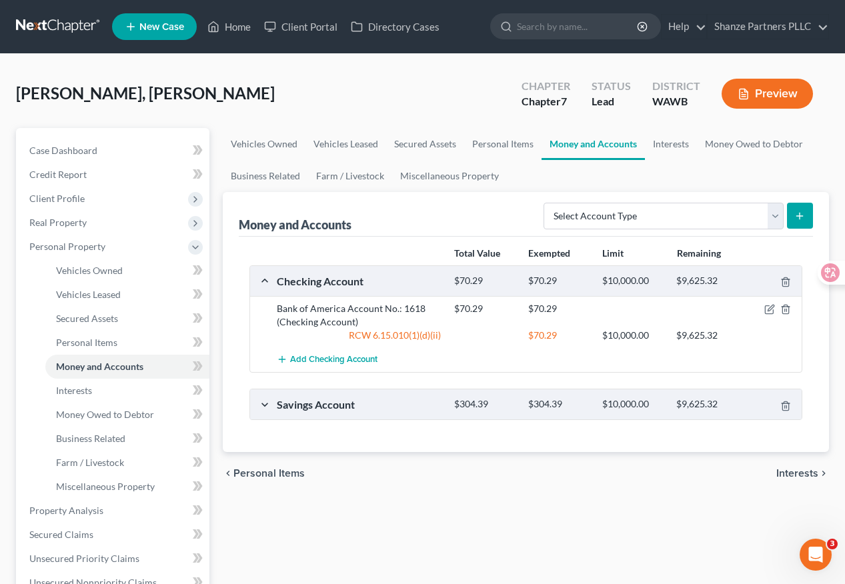
click at [419, 403] on div "Savings Account" at bounding box center [358, 404] width 177 height 14
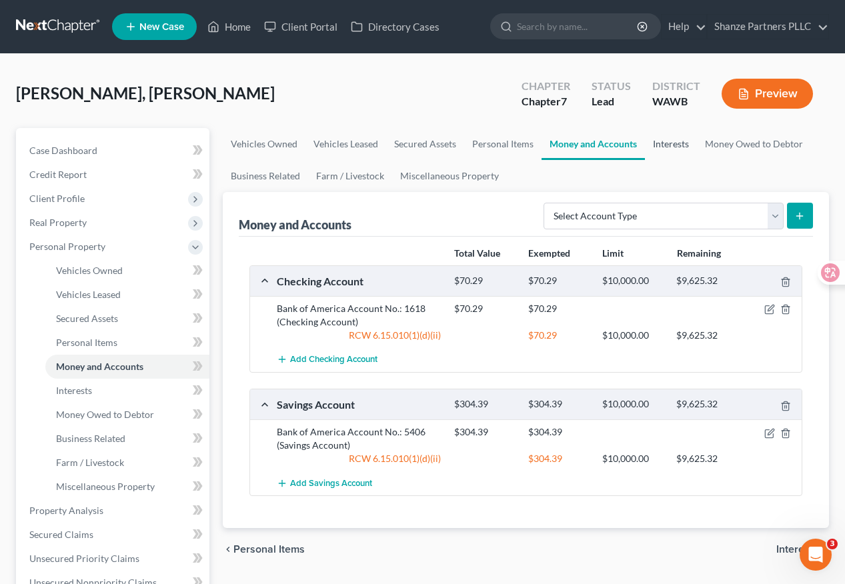
click at [673, 144] on link "Interests" at bounding box center [671, 144] width 52 height 32
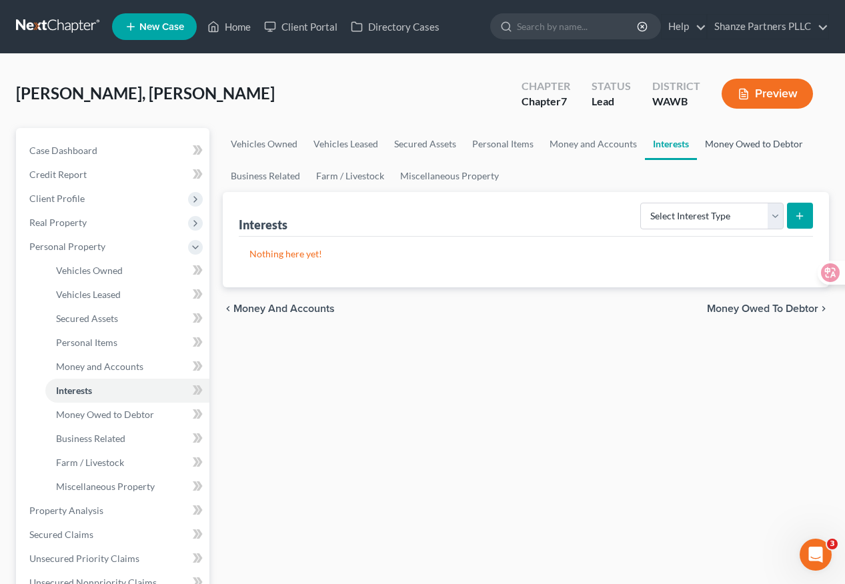
click at [740, 141] on link "Money Owed to Debtor" at bounding box center [754, 144] width 114 height 32
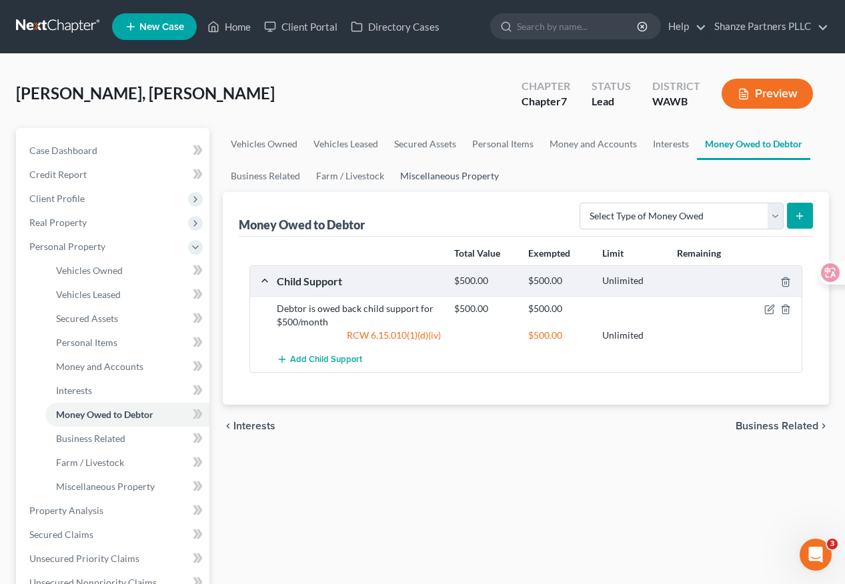
click at [439, 181] on link "Miscellaneous Property" at bounding box center [449, 176] width 115 height 32
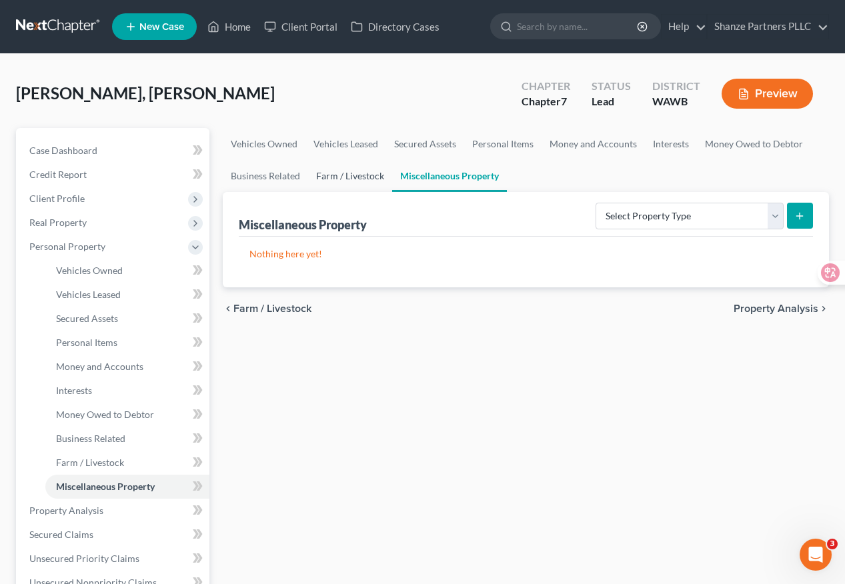
click at [343, 172] on link "Farm / Livestock" at bounding box center [350, 176] width 84 height 32
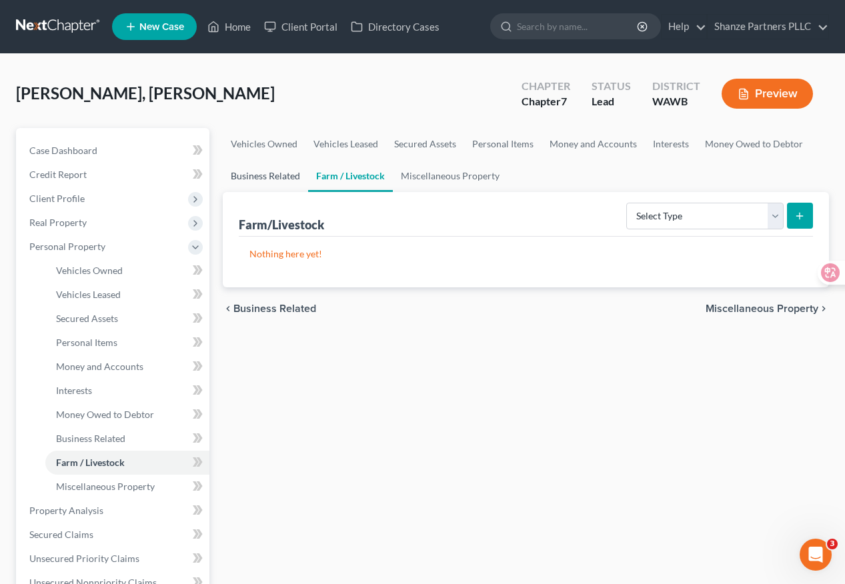
click at [275, 178] on link "Business Related" at bounding box center [265, 176] width 85 height 32
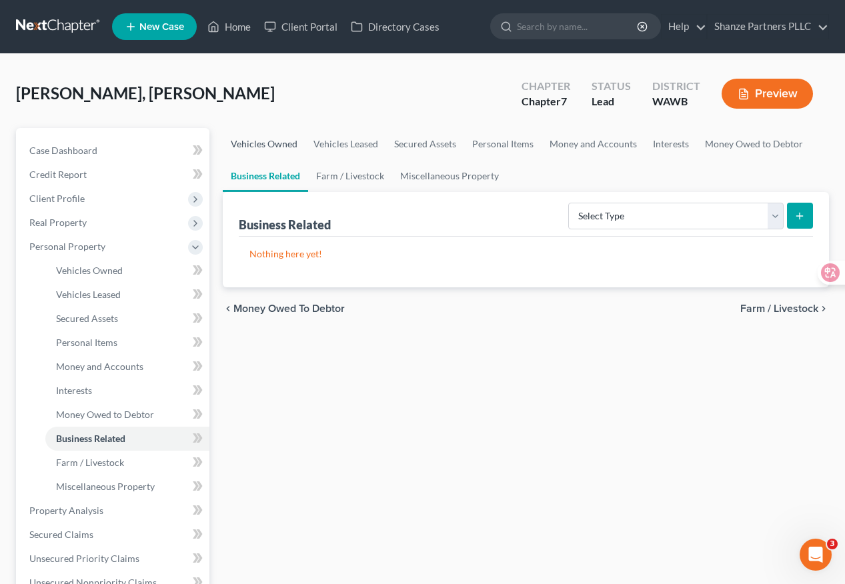
click at [276, 145] on link "Vehicles Owned" at bounding box center [264, 144] width 83 height 32
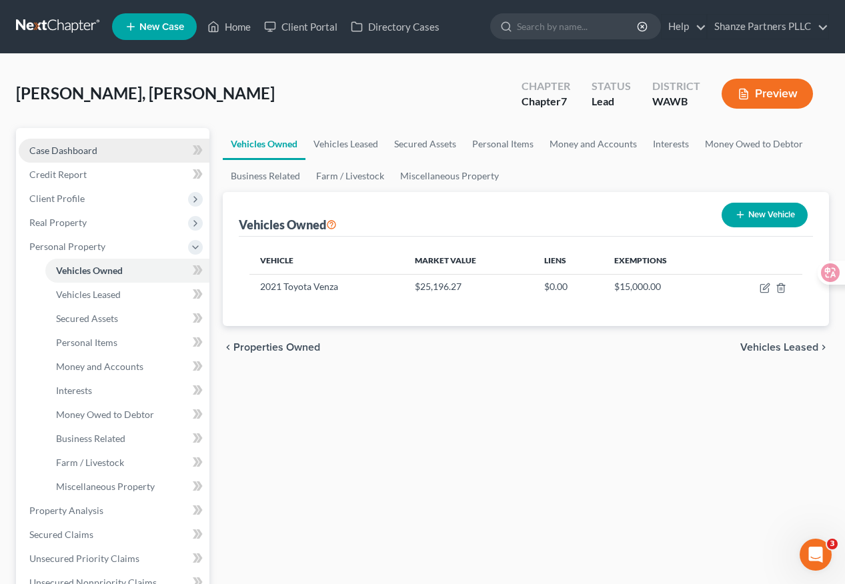
click at [127, 154] on link "Case Dashboard" at bounding box center [114, 151] width 191 height 24
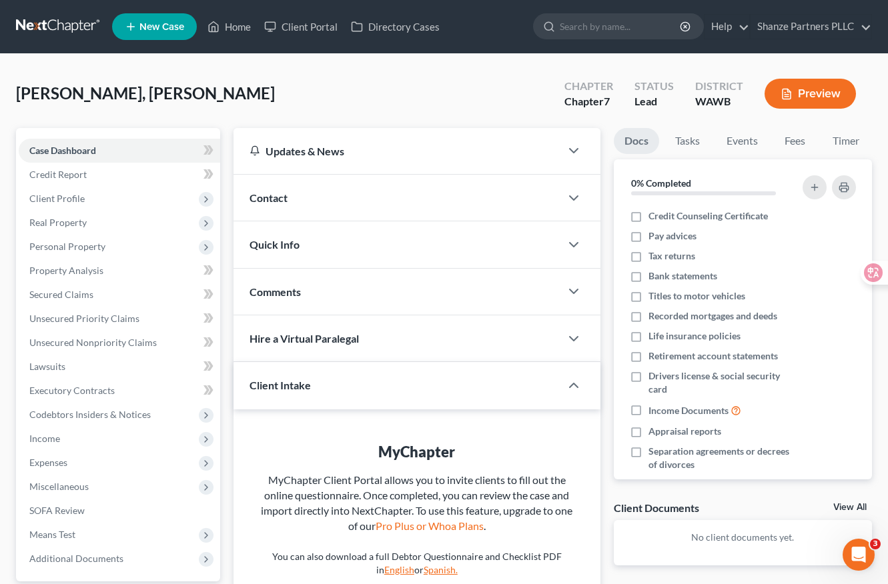
click at [228, 99] on div "[PERSON_NAME], [PERSON_NAME] Upgraded Chapter Chapter 7 Status Lead District [G…" at bounding box center [444, 99] width 856 height 58
click at [147, 103] on div "[PERSON_NAME], [PERSON_NAME] Upgraded Chapter Chapter 7 Status Lead District [G…" at bounding box center [444, 99] width 856 height 58
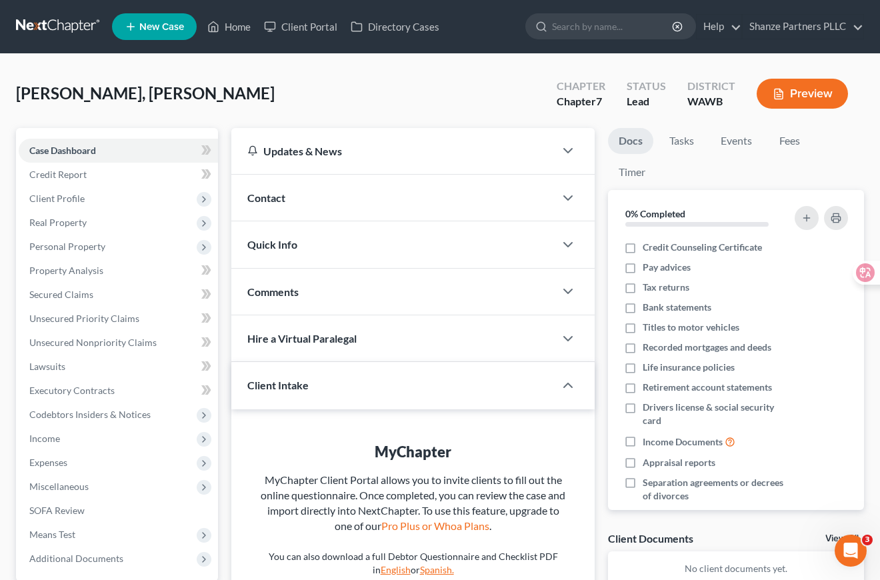
click at [317, 93] on div "[PERSON_NAME], [PERSON_NAME] Upgraded Chapter Chapter 7 Status Lead District [G…" at bounding box center [440, 99] width 848 height 58
click at [194, 70] on div "[PERSON_NAME], [PERSON_NAME] Upgraded Chapter Chapter 7 Status Lead District [G…" at bounding box center [440, 99] width 848 height 58
